Goal: Task Accomplishment & Management: Manage account settings

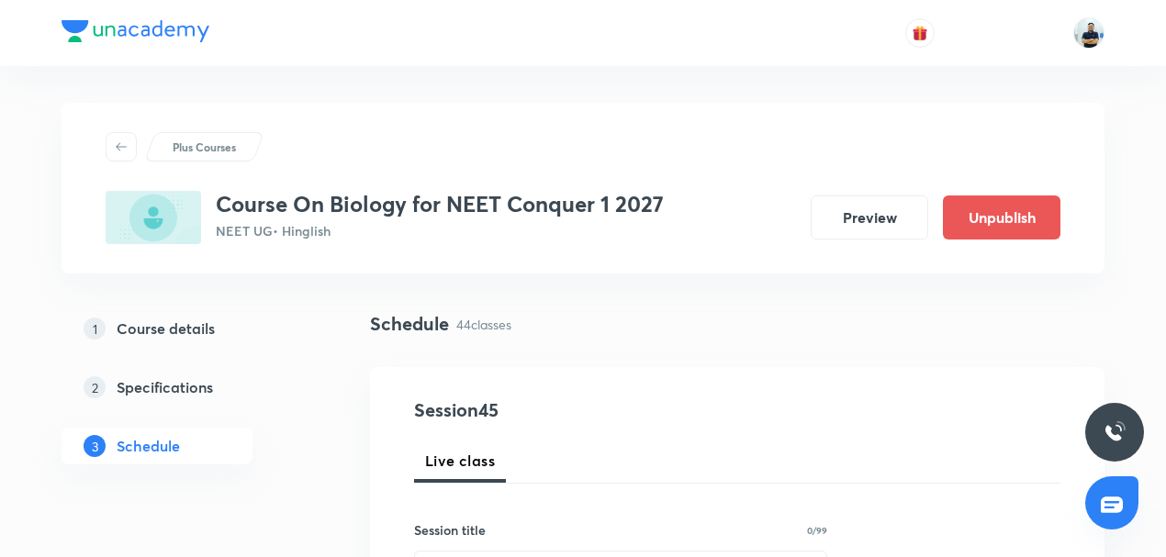
click at [619, 262] on div "Plus Courses Course On Biology for NEET Conquer 1 2027 NEET UG • Hinglish Previ…" at bounding box center [583, 188] width 1043 height 171
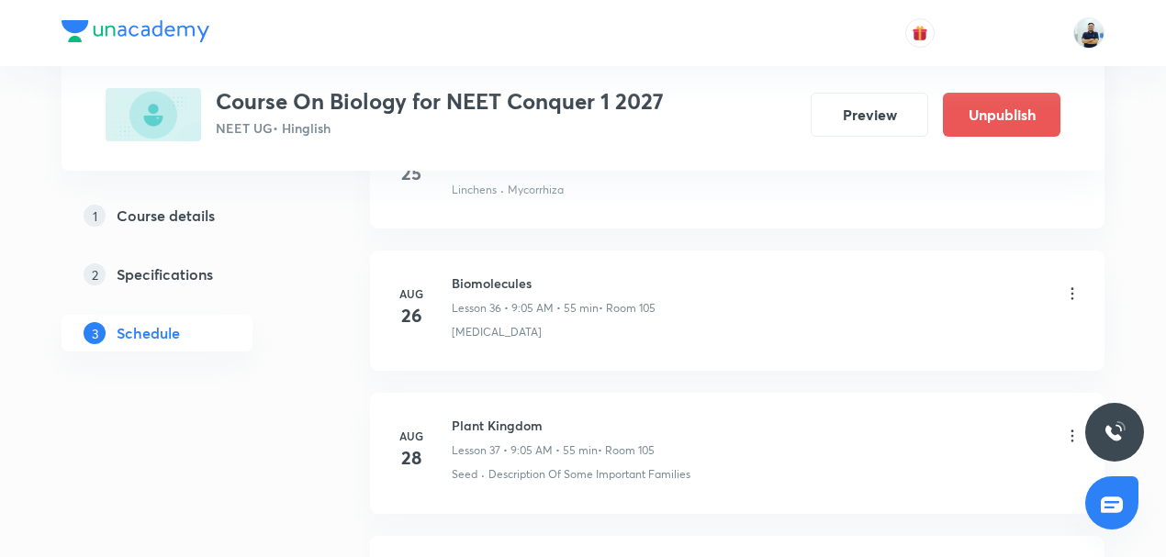
scroll to position [7153, 0]
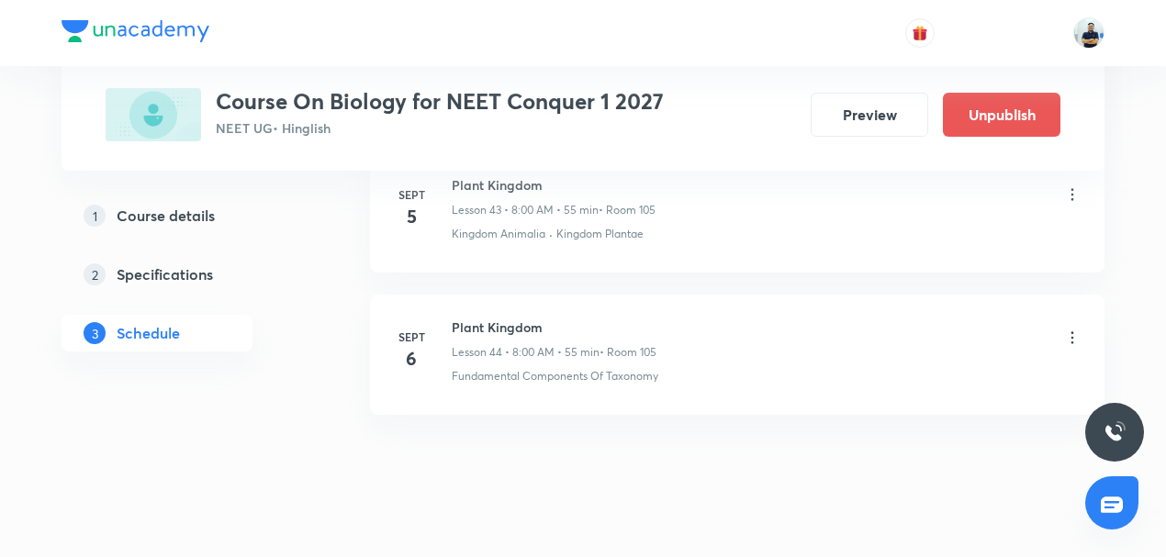
click at [532, 318] on h6 "Plant Kingdom" at bounding box center [554, 327] width 205 height 19
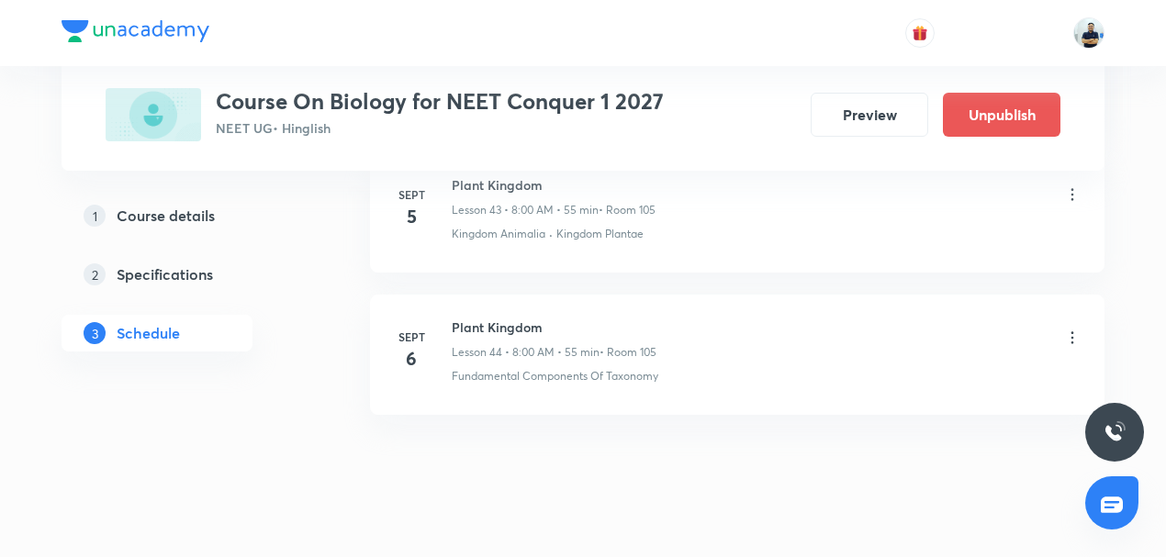
click at [532, 318] on h6 "Plant Kingdom" at bounding box center [554, 327] width 205 height 19
copy h6 "Plant Kingdom"
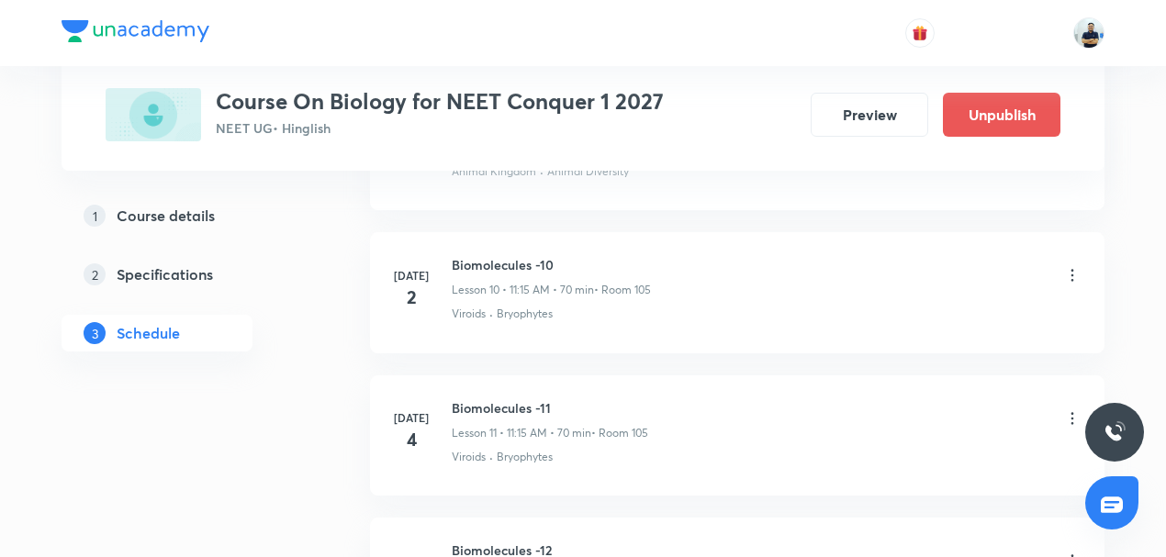
scroll to position [81, 0]
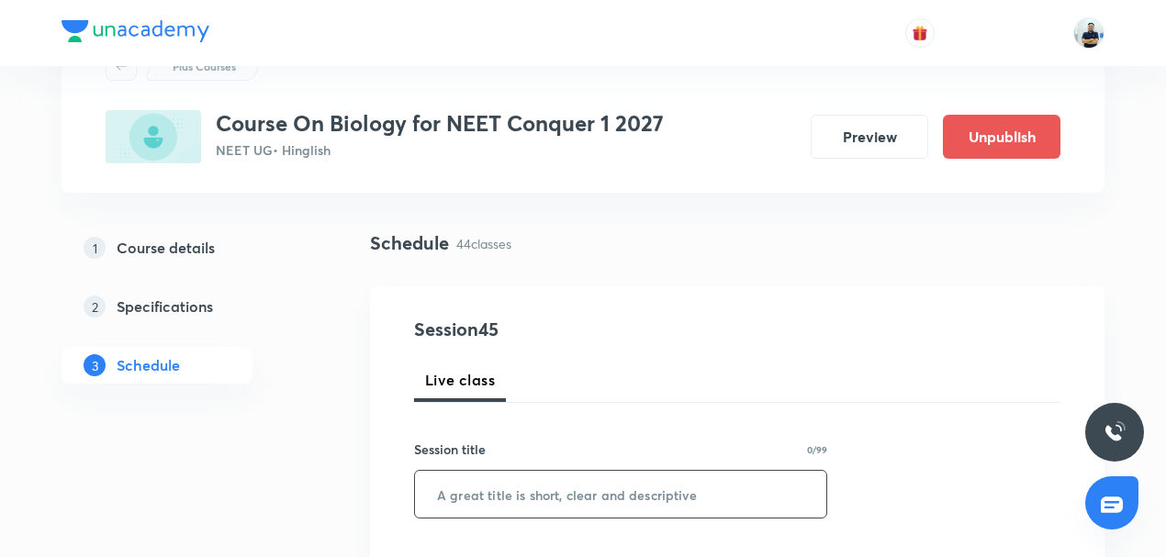
click at [514, 493] on input "text" at bounding box center [620, 494] width 411 height 47
paste input "Plant Kingdom"
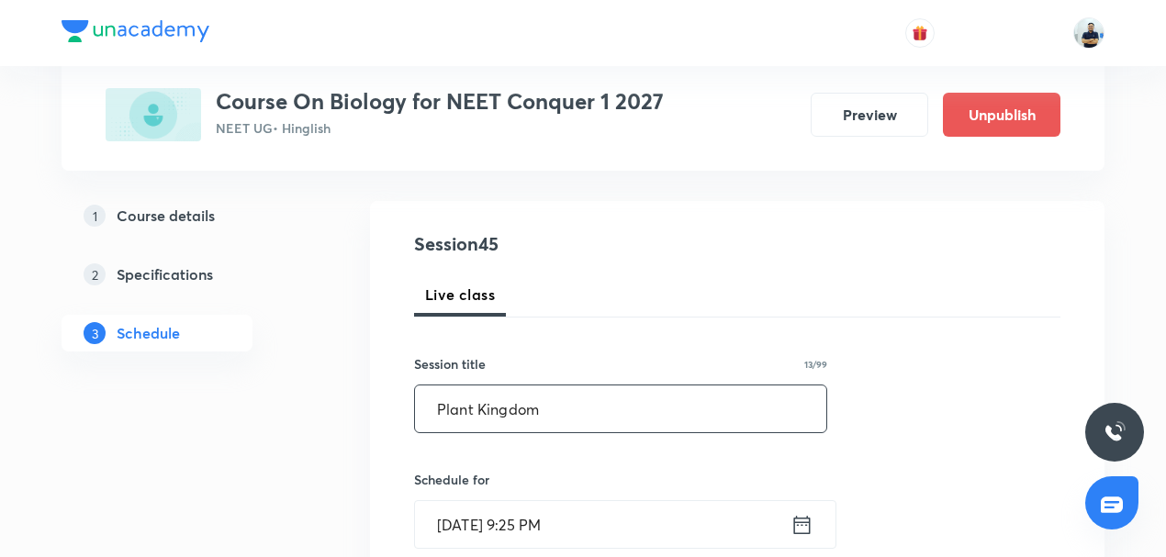
scroll to position [167, 0]
type input "Plant Kingdom"
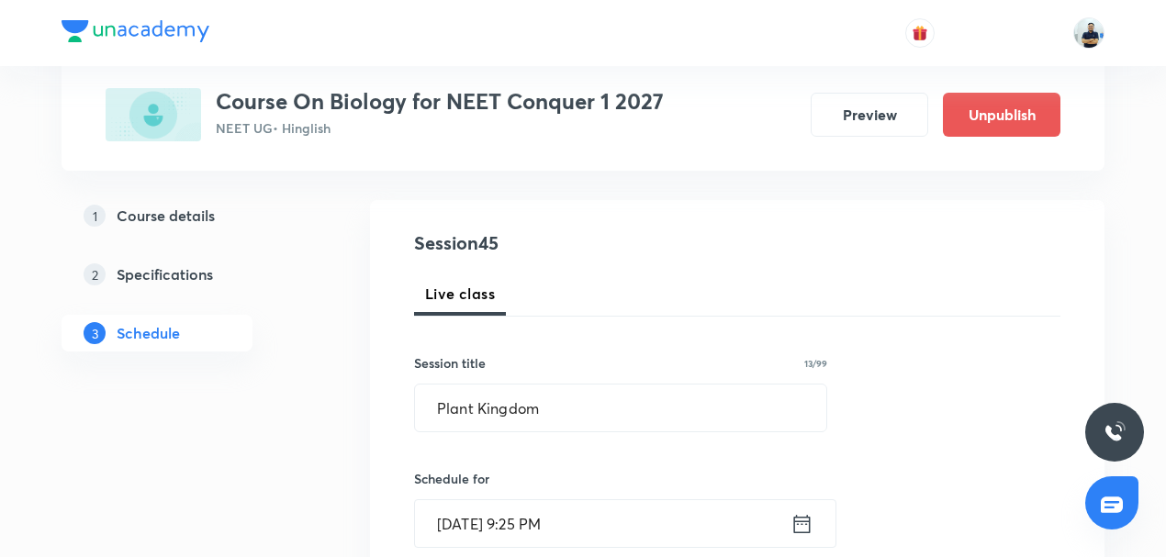
click at [502, 510] on input "Sept 5, 2025, 9:25 PM" at bounding box center [602, 523] width 375 height 47
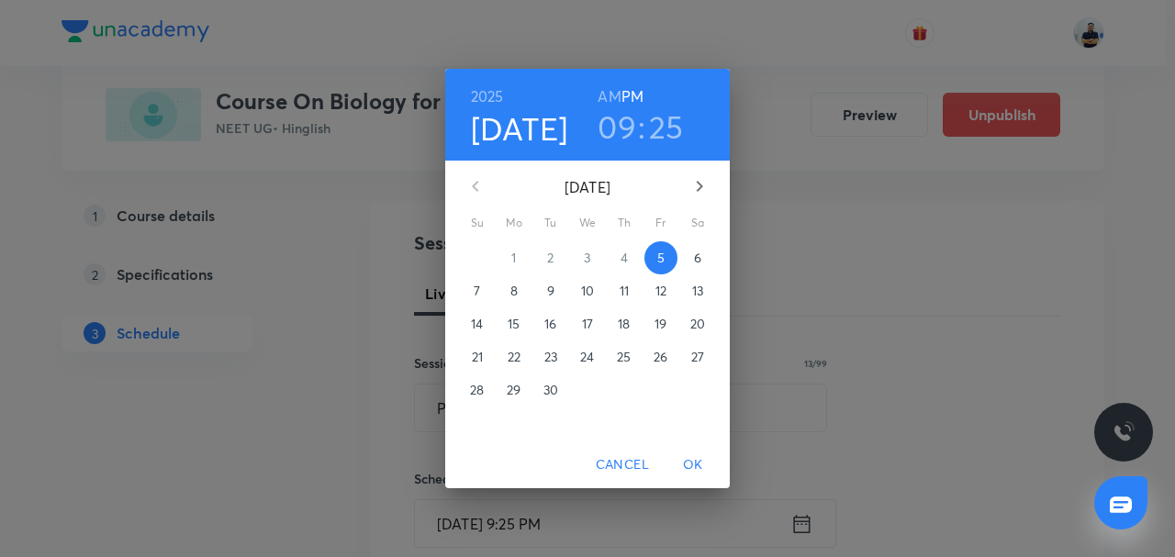
click at [696, 258] on p "6" at bounding box center [697, 258] width 7 height 18
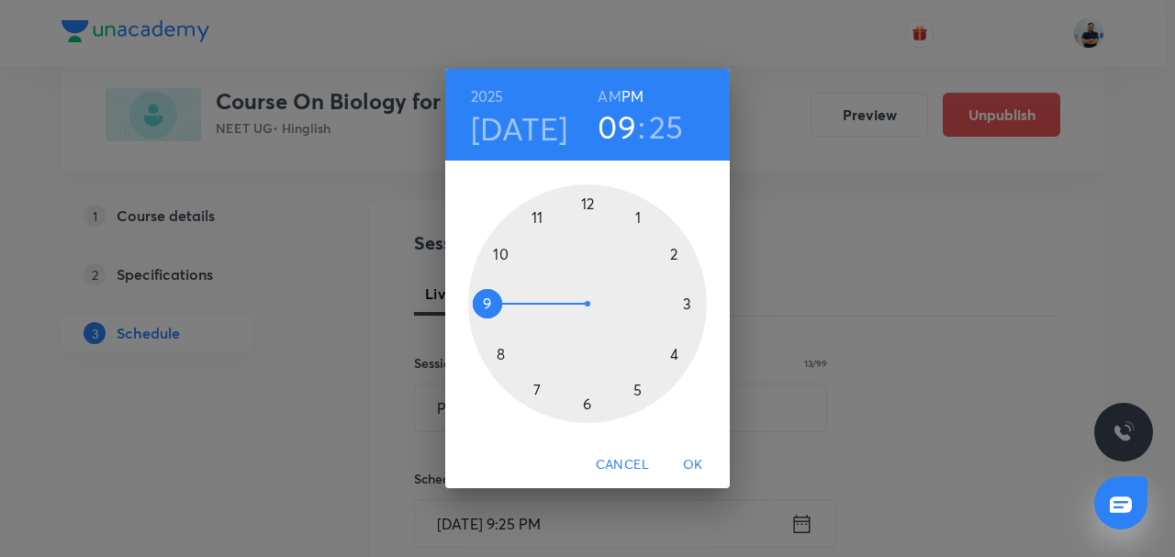
click at [611, 100] on h6 "AM" at bounding box center [609, 97] width 23 height 26
click at [496, 359] on div at bounding box center [587, 304] width 239 height 239
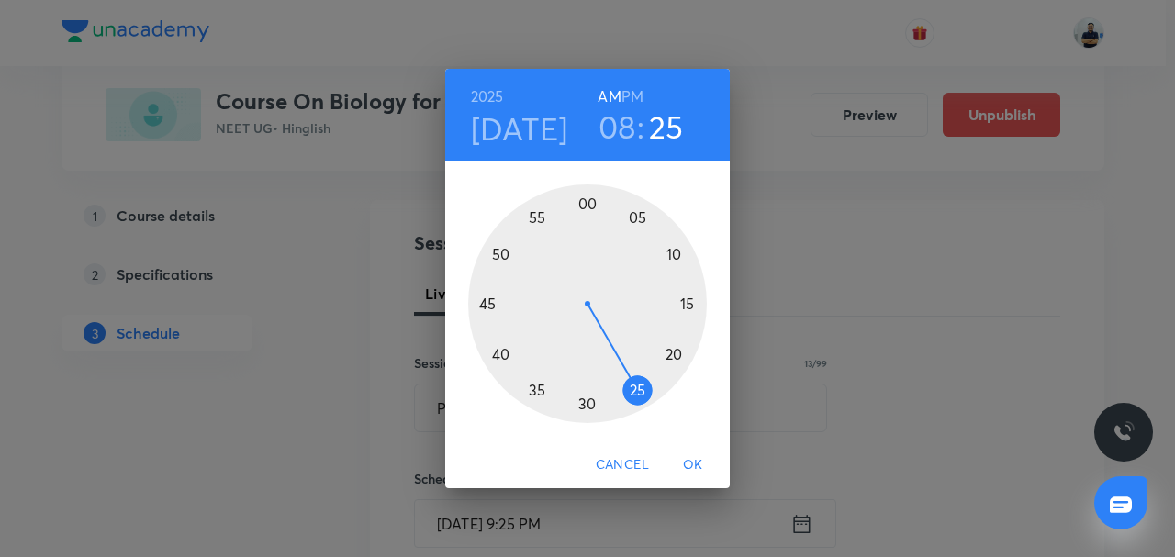
click at [588, 210] on div at bounding box center [587, 304] width 239 height 239
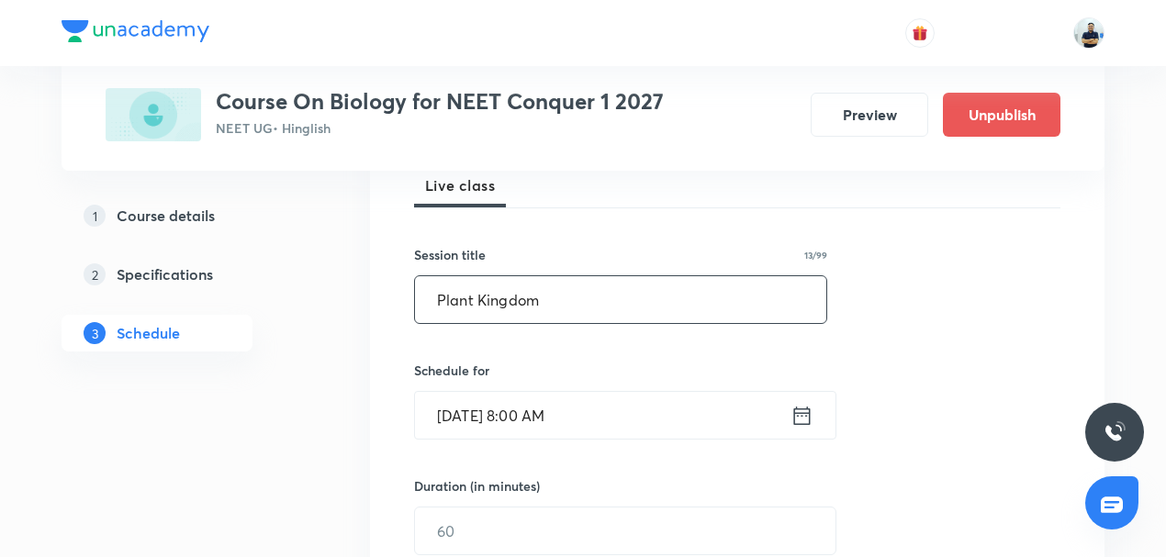
scroll to position [296, 0]
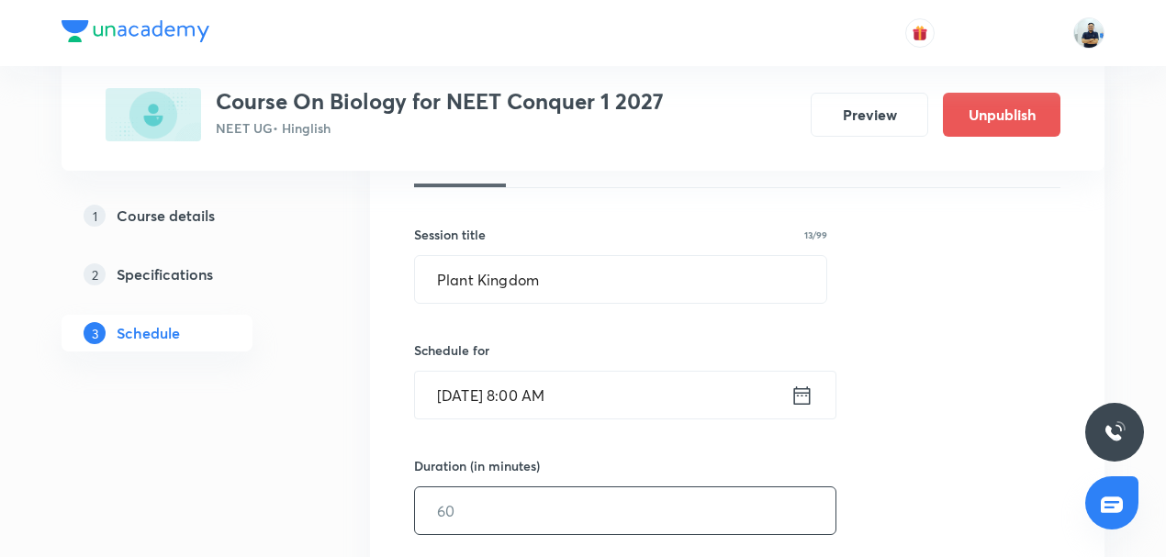
click at [463, 509] on input "text" at bounding box center [625, 510] width 420 height 47
type input "7"
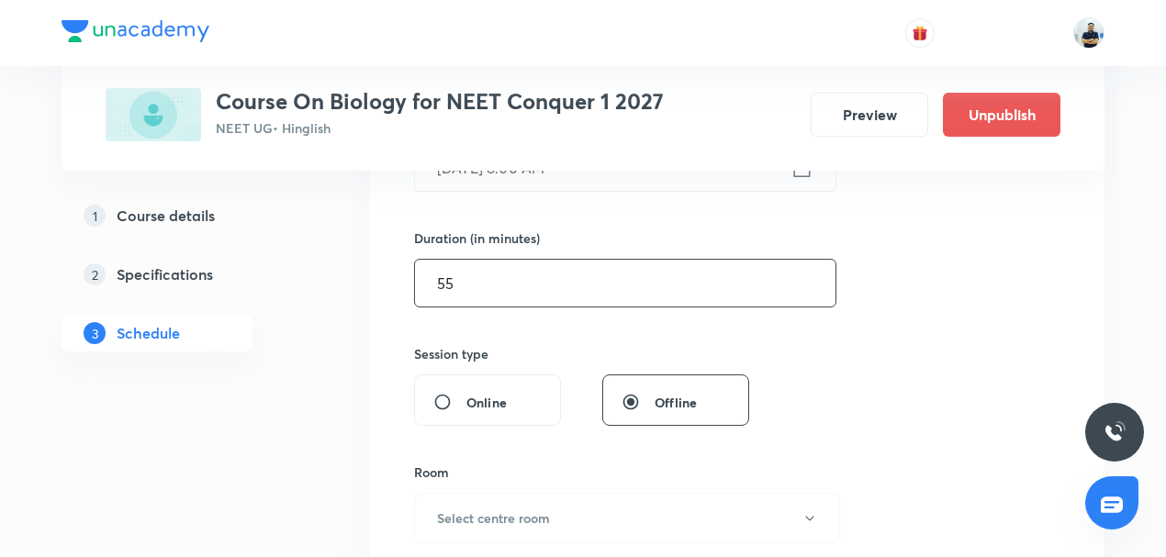
scroll to position [524, 0]
type input "55"
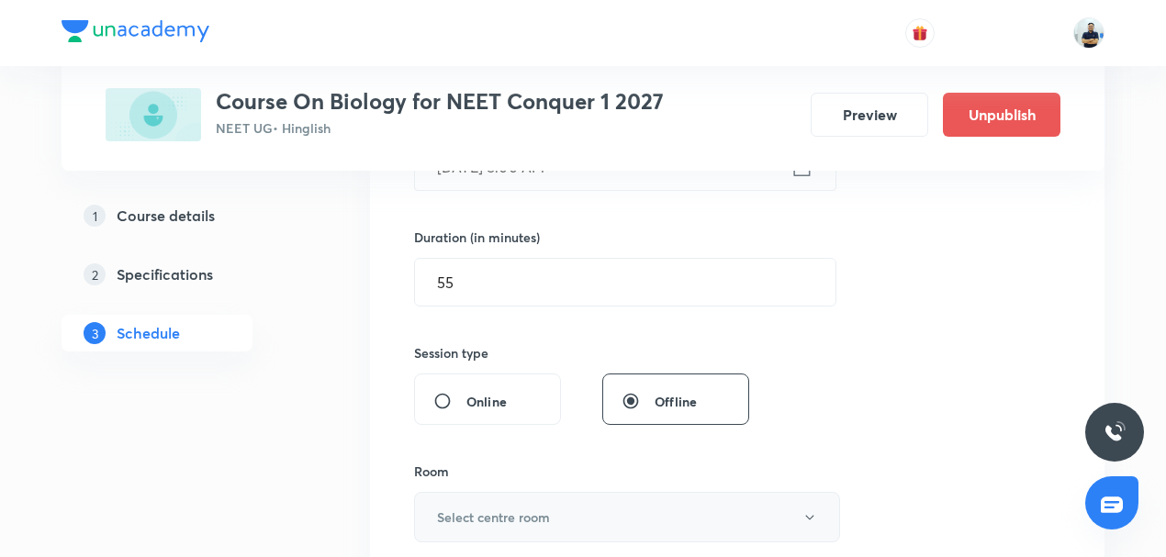
click at [490, 518] on h6 "Select centre room" at bounding box center [493, 517] width 113 height 19
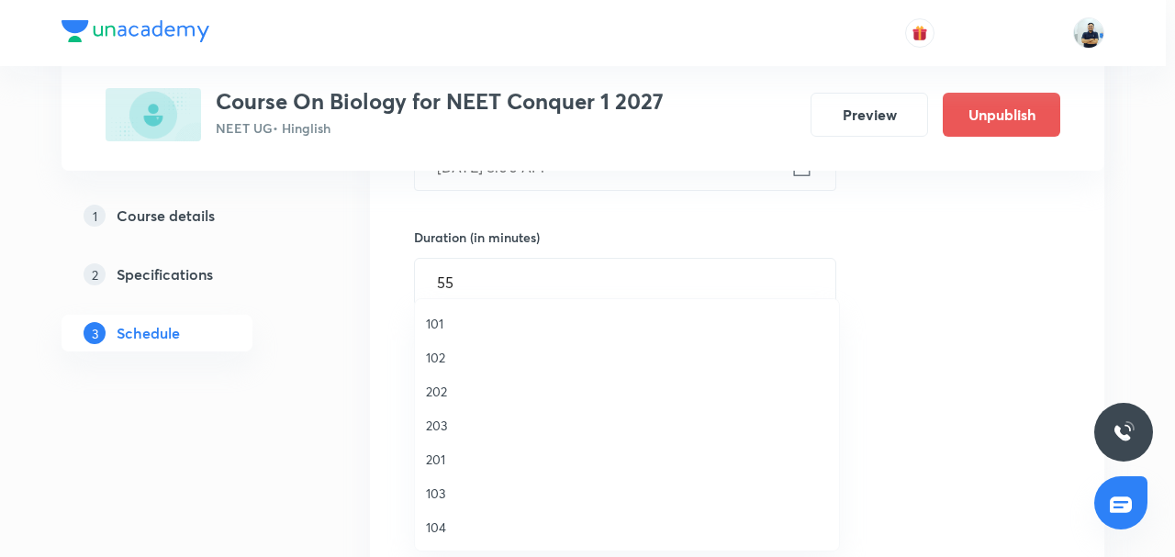
click at [465, 494] on span "103" at bounding box center [627, 493] width 402 height 19
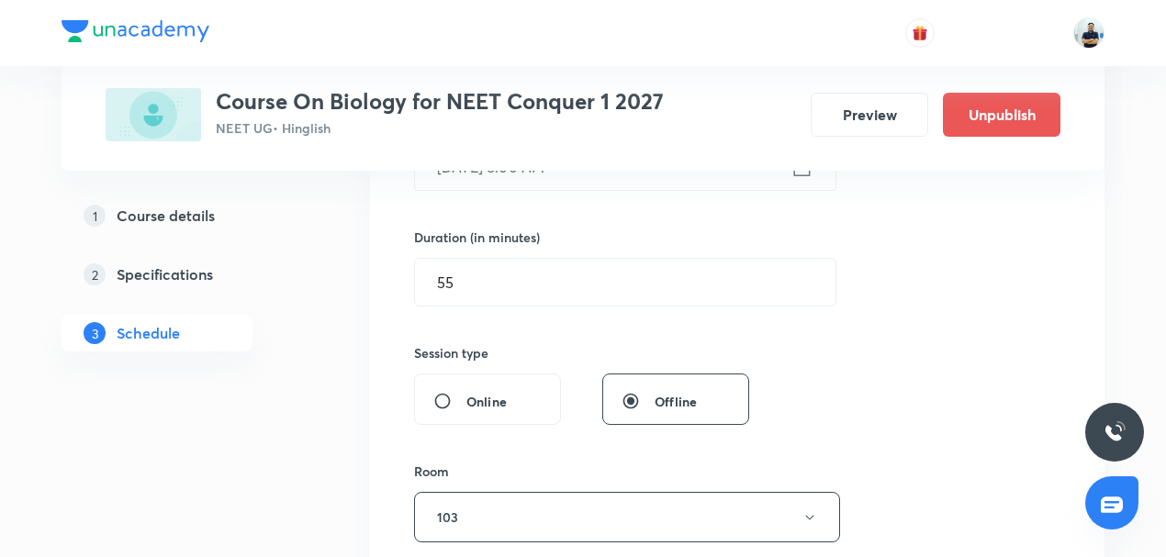
scroll to position [895, 0]
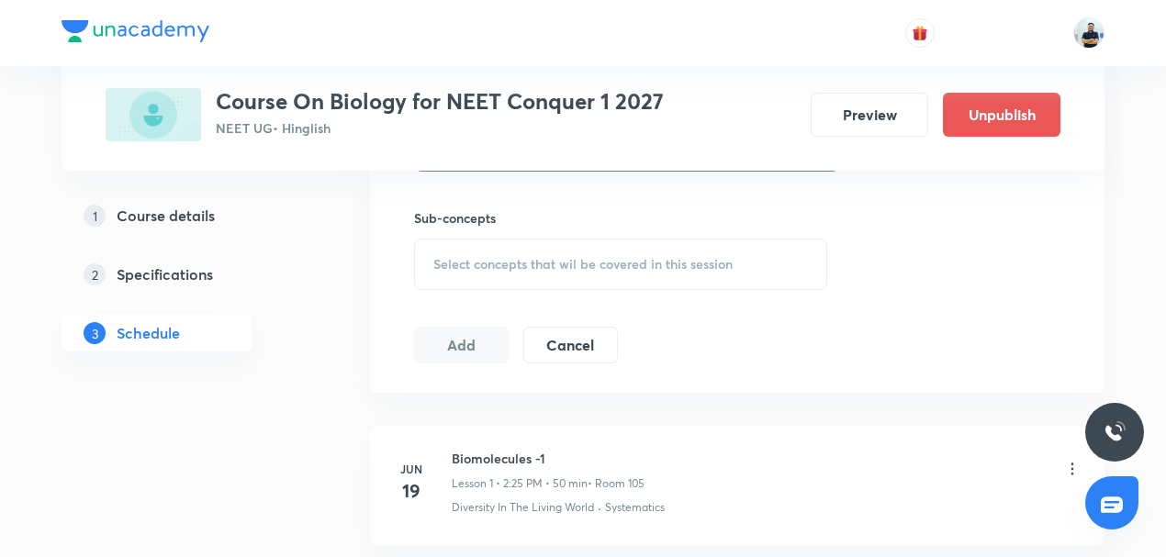
click at [608, 264] on span "Select concepts that wil be covered in this session" at bounding box center [582, 264] width 299 height 15
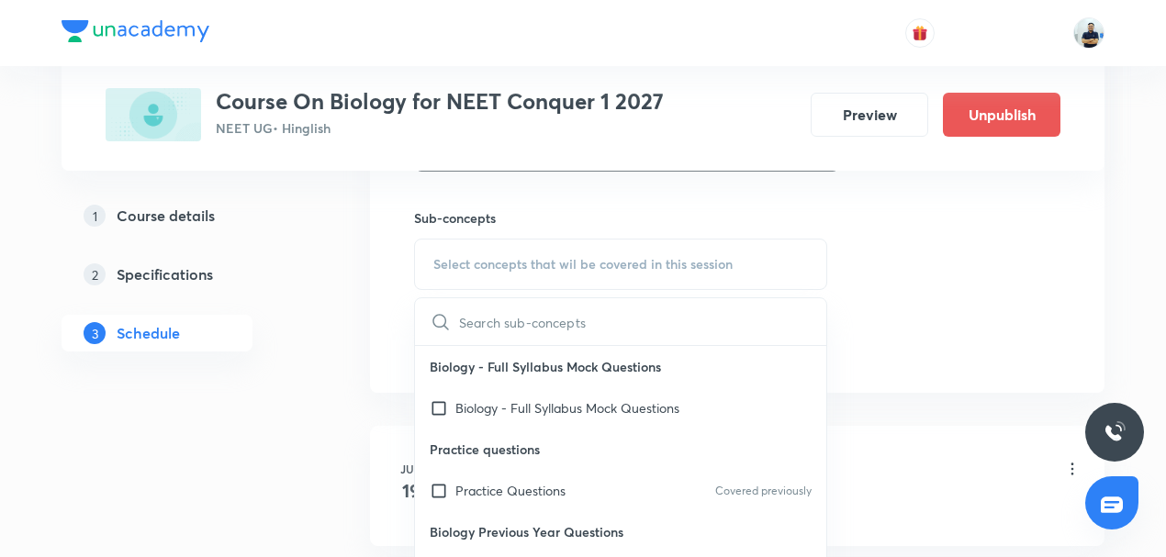
scroll to position [428, 0]
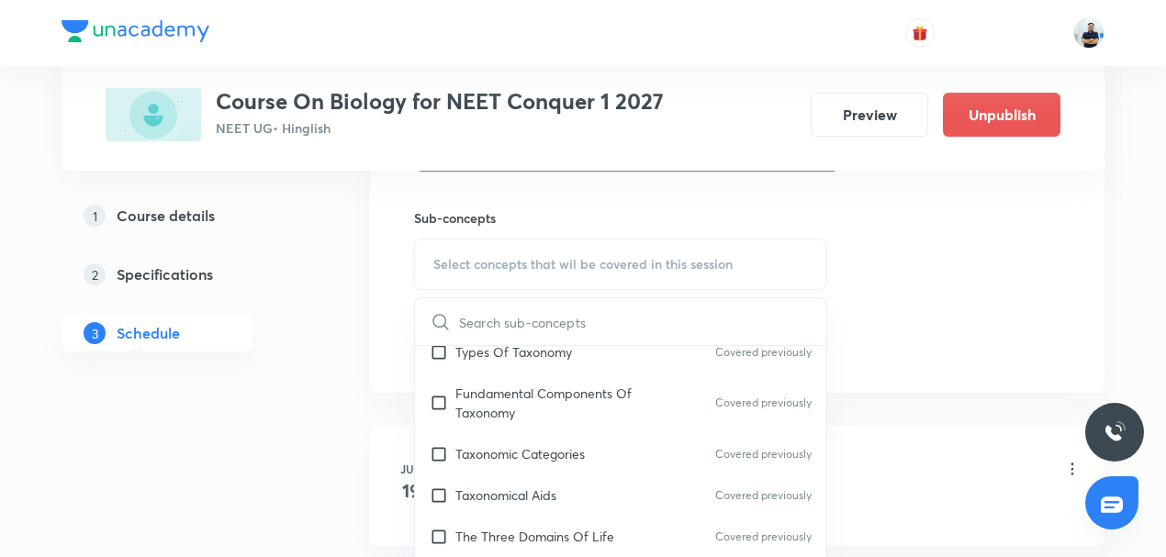
click at [520, 452] on p "Taxonomic Categories" at bounding box center [519, 453] width 129 height 19
checkbox input "true"
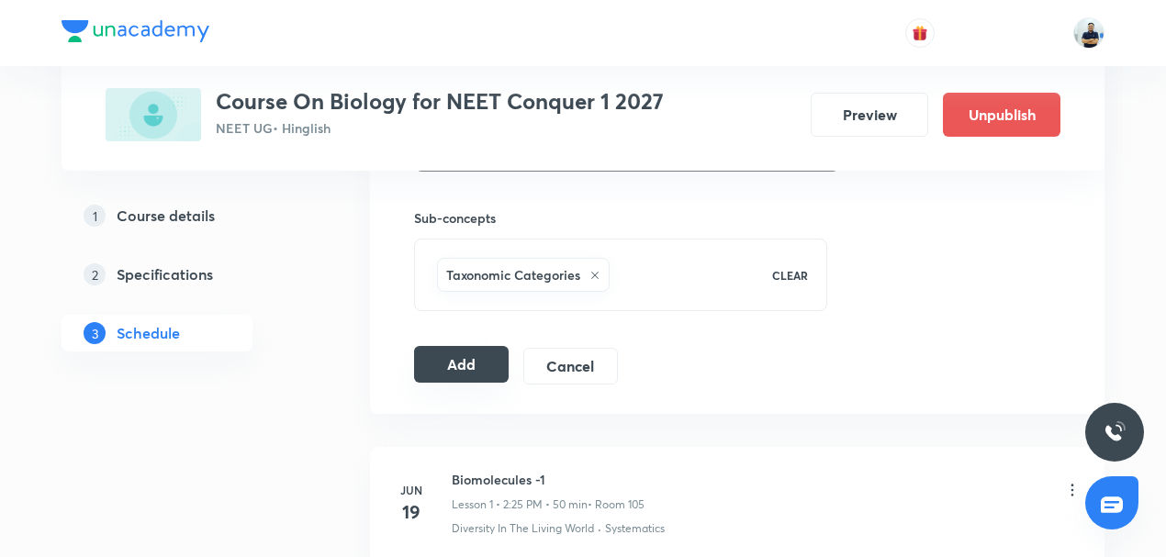
click at [472, 360] on button "Add" at bounding box center [461, 364] width 95 height 37
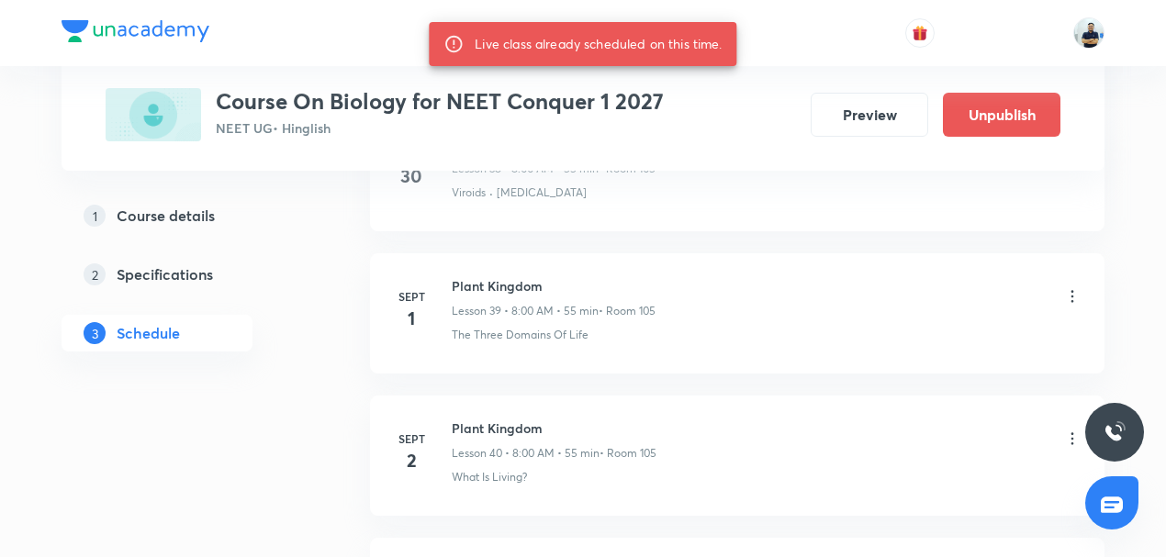
scroll to position [7173, 0]
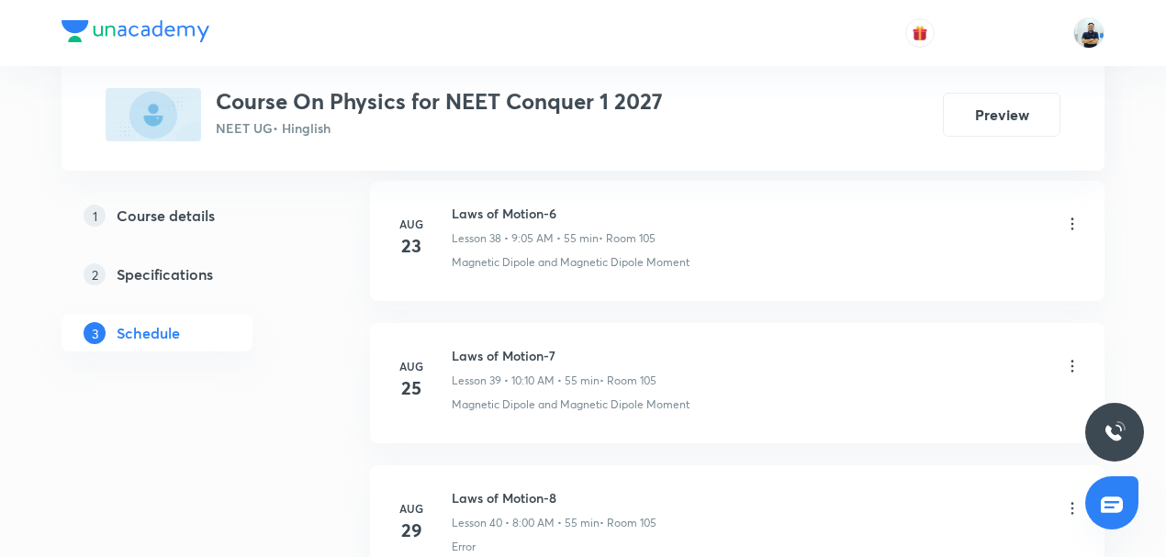
scroll to position [7009, 0]
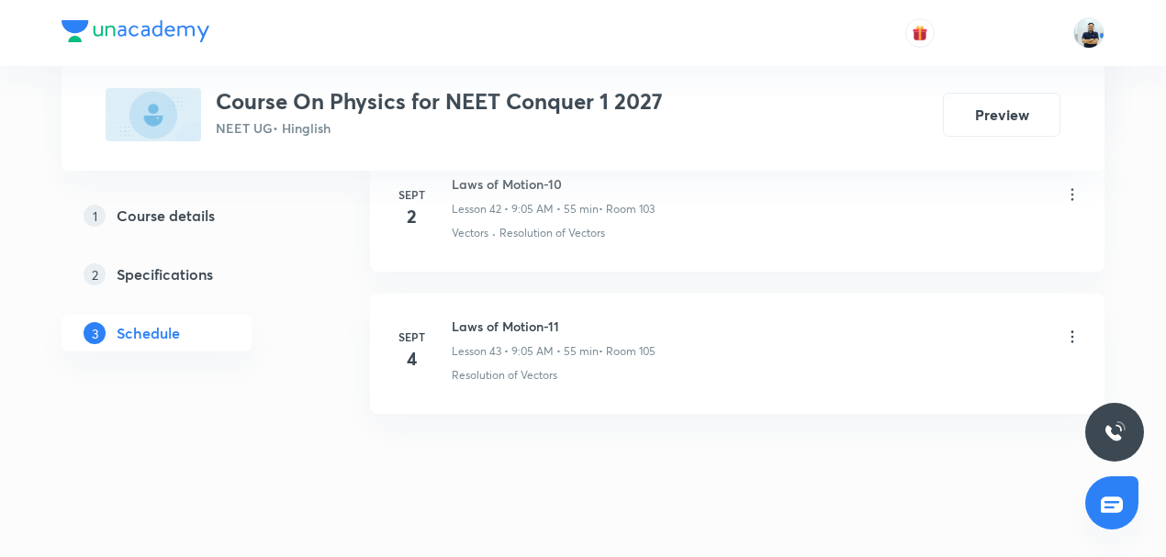
click at [509, 317] on h6 "Laws of Motion-11" at bounding box center [554, 326] width 204 height 19
copy h6 "Laws of Motion-11"
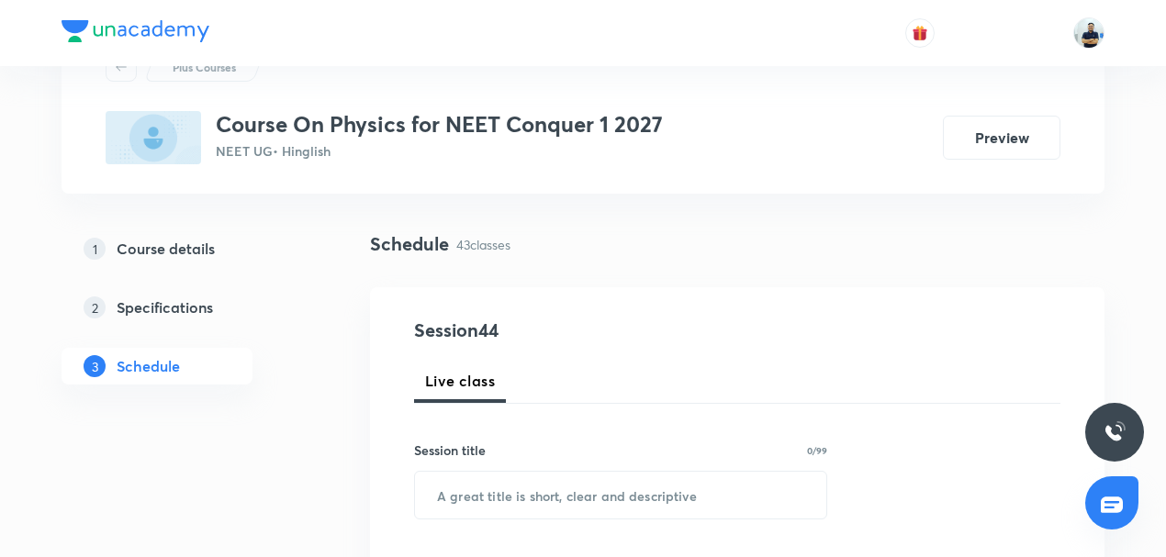
scroll to position [85, 0]
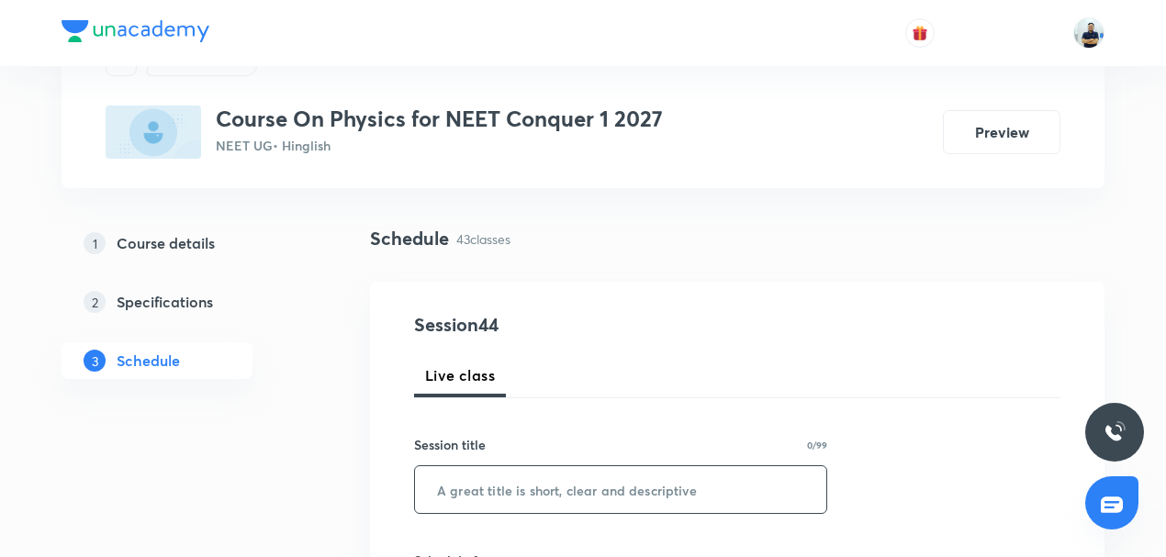
click at [453, 483] on input "text" at bounding box center [620, 489] width 411 height 47
paste input "Laws of Motion-11"
type input "Laws of Motion-12"
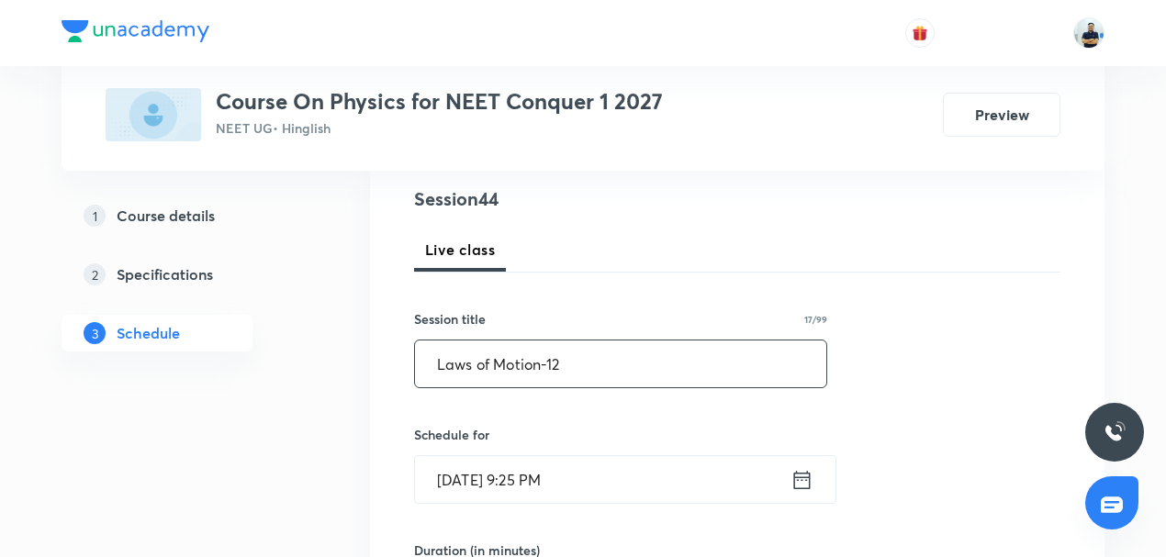
scroll to position [214, 0]
click at [518, 484] on input "[DATE] 9:25 PM" at bounding box center [602, 476] width 375 height 47
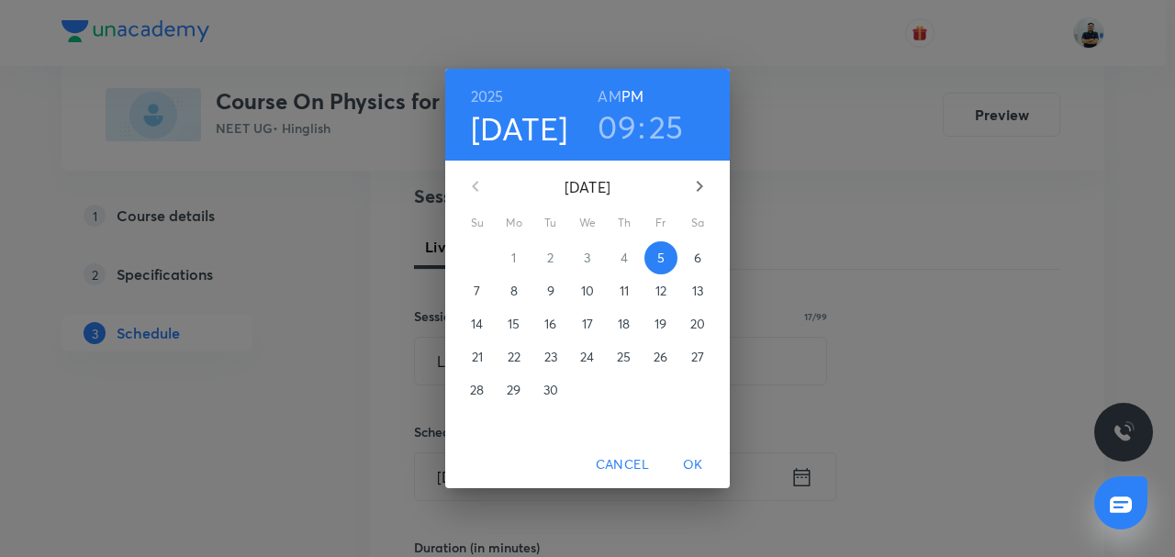
click at [657, 138] on h3 "25" at bounding box center [666, 126] width 35 height 39
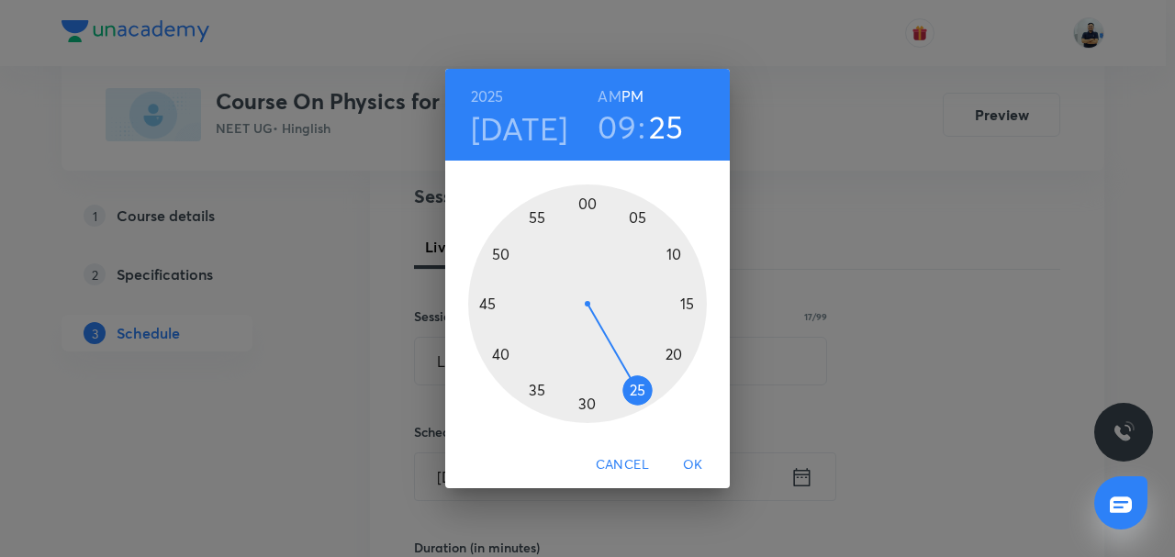
click at [621, 99] on h6 "AM" at bounding box center [609, 97] width 23 height 26
click at [529, 125] on h4 "Sep 5" at bounding box center [519, 128] width 97 height 39
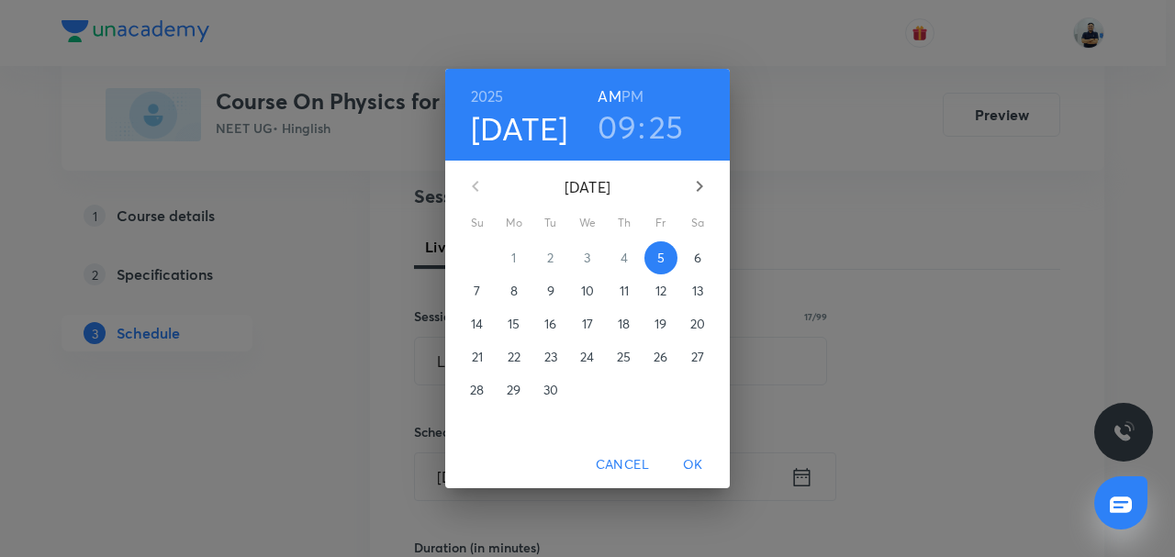
click at [698, 257] on p "6" at bounding box center [697, 258] width 7 height 18
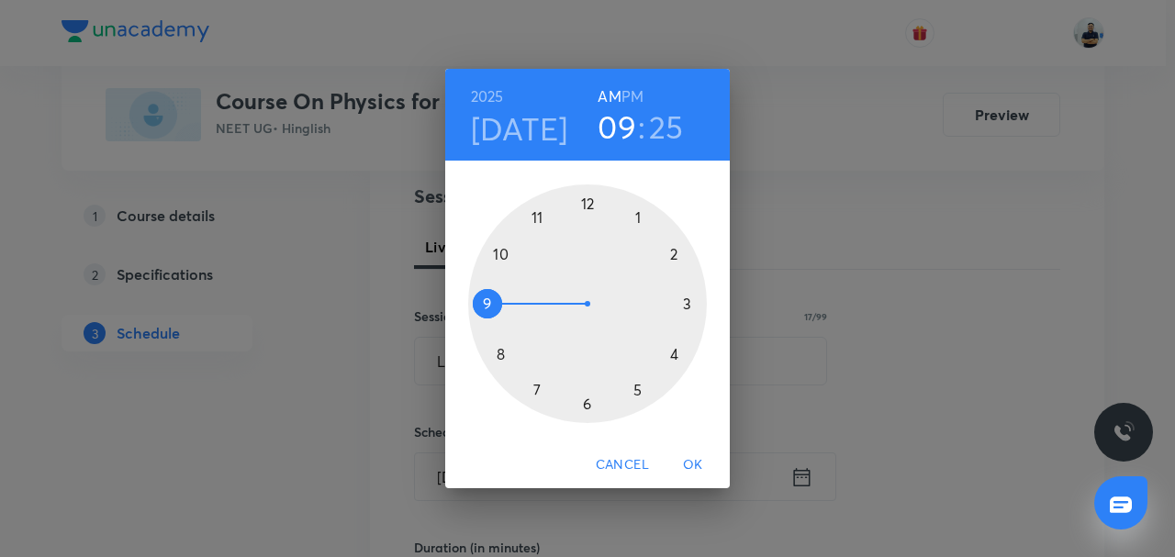
click at [665, 135] on h3 "25" at bounding box center [666, 126] width 35 height 39
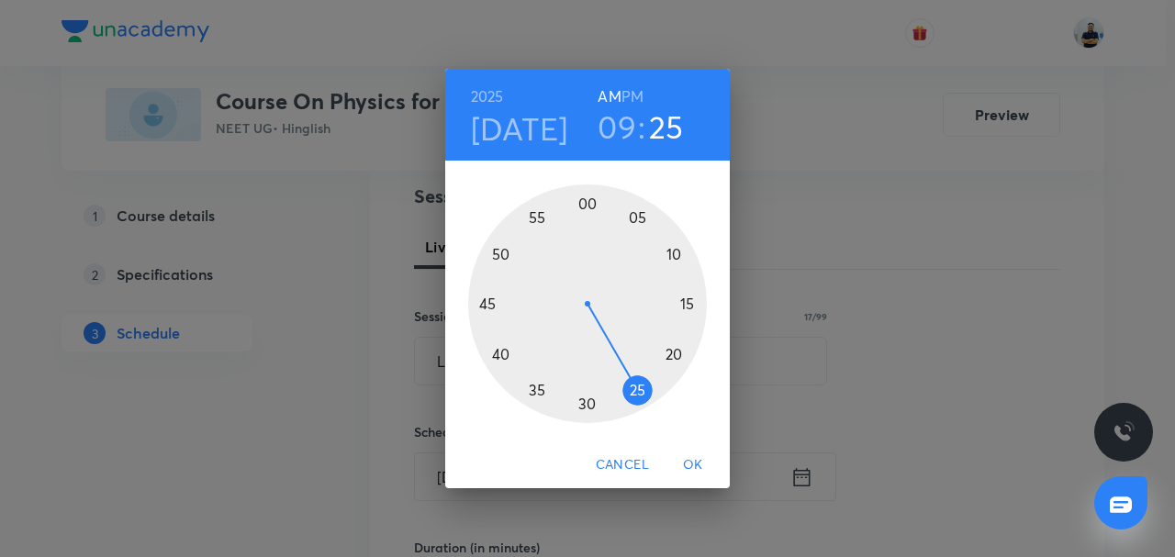
click at [642, 215] on div at bounding box center [587, 304] width 239 height 239
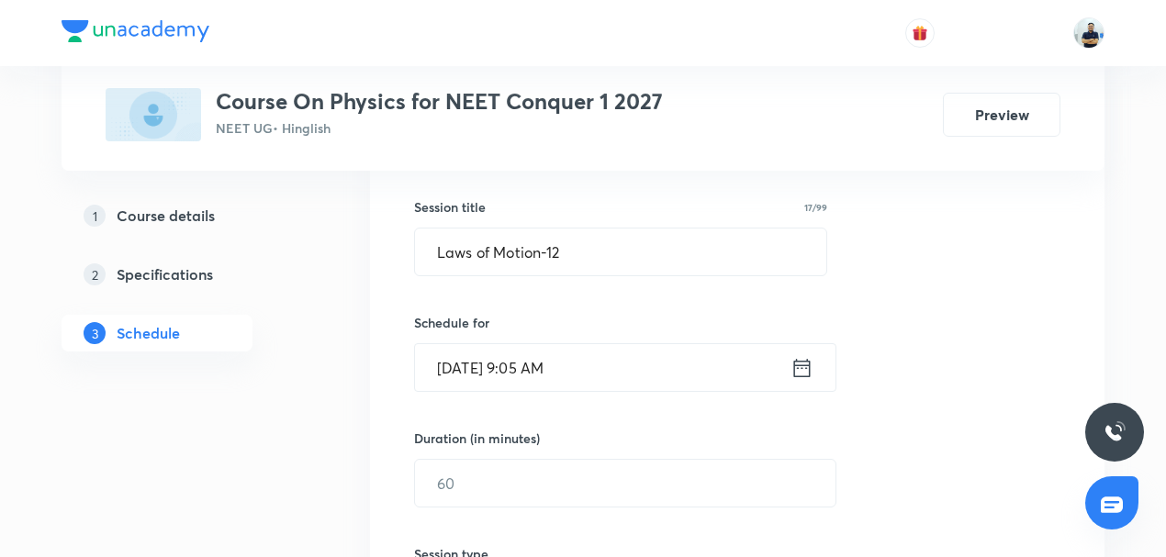
scroll to position [329, 0]
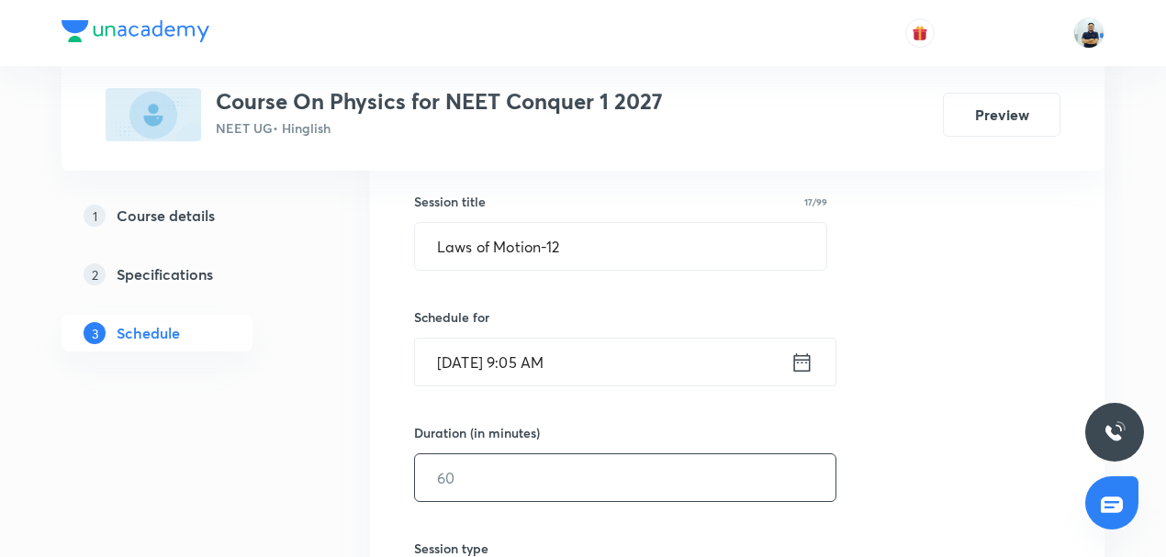
click at [455, 490] on input "text" at bounding box center [625, 477] width 420 height 47
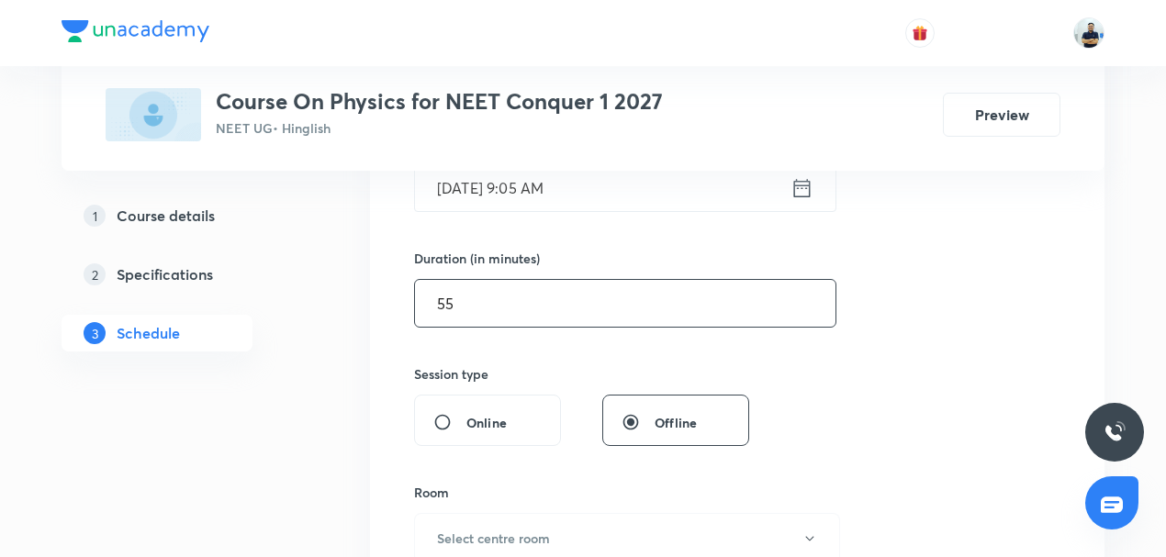
scroll to position [514, 0]
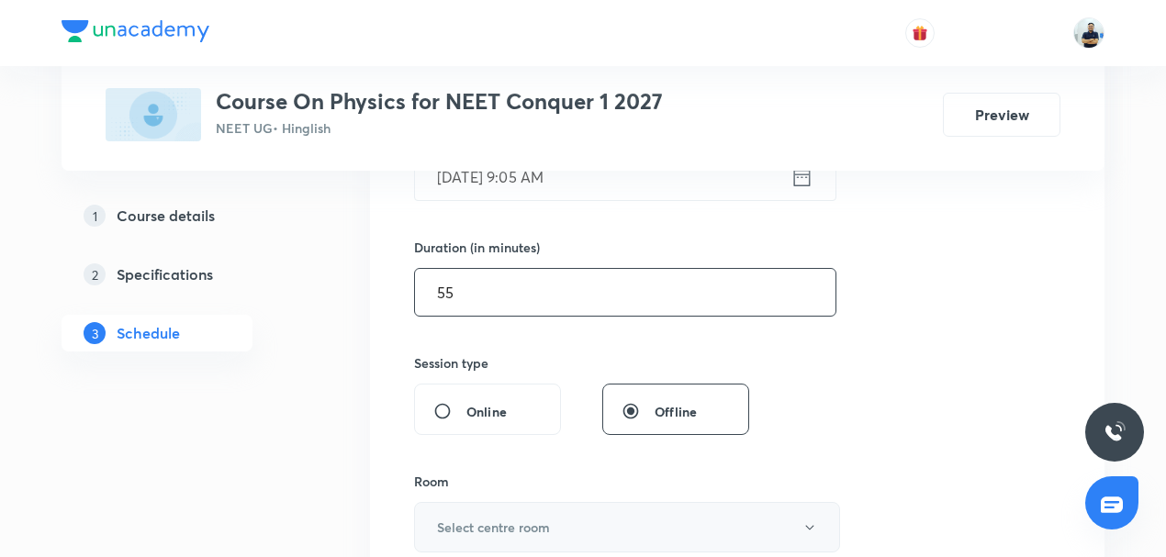
type input "55"
click at [466, 518] on h6 "Select centre room" at bounding box center [493, 527] width 113 height 19
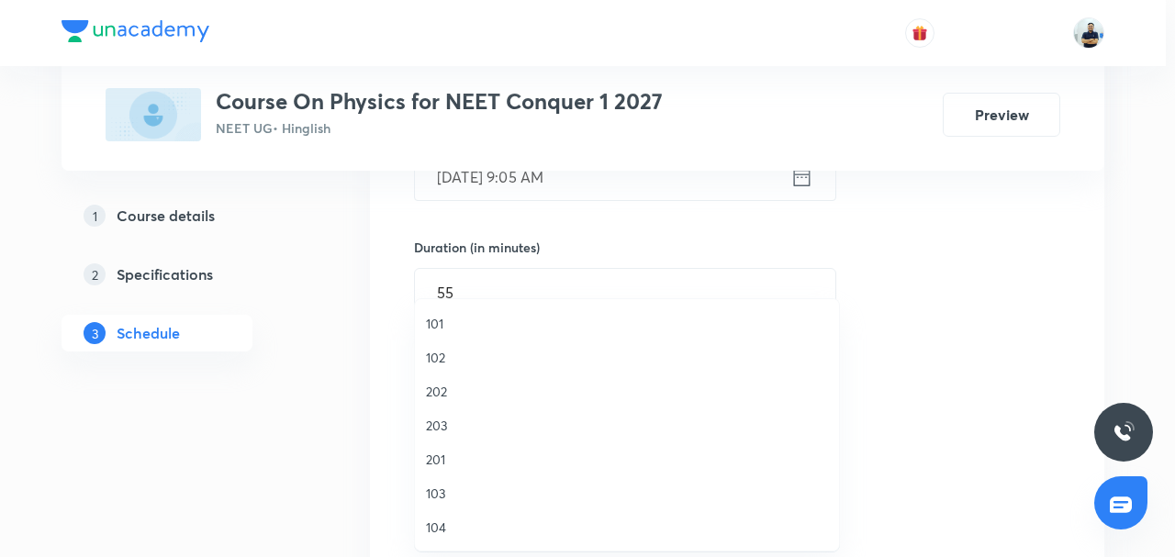
click at [437, 521] on span "104" at bounding box center [627, 527] width 402 height 19
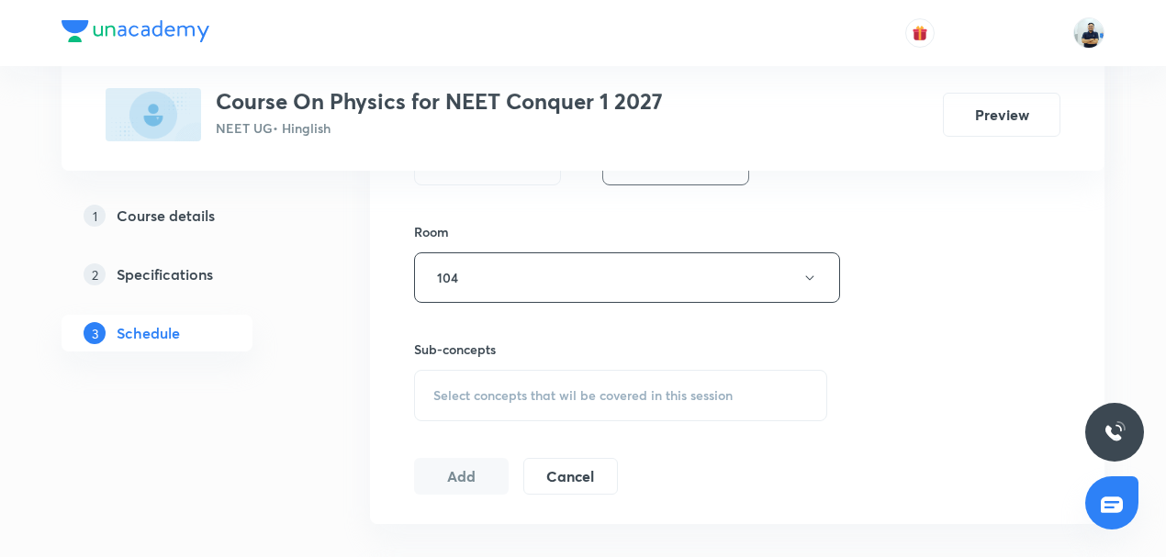
scroll to position [771, 0]
click at [543, 395] on div "Select concepts that wil be covered in this session" at bounding box center [620, 388] width 413 height 51
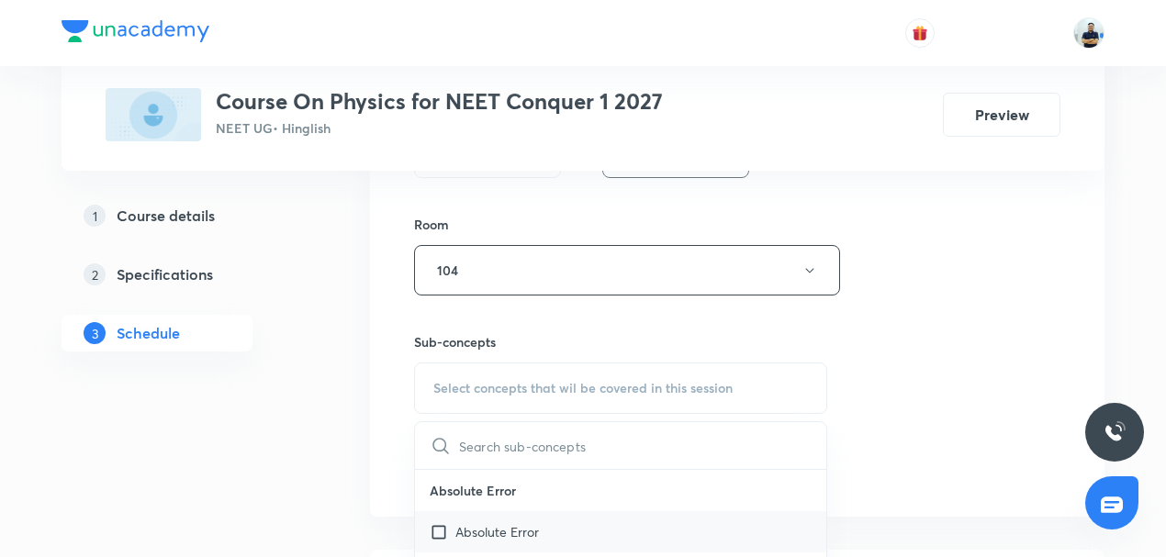
click at [503, 542] on div "Absolute Error" at bounding box center [620, 531] width 411 height 41
checkbox input "true"
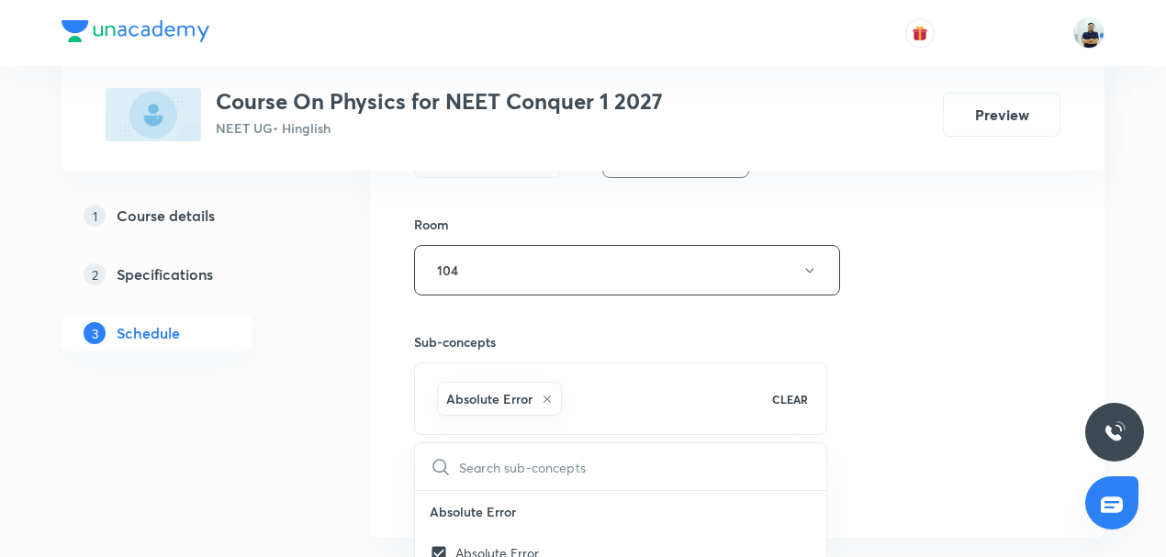
click at [980, 365] on div "Session 44 Live class Session title 17/99 Laws of Motion-12 ​ Schedule for Sept…" at bounding box center [737, 66] width 646 height 883
click at [477, 488] on button "Add" at bounding box center [461, 488] width 95 height 37
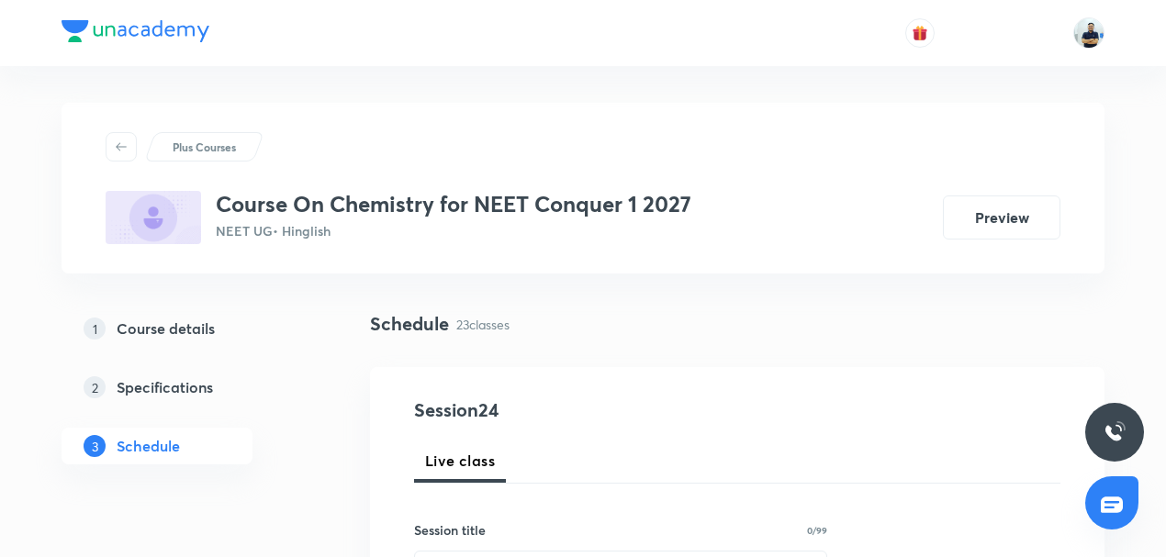
scroll to position [4173, 0]
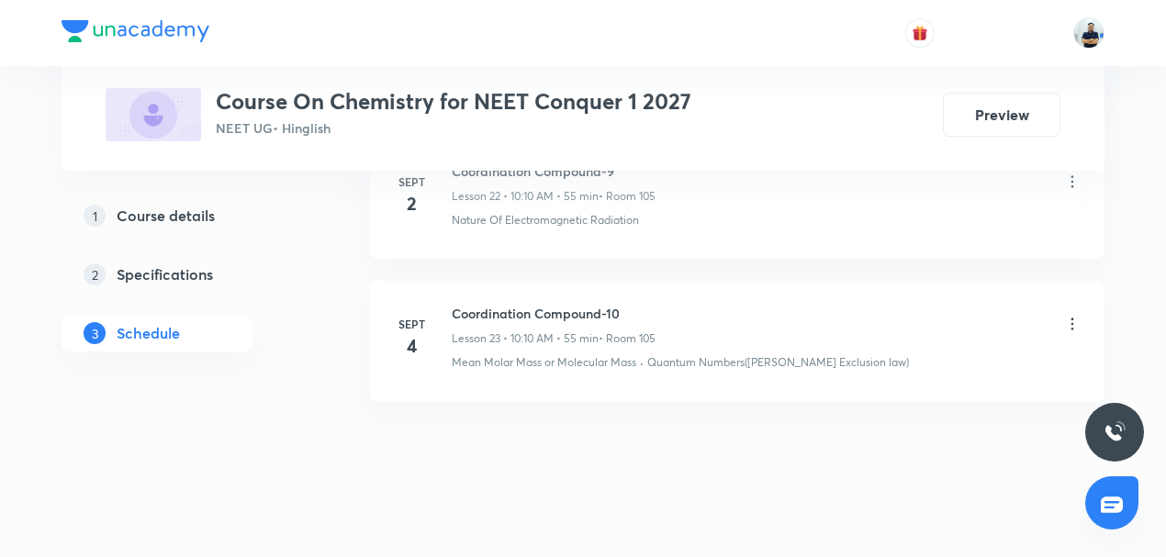
click at [521, 304] on h6 "Coordination Compound-10" at bounding box center [554, 313] width 204 height 19
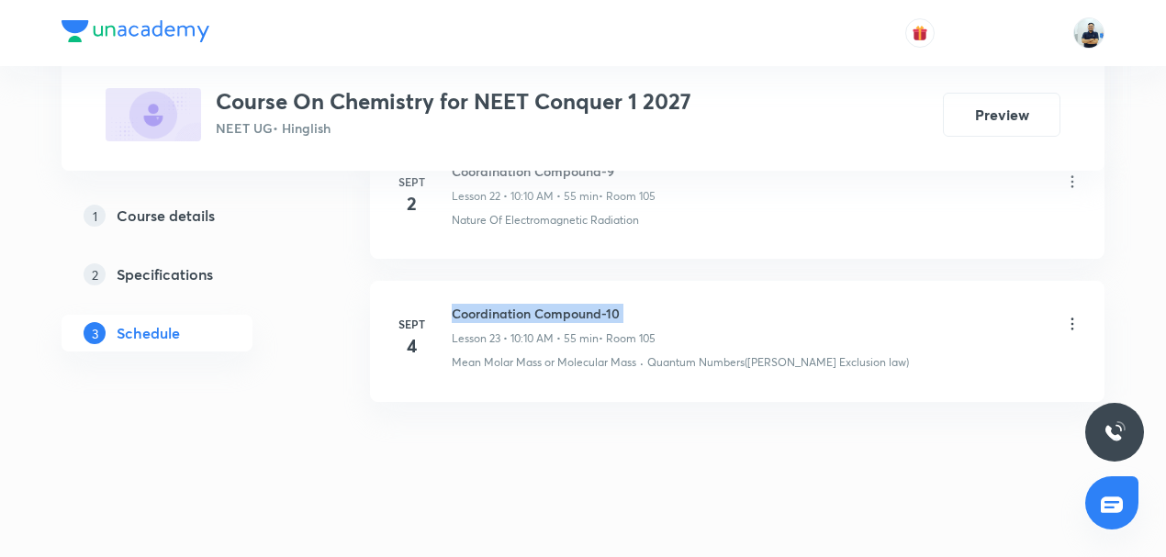
click at [521, 304] on h6 "Coordination Compound-10" at bounding box center [554, 313] width 204 height 19
copy h6 "Coordination Compound-10"
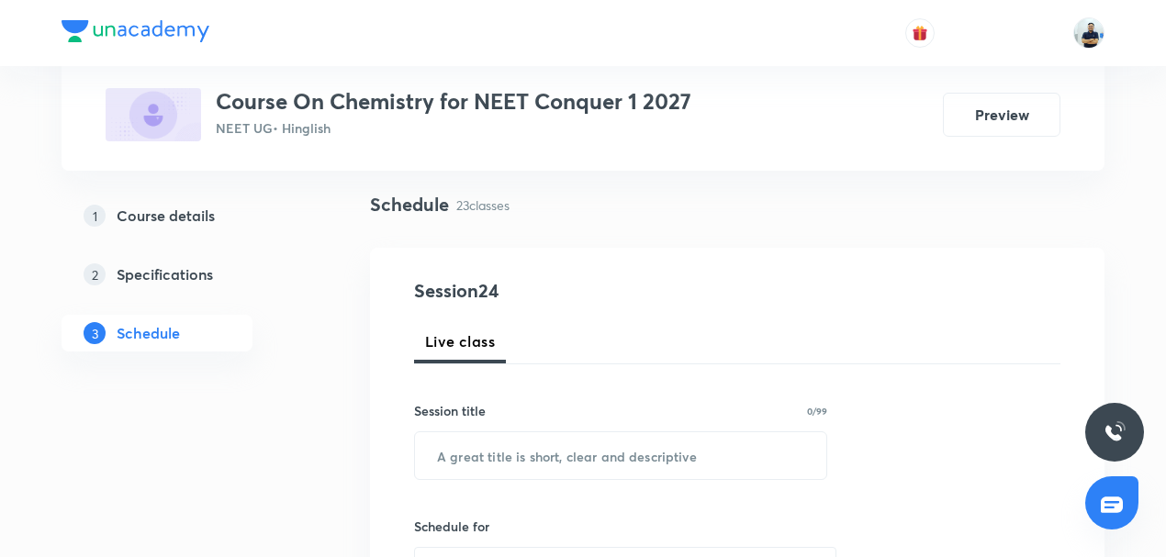
scroll to position [157, 0]
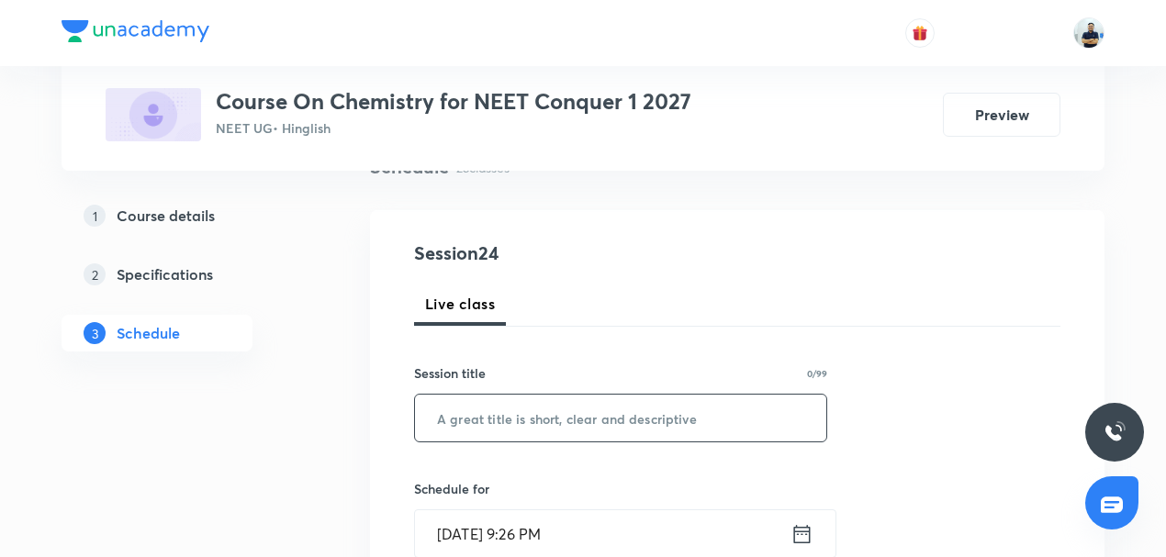
click at [454, 419] on input "text" at bounding box center [620, 418] width 411 height 47
paste input "Coordination Compound-10"
type input "Coordination Compound-11"
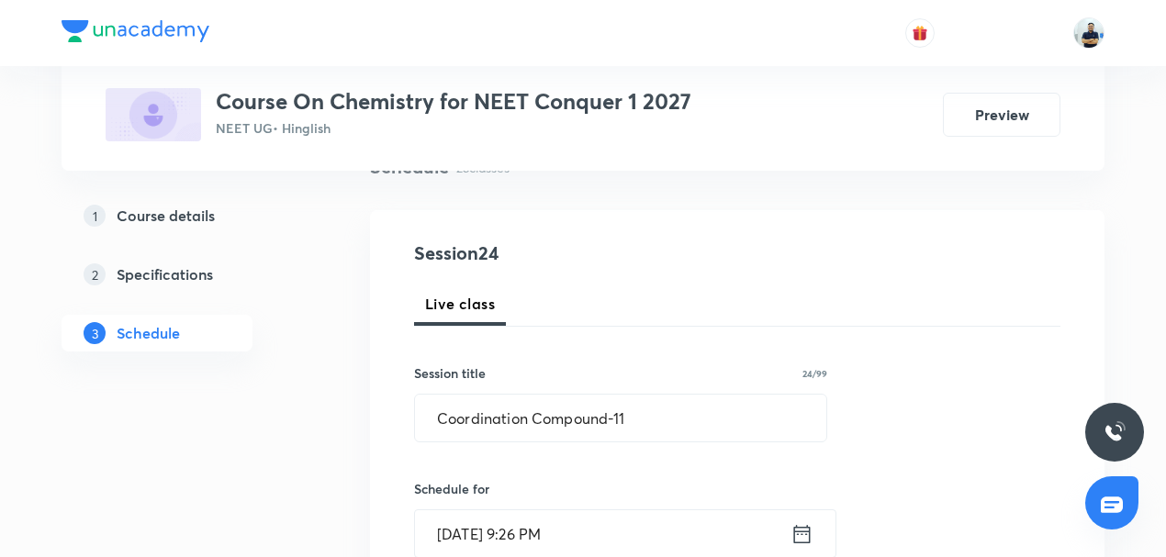
click at [490, 540] on input "[DATE] 9:26 PM" at bounding box center [602, 533] width 375 height 47
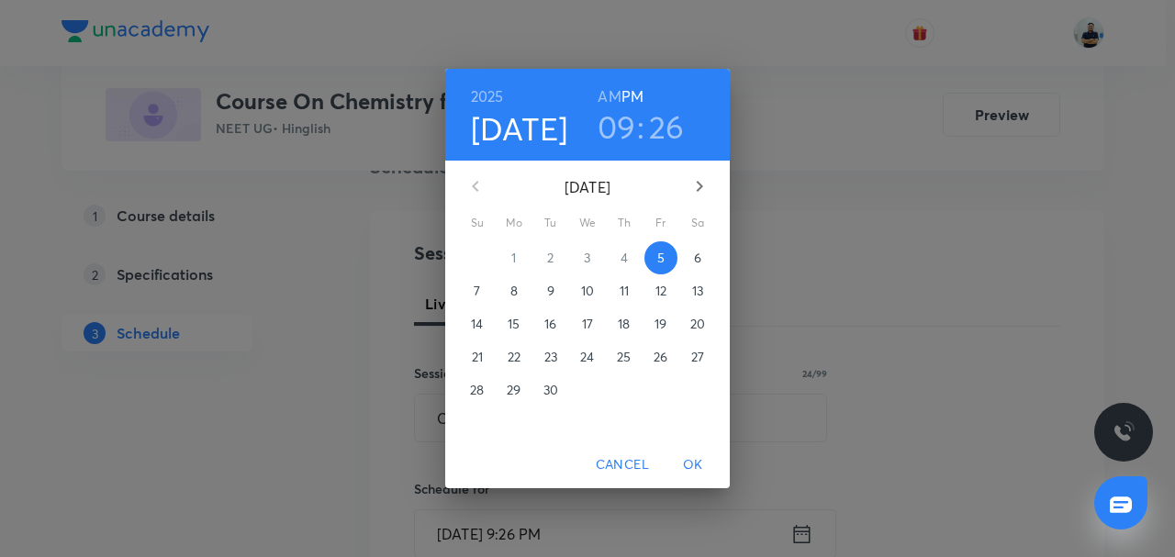
click at [694, 263] on p "6" at bounding box center [697, 258] width 7 height 18
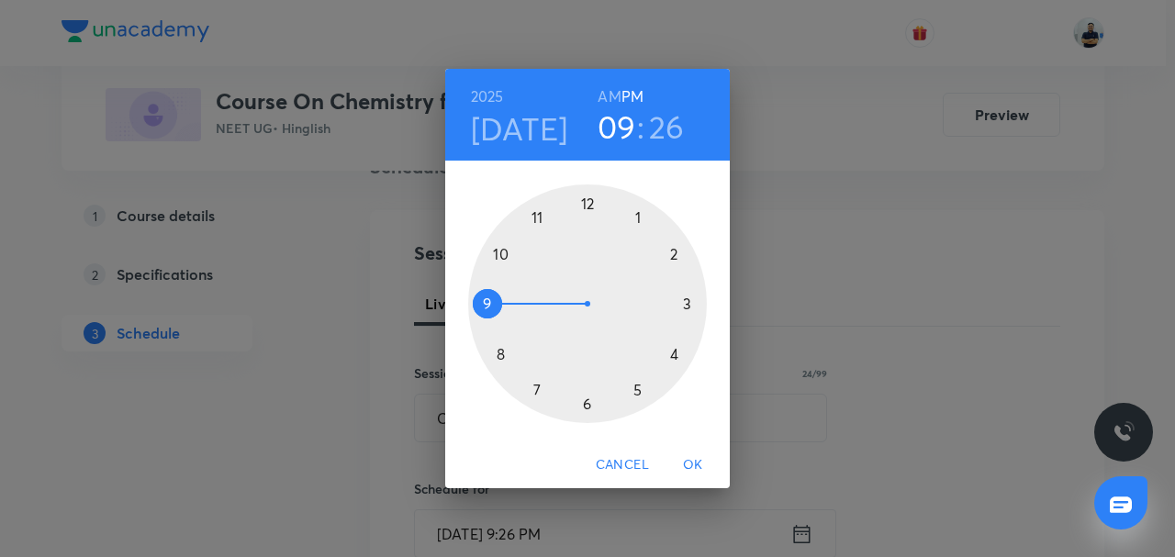
click at [611, 96] on h6 "AM" at bounding box center [609, 97] width 23 height 26
click at [493, 254] on div at bounding box center [587, 304] width 239 height 239
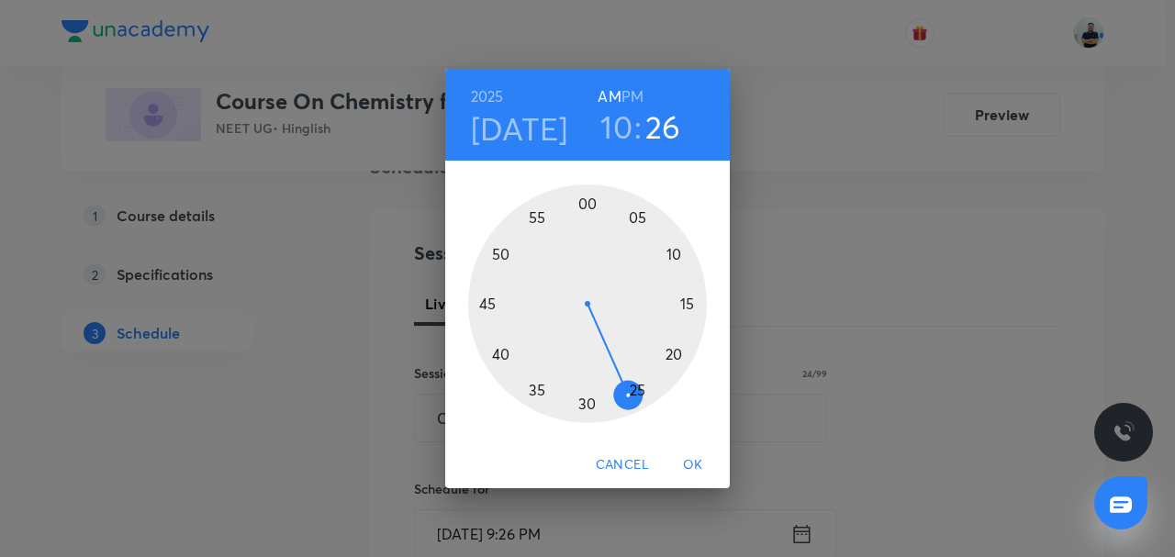
click at [672, 253] on div at bounding box center [587, 304] width 239 height 239
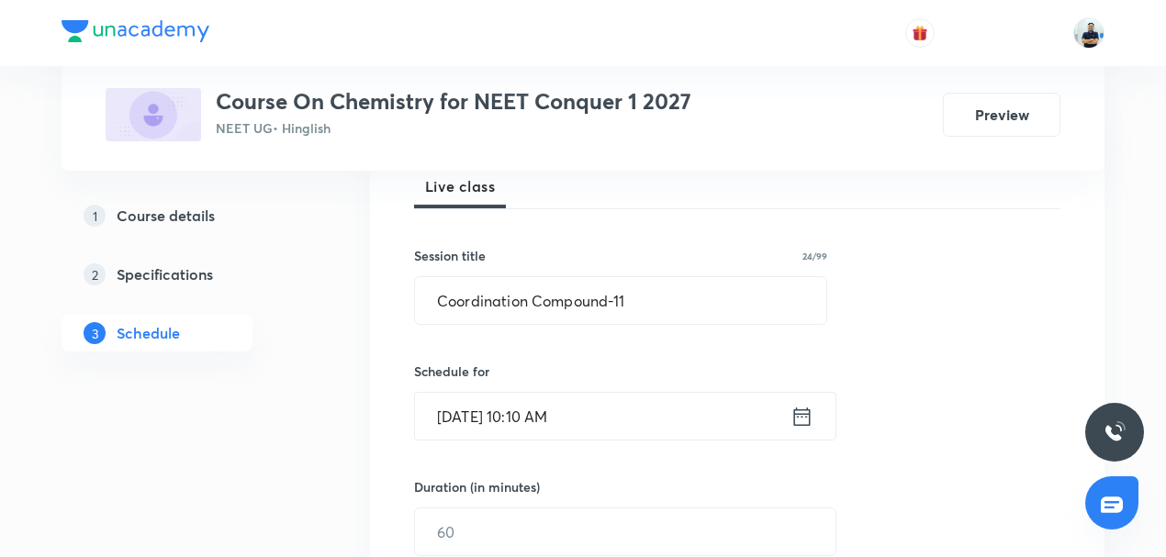
scroll to position [286, 0]
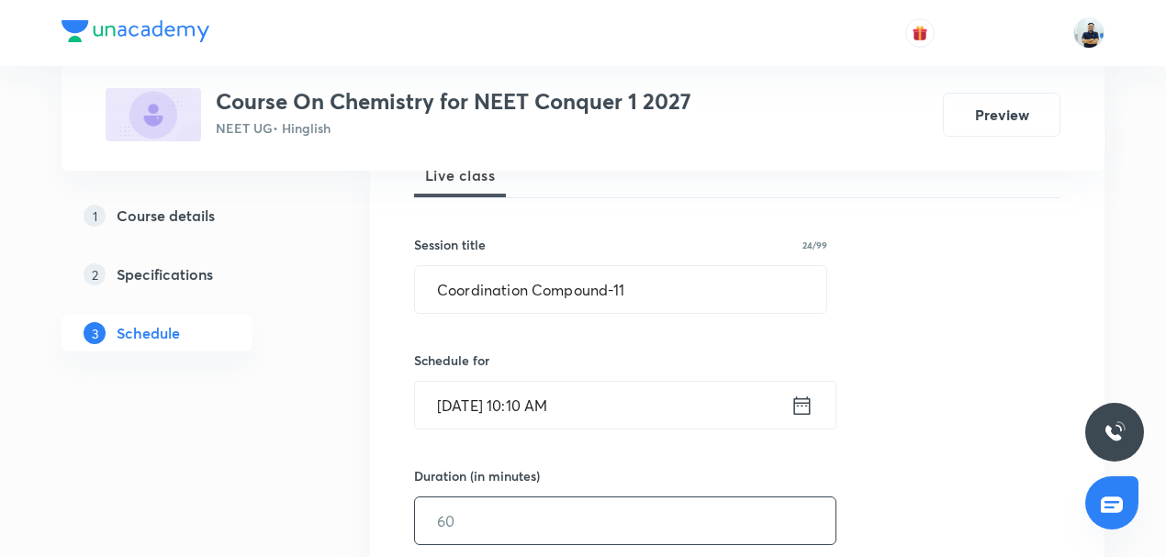
click at [460, 522] on input "text" at bounding box center [625, 521] width 420 height 47
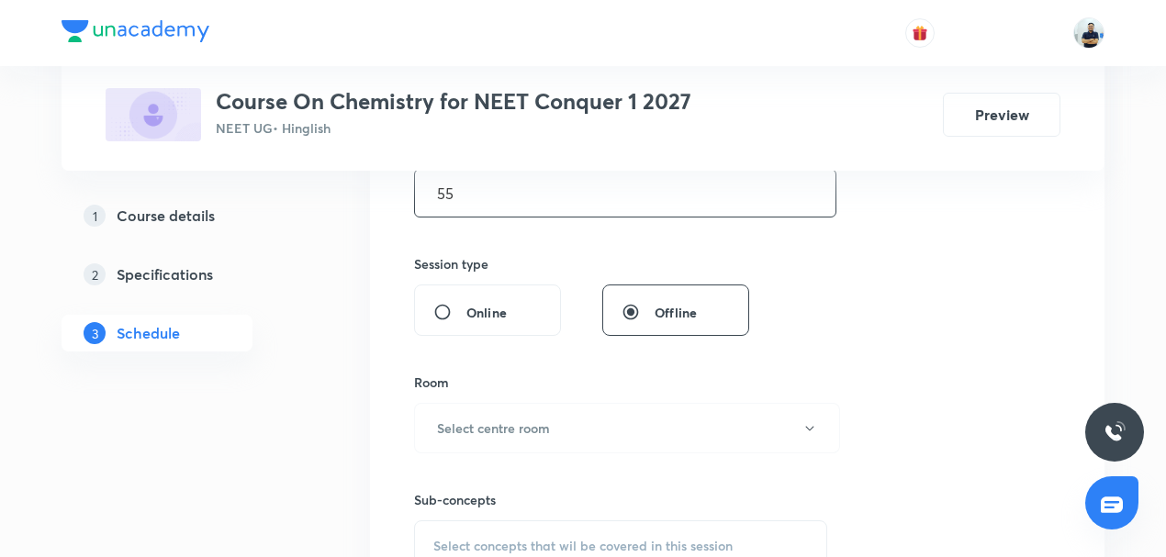
scroll to position [714, 0]
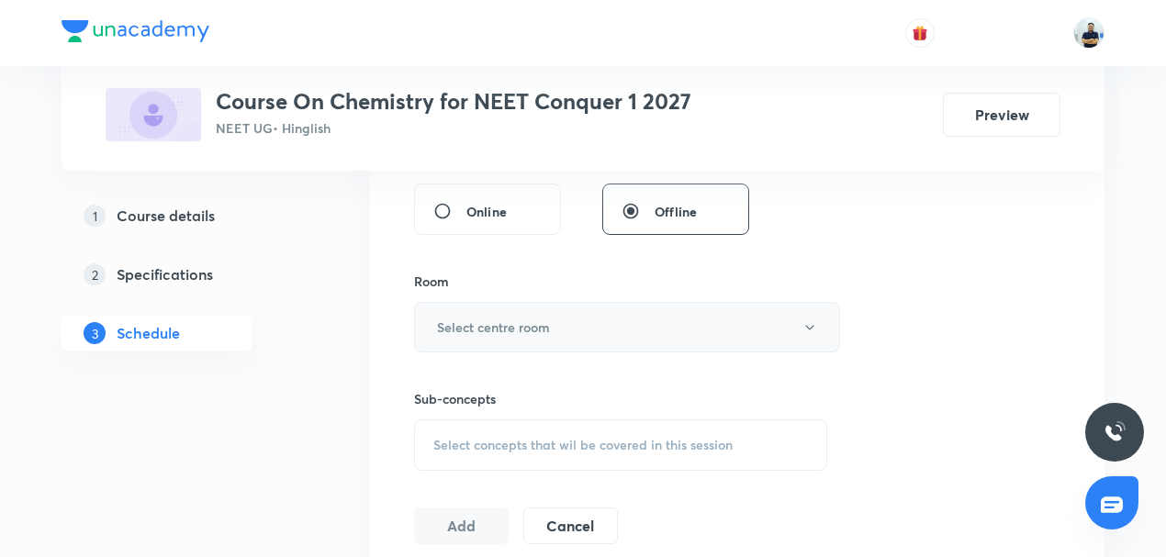
type input "55"
click at [558, 325] on button "Select centre room" at bounding box center [627, 327] width 426 height 50
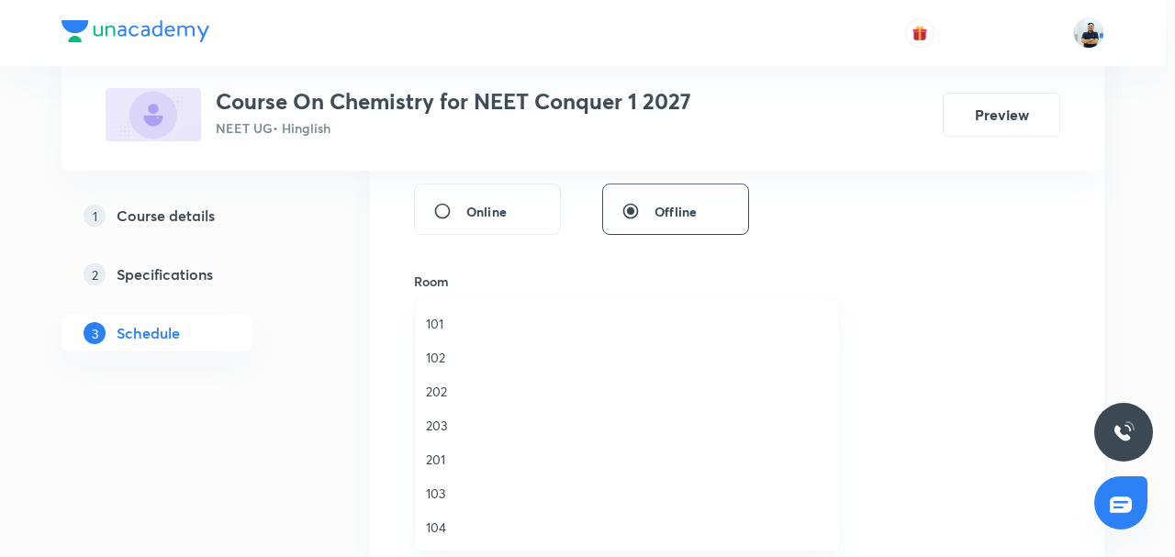
click at [455, 489] on span "103" at bounding box center [627, 493] width 402 height 19
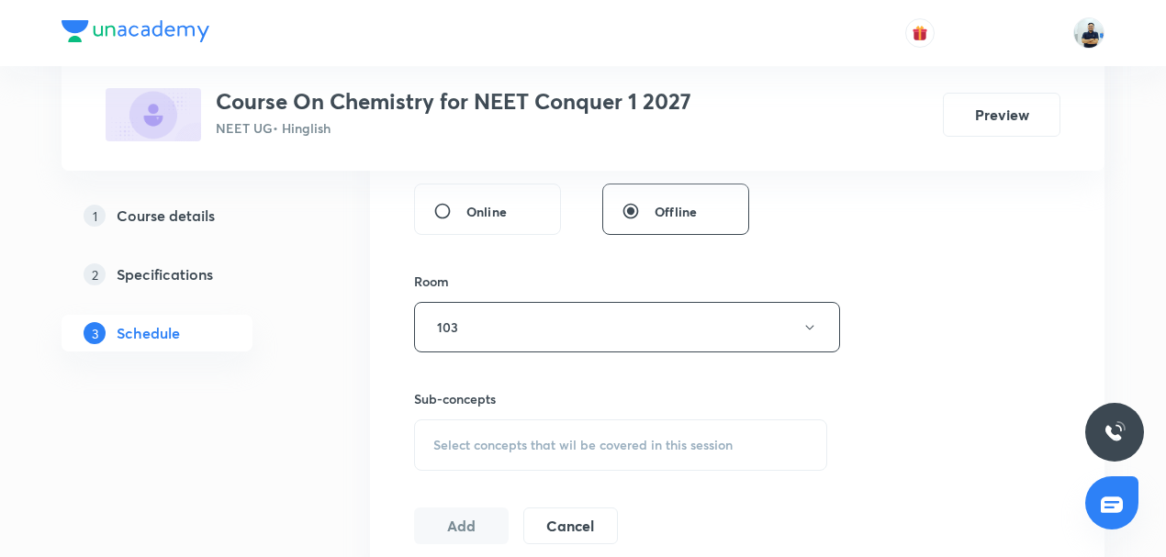
click at [539, 440] on span "Select concepts that wil be covered in this session" at bounding box center [582, 445] width 299 height 15
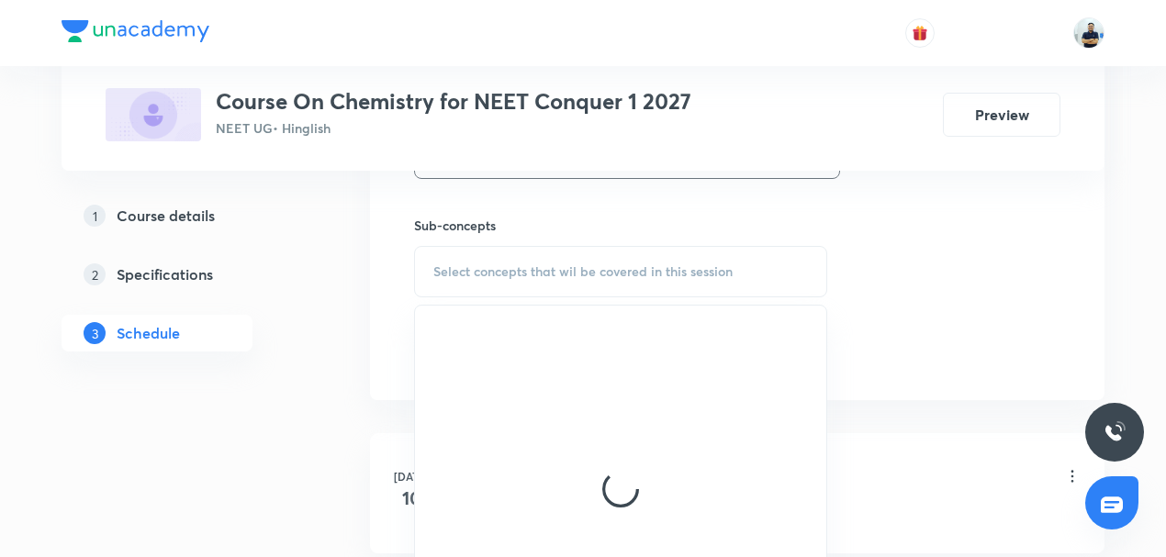
scroll to position [942, 0]
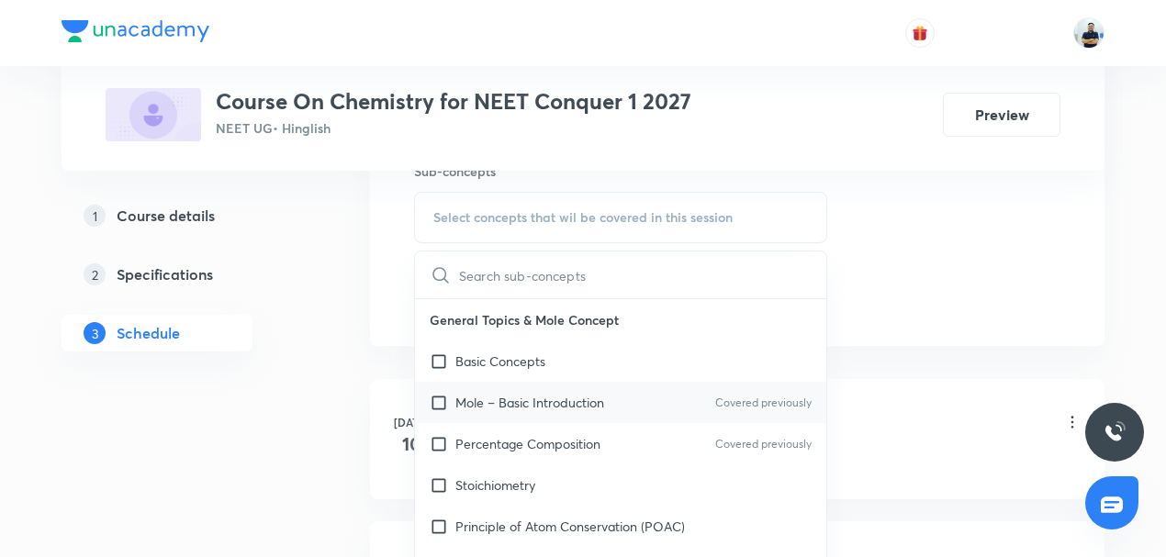
click at [533, 406] on p "Mole – Basic Introduction" at bounding box center [529, 402] width 149 height 19
checkbox input "true"
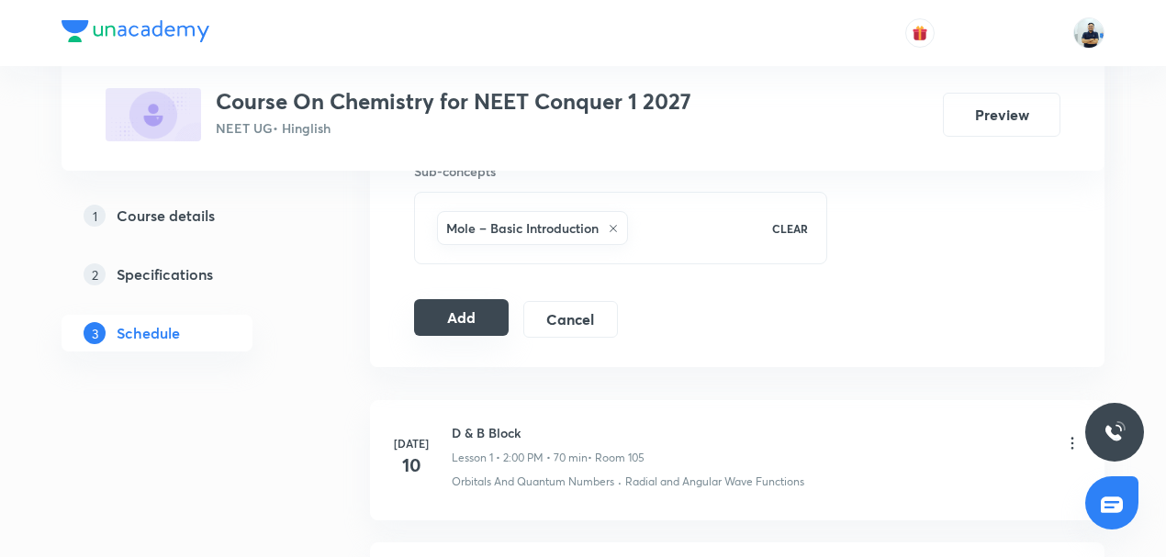
click at [458, 312] on button "Add" at bounding box center [461, 317] width 95 height 37
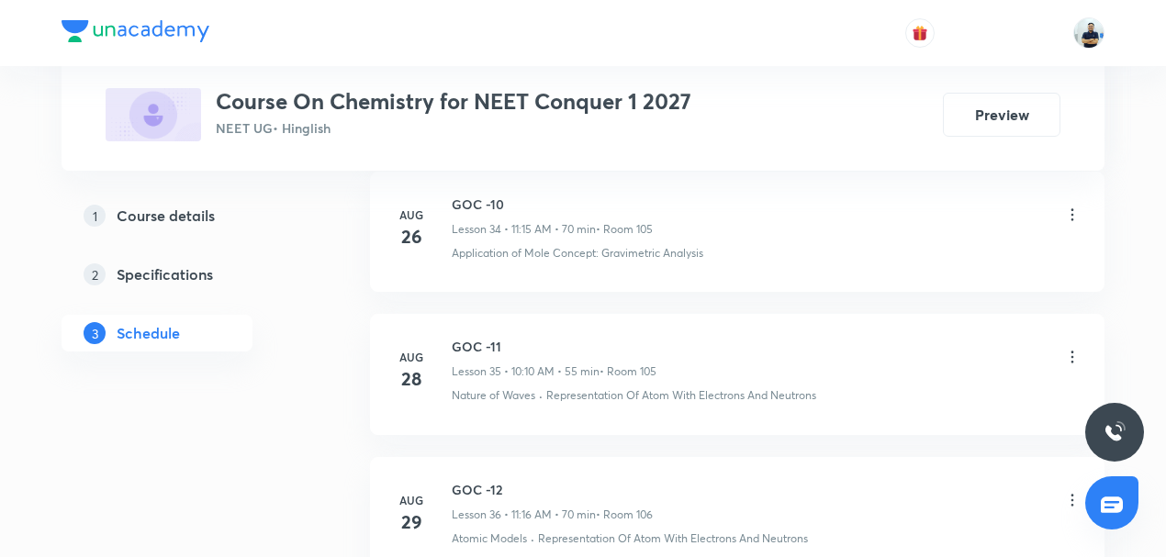
scroll to position [6868, 0]
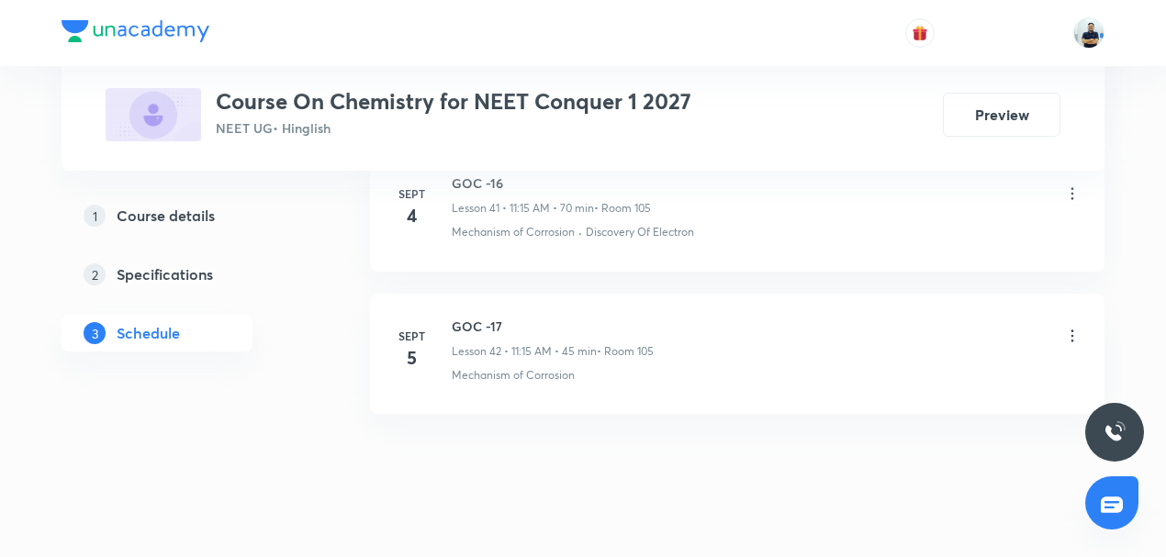
click at [464, 317] on h6 "GOC -17" at bounding box center [553, 326] width 202 height 19
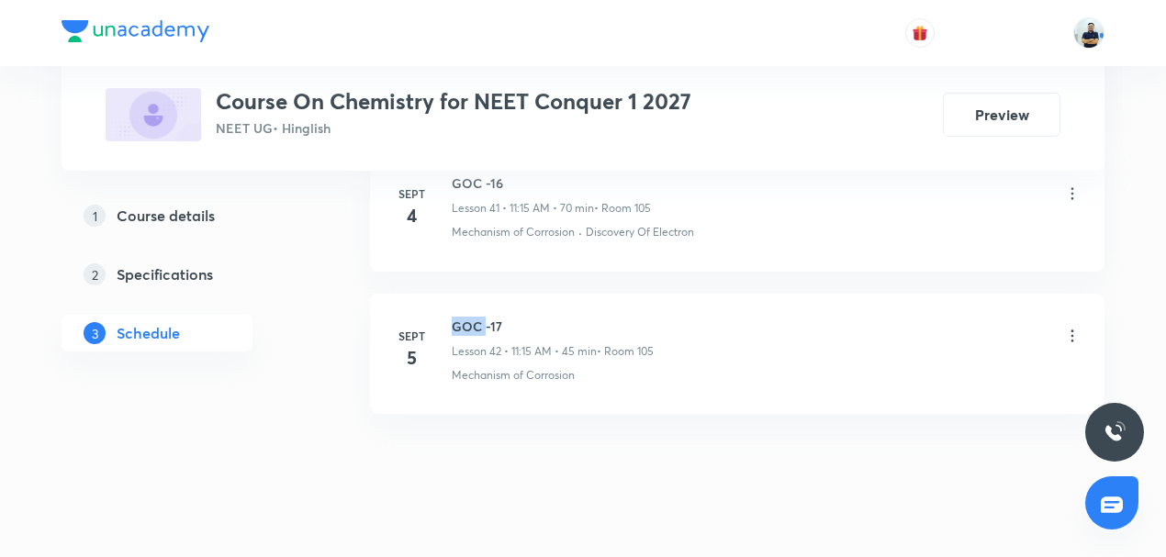
click at [464, 317] on h6 "GOC -17" at bounding box center [553, 326] width 202 height 19
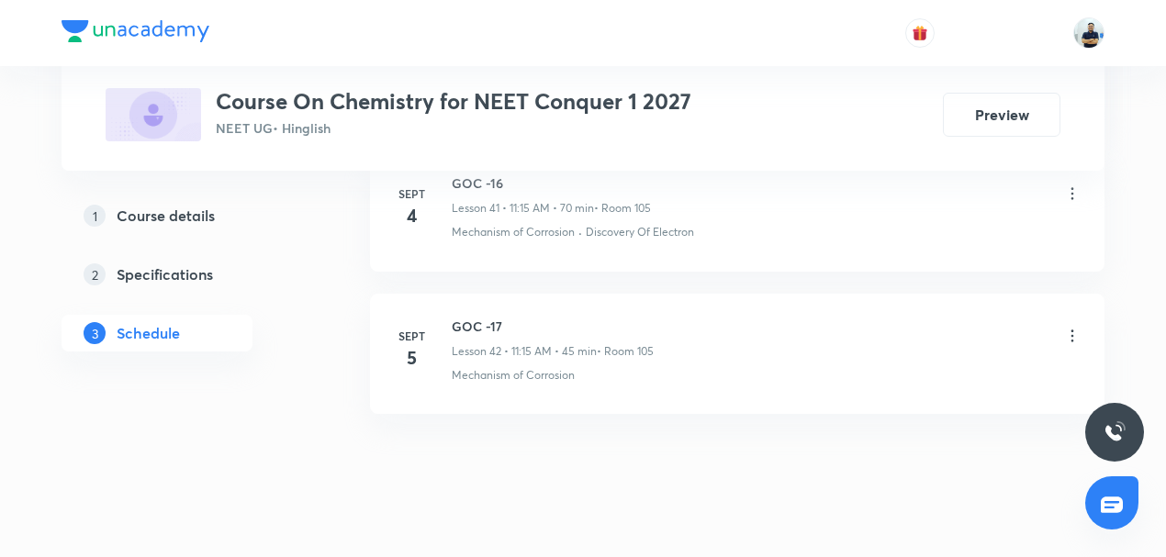
click at [464, 317] on h6 "GOC -17" at bounding box center [553, 326] width 202 height 19
copy h6 "GOC -17"
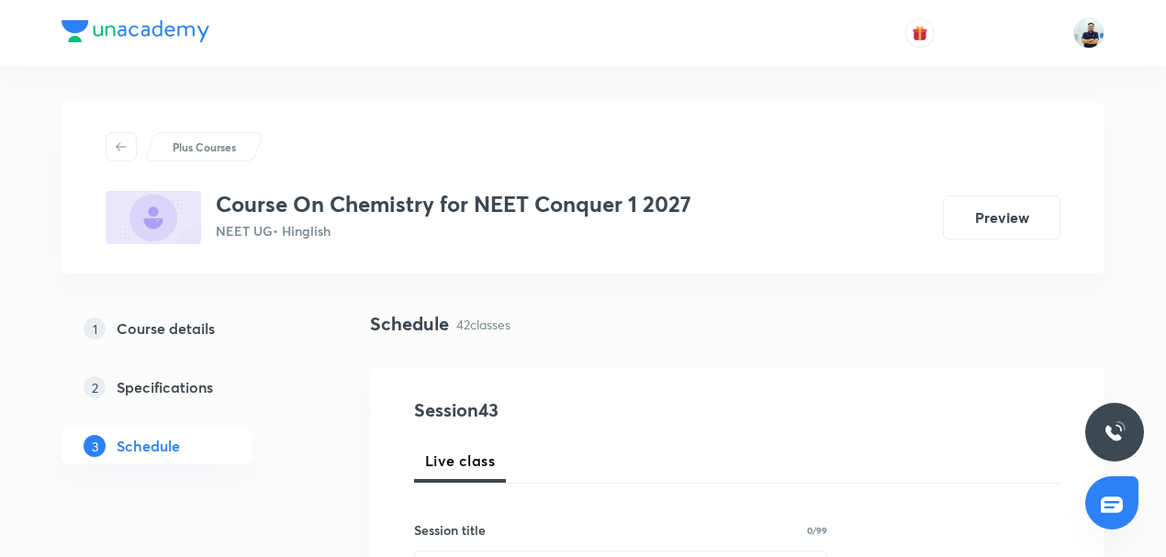
scroll to position [114, 0]
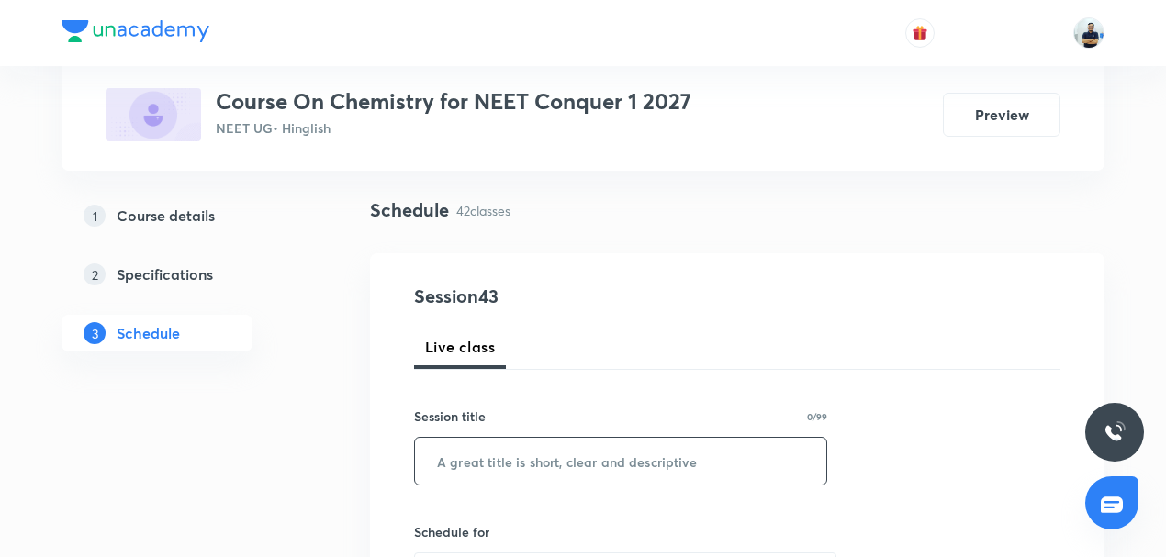
click at [468, 450] on input "text" at bounding box center [620, 461] width 411 height 47
paste input "GOC -17"
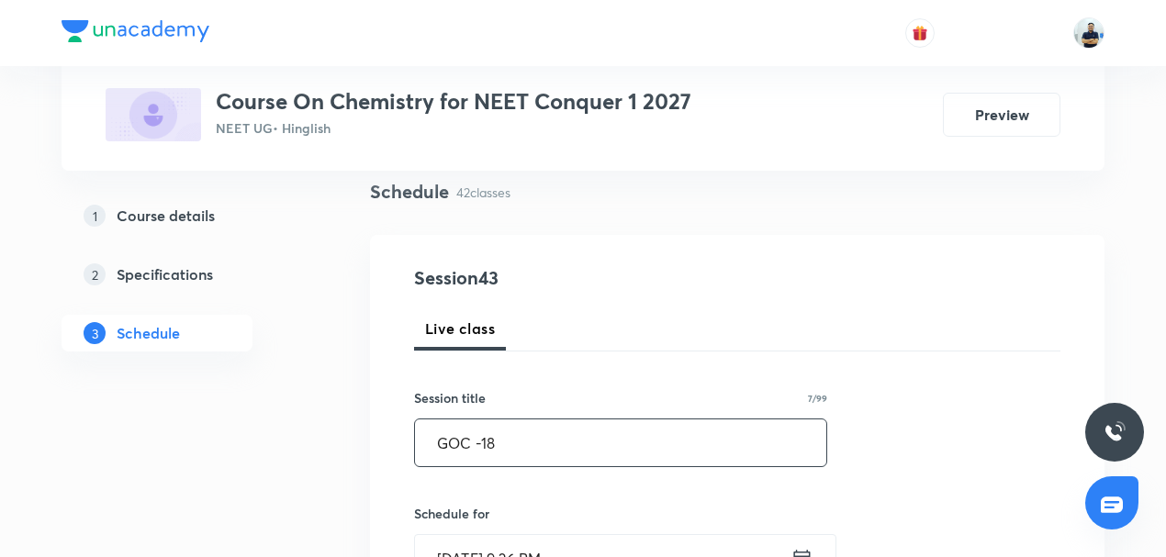
scroll to position [142, 0]
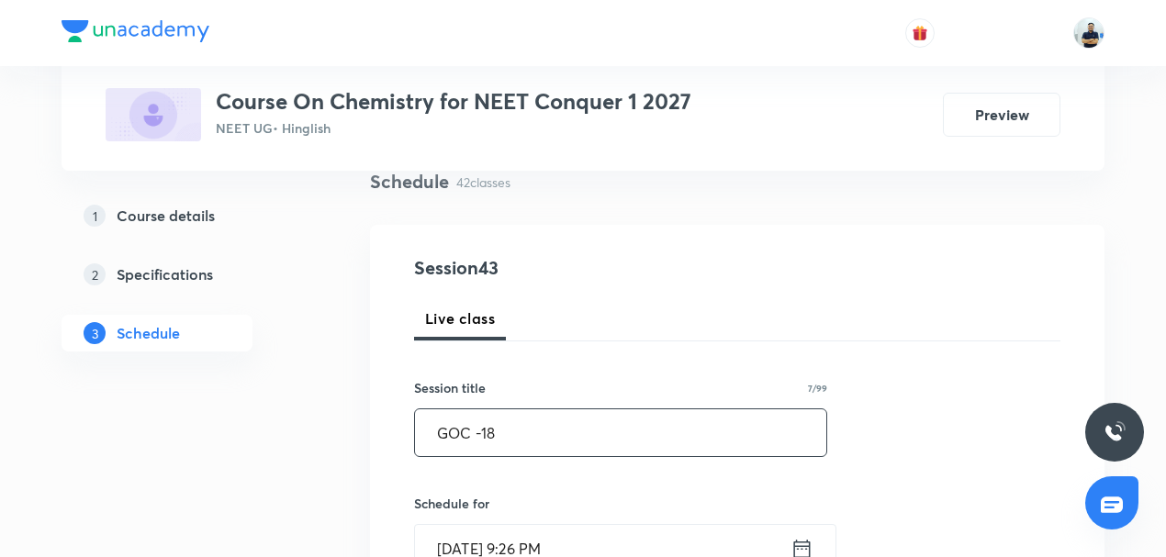
type input "GOC -18"
click at [476, 545] on input "Sept 5, 2025, 9:26 PM" at bounding box center [602, 548] width 375 height 47
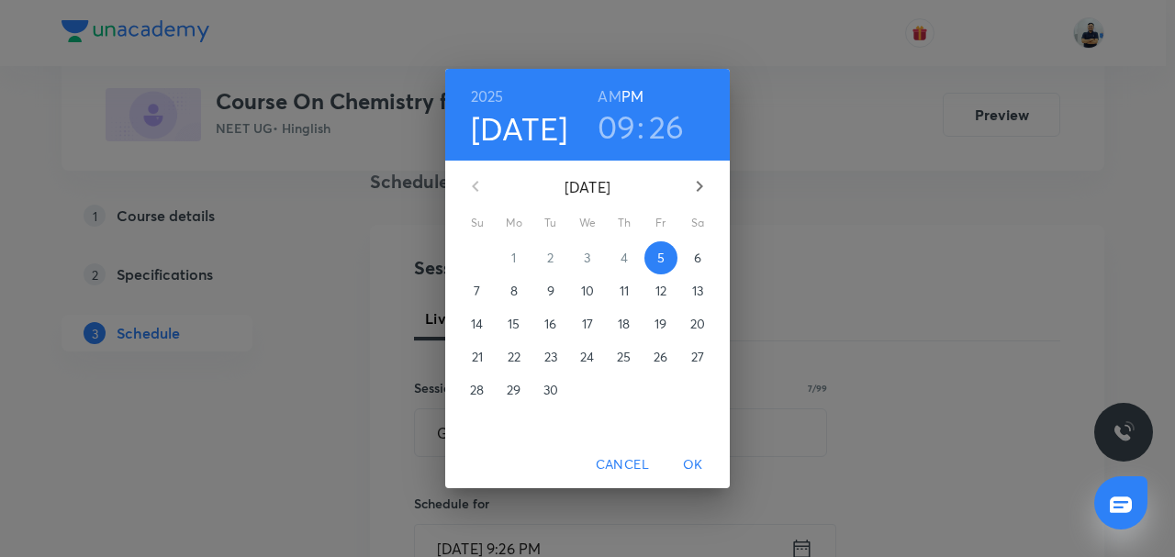
click at [698, 258] on p "6" at bounding box center [697, 258] width 7 height 18
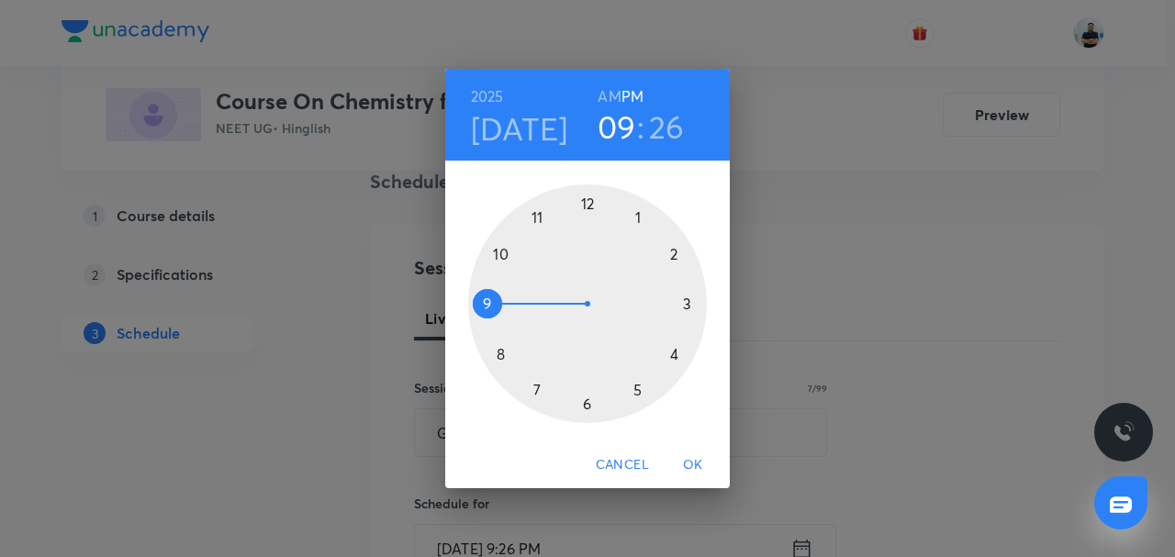
click at [614, 95] on h6 "AM" at bounding box center [609, 97] width 23 height 26
click at [535, 215] on div at bounding box center [587, 304] width 239 height 239
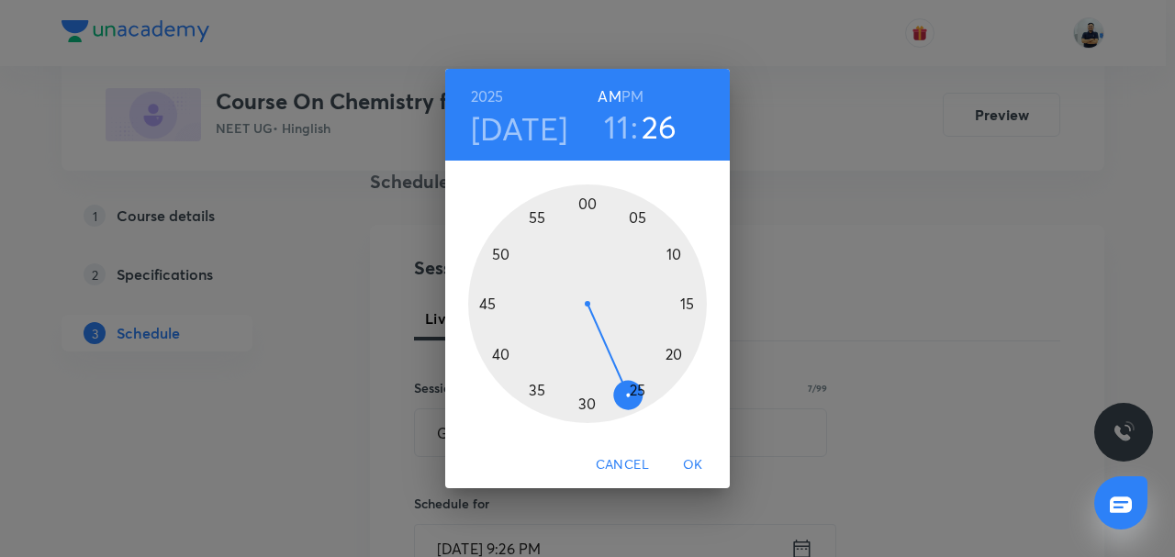
click at [689, 307] on div at bounding box center [587, 304] width 239 height 239
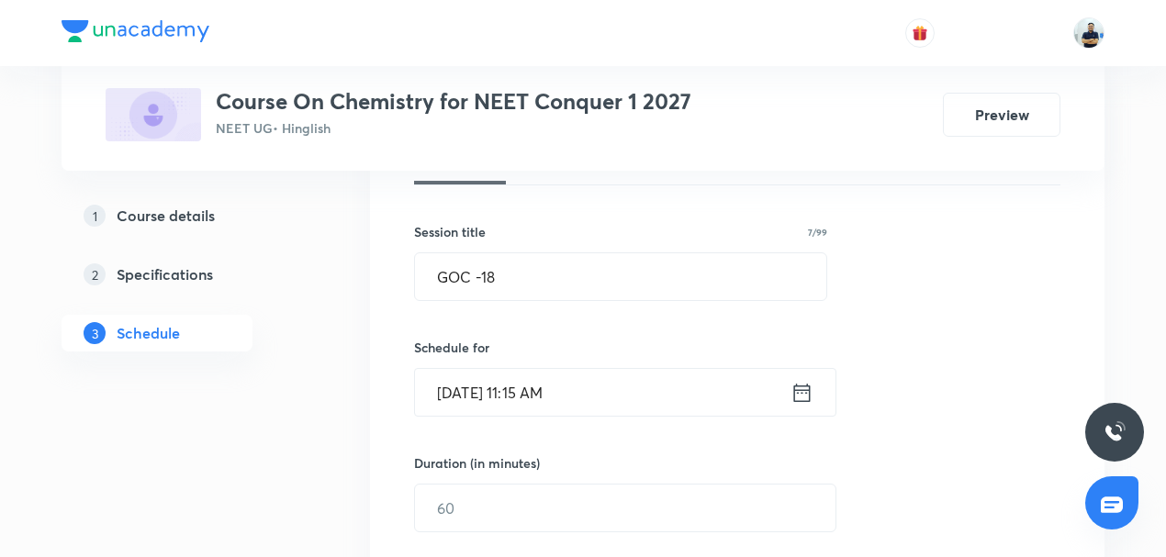
scroll to position [299, 0]
click at [478, 499] on input "text" at bounding box center [625, 507] width 420 height 47
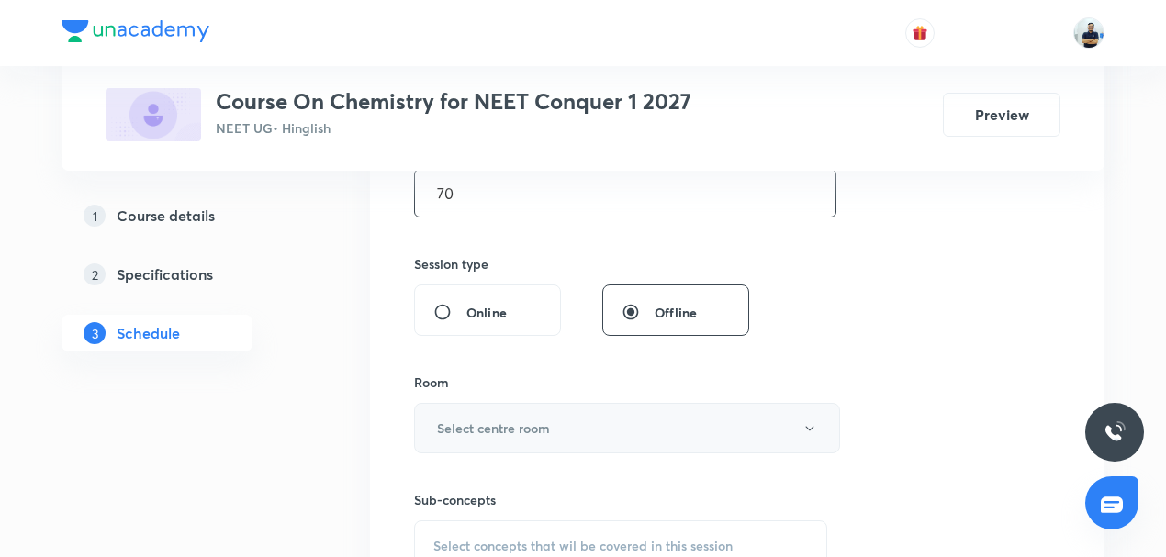
type input "70"
click at [503, 406] on button "Select centre room" at bounding box center [627, 428] width 426 height 50
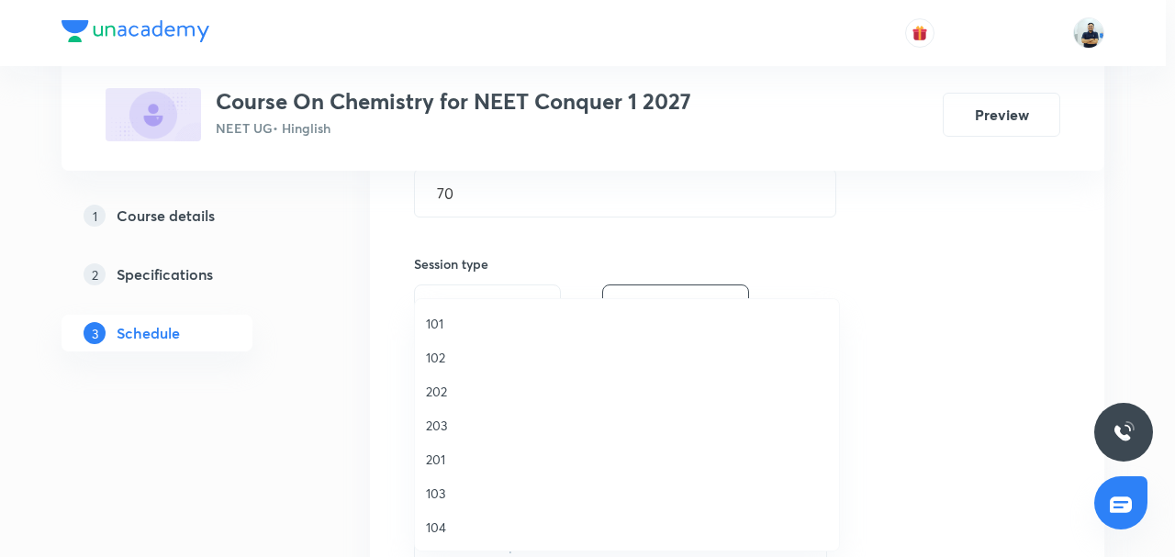
click at [453, 494] on span "103" at bounding box center [627, 493] width 402 height 19
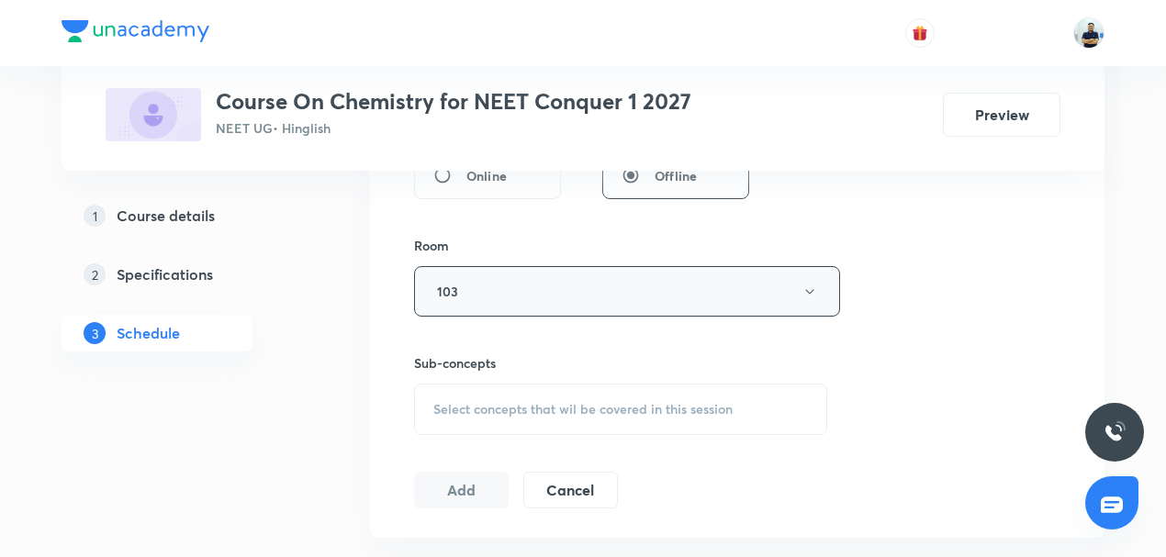
scroll to position [870, 0]
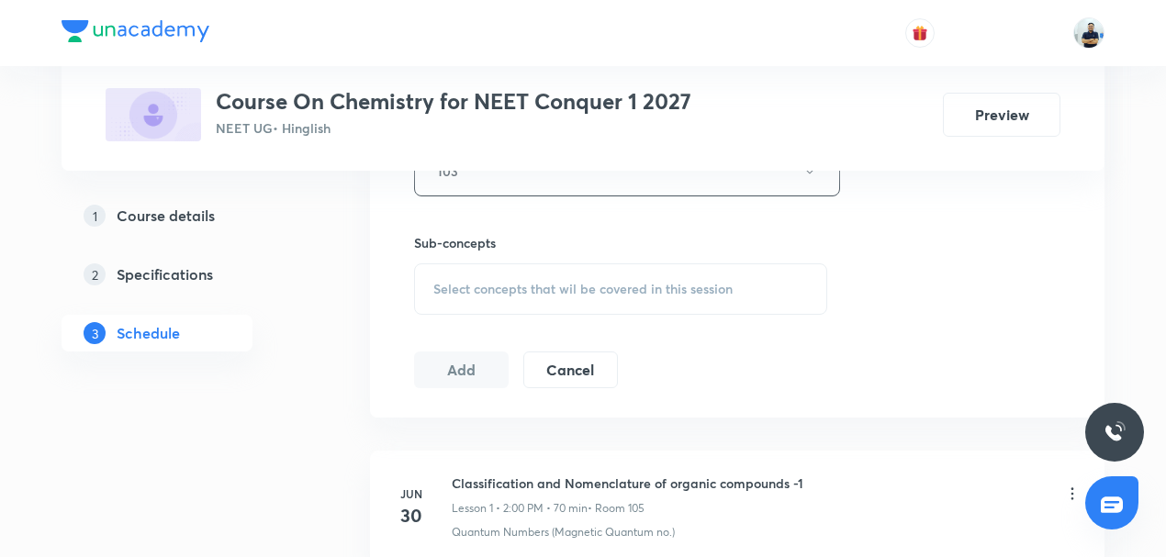
click at [609, 283] on span "Select concepts that wil be covered in this session" at bounding box center [582, 289] width 299 height 15
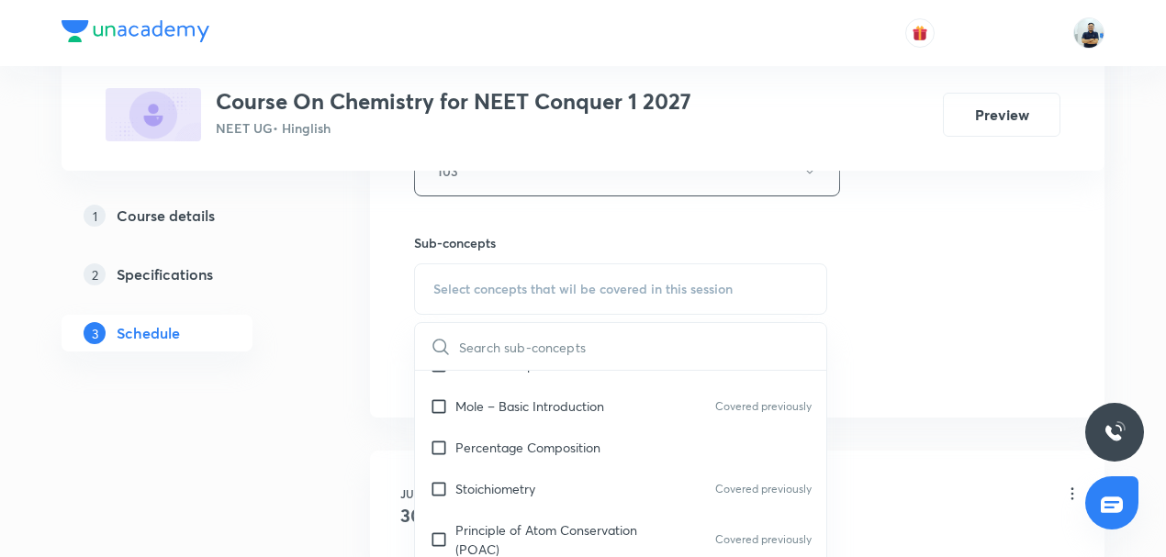
scroll to position [299, 0]
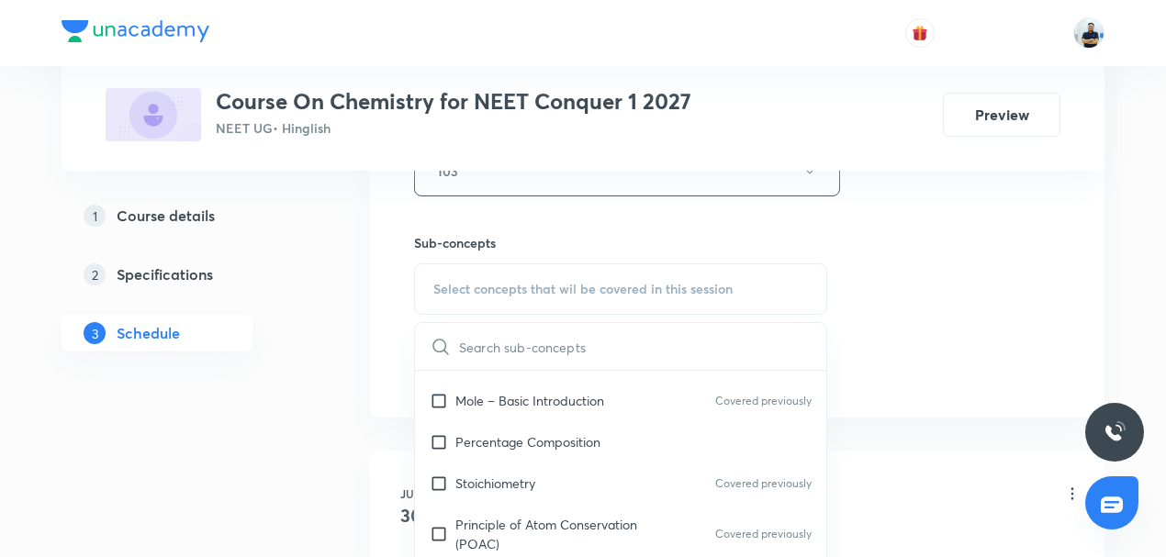
click at [549, 468] on div "Stoichiometry Covered previously" at bounding box center [620, 483] width 411 height 41
checkbox input "true"
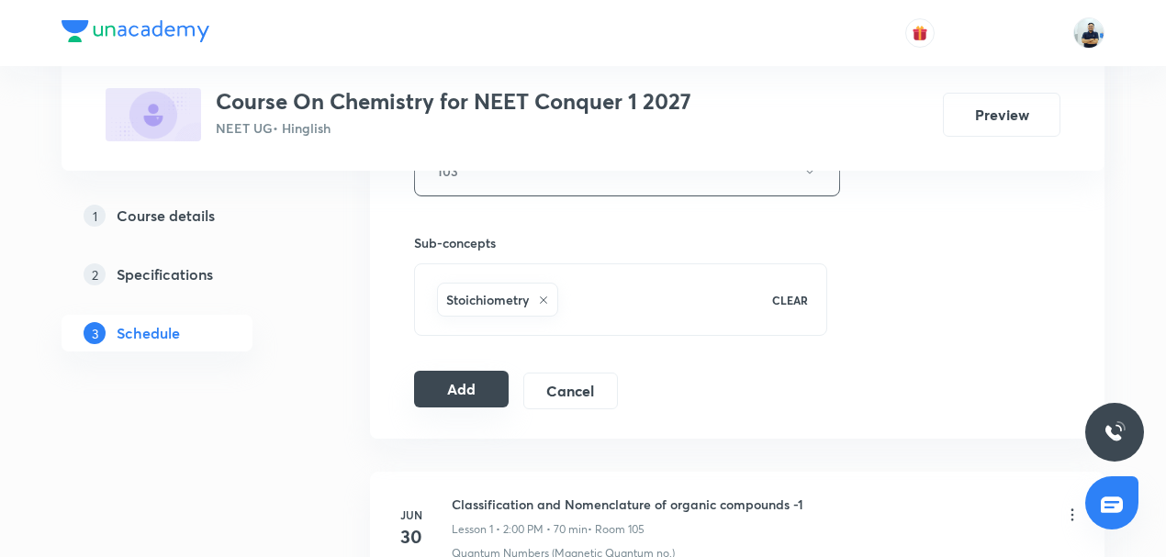
click at [472, 387] on button "Add" at bounding box center [461, 389] width 95 height 37
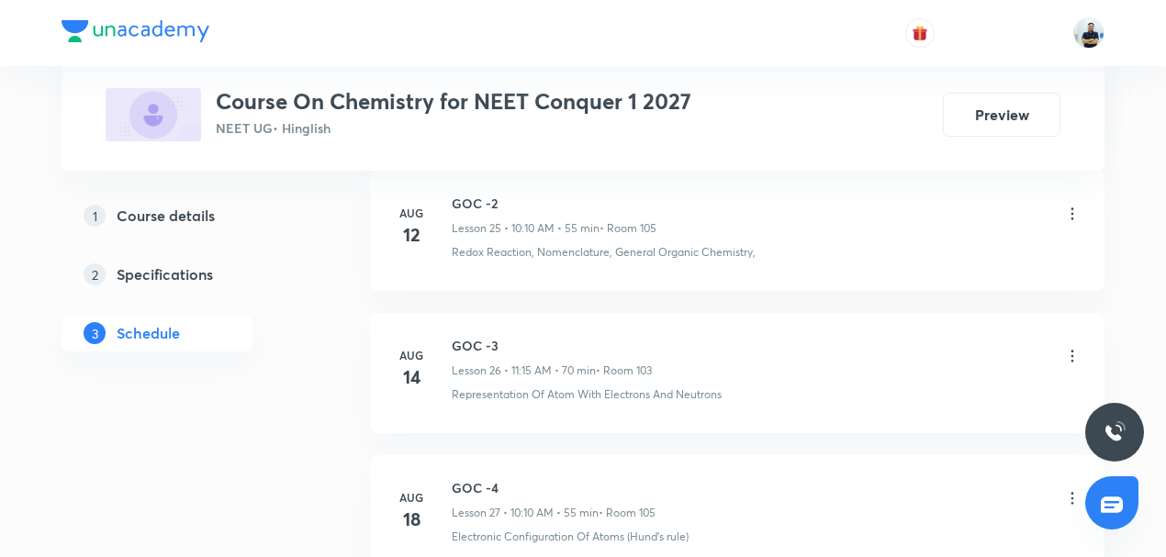
scroll to position [6888, 0]
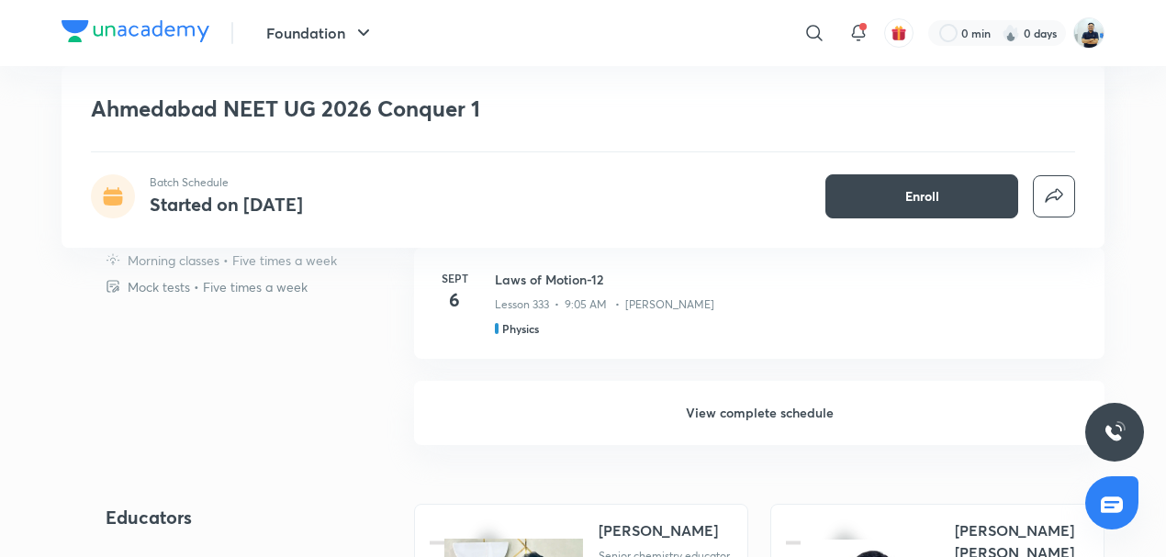
scroll to position [1442, 0]
click at [705, 395] on h6 "View complete schedule" at bounding box center [759, 411] width 690 height 64
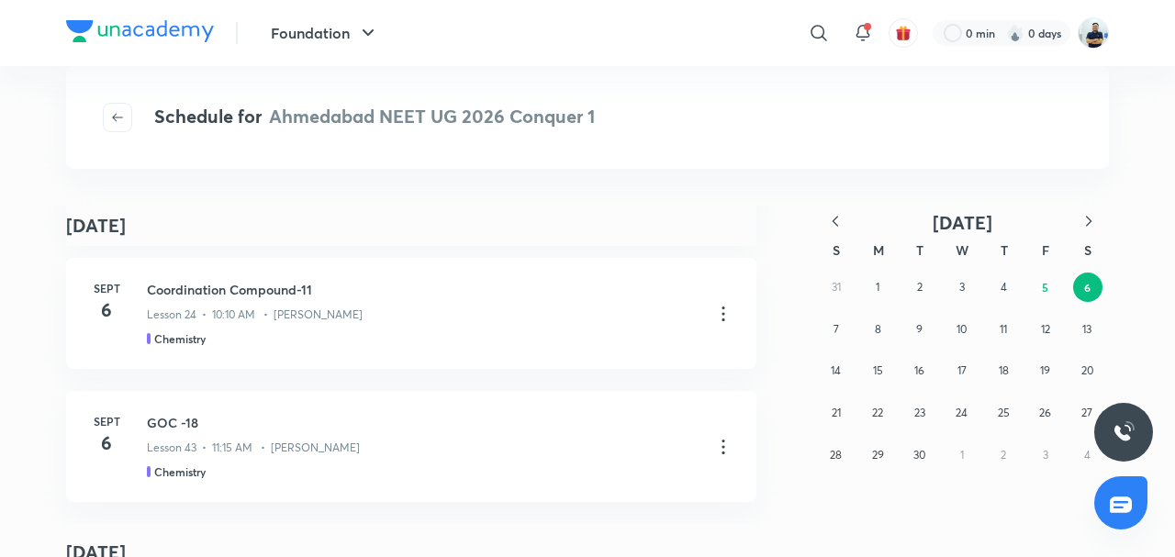
scroll to position [913, 0]
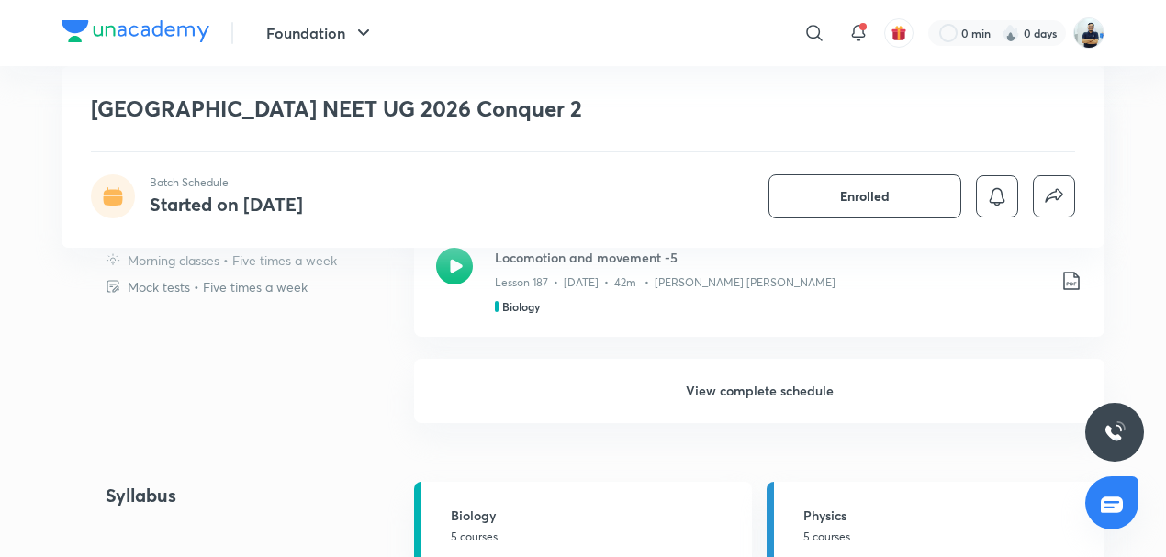
click at [725, 384] on h6 "View complete schedule" at bounding box center [759, 391] width 690 height 64
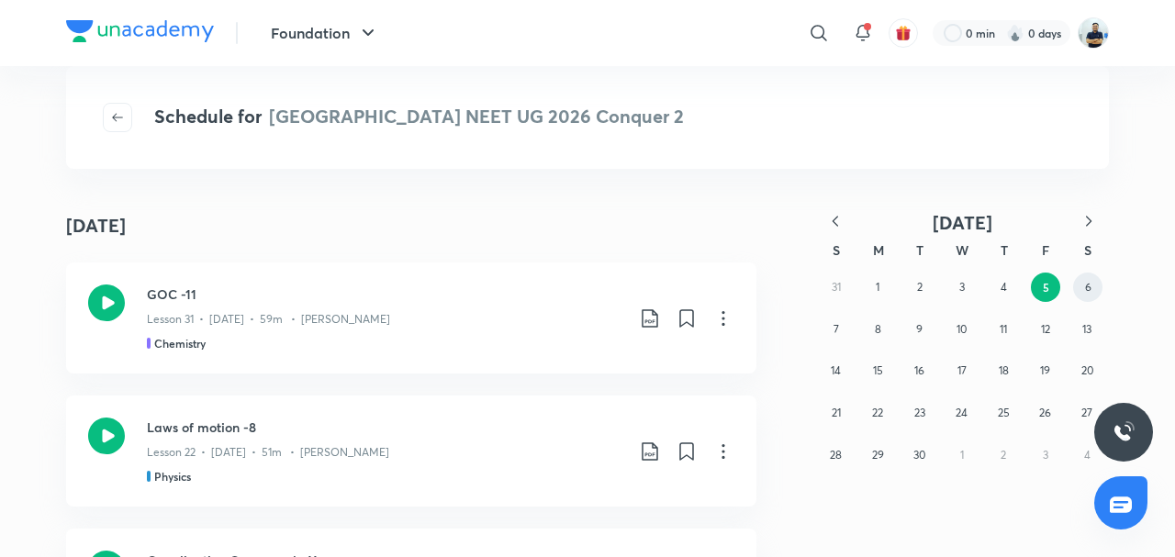
click at [1087, 290] on abbr "6" at bounding box center [1088, 287] width 6 height 14
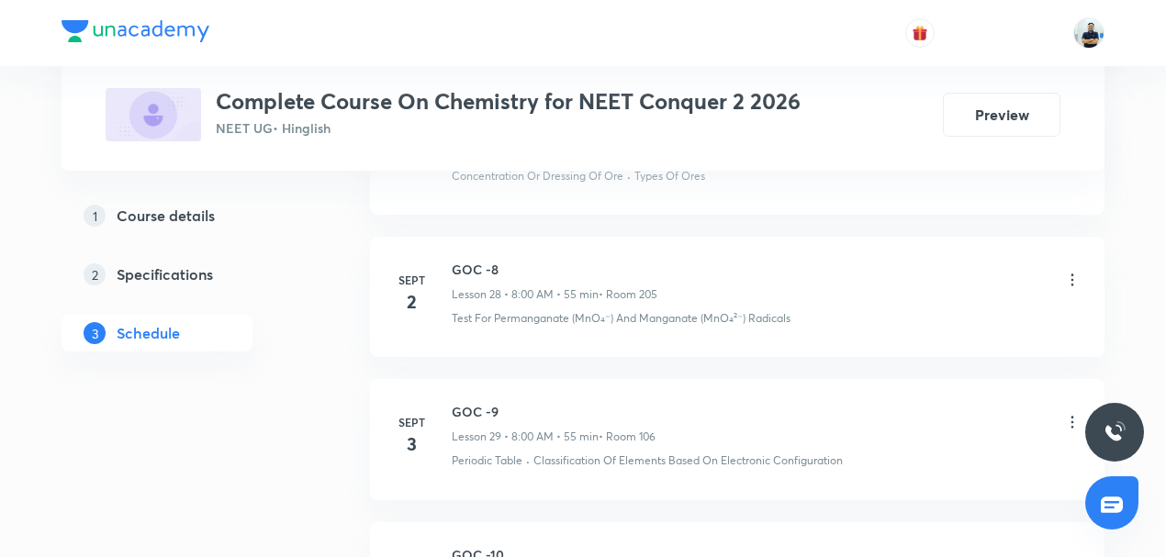
scroll to position [5308, 0]
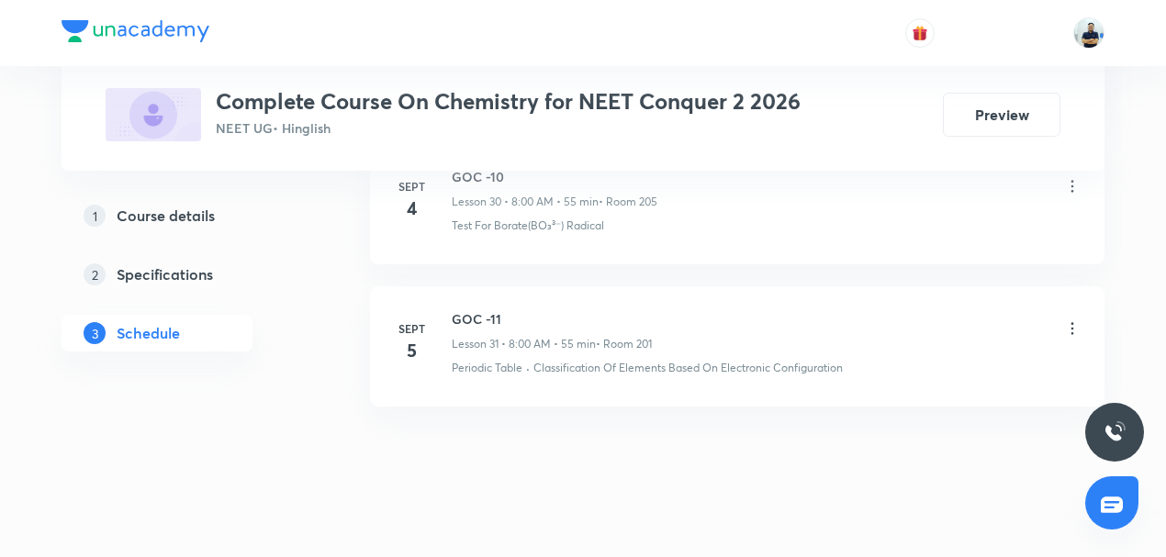
click at [476, 309] on h6 "GOC -11" at bounding box center [552, 318] width 200 height 19
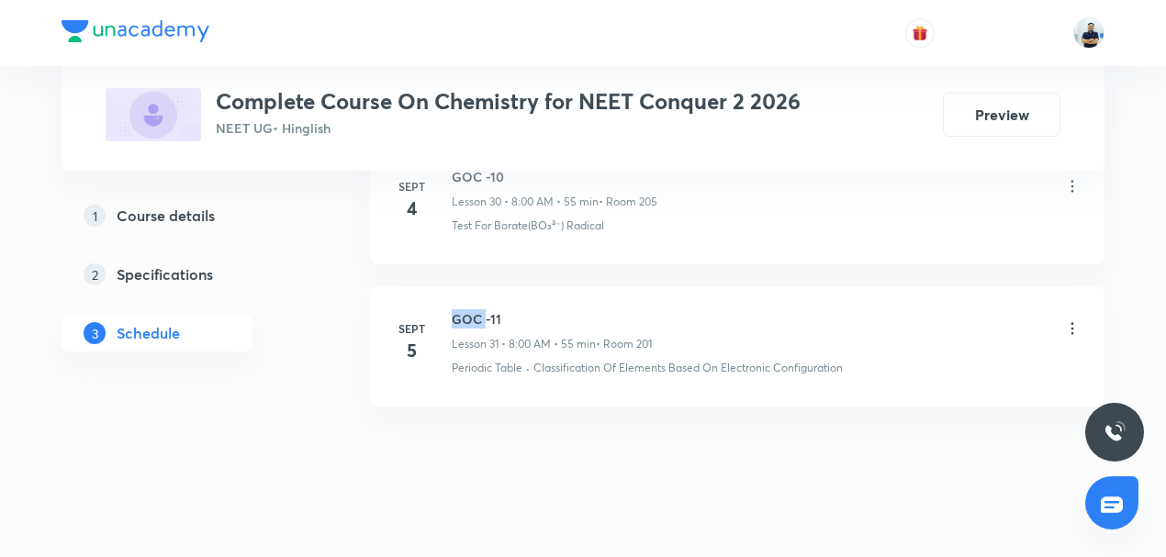
click at [476, 309] on h6 "GOC -11" at bounding box center [552, 318] width 200 height 19
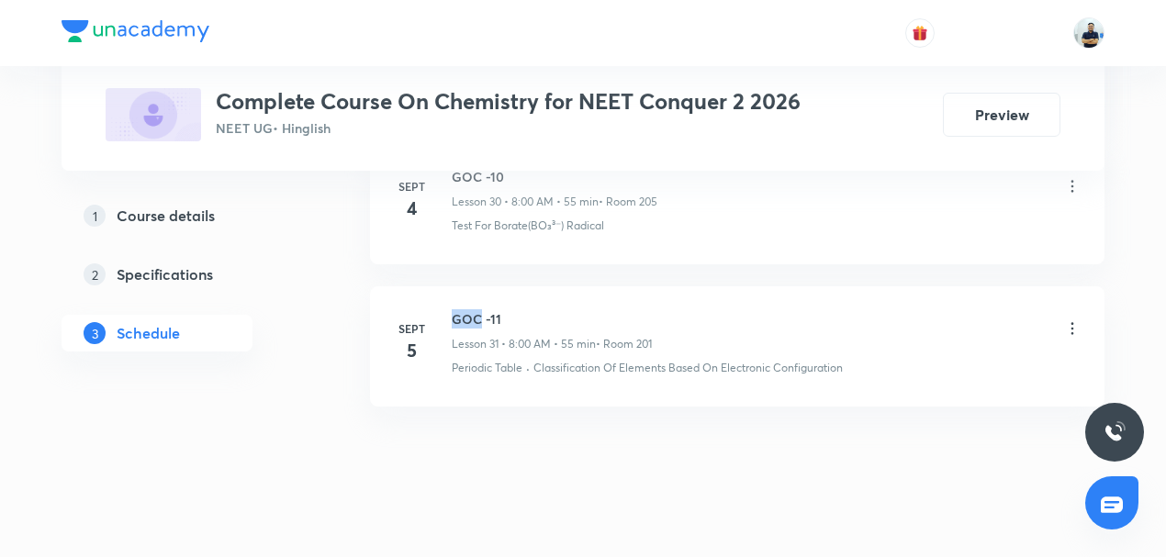
click at [476, 309] on h6 "GOC -11" at bounding box center [552, 318] width 200 height 19
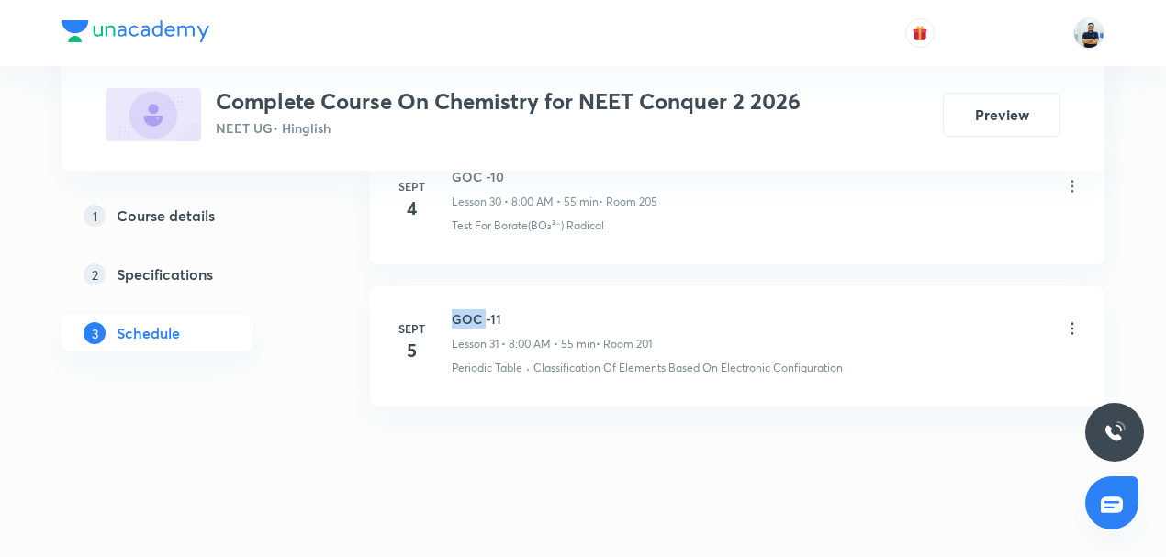
click at [476, 309] on h6 "GOC -11" at bounding box center [552, 318] width 200 height 19
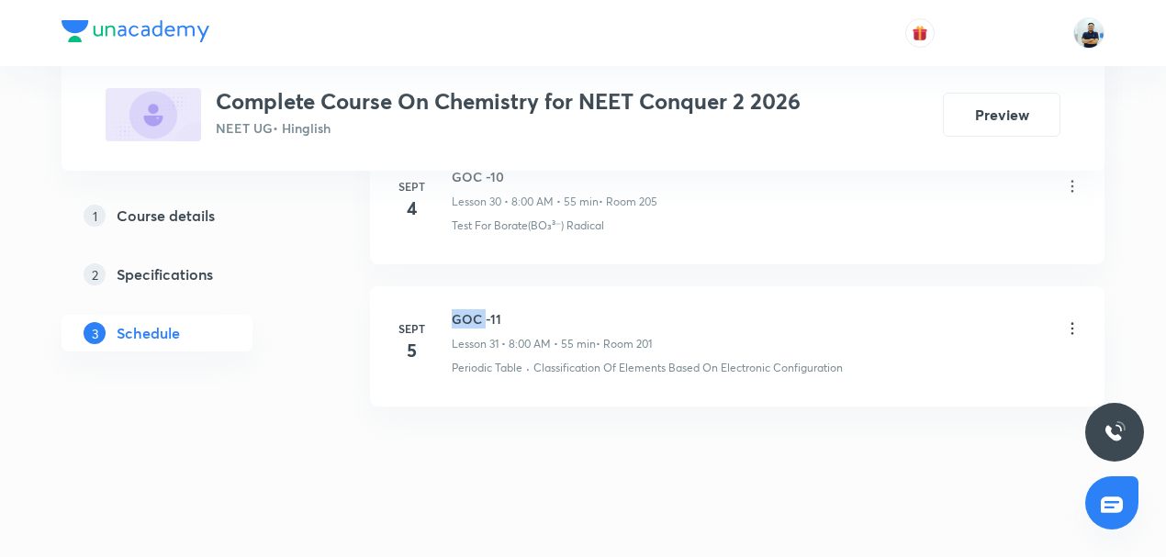
click at [476, 309] on h6 "GOC -11" at bounding box center [552, 318] width 200 height 19
copy h6 "GOC -11"
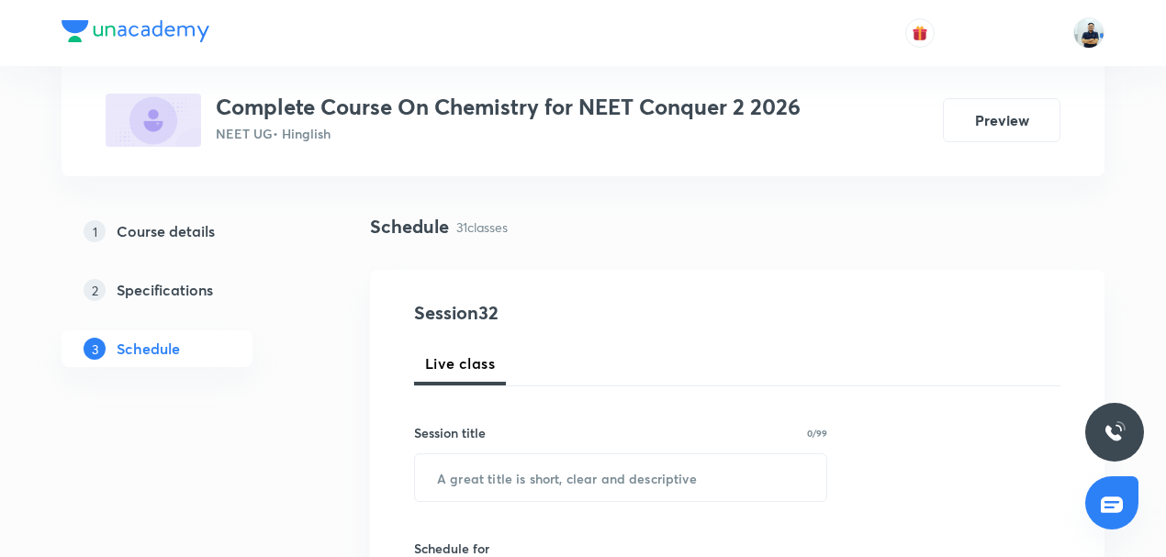
scroll to position [99, 0]
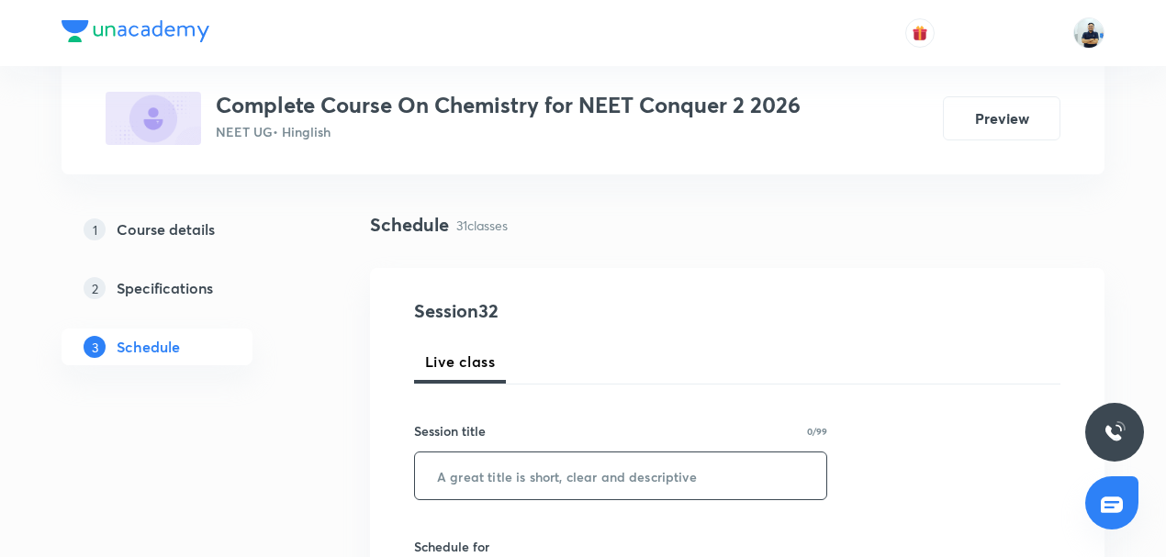
click at [489, 462] on input "text" at bounding box center [620, 476] width 411 height 47
paste input "GOC -11"
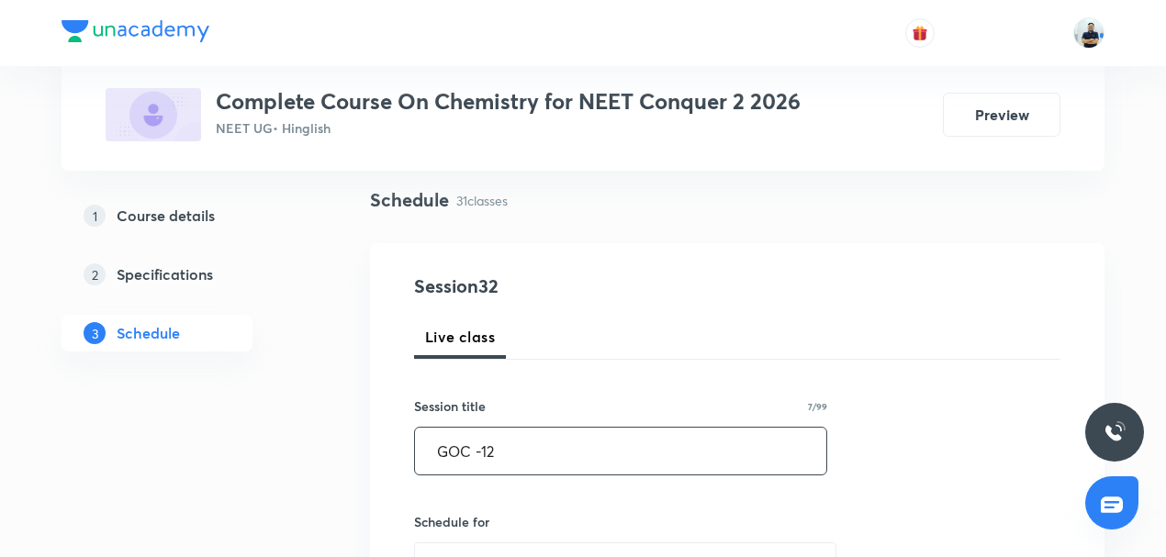
scroll to position [185, 0]
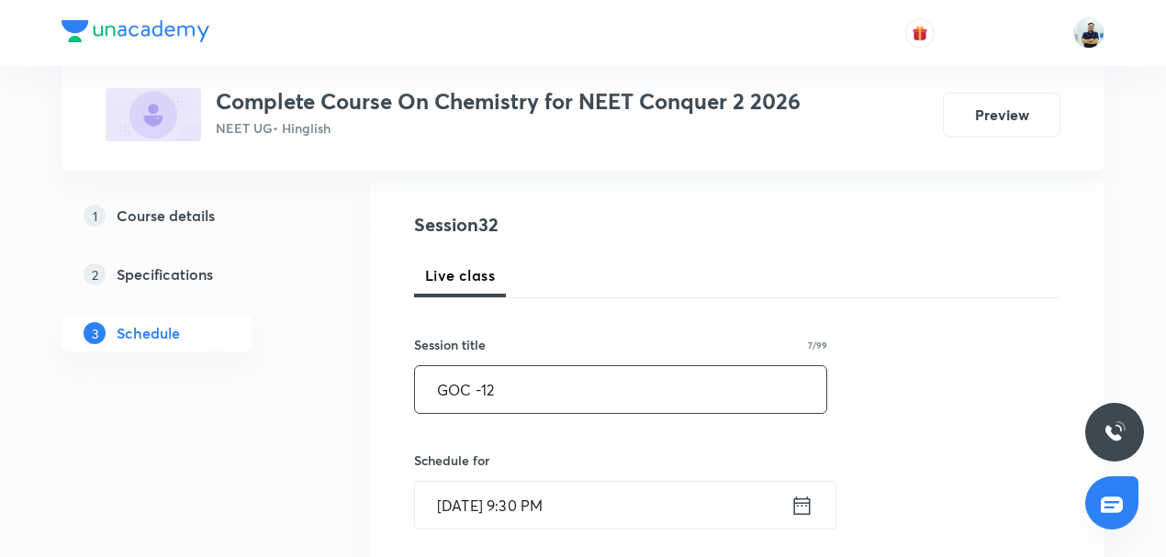
type input "GOC -12"
click at [494, 513] on input "Sept 5, 2025, 9:30 PM" at bounding box center [602, 505] width 375 height 47
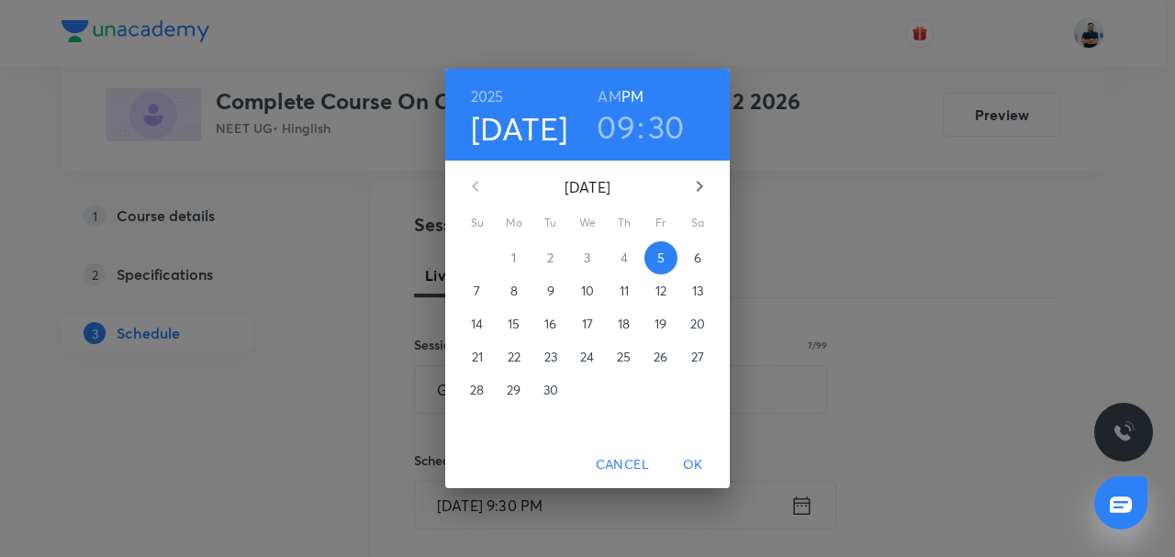
click at [698, 252] on p "6" at bounding box center [697, 258] width 7 height 18
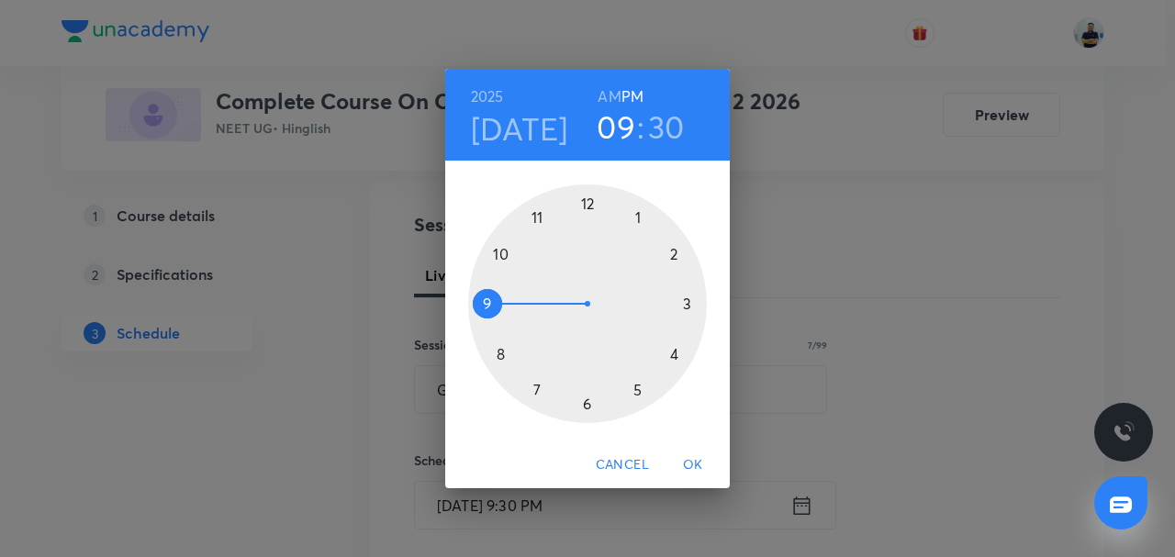
click at [613, 100] on h6 "AM" at bounding box center [609, 97] width 23 height 26
click at [488, 355] on div at bounding box center [587, 304] width 239 height 239
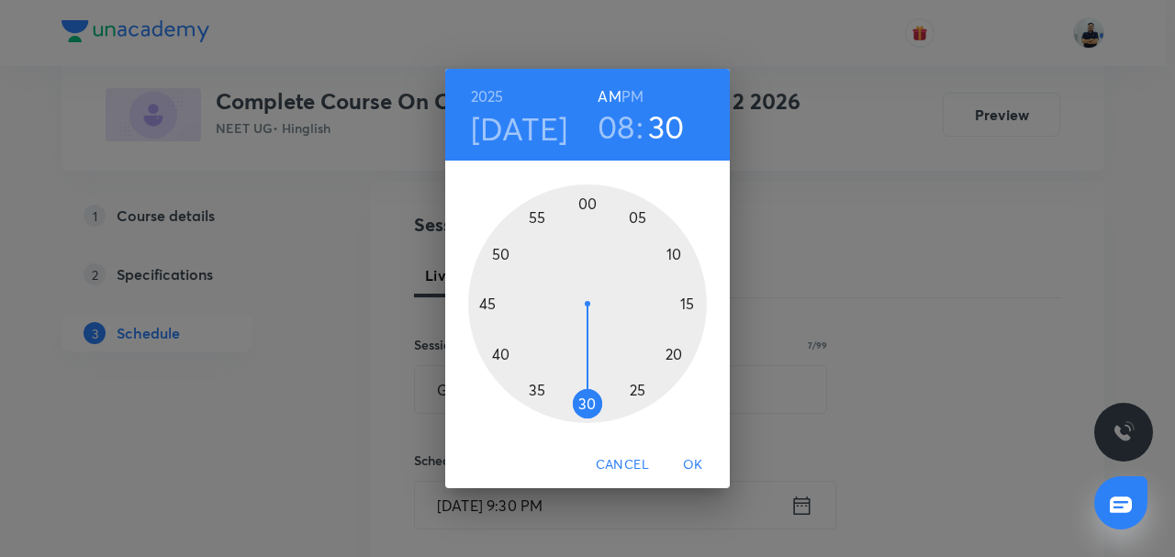
click at [588, 195] on div at bounding box center [587, 304] width 239 height 239
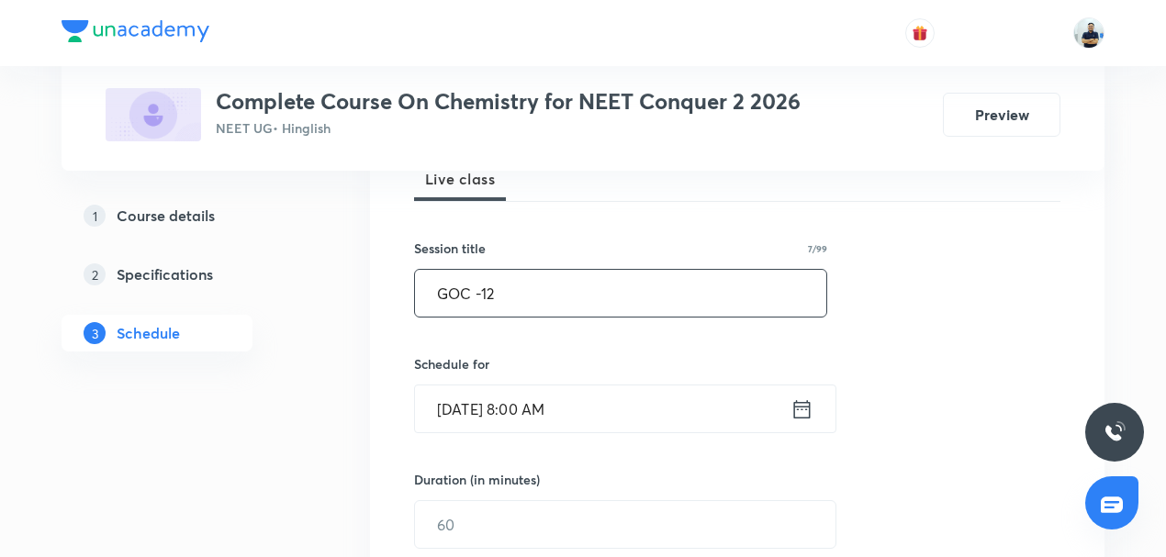
scroll to position [314, 0]
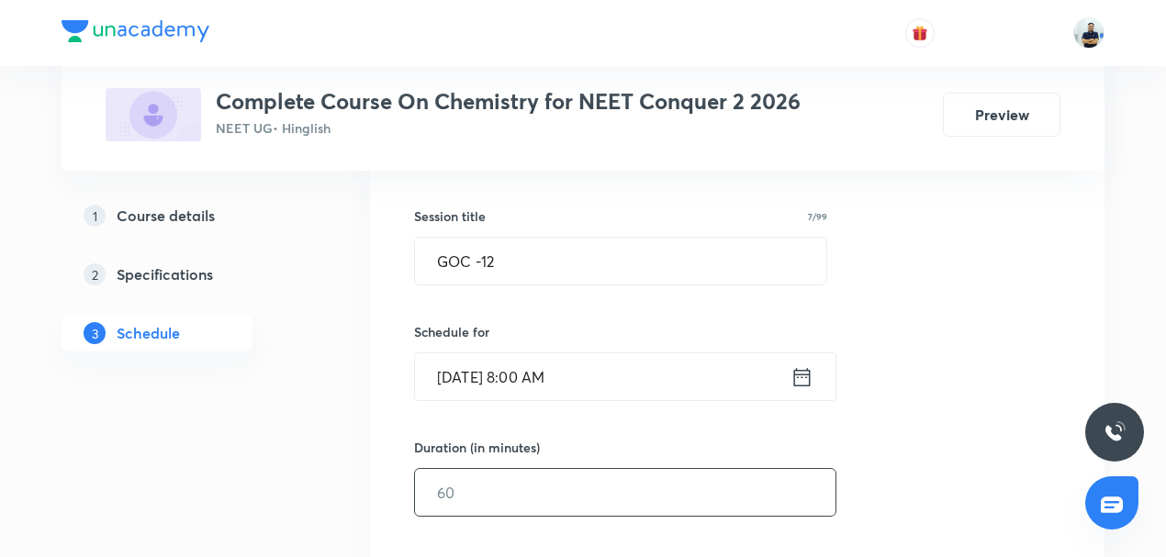
click at [465, 490] on input "text" at bounding box center [625, 492] width 420 height 47
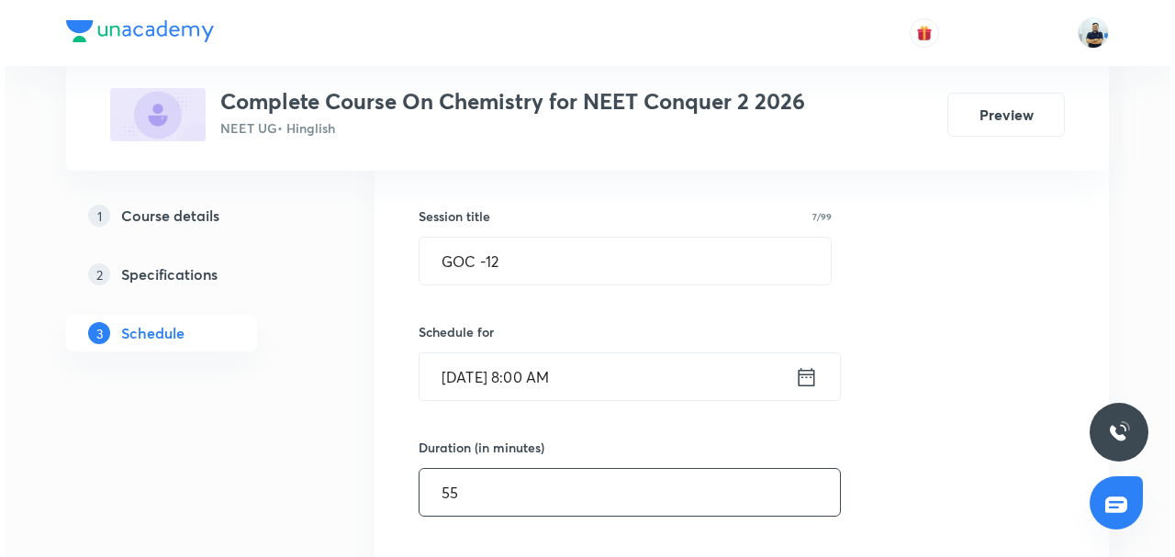
scroll to position [700, 0]
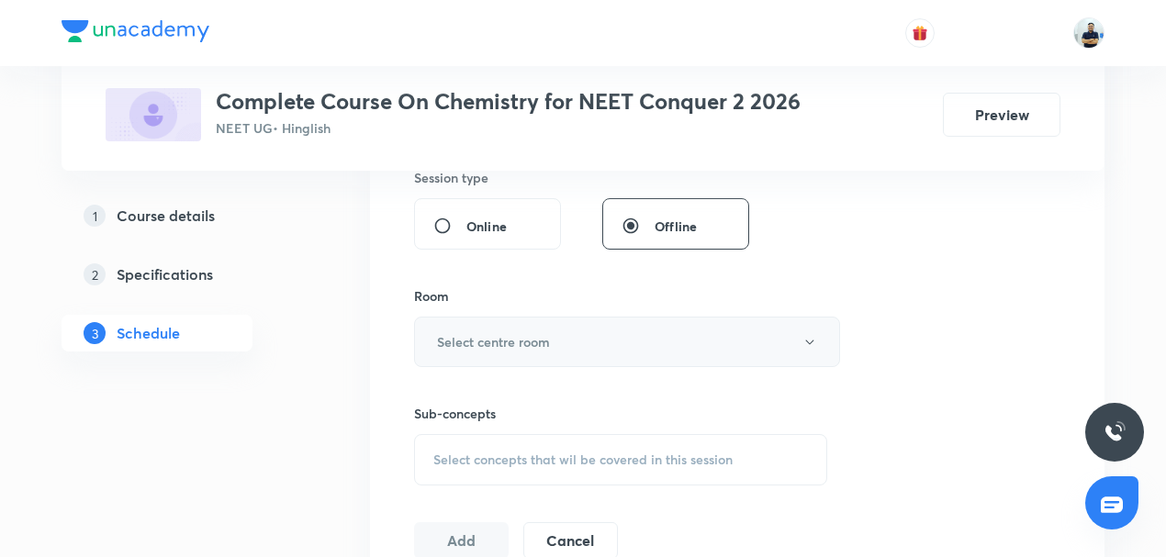
type input "55"
click at [527, 339] on h6 "Select centre room" at bounding box center [493, 341] width 113 height 19
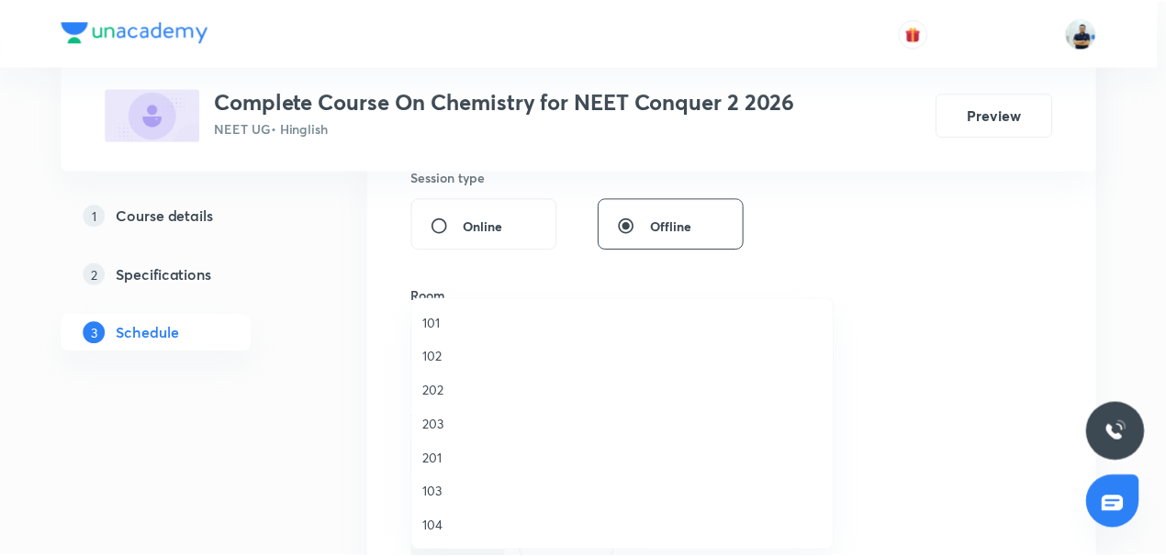
scroll to position [28, 0]
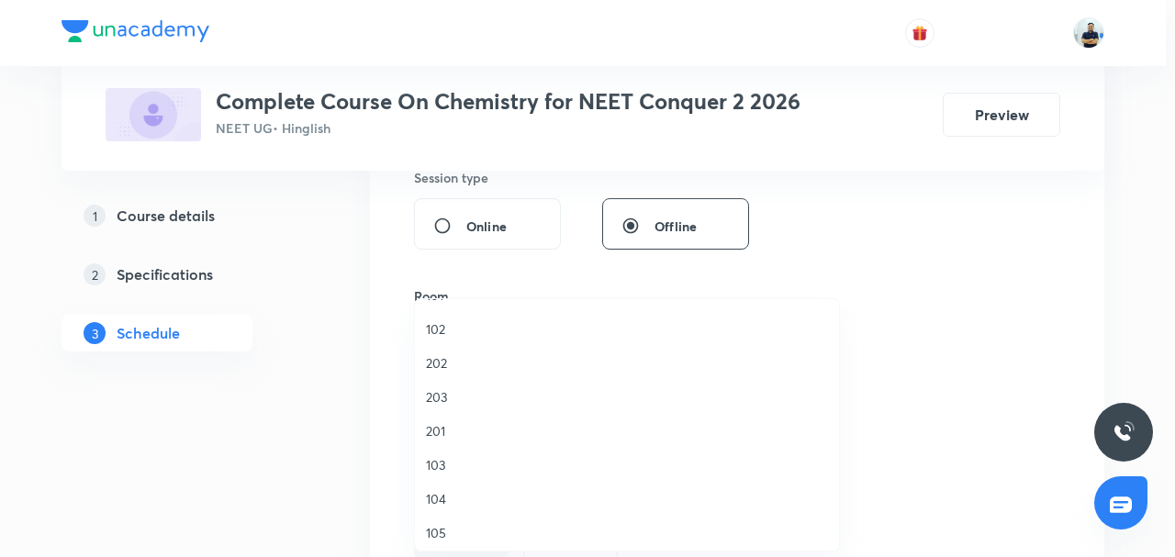
click at [447, 536] on span "105" at bounding box center [627, 532] width 402 height 19
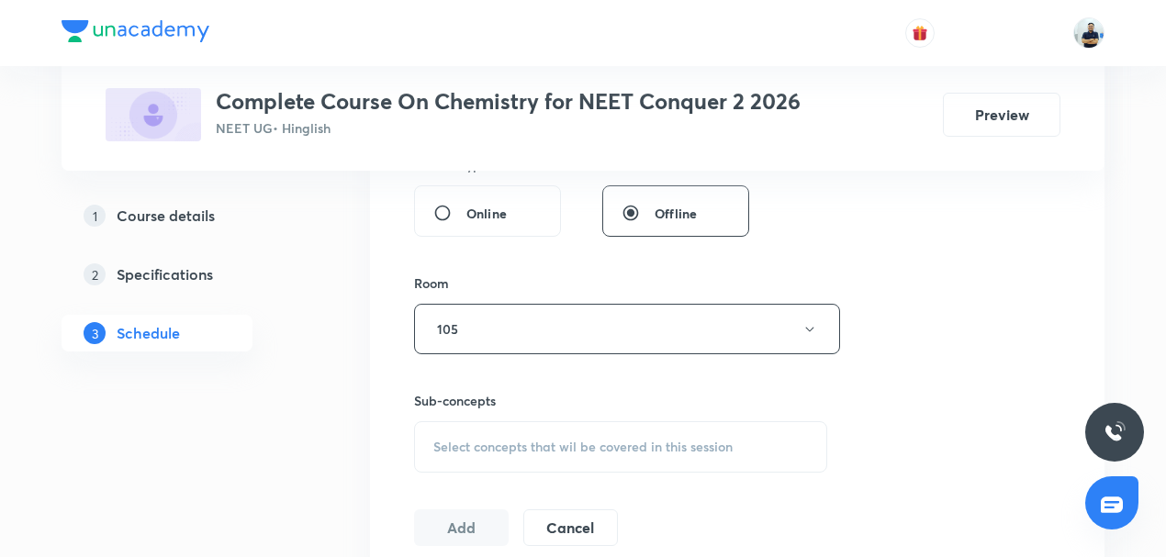
scroll to position [728, 0]
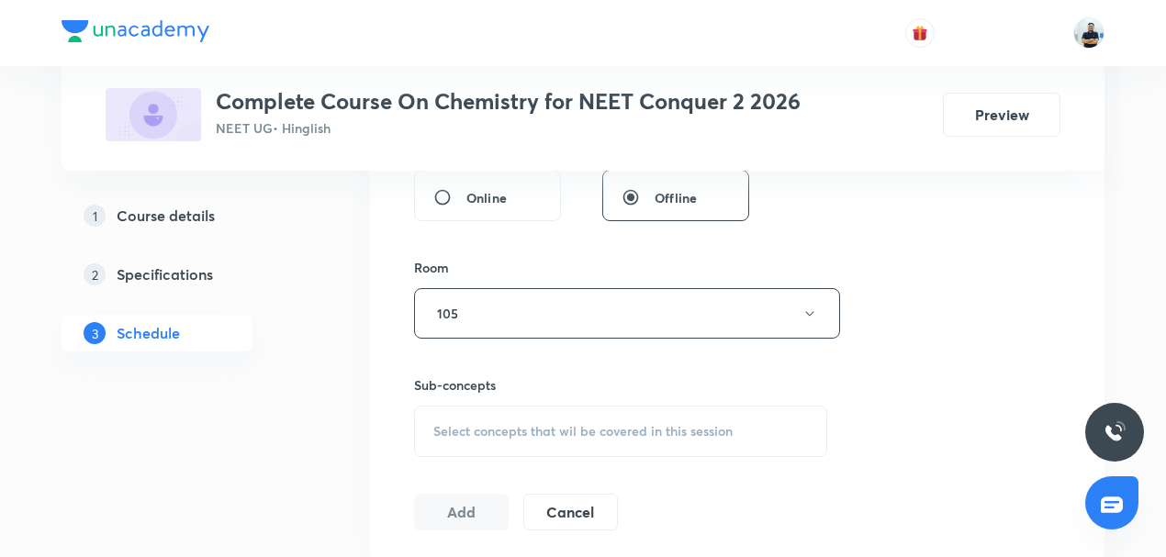
click at [534, 428] on span "Select concepts that wil be covered in this session" at bounding box center [582, 431] width 299 height 15
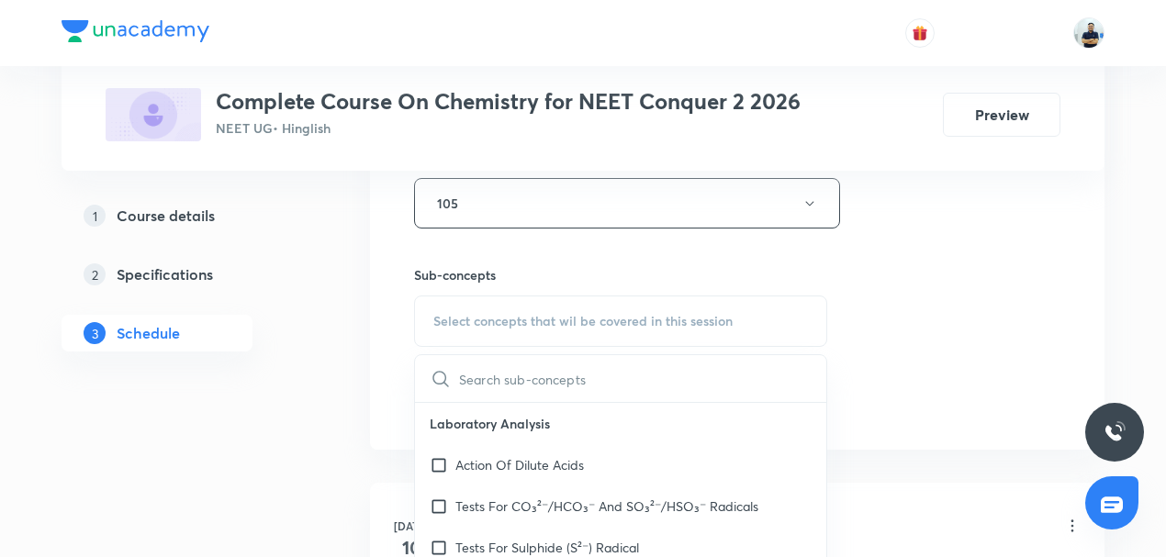
scroll to position [870, 0]
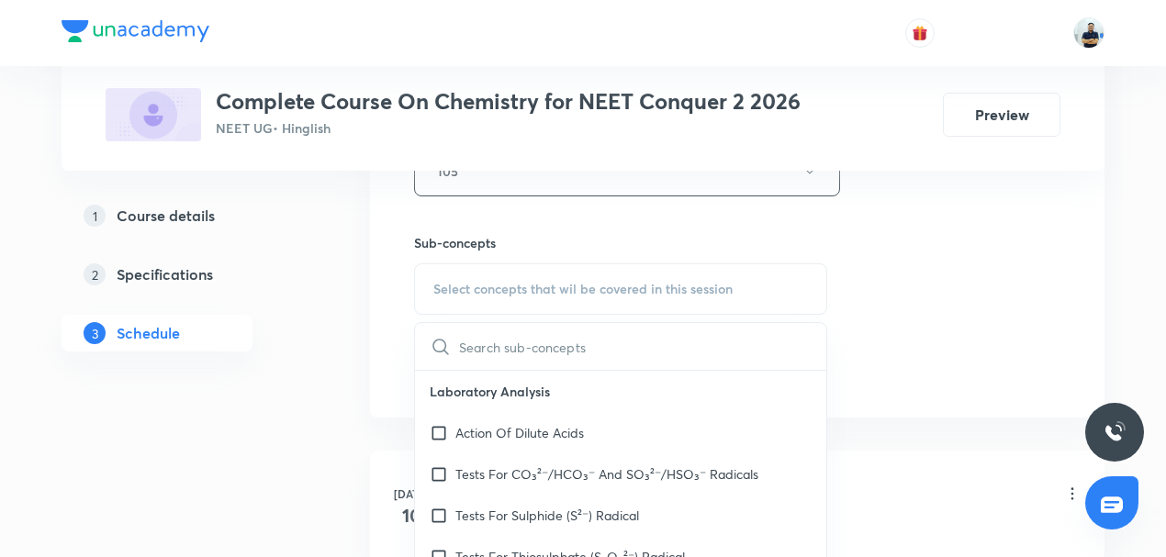
click at [534, 428] on p "Action Of Dilute Acids" at bounding box center [519, 432] width 129 height 19
checkbox input "true"
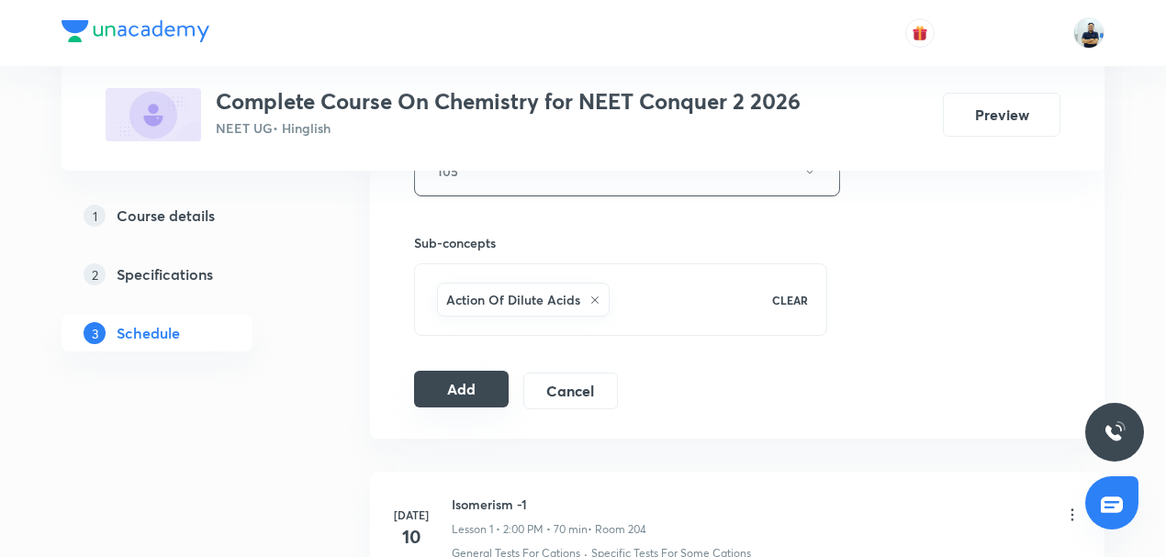
click at [468, 382] on button "Add" at bounding box center [461, 389] width 95 height 37
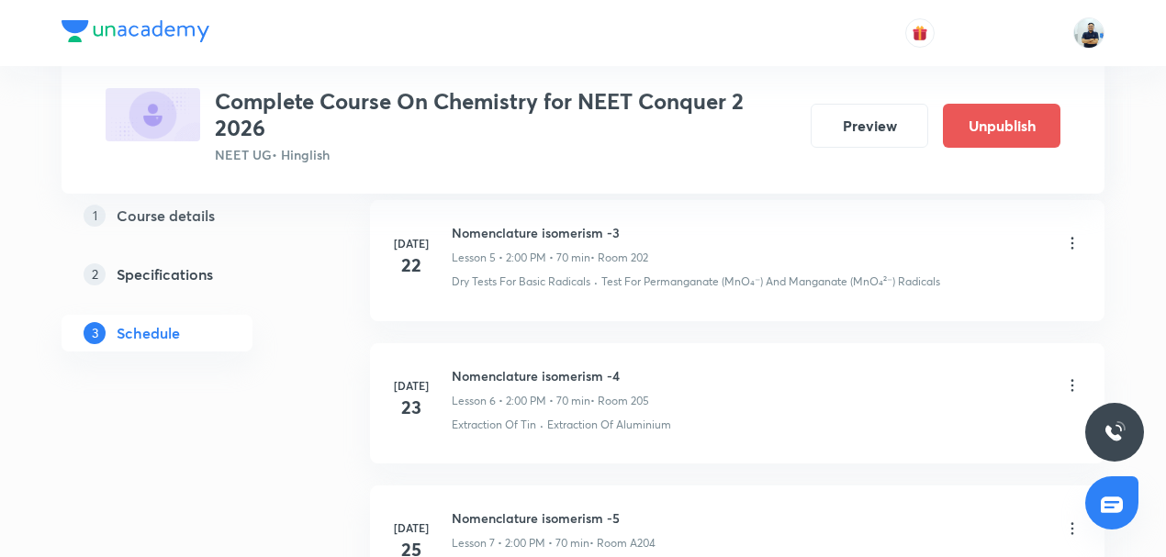
scroll to position [893, 0]
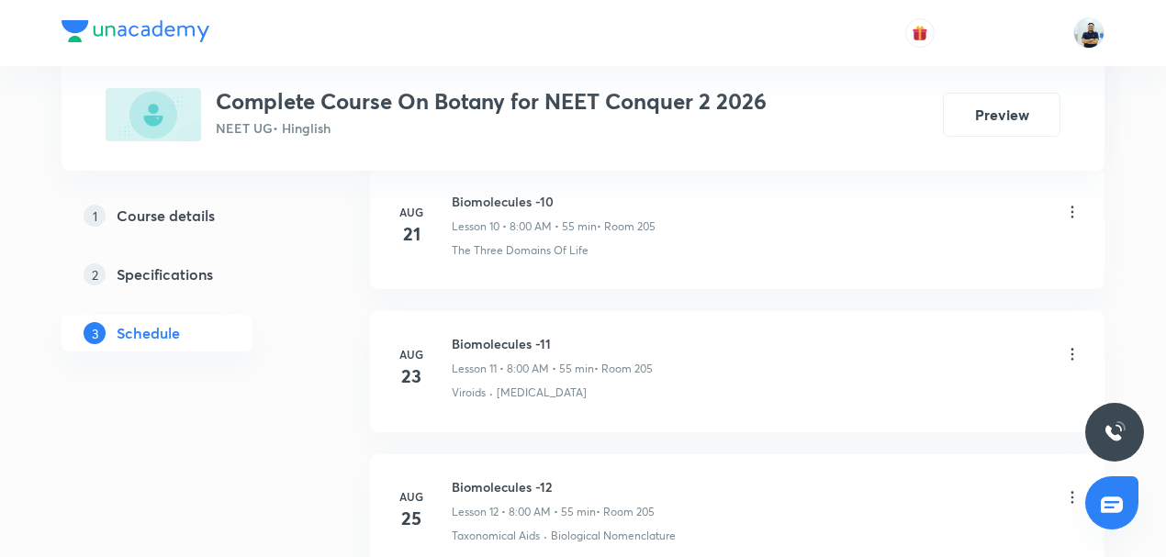
scroll to position [3040, 0]
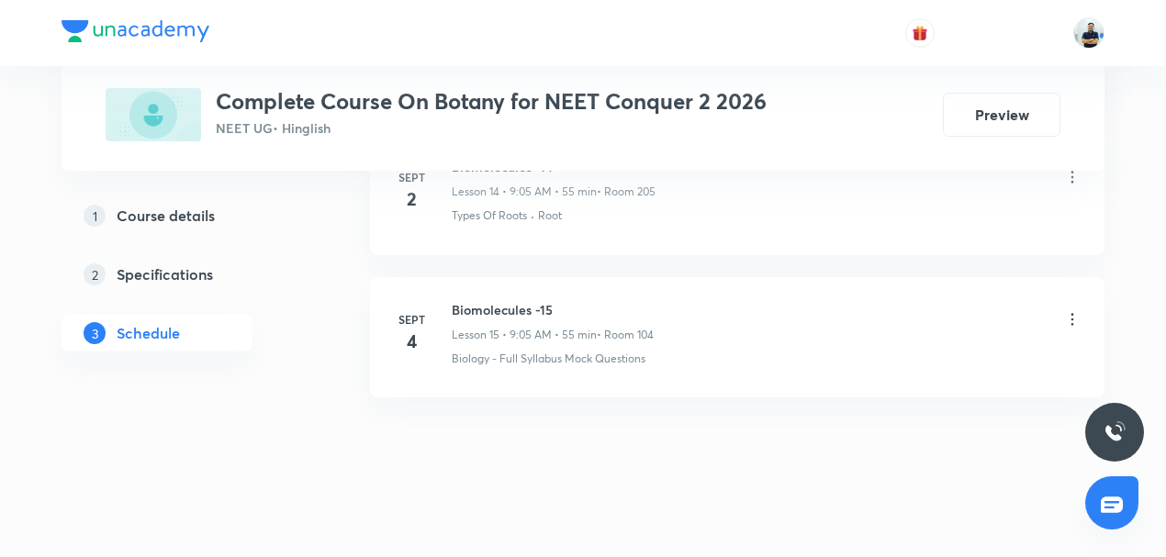
click at [498, 300] on h6 "Biomolecules -15" at bounding box center [553, 309] width 202 height 19
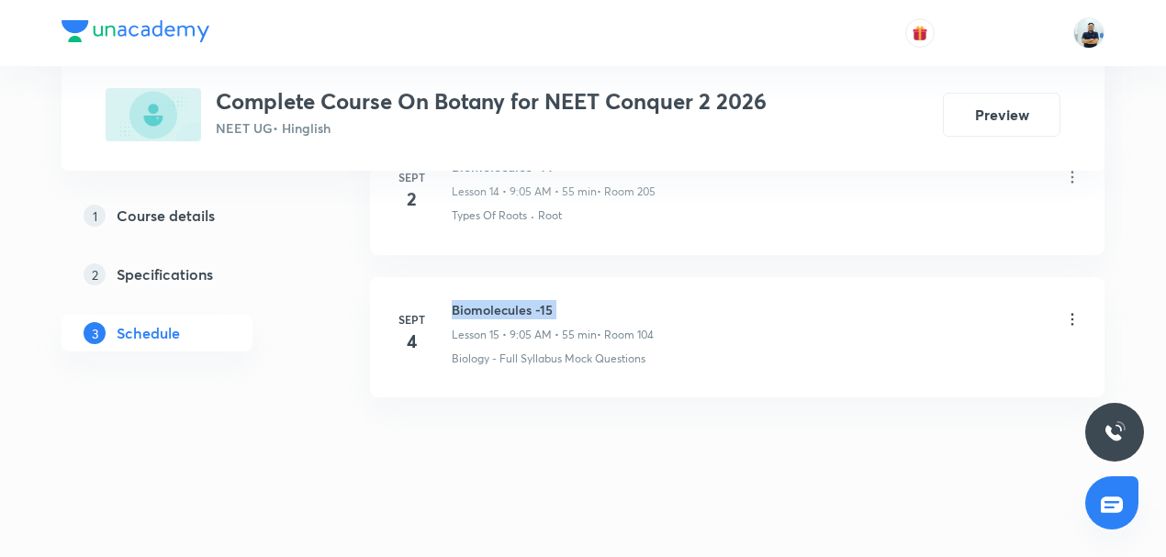
click at [498, 300] on h6 "Biomolecules -15" at bounding box center [553, 309] width 202 height 19
copy h6 "Biomolecules -15"
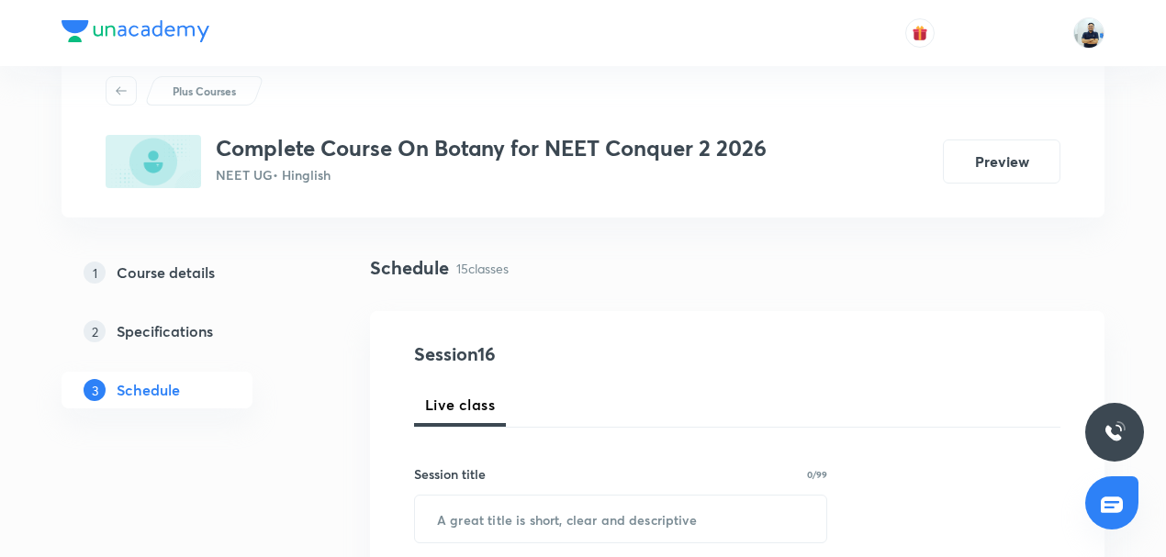
scroll to position [129, 0]
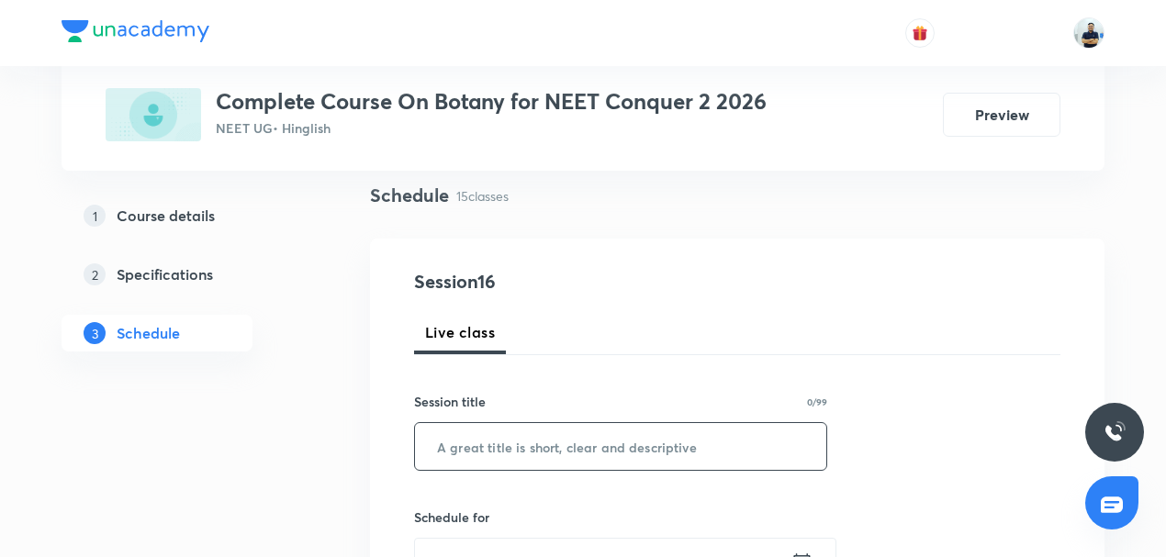
click at [498, 454] on input "text" at bounding box center [620, 446] width 411 height 47
paste input "Biomolecules -15"
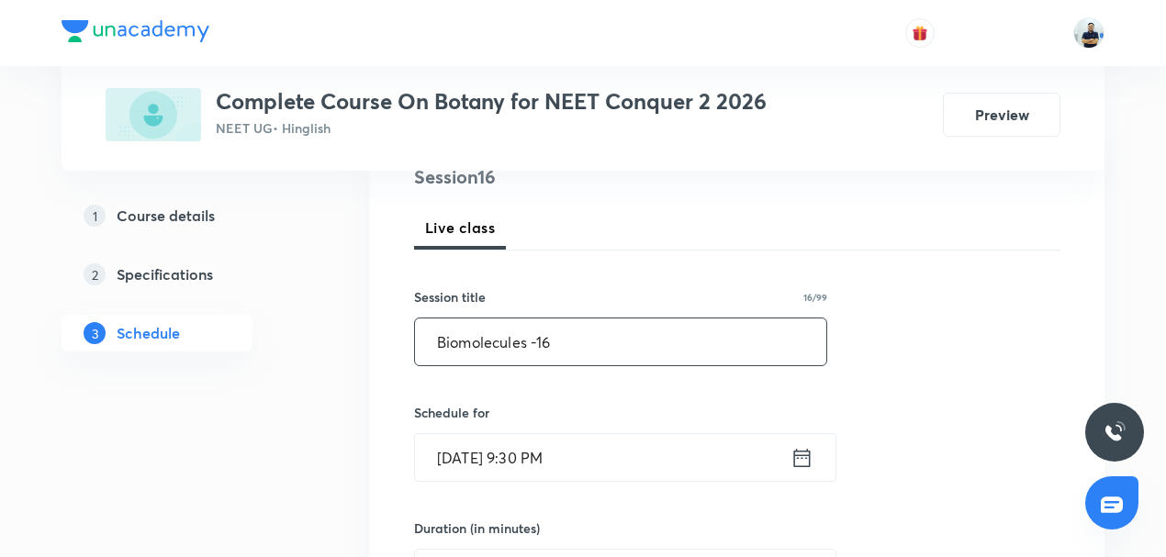
scroll to position [257, 0]
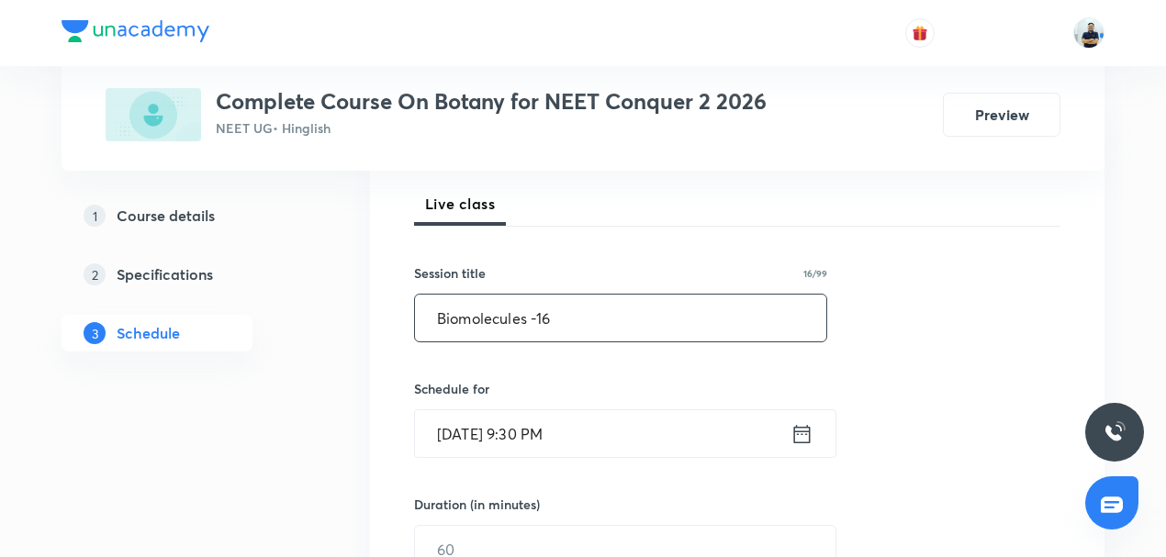
type input "Biomolecules -16"
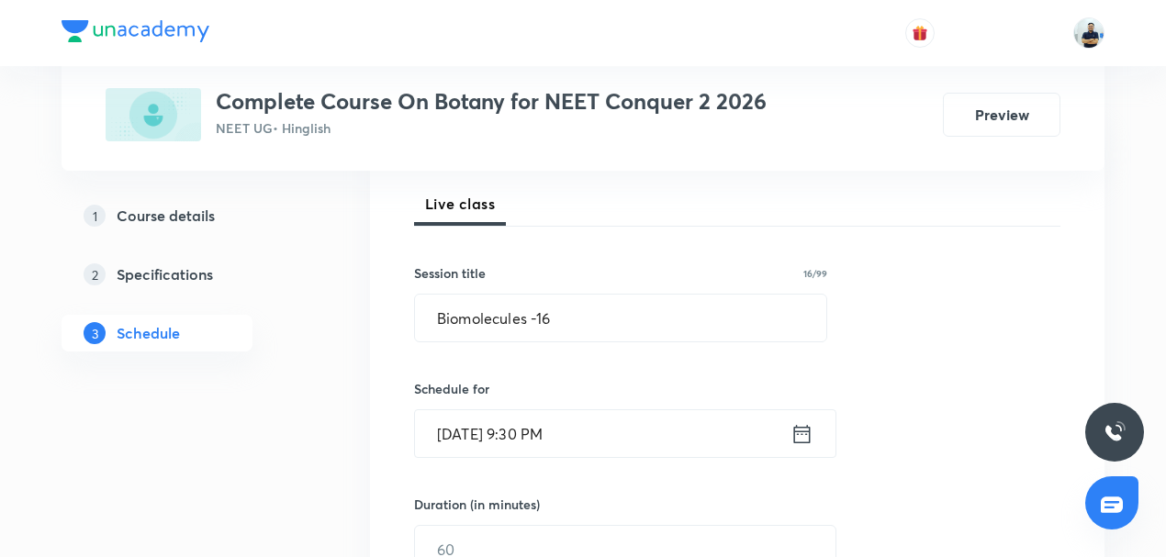
click at [507, 433] on input "[DATE] 9:30 PM" at bounding box center [602, 433] width 375 height 47
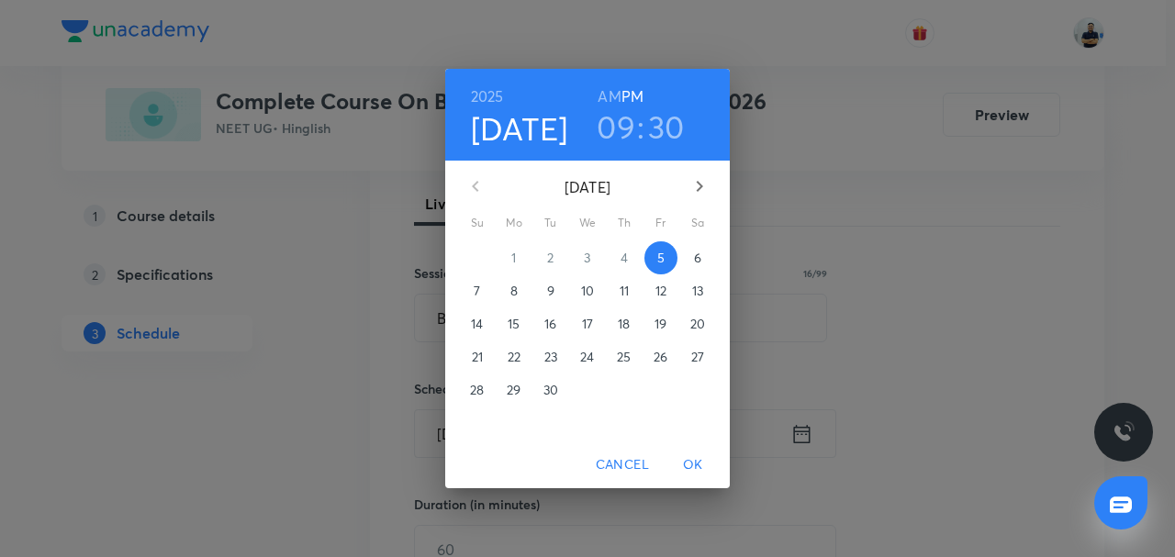
click at [692, 254] on span "6" at bounding box center [697, 258] width 33 height 18
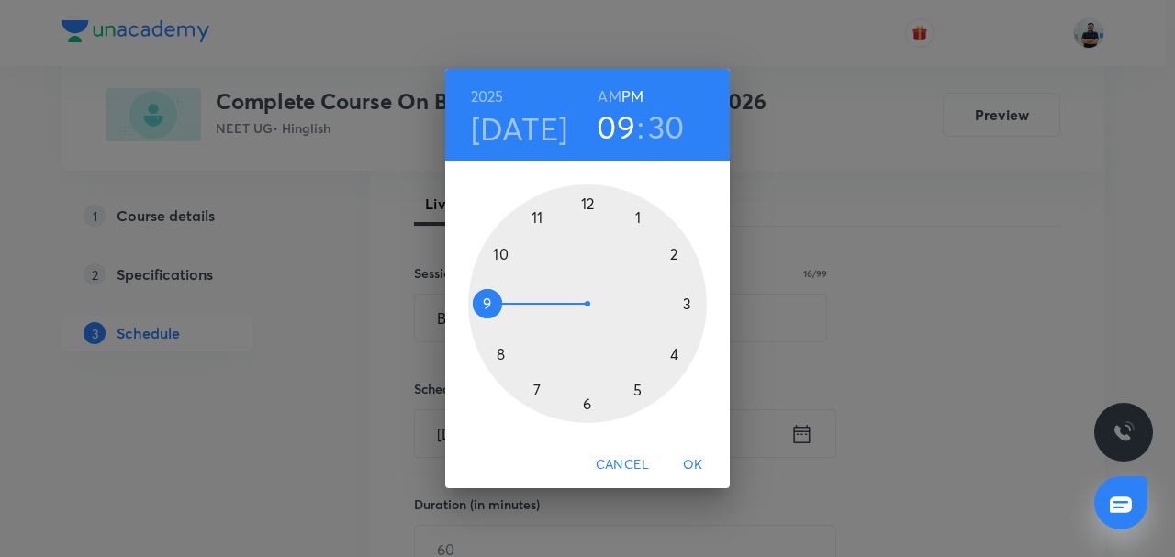
click at [619, 94] on h6 "AM" at bounding box center [609, 97] width 23 height 26
click at [660, 144] on h3 "30" at bounding box center [666, 126] width 37 height 39
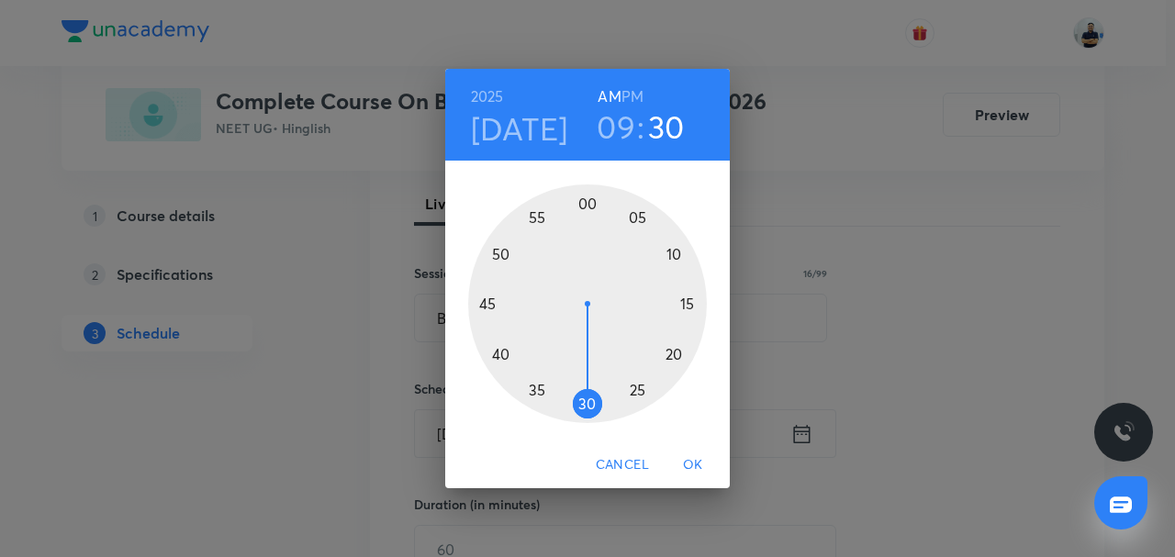
click at [636, 214] on div at bounding box center [587, 304] width 239 height 239
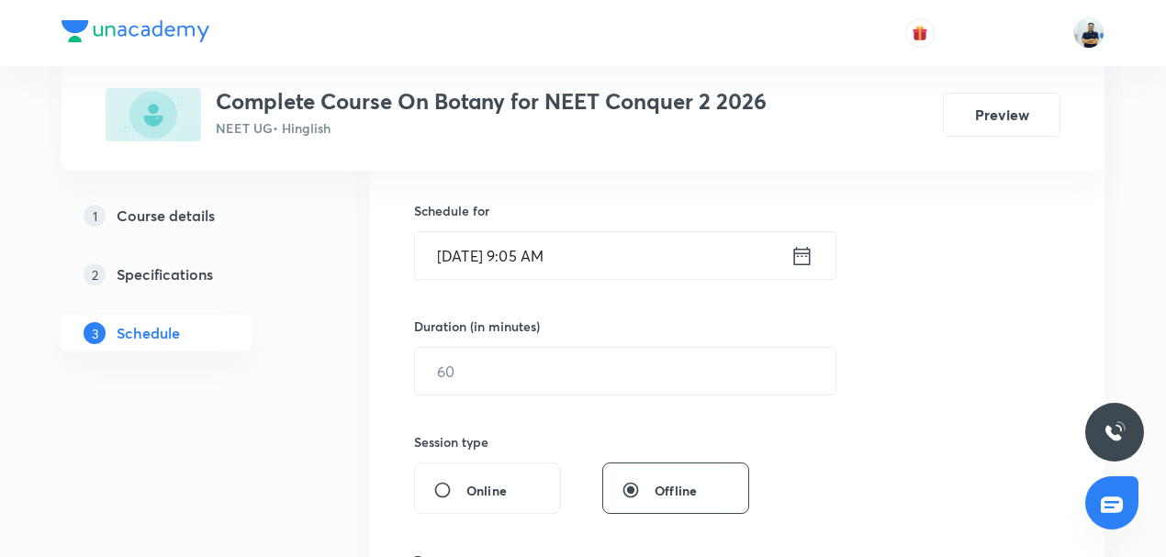
scroll to position [442, 0]
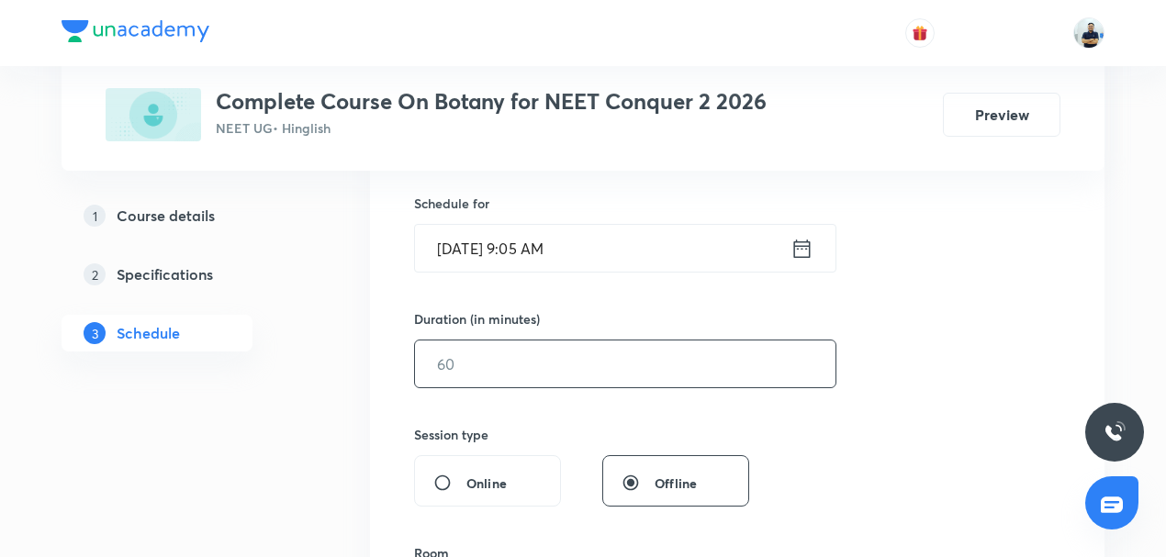
click at [503, 368] on input "text" at bounding box center [625, 364] width 420 height 47
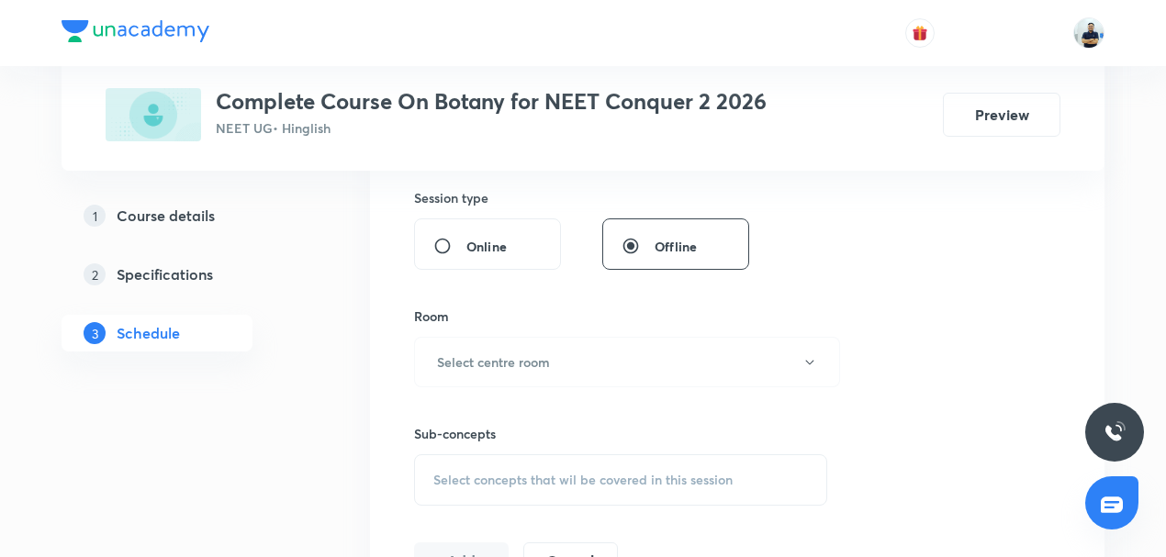
scroll to position [685, 0]
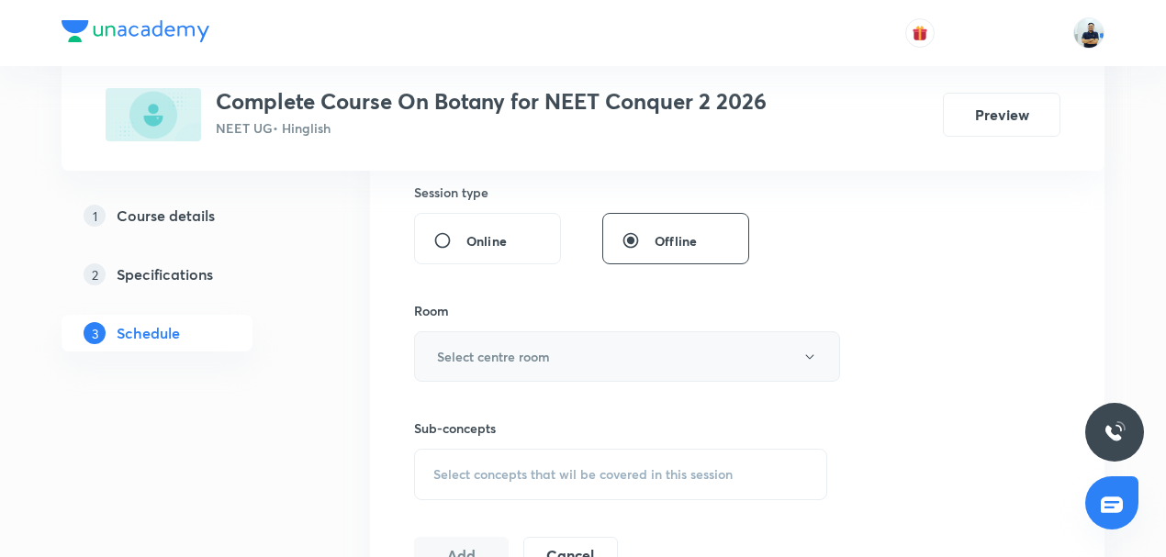
type input "55"
click at [516, 349] on h6 "Select centre room" at bounding box center [493, 356] width 113 height 19
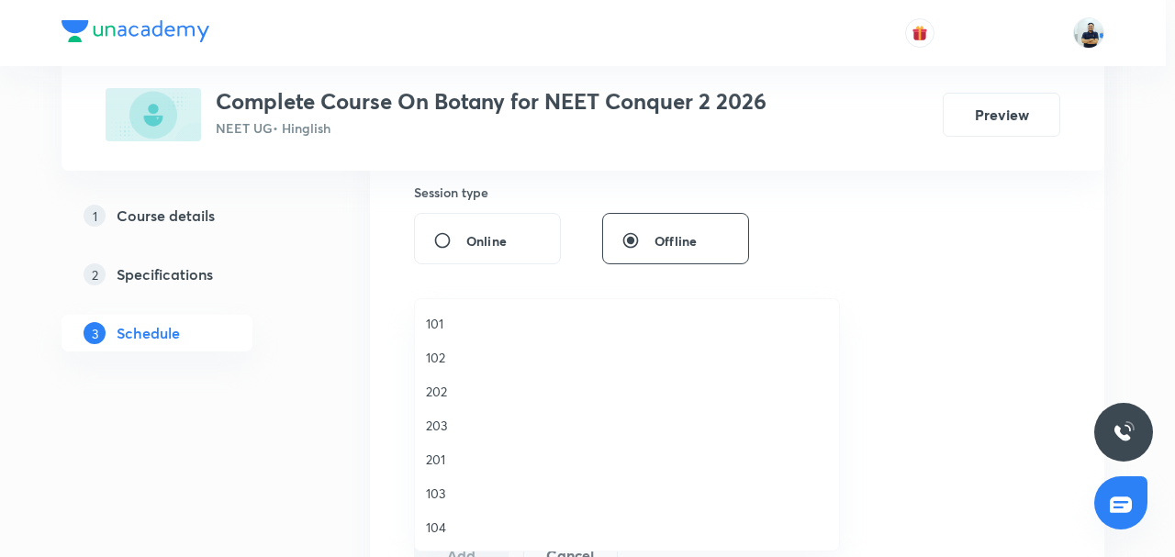
click at [455, 465] on span "201" at bounding box center [627, 459] width 402 height 19
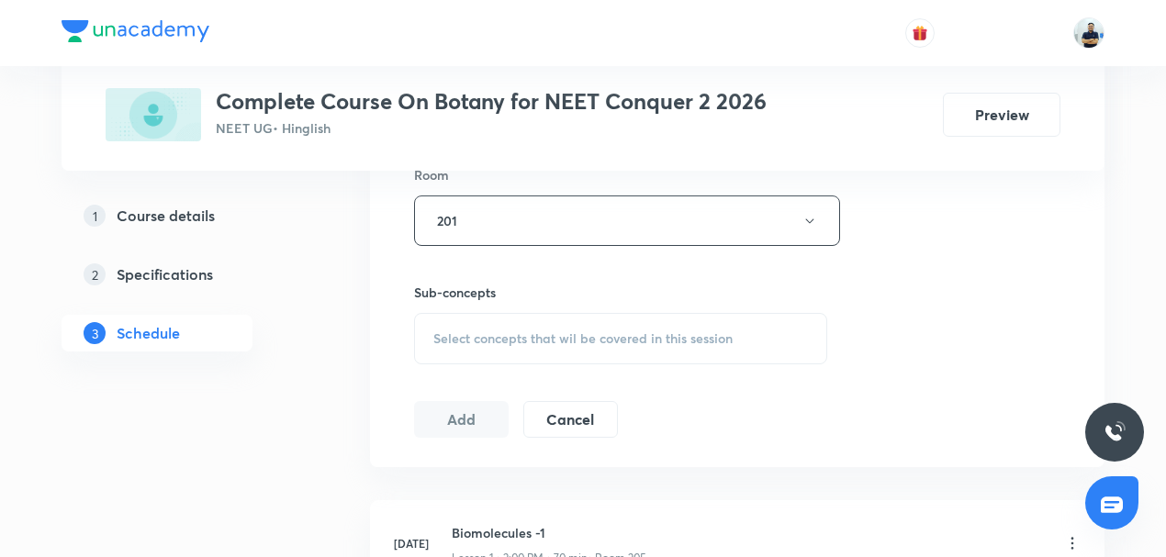
scroll to position [913, 0]
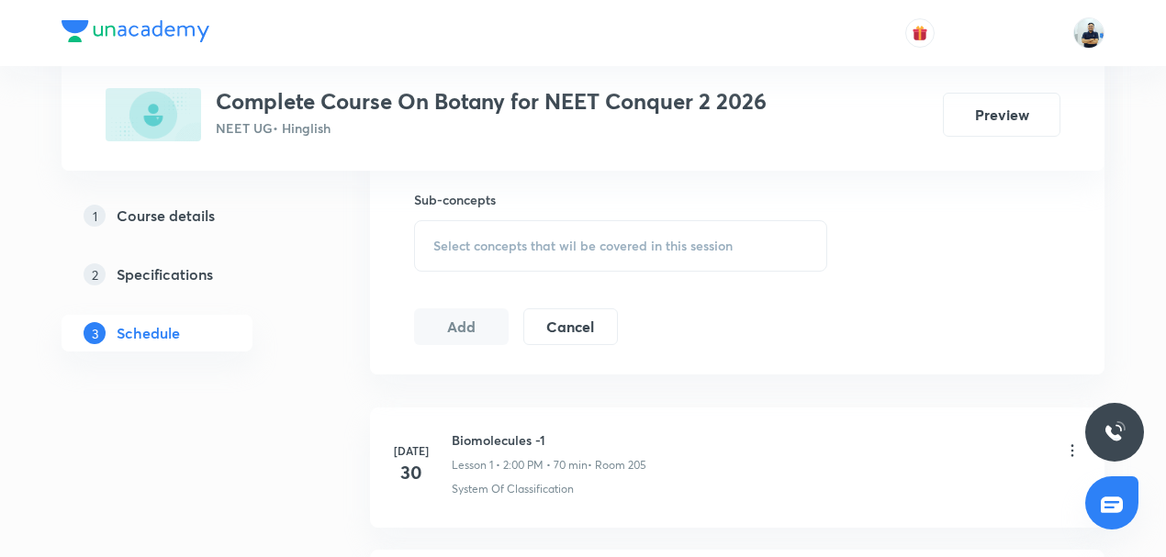
click at [582, 239] on span "Select concepts that wil be covered in this session" at bounding box center [582, 246] width 299 height 15
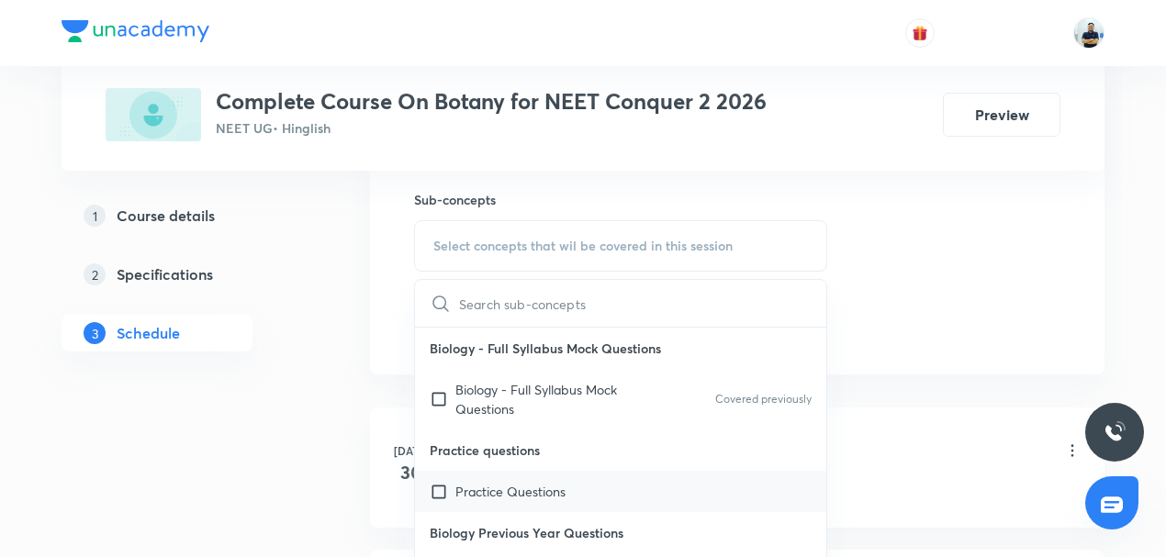
click at [472, 488] on p "Practice Questions" at bounding box center [510, 491] width 110 height 19
checkbox input "true"
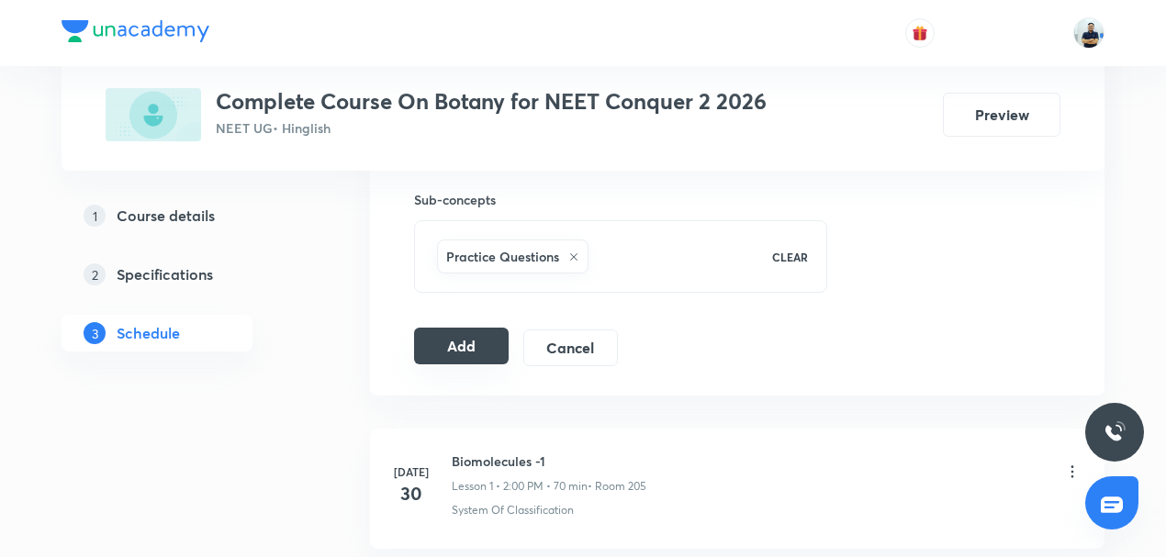
click at [459, 339] on button "Add" at bounding box center [461, 346] width 95 height 37
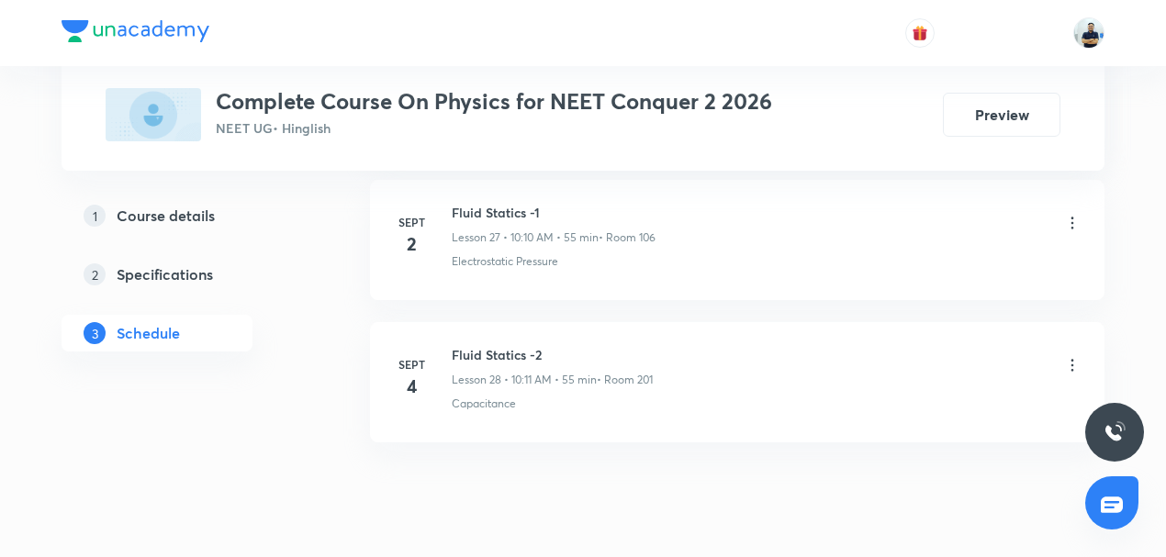
scroll to position [4880, 0]
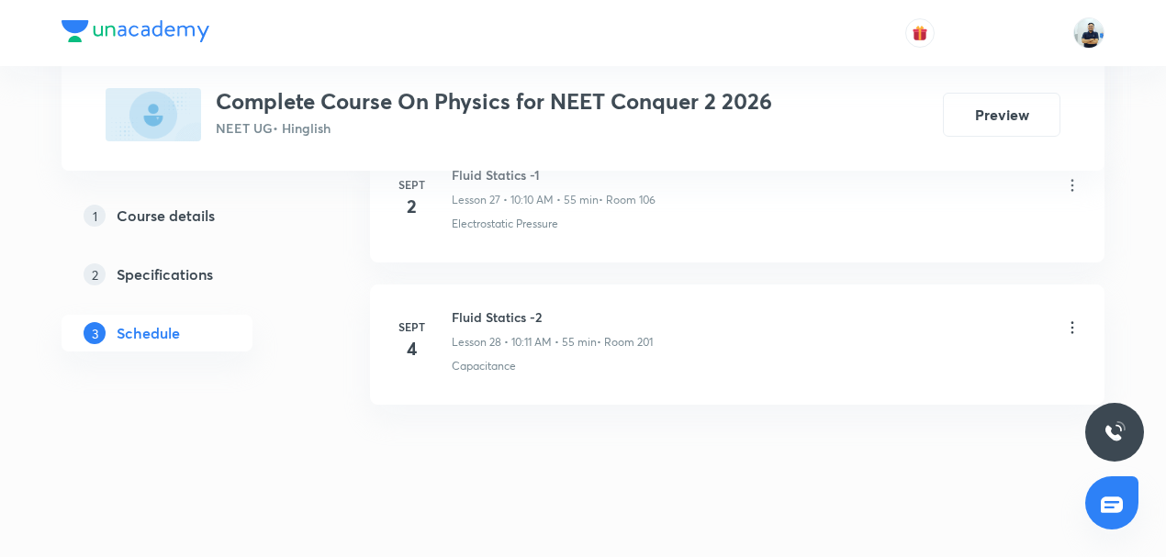
click at [479, 308] on h6 "Fluid Statics -2" at bounding box center [552, 317] width 201 height 19
copy h6 "Fluid Statics -2"
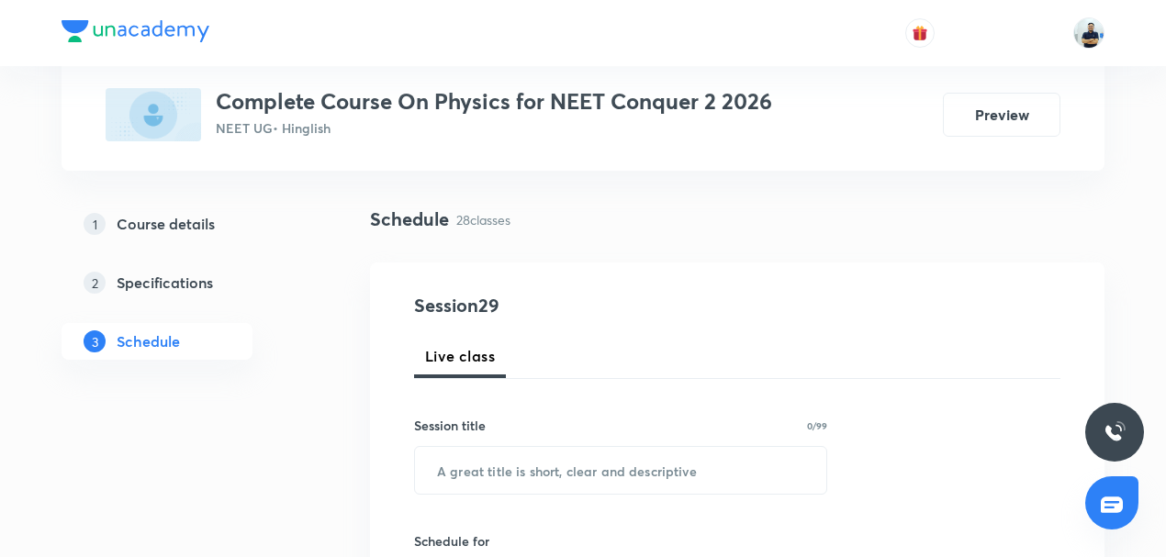
scroll to position [114, 0]
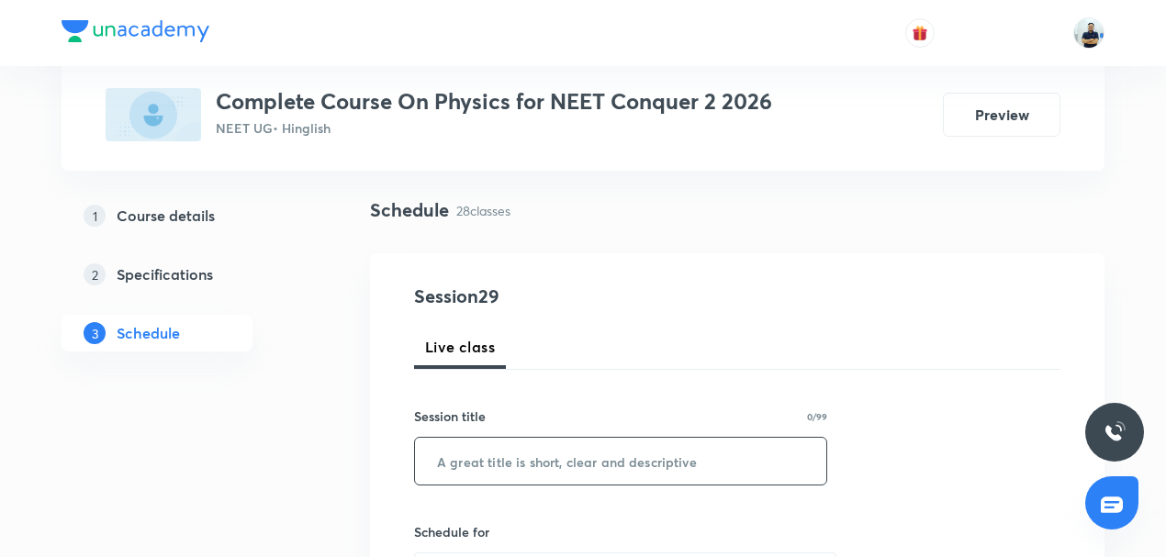
click at [488, 455] on input "text" at bounding box center [620, 461] width 411 height 47
paste input "Fluid Statics -2"
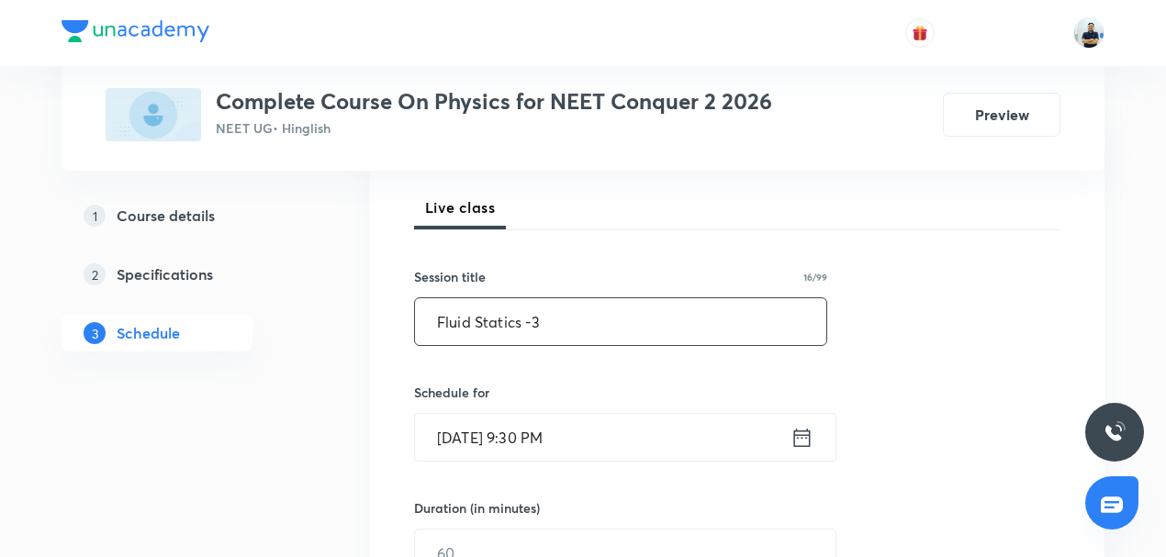
scroll to position [257, 0]
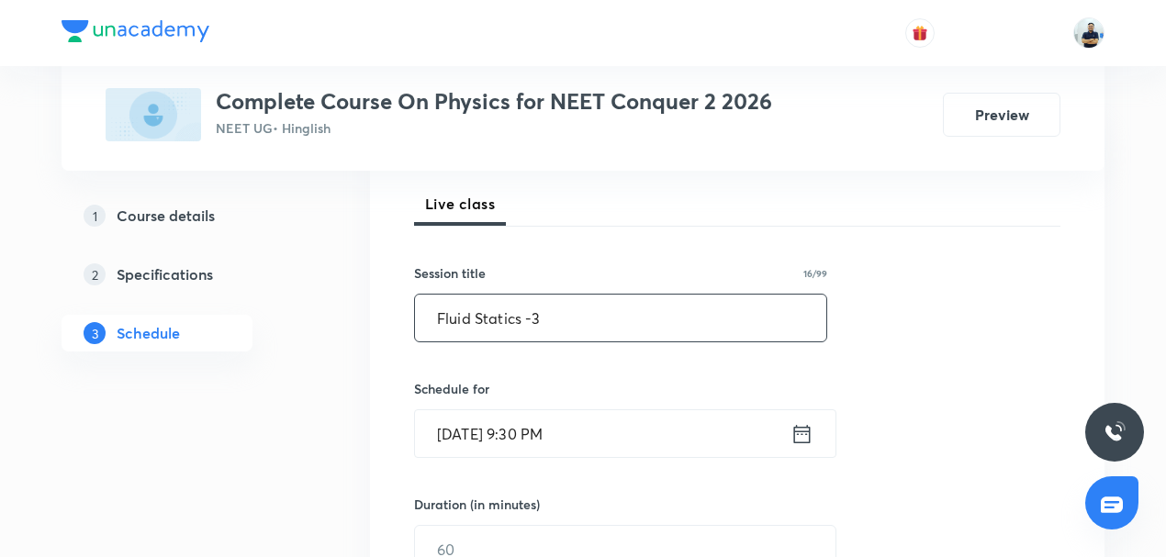
type input "Fluid Statics -3"
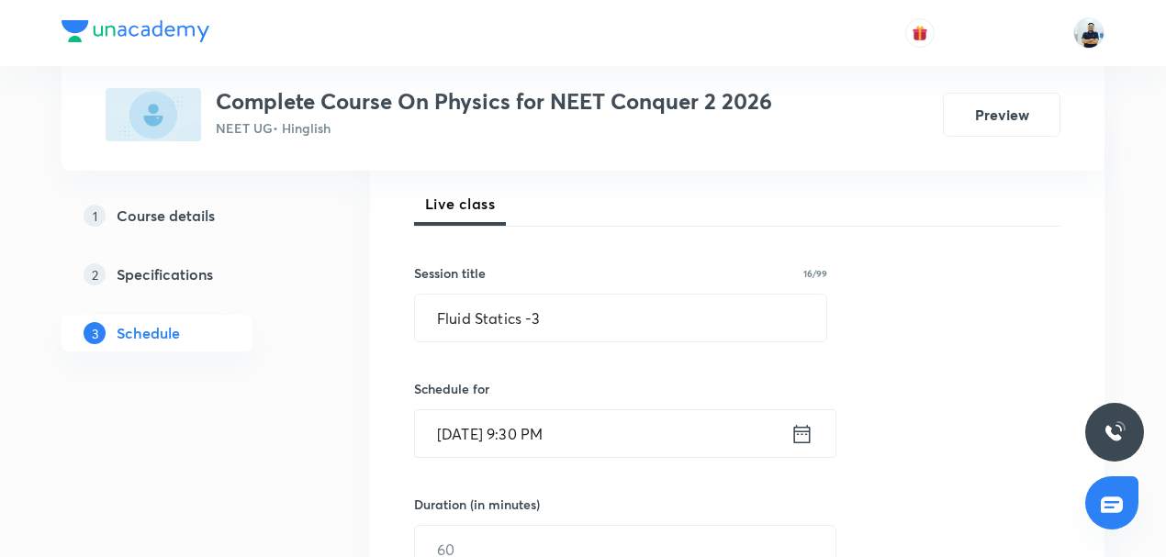
click at [503, 435] on input "[DATE] 9:30 PM" at bounding box center [602, 433] width 375 height 47
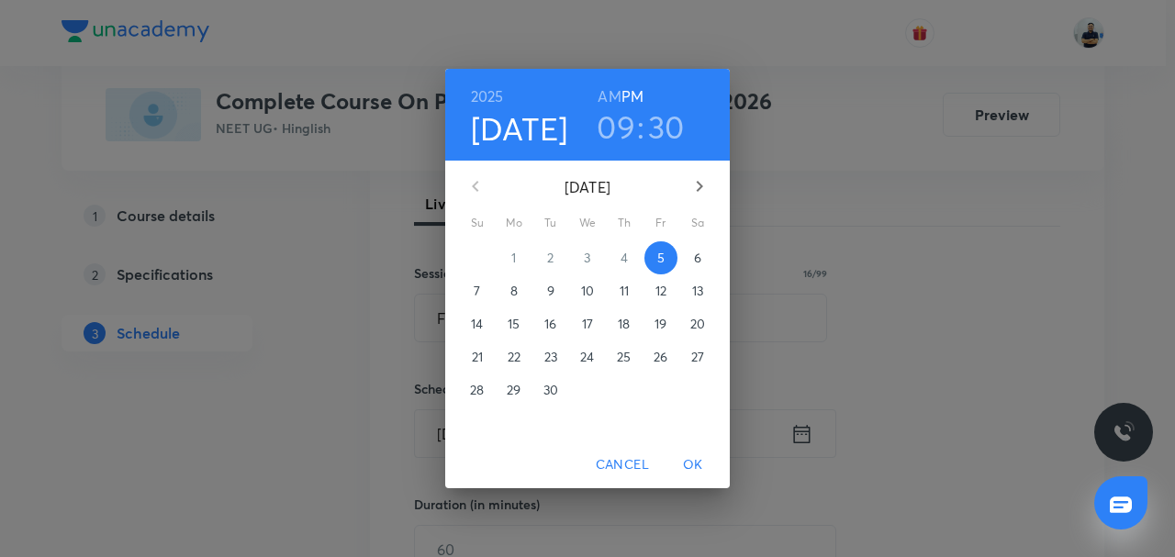
click at [704, 262] on span "6" at bounding box center [697, 258] width 33 height 18
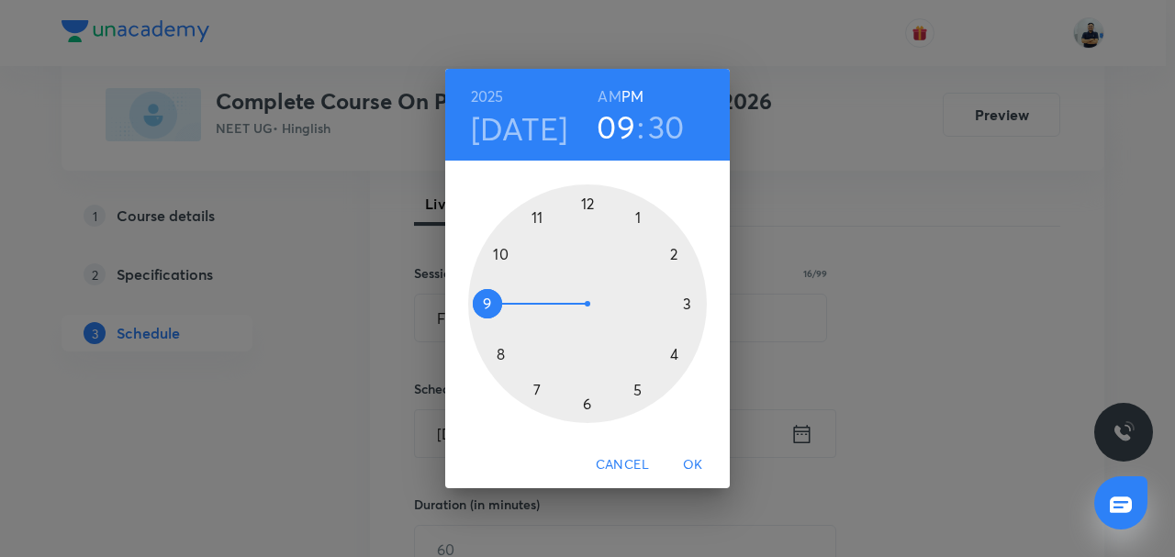
click at [611, 96] on h6 "AM" at bounding box center [609, 97] width 23 height 26
click at [498, 257] on div at bounding box center [587, 304] width 239 height 239
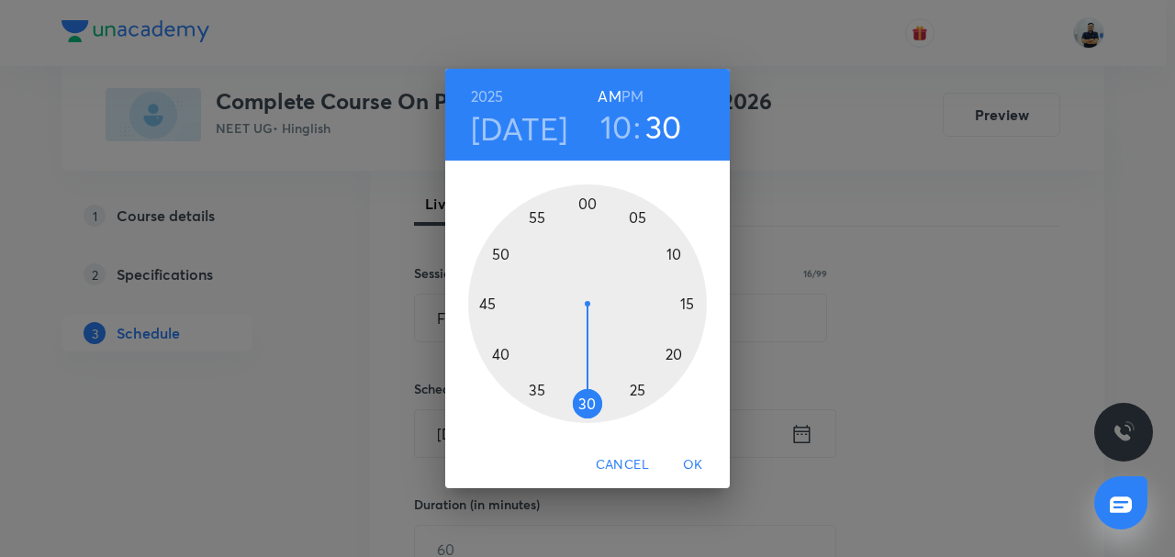
click at [672, 255] on div at bounding box center [587, 304] width 239 height 239
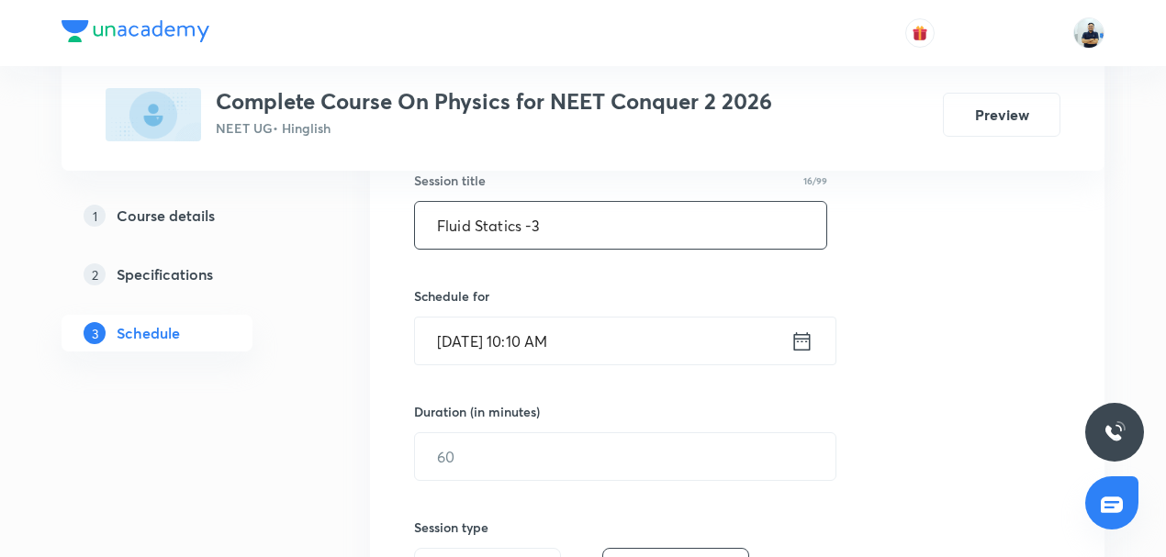
scroll to position [356, 0]
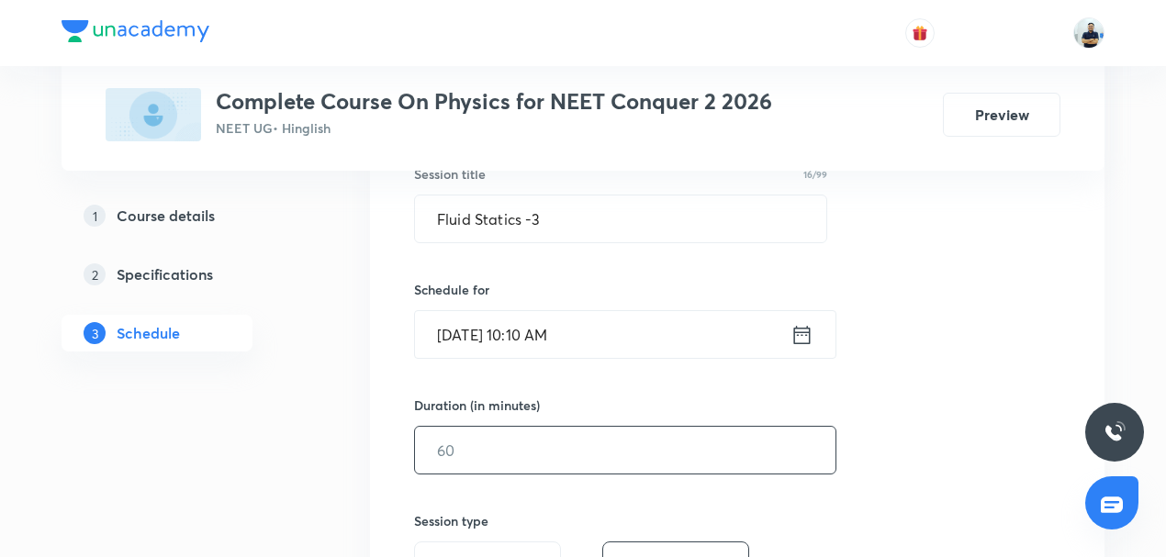
click at [480, 461] on input "text" at bounding box center [625, 450] width 420 height 47
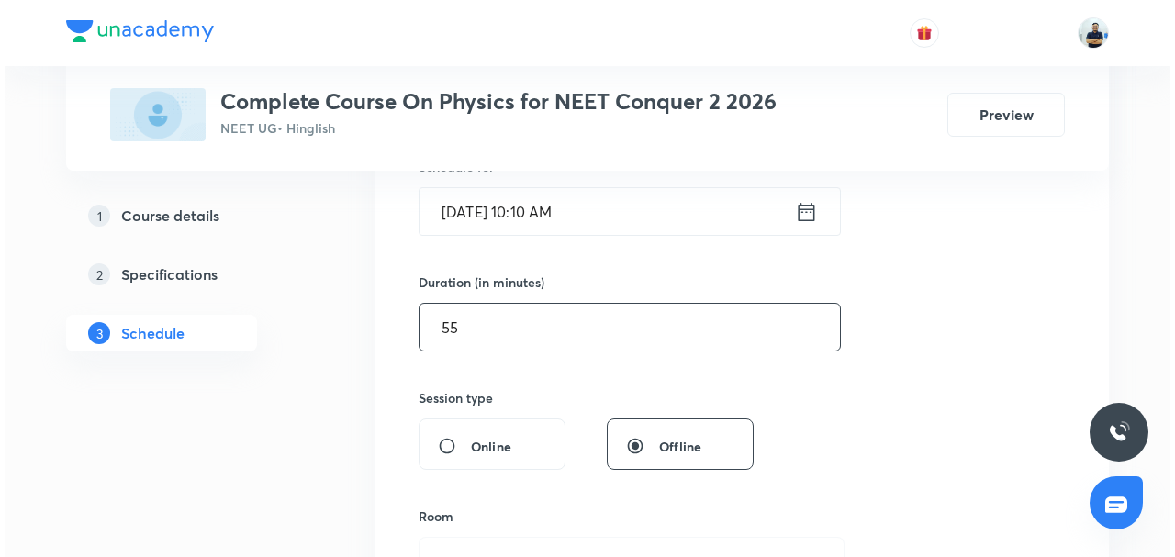
scroll to position [528, 0]
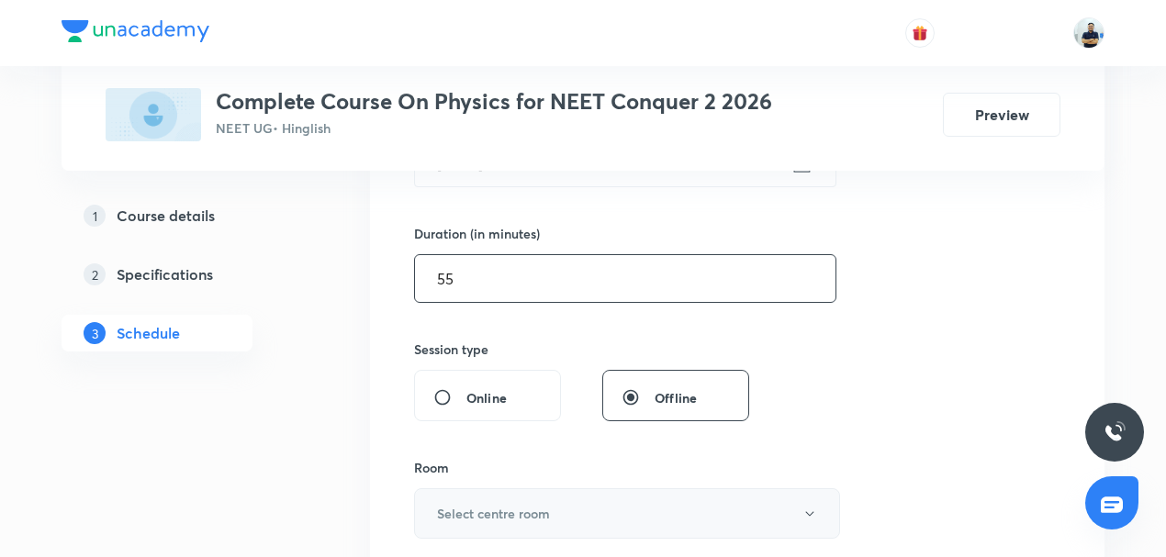
type input "55"
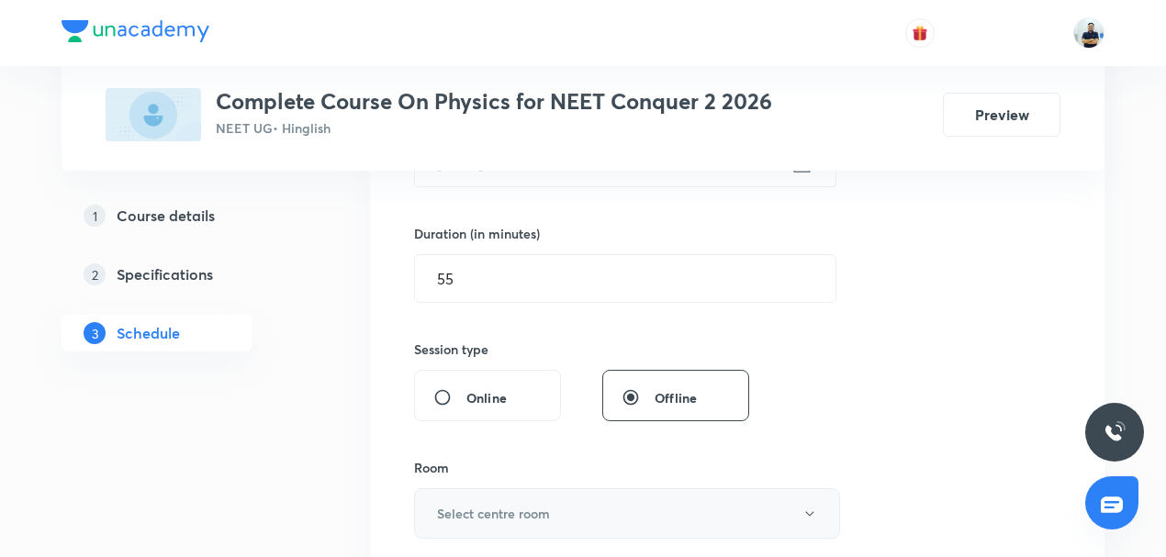
click at [491, 498] on button "Select centre room" at bounding box center [627, 513] width 426 height 50
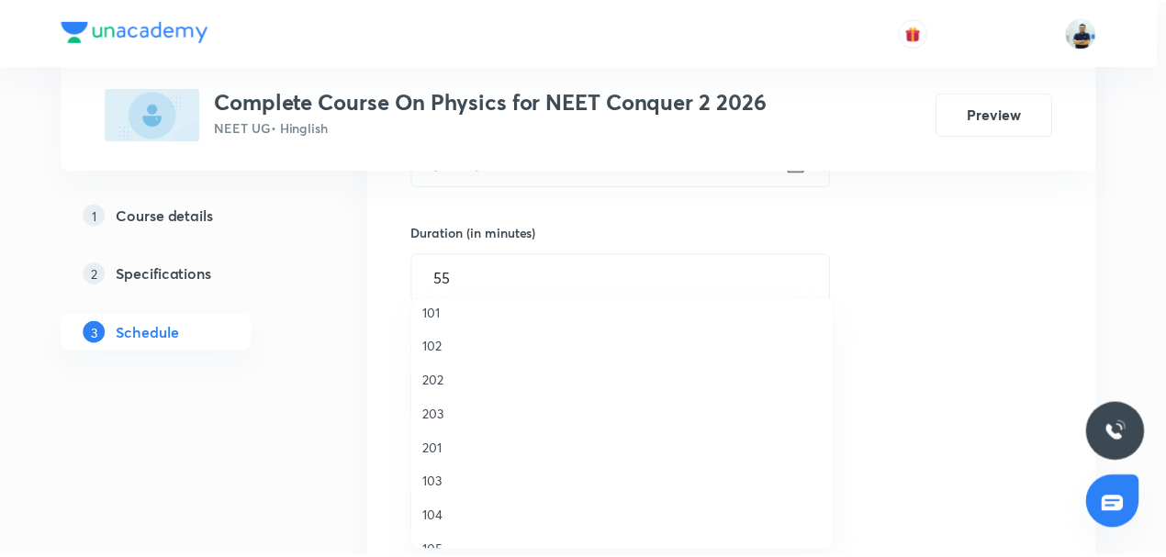
scroll to position [14, 0]
click at [452, 441] on span "201" at bounding box center [627, 445] width 402 height 19
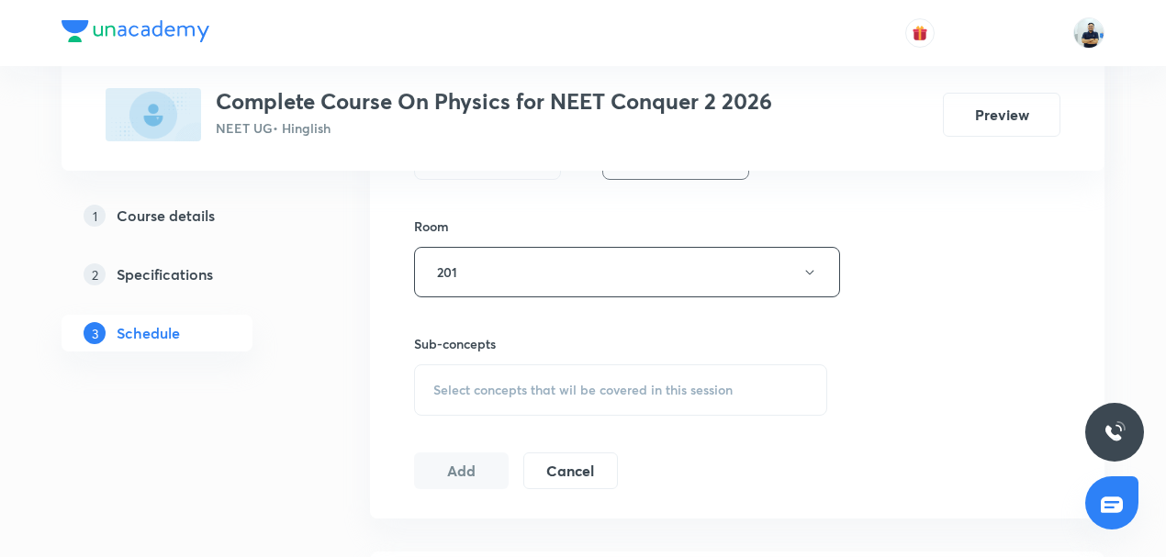
scroll to position [771, 0]
click at [530, 386] on span "Select concepts that wil be covered in this session" at bounding box center [582, 388] width 299 height 15
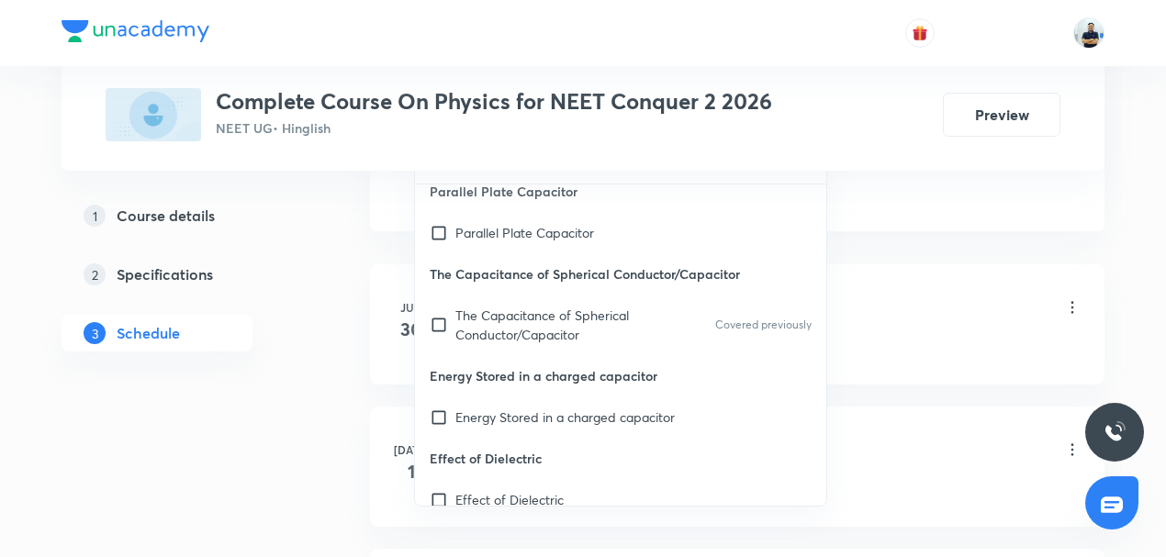
scroll to position [99, 0]
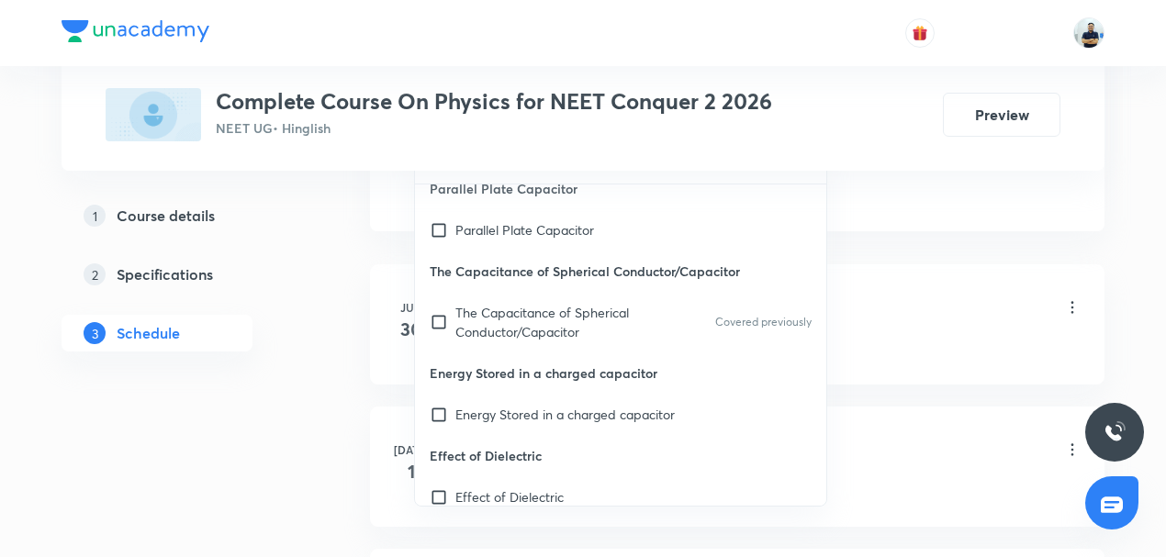
click at [530, 386] on p "Energy Stored in a charged capacitor" at bounding box center [620, 373] width 411 height 41
click at [522, 411] on p "Energy Stored in a charged capacitor" at bounding box center [564, 414] width 219 height 19
checkbox input "true"
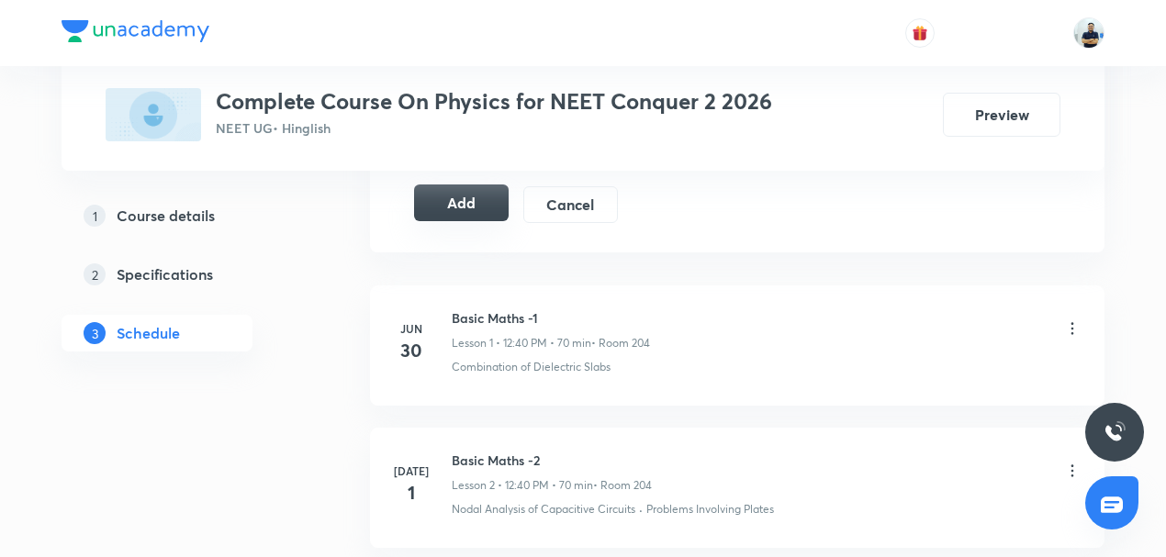
click at [447, 205] on button "Add" at bounding box center [461, 203] width 95 height 37
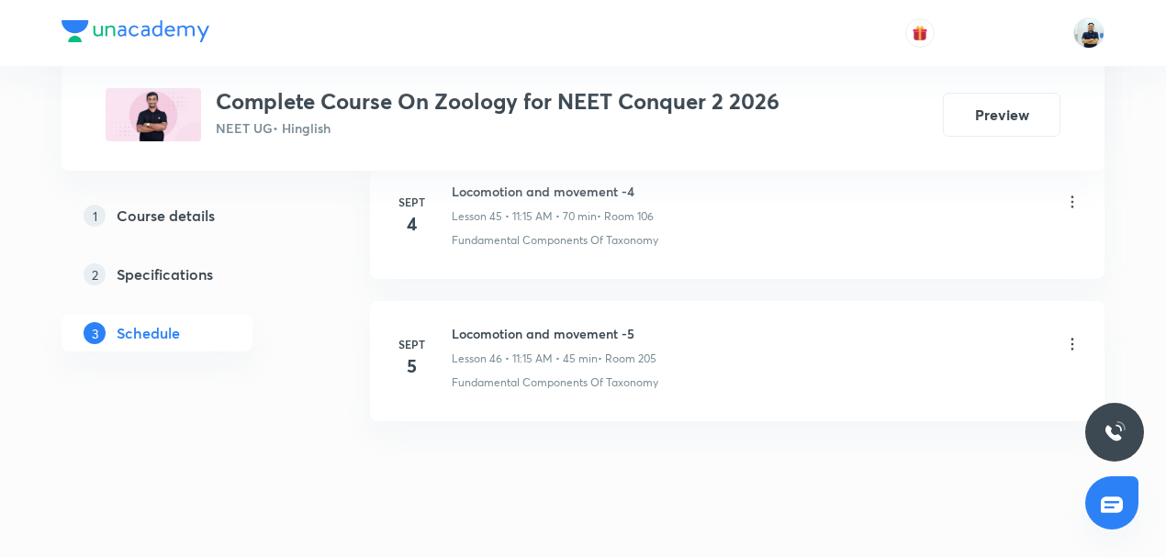
scroll to position [7433, 0]
click at [466, 319] on h6 "Locomotion and movement -5" at bounding box center [554, 328] width 205 height 19
copy h6 "Locomotion and movement -5"
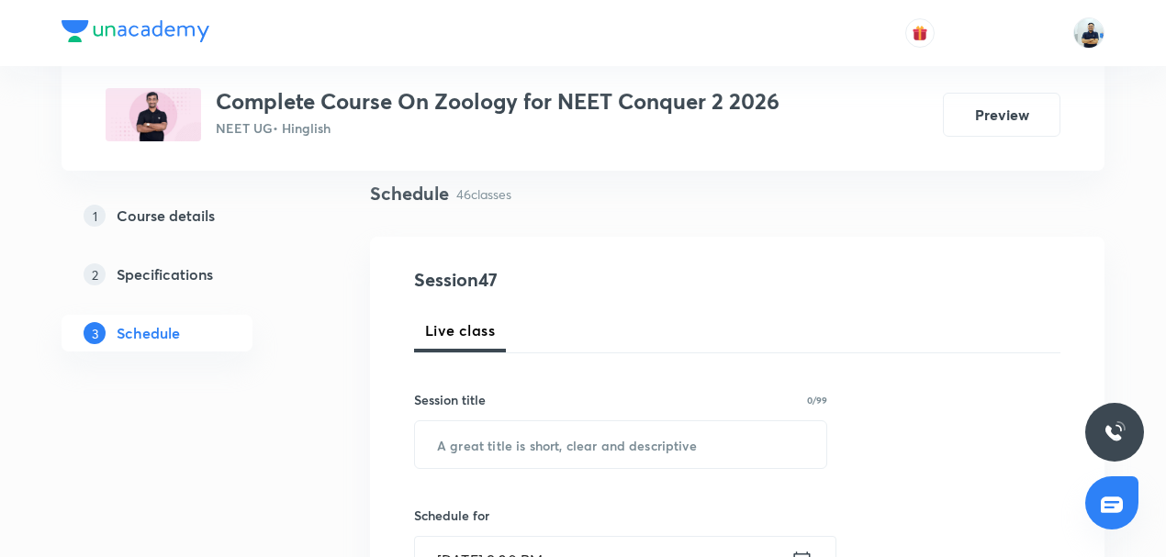
scroll to position [142, 0]
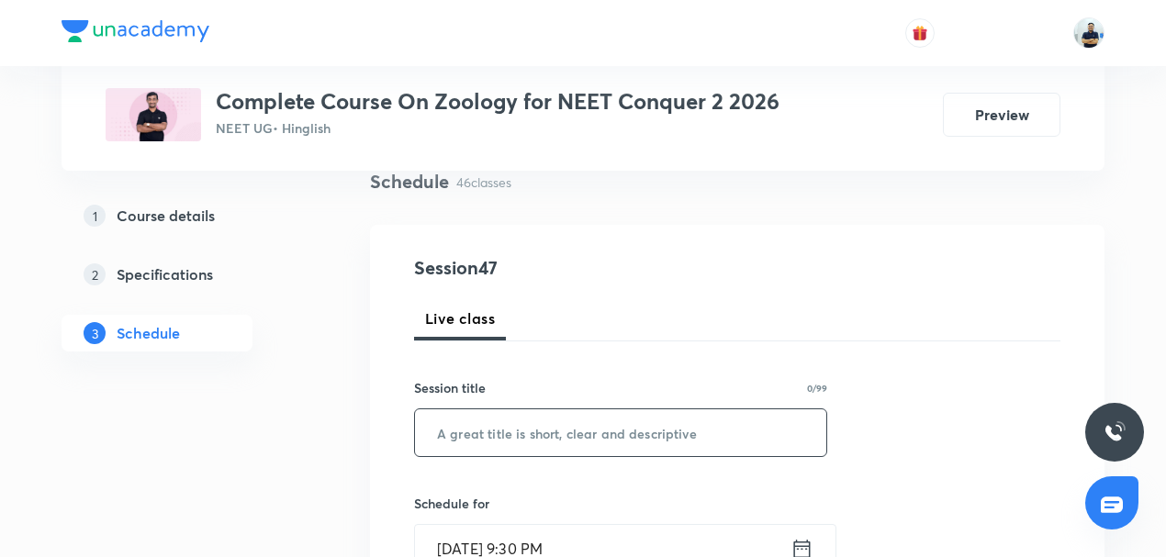
click at [494, 452] on input "text" at bounding box center [620, 432] width 411 height 47
paste input "Locomotion and movement -5"
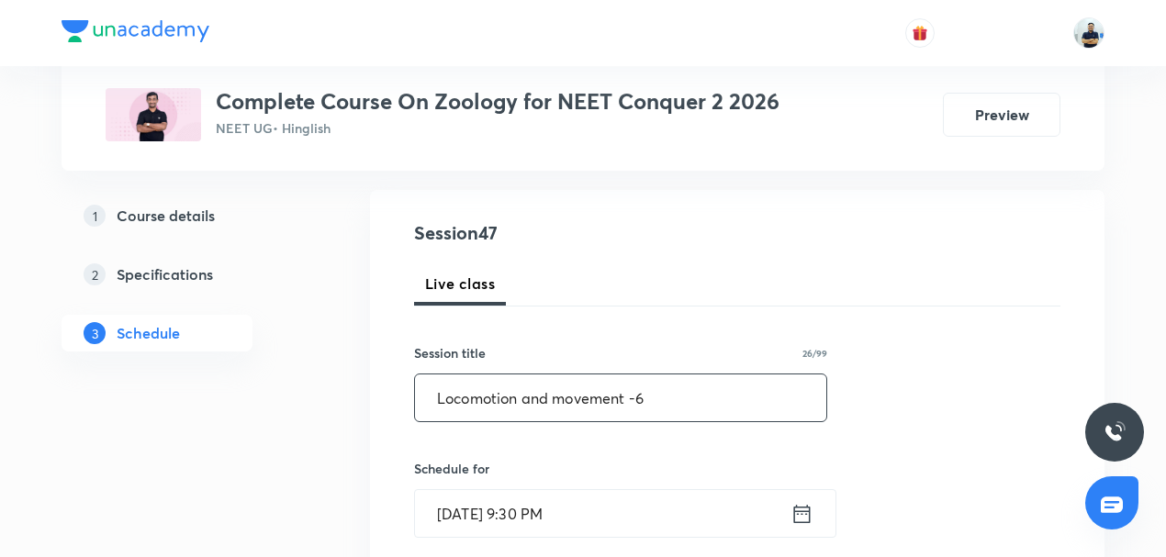
scroll to position [185, 0]
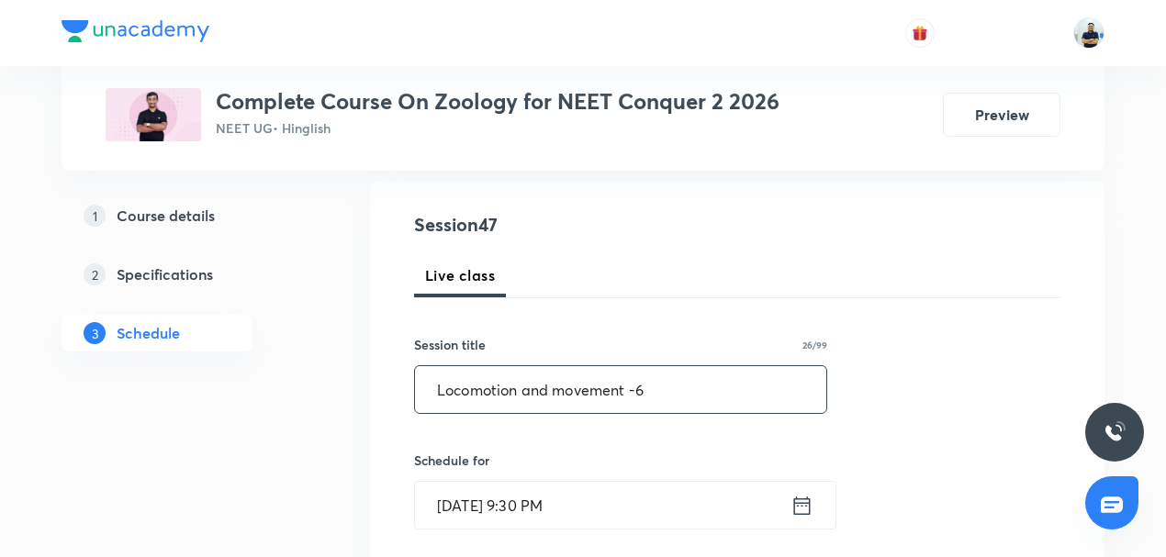
type input "Locomotion and movement -6"
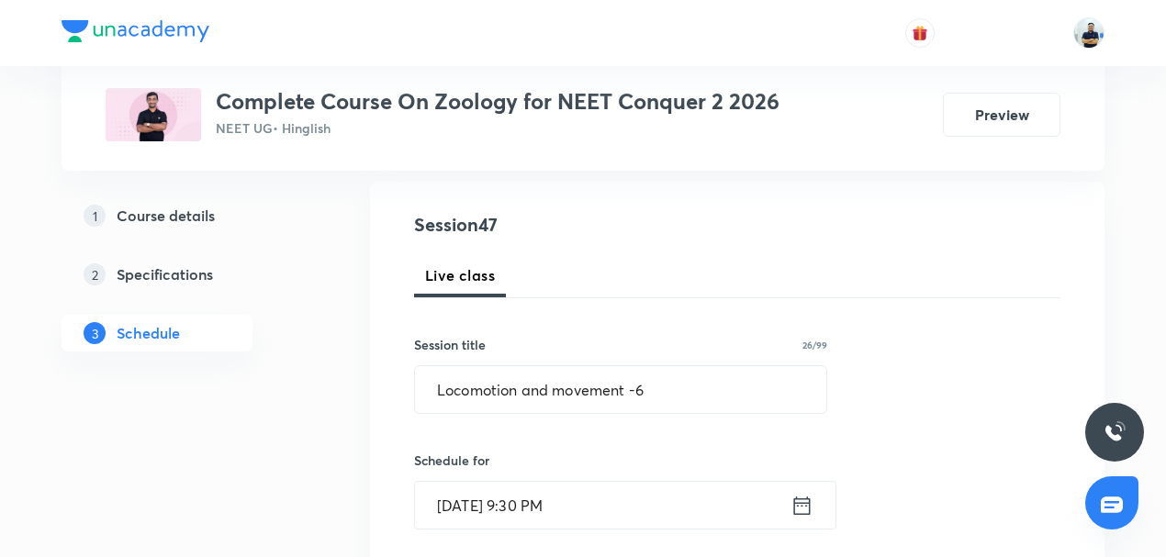
click at [496, 487] on input "[DATE] 9:30 PM" at bounding box center [602, 505] width 375 height 47
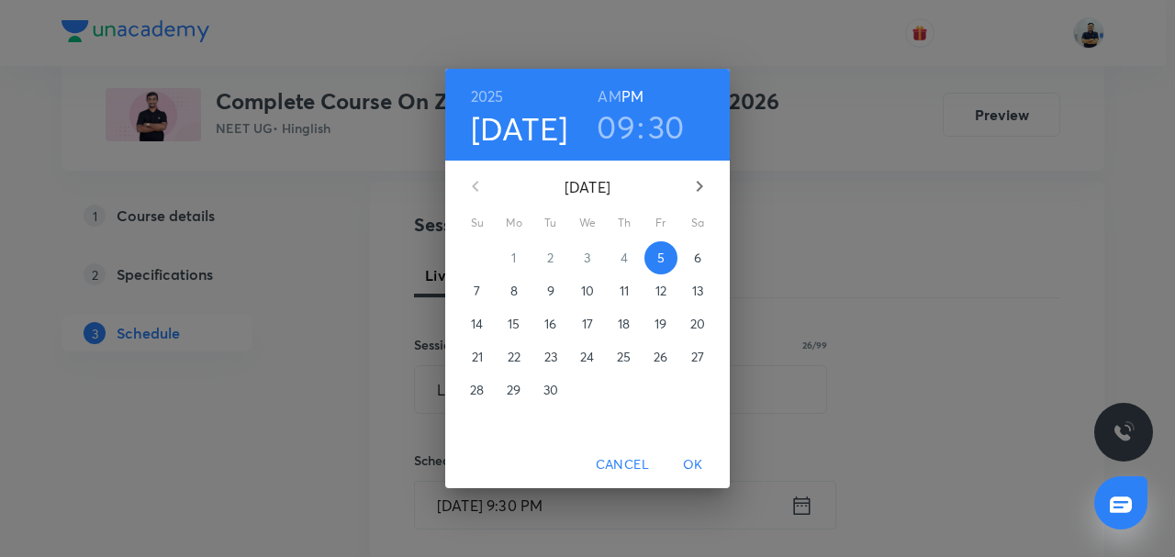
click at [689, 259] on span "6" at bounding box center [697, 258] width 33 height 18
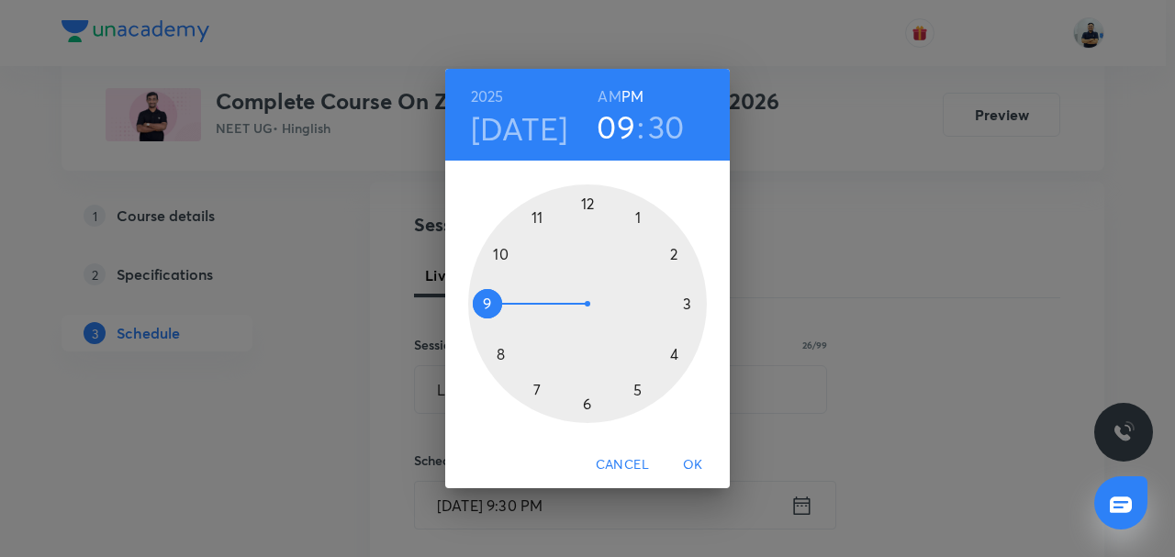
click at [612, 103] on h6 "AM" at bounding box center [609, 97] width 23 height 26
click at [543, 218] on div at bounding box center [587, 304] width 239 height 239
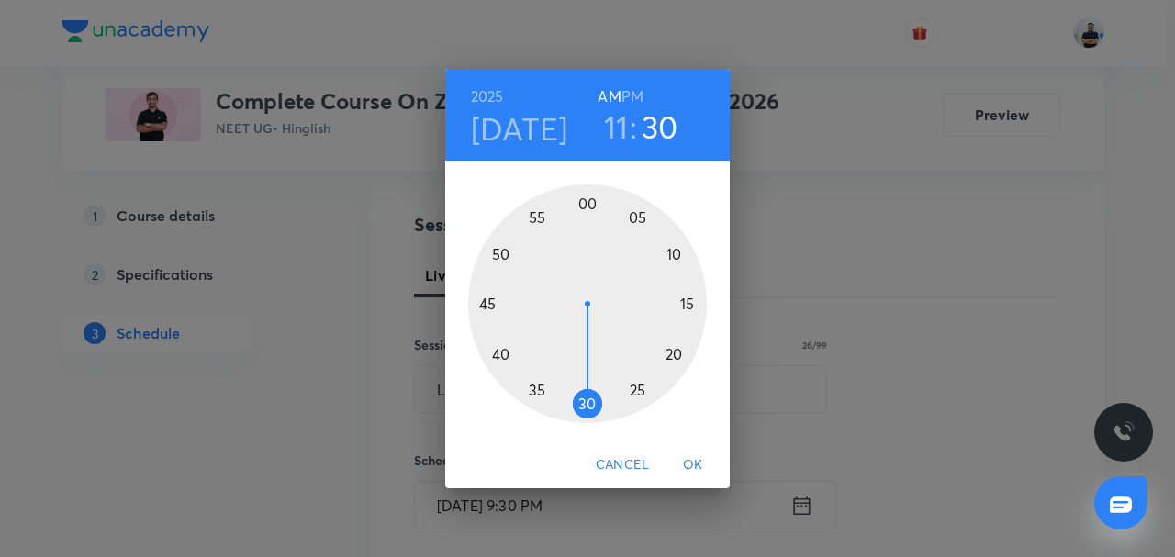
click at [689, 303] on div at bounding box center [587, 304] width 239 height 239
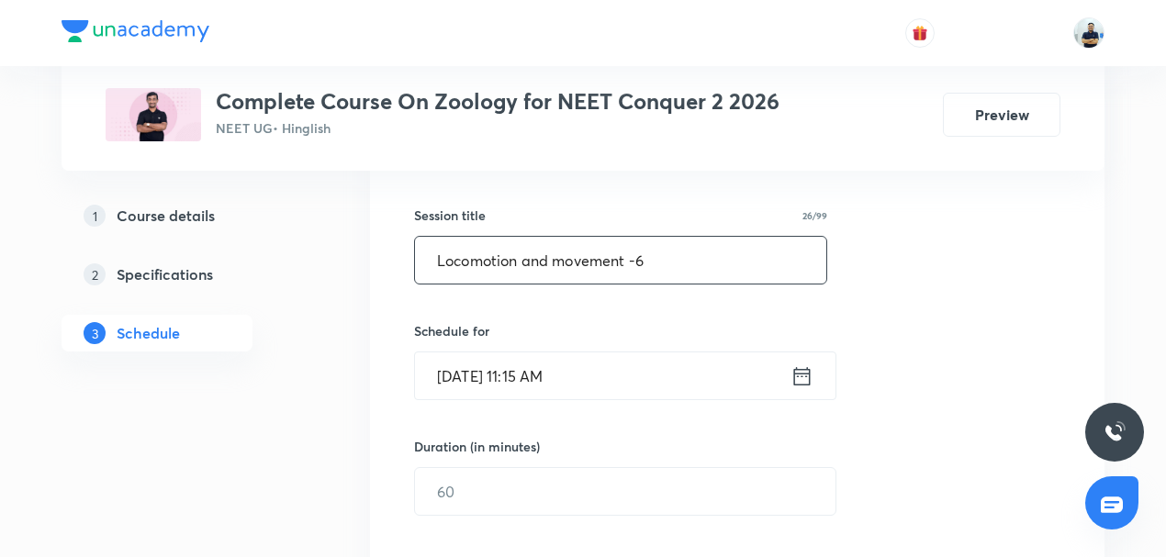
scroll to position [329, 0]
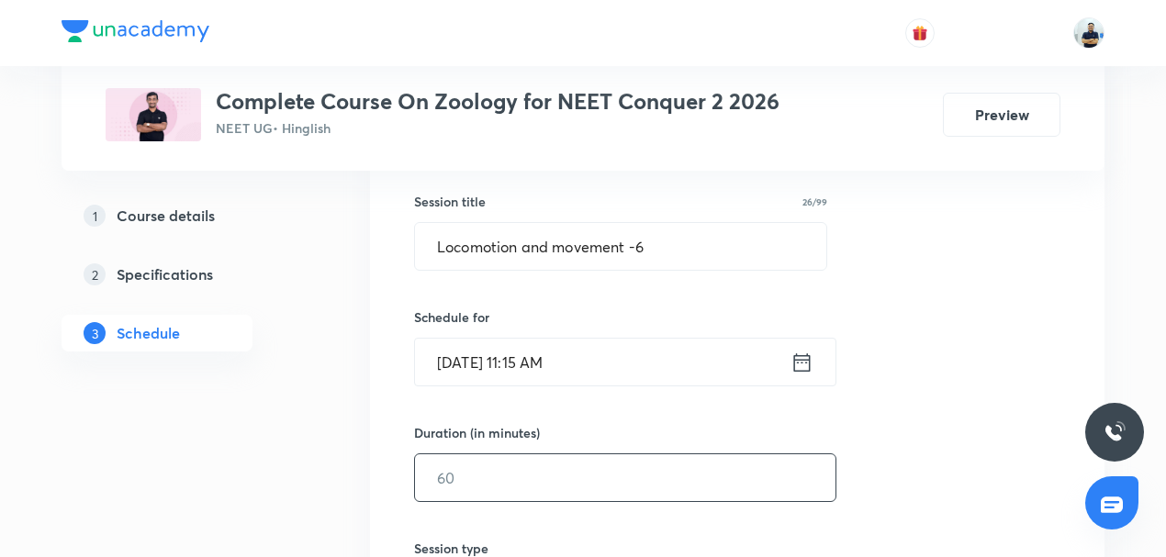
click at [522, 472] on input "text" at bounding box center [625, 477] width 420 height 47
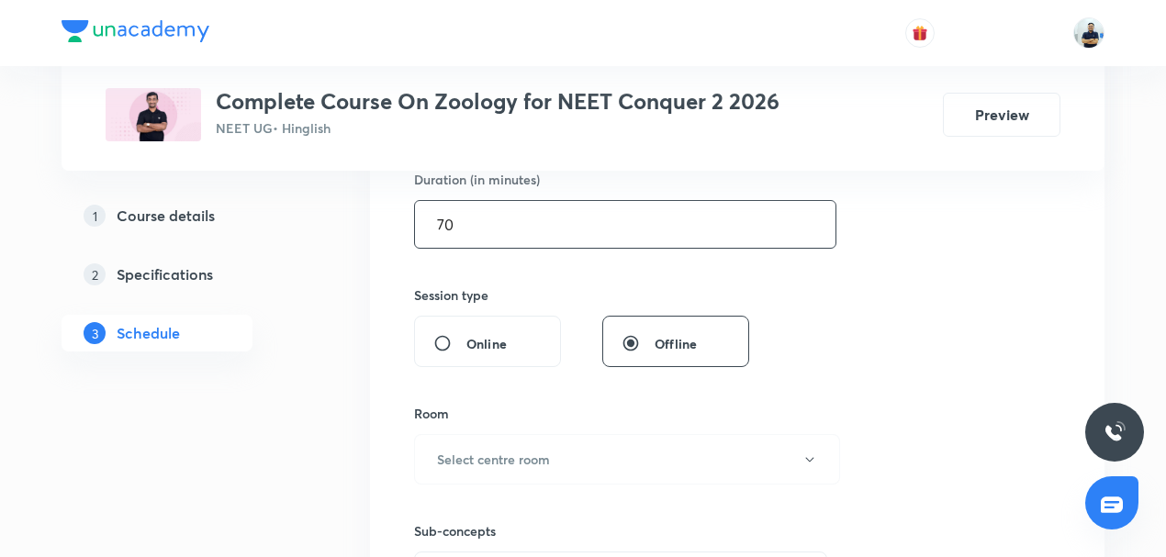
scroll to position [742, 0]
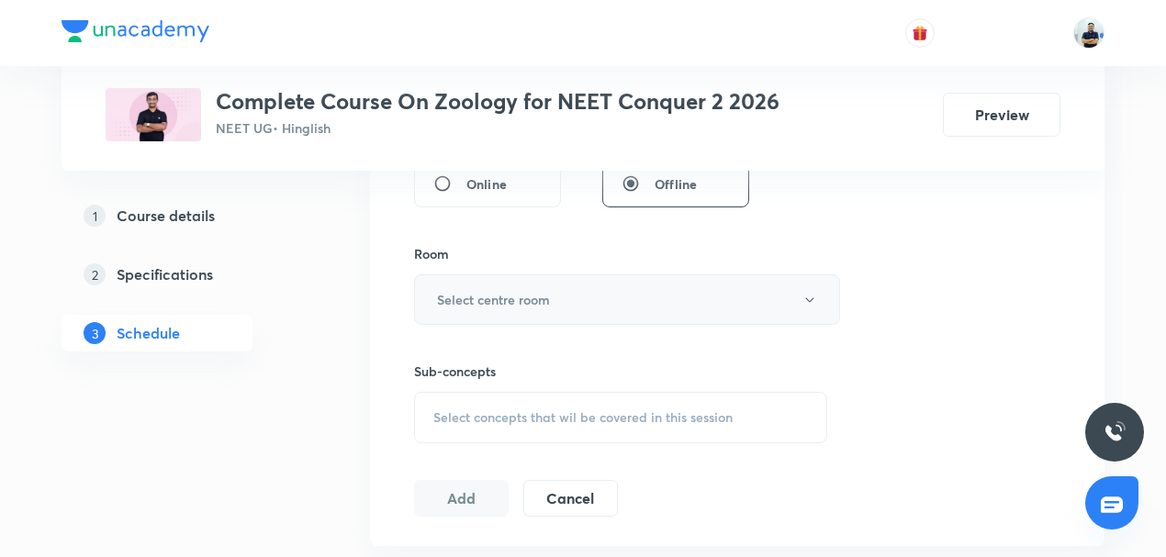
type input "70"
click at [542, 304] on h6 "Select centre room" at bounding box center [493, 299] width 113 height 19
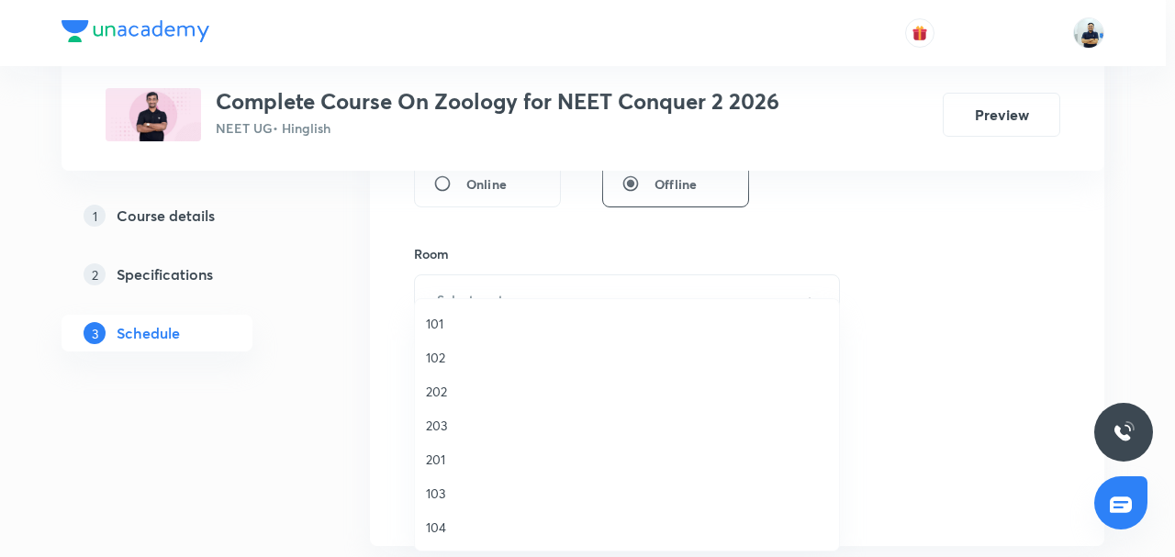
click at [444, 490] on span "103" at bounding box center [627, 493] width 402 height 19
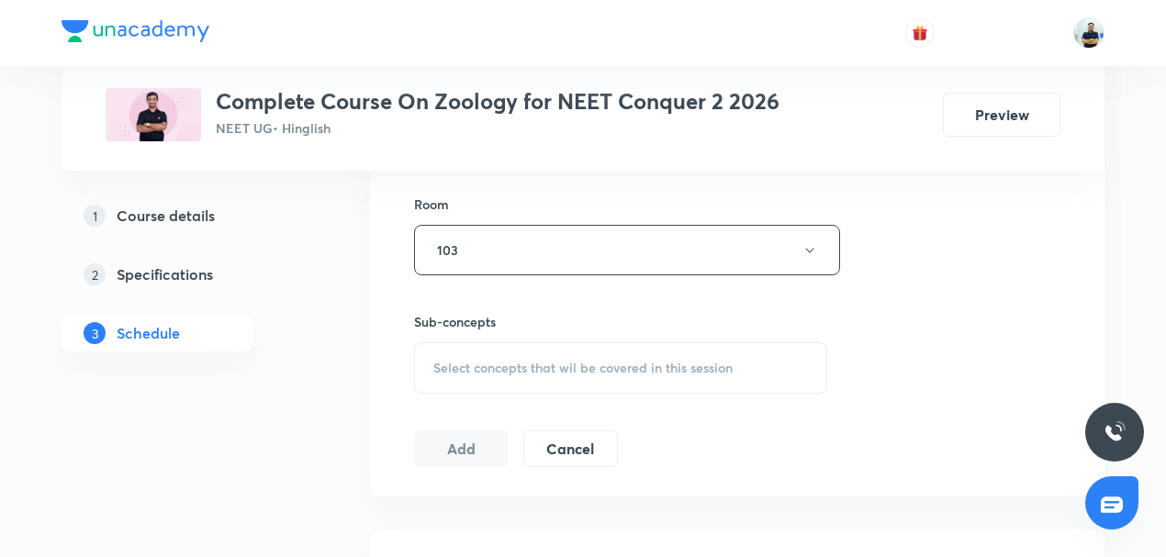
scroll to position [885, 0]
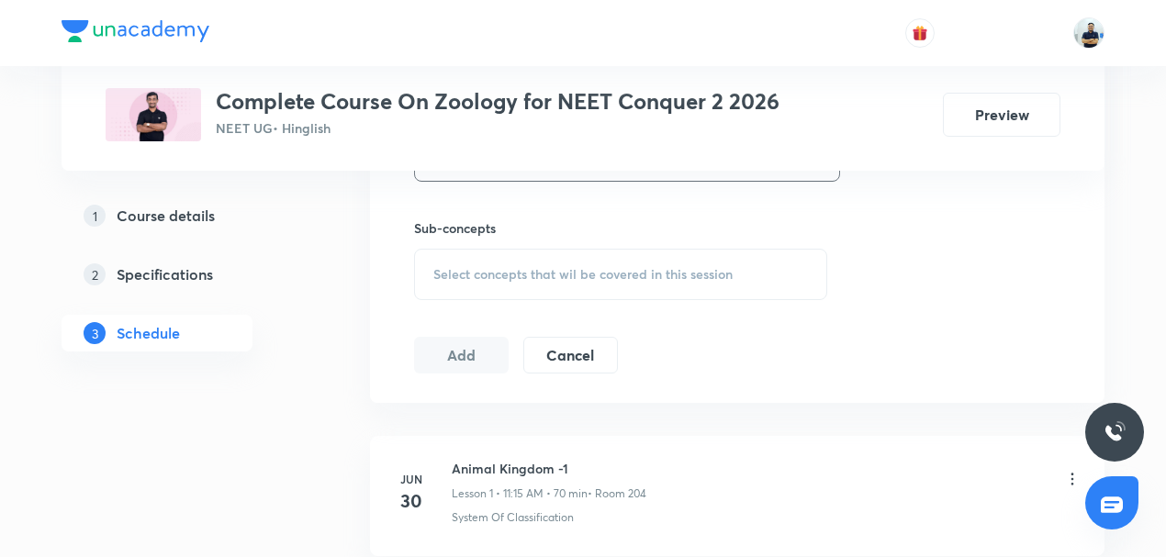
click at [602, 277] on span "Select concepts that wil be covered in this session" at bounding box center [582, 274] width 299 height 15
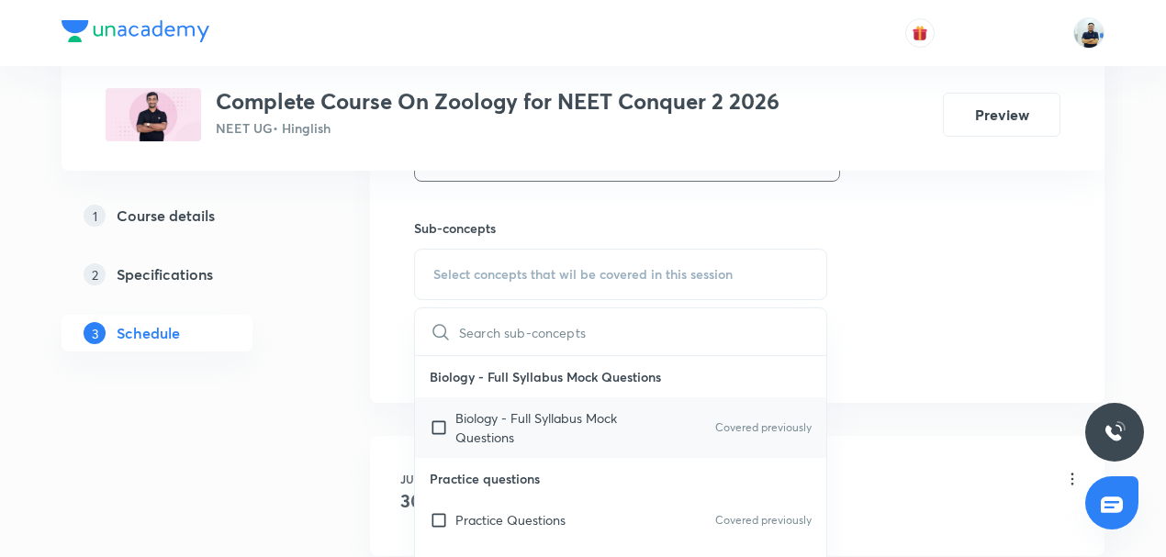
click at [506, 426] on p "Biology - Full Syllabus Mock Questions" at bounding box center [547, 428] width 185 height 39
checkbox input "true"
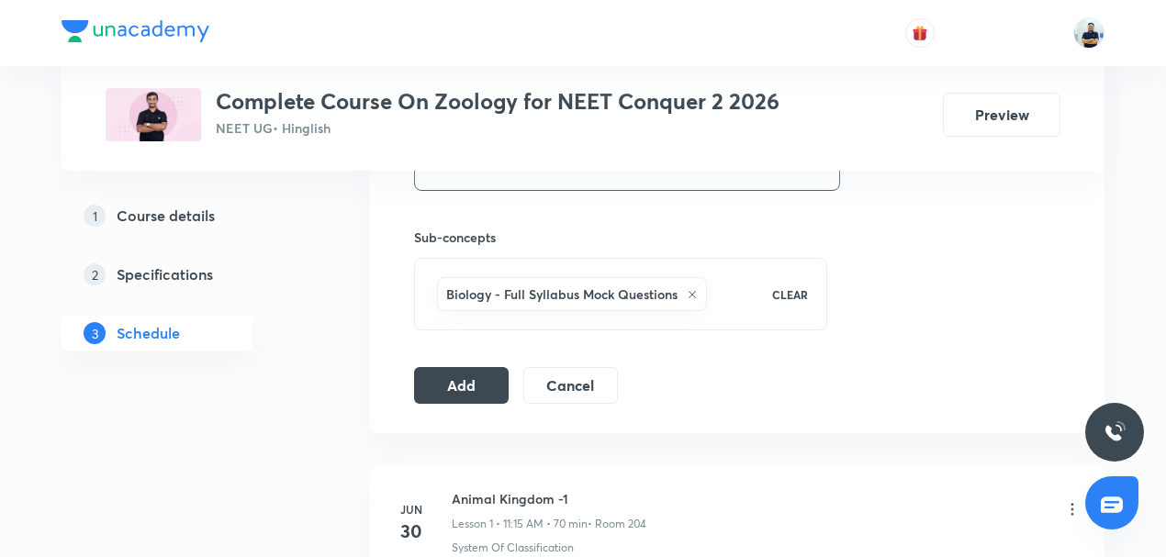
scroll to position [857, 0]
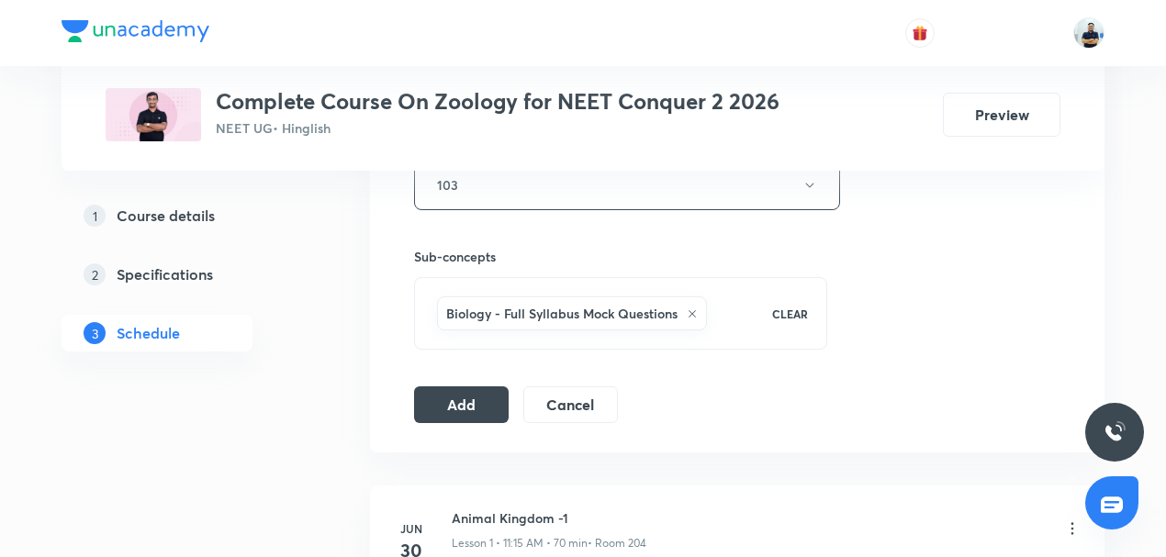
click at [532, 210] on div "Sub-concepts Biology - Full Syllabus Mock Questions CLEAR" at bounding box center [620, 280] width 413 height 140
click at [508, 200] on button "103" at bounding box center [627, 185] width 426 height 50
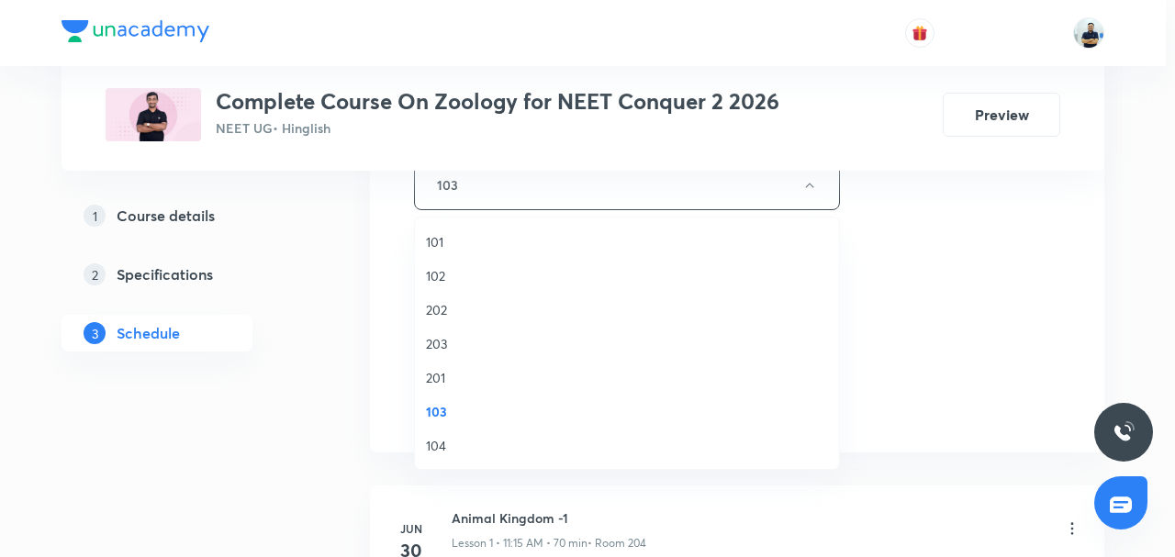
click at [445, 380] on span "201" at bounding box center [627, 377] width 402 height 19
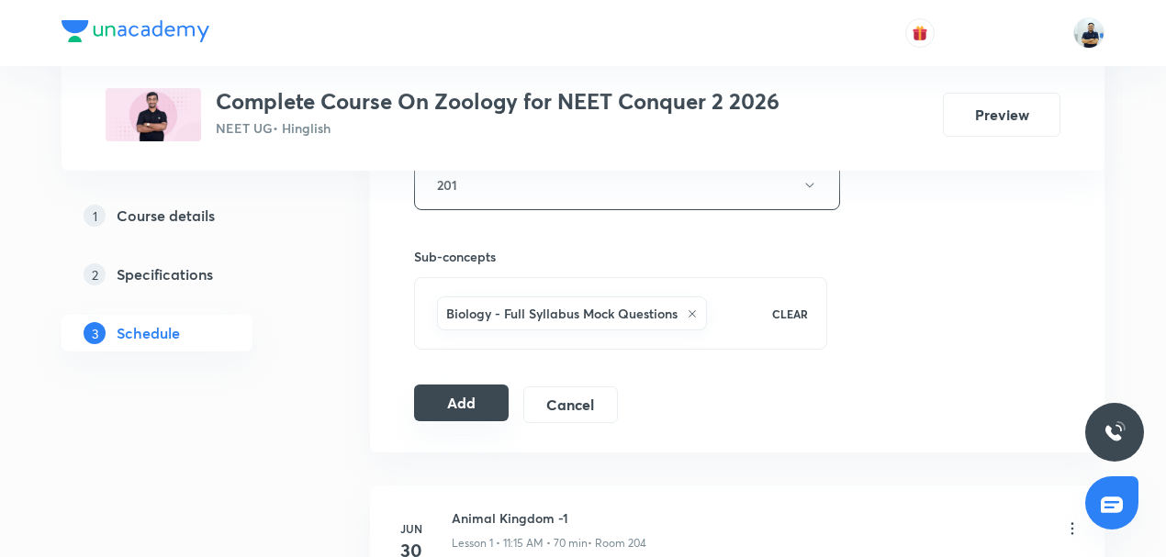
click at [459, 398] on button "Add" at bounding box center [461, 403] width 95 height 37
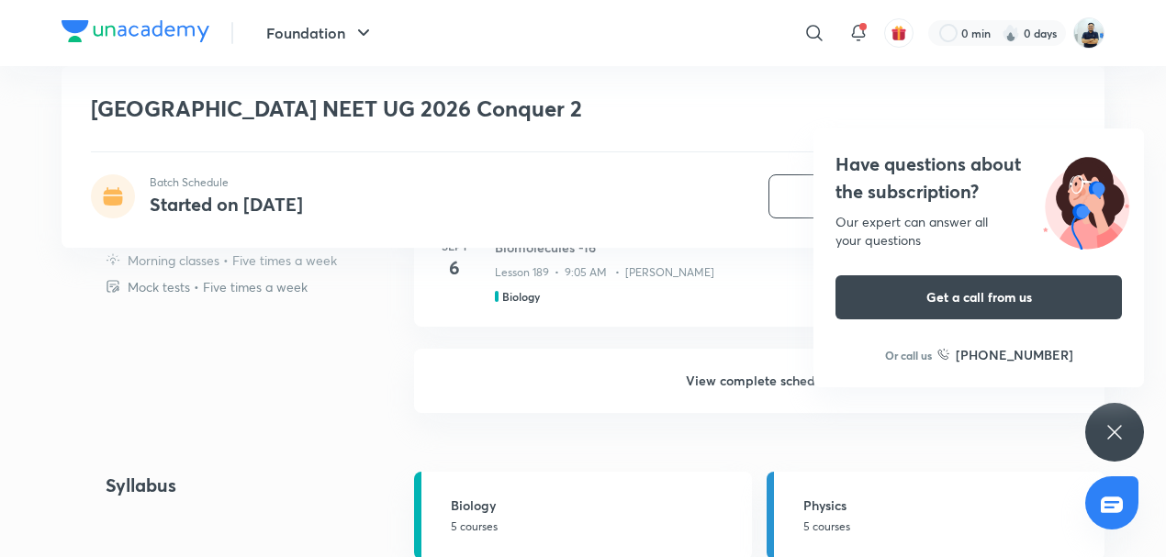
scroll to position [1513, 0]
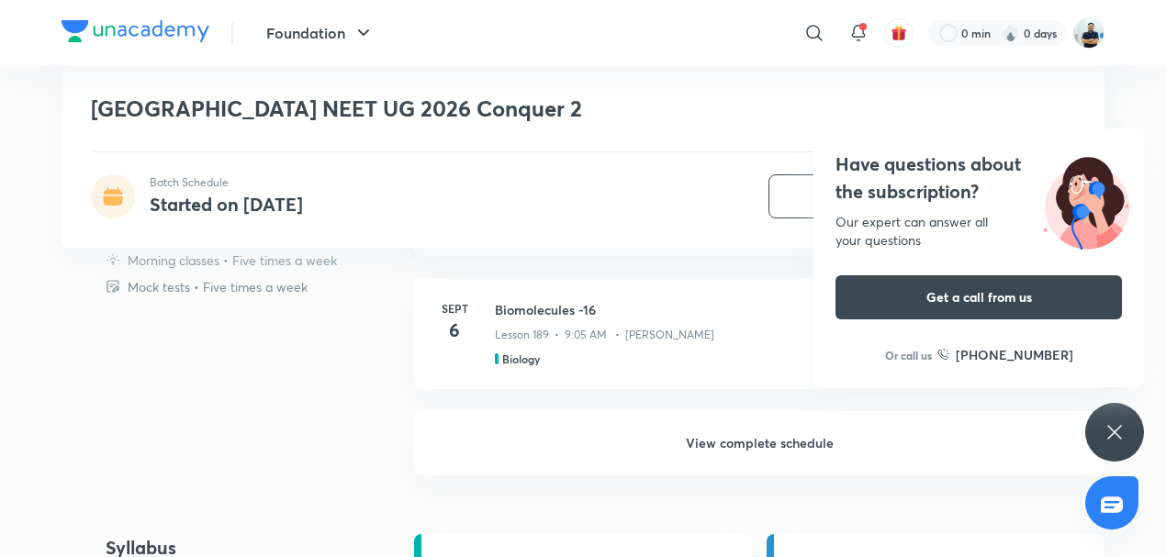
click at [617, 401] on link "[DATE] Biomolecules -16 Lesson 189 • 9:05 AM • [PERSON_NAME] Biology" at bounding box center [759, 344] width 690 height 133
click at [698, 439] on h6 "View complete schedule" at bounding box center [759, 443] width 690 height 64
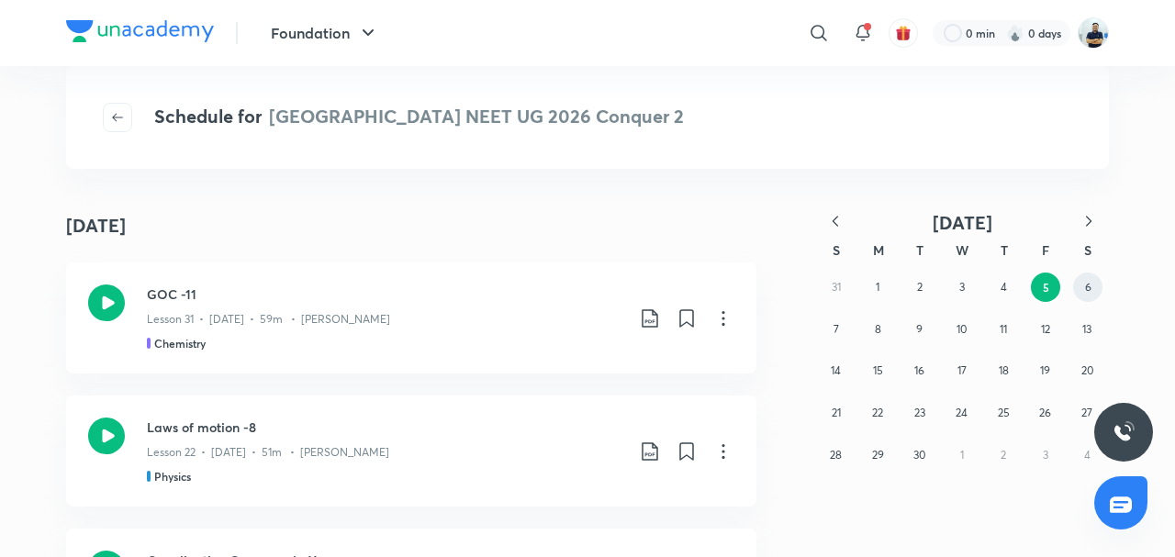
click at [1085, 288] on abbr "6" at bounding box center [1088, 287] width 6 height 14
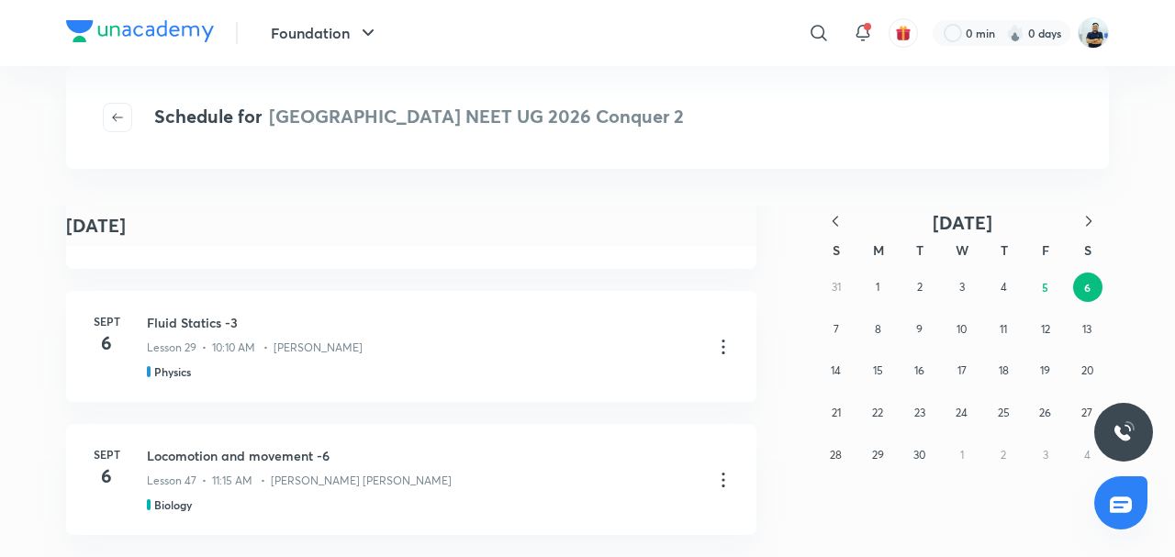
scroll to position [246, 0]
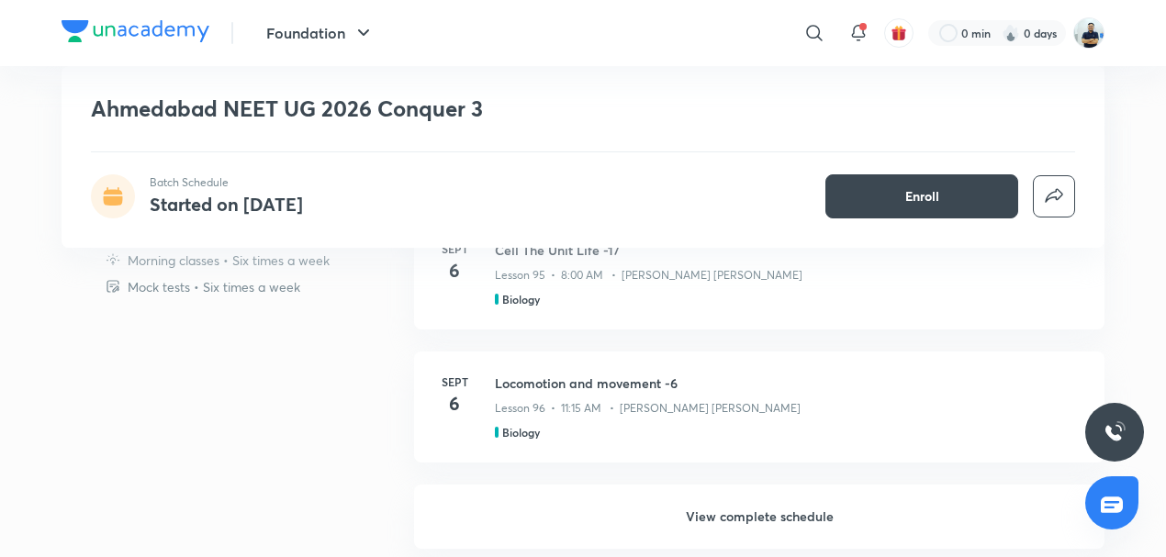
scroll to position [1428, 0]
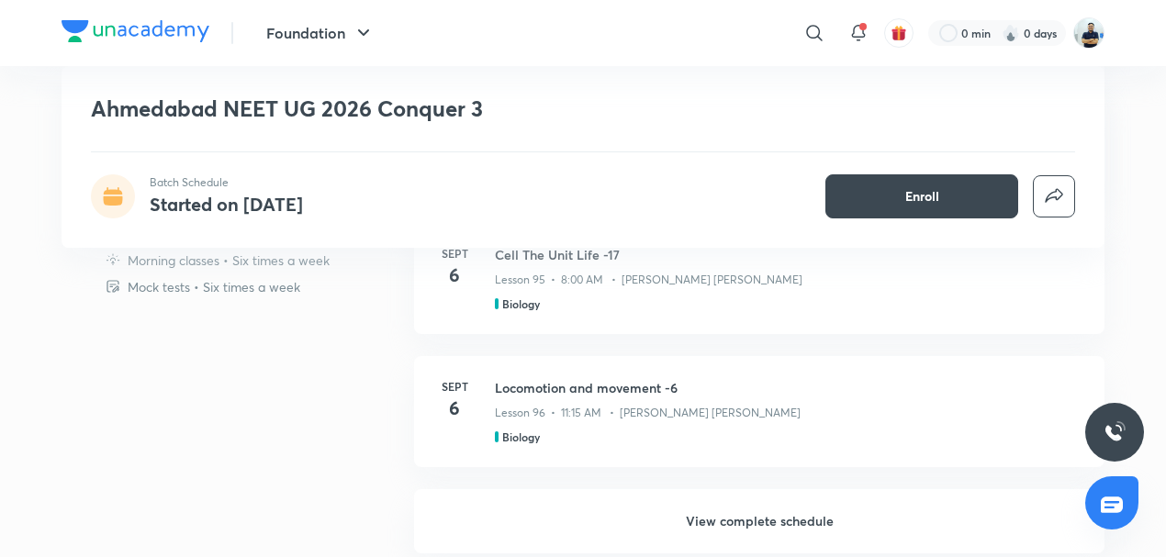
click at [706, 510] on h6 "View complete schedule" at bounding box center [759, 521] width 690 height 64
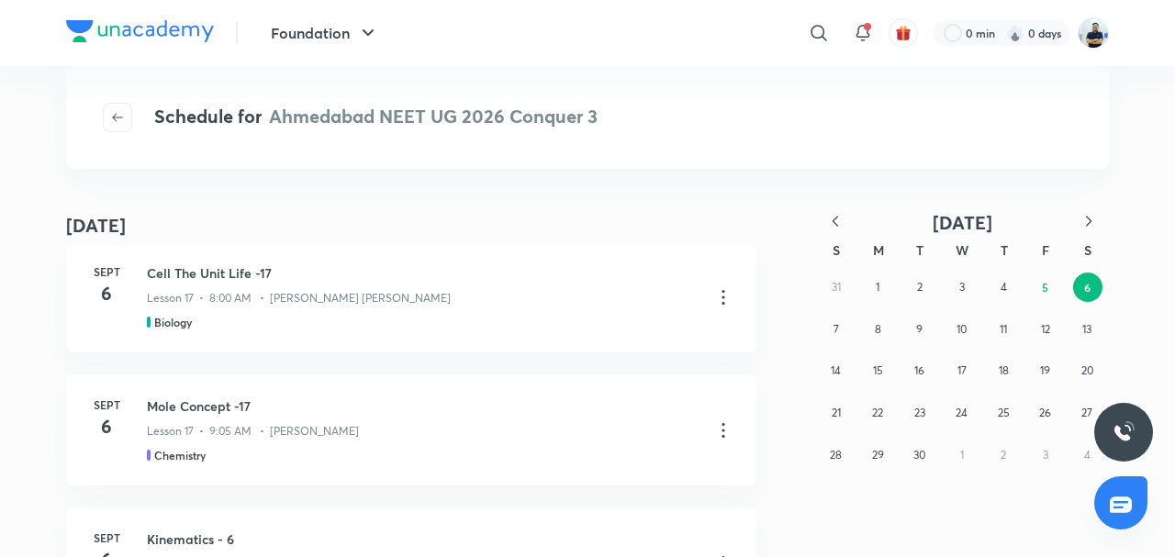
scroll to position [613, 0]
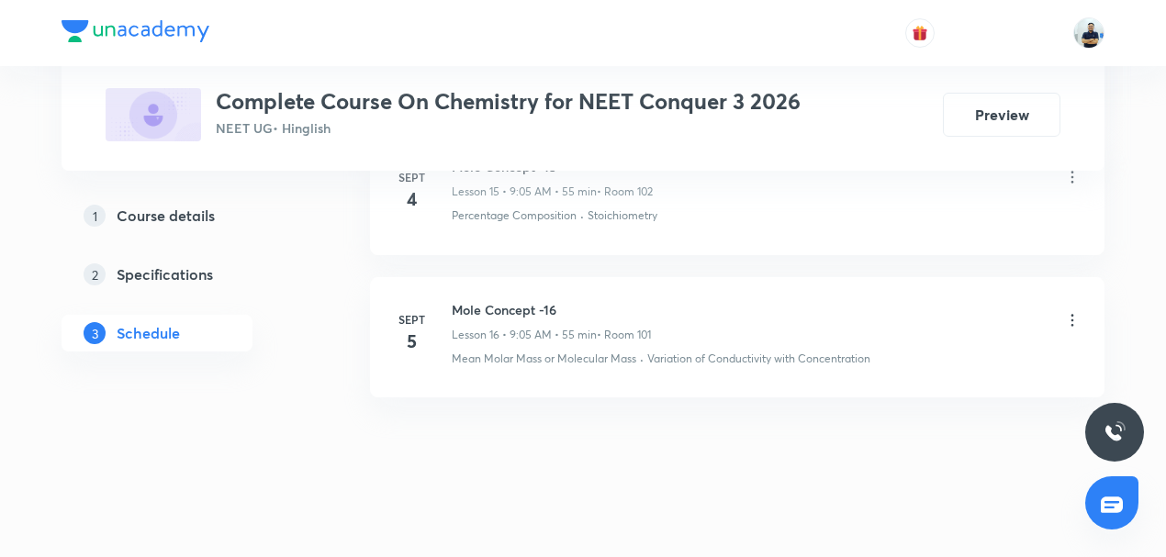
click at [488, 300] on h6 "Mole Concept -16" at bounding box center [551, 309] width 199 height 19
copy h6 "Mole Concept -16"
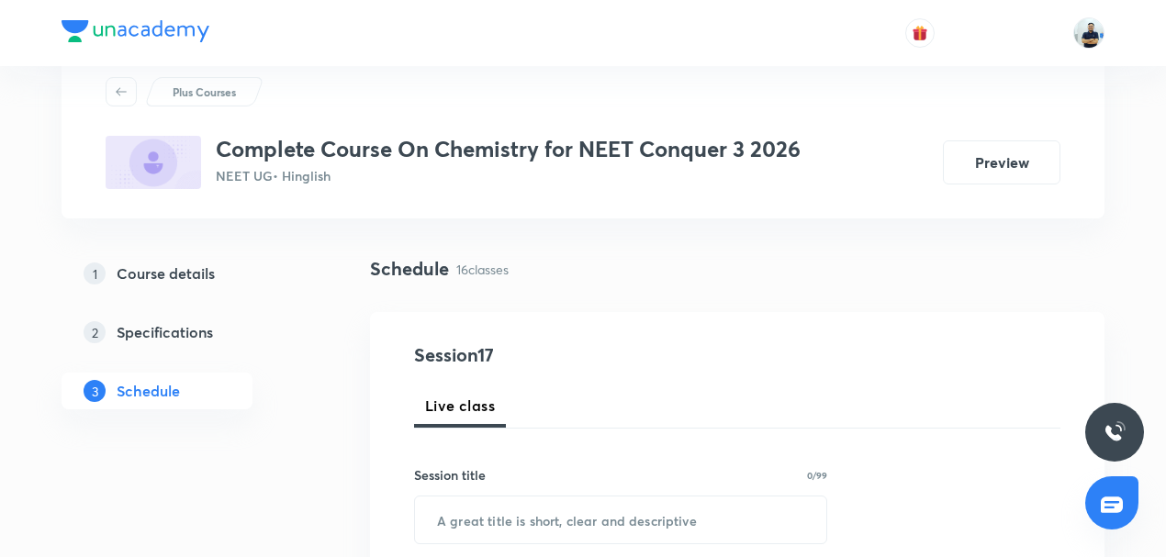
scroll to position [129, 0]
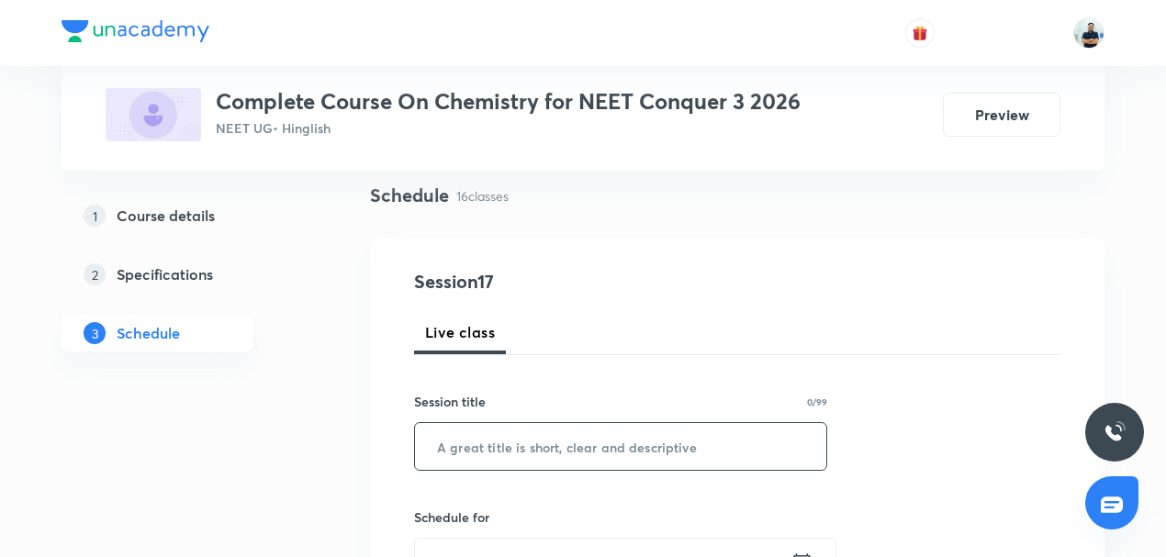
click at [531, 449] on input "text" at bounding box center [620, 446] width 411 height 47
paste input "Mole Concept -16"
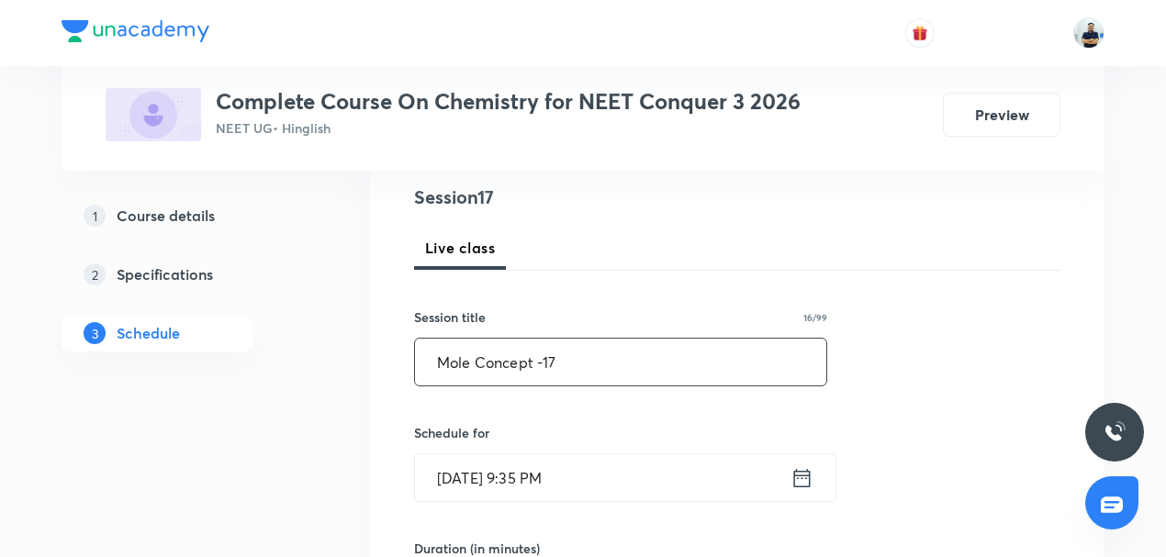
scroll to position [228, 0]
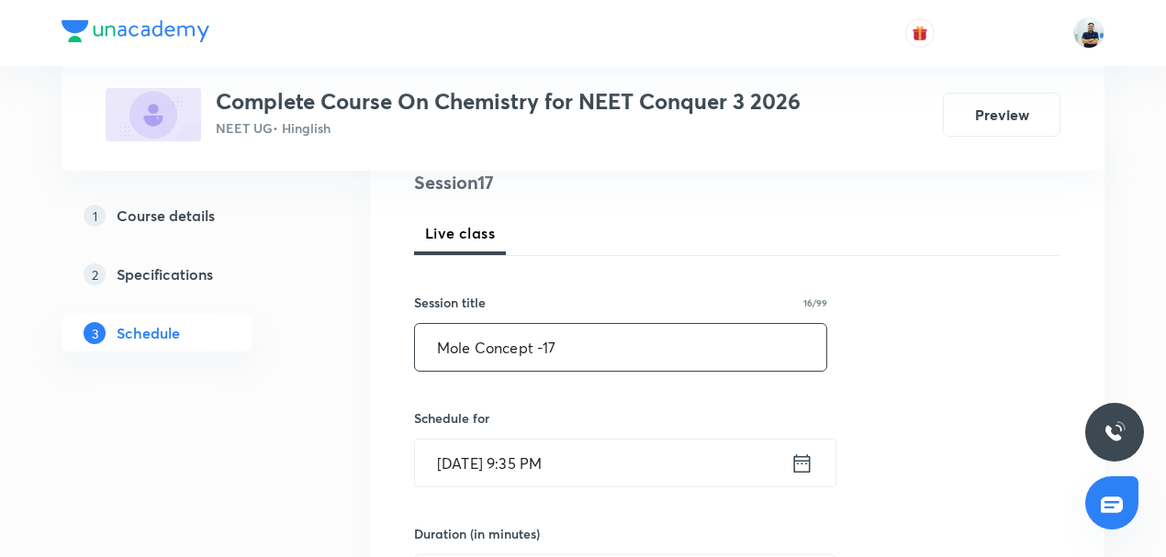
type input "Mole Concept -17"
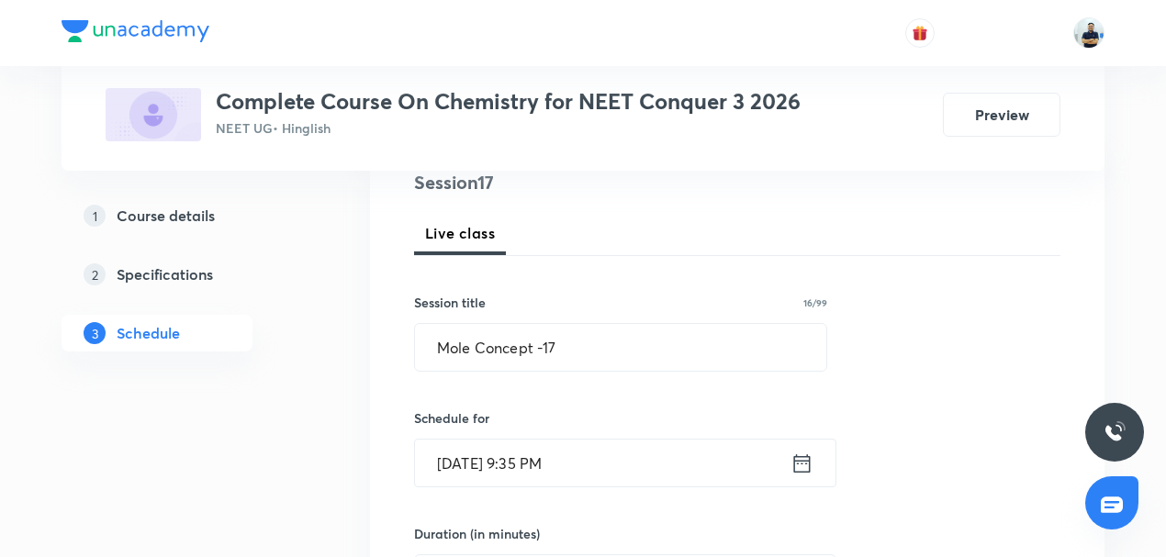
click at [521, 465] on input "[DATE] 9:35 PM" at bounding box center [602, 463] width 375 height 47
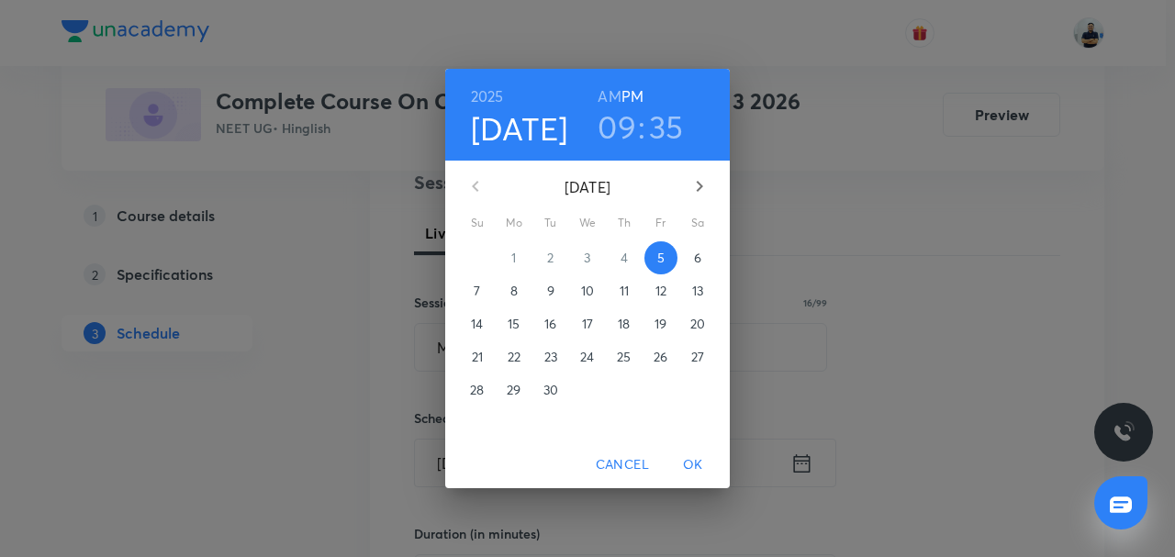
click at [689, 253] on span "6" at bounding box center [697, 258] width 33 height 18
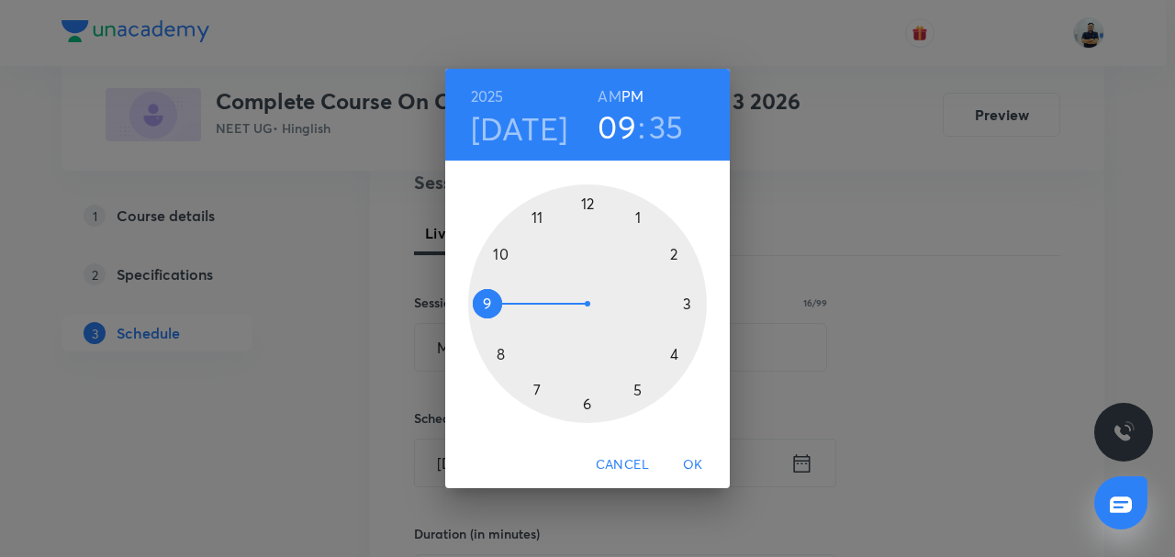
click at [612, 99] on h6 "AM" at bounding box center [609, 97] width 23 height 26
click at [659, 121] on h3 "35" at bounding box center [666, 126] width 35 height 39
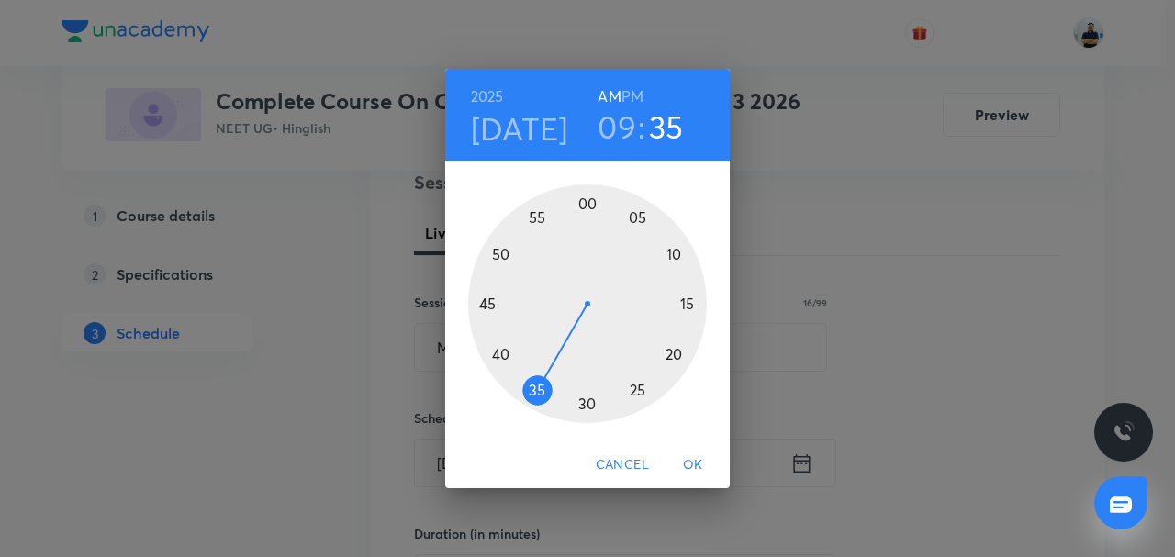
click at [635, 218] on div at bounding box center [587, 304] width 239 height 239
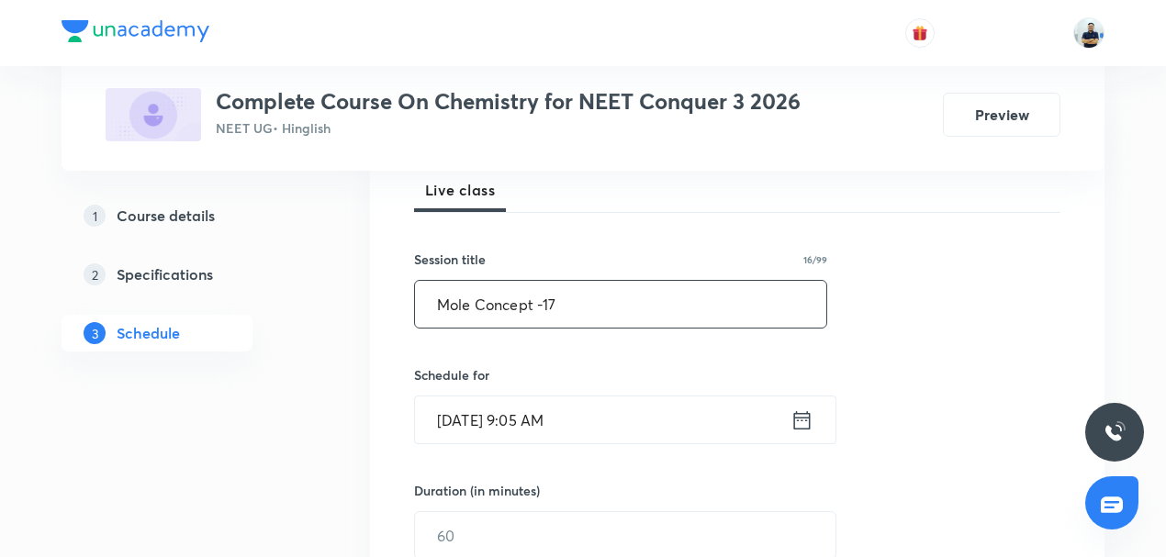
scroll to position [356, 0]
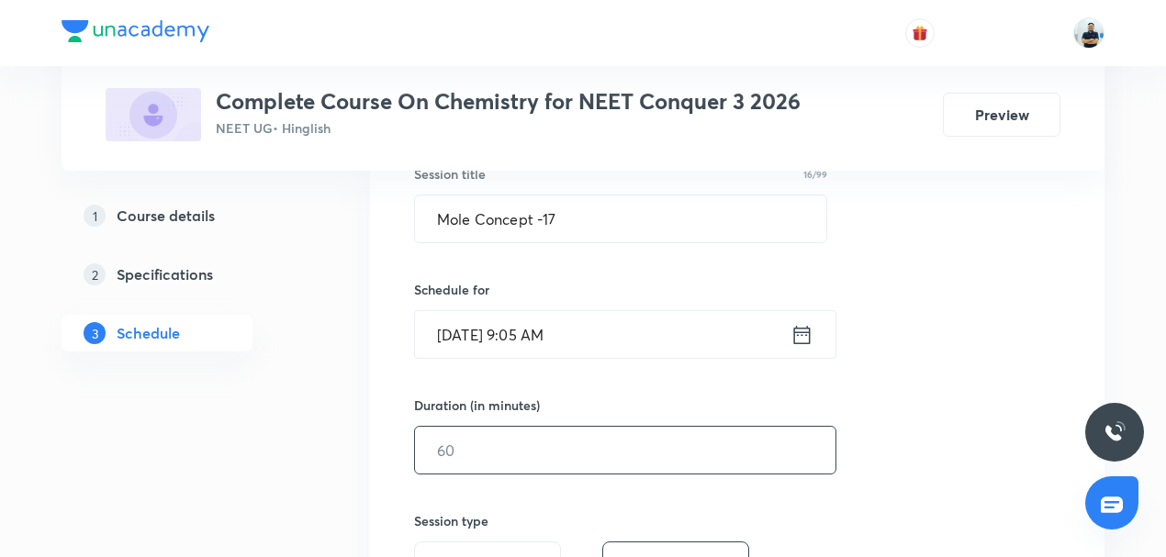
click at [471, 453] on input "text" at bounding box center [625, 450] width 420 height 47
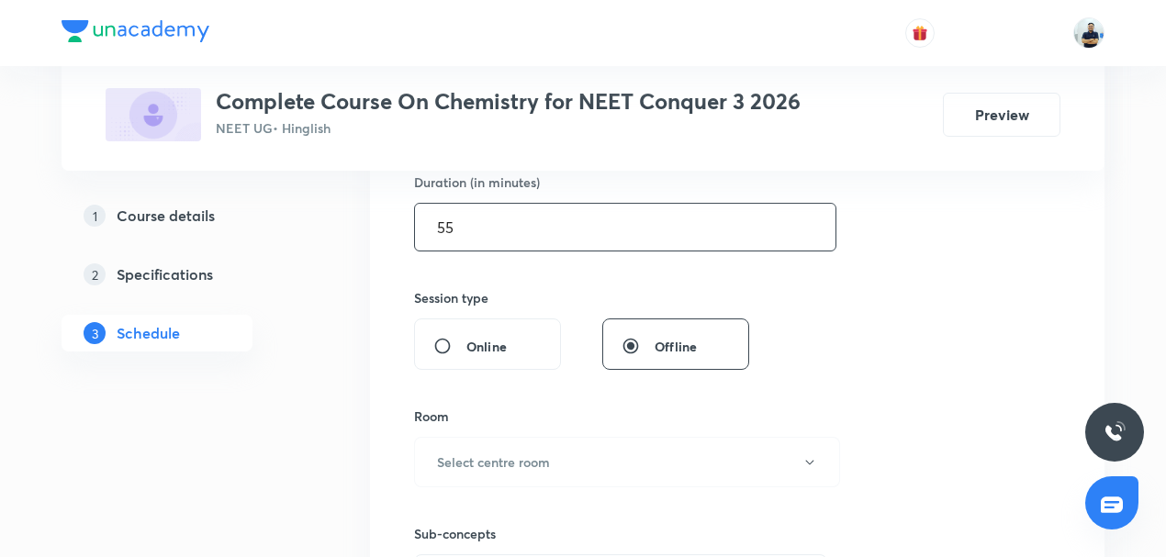
scroll to position [671, 0]
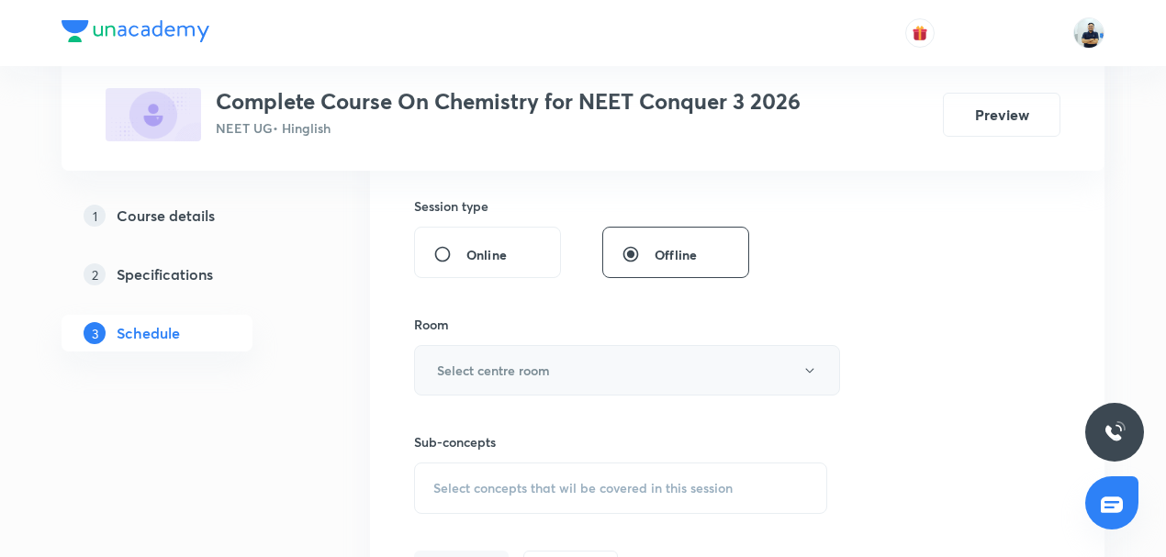
type input "55"
click at [507, 376] on h6 "Select centre room" at bounding box center [493, 370] width 113 height 19
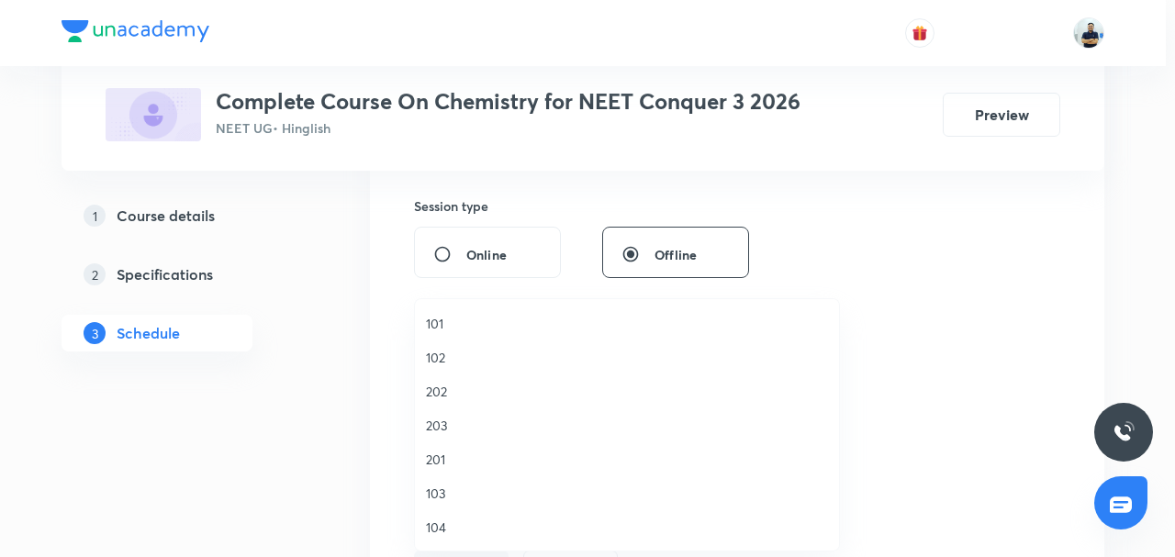
click at [463, 452] on span "201" at bounding box center [627, 459] width 402 height 19
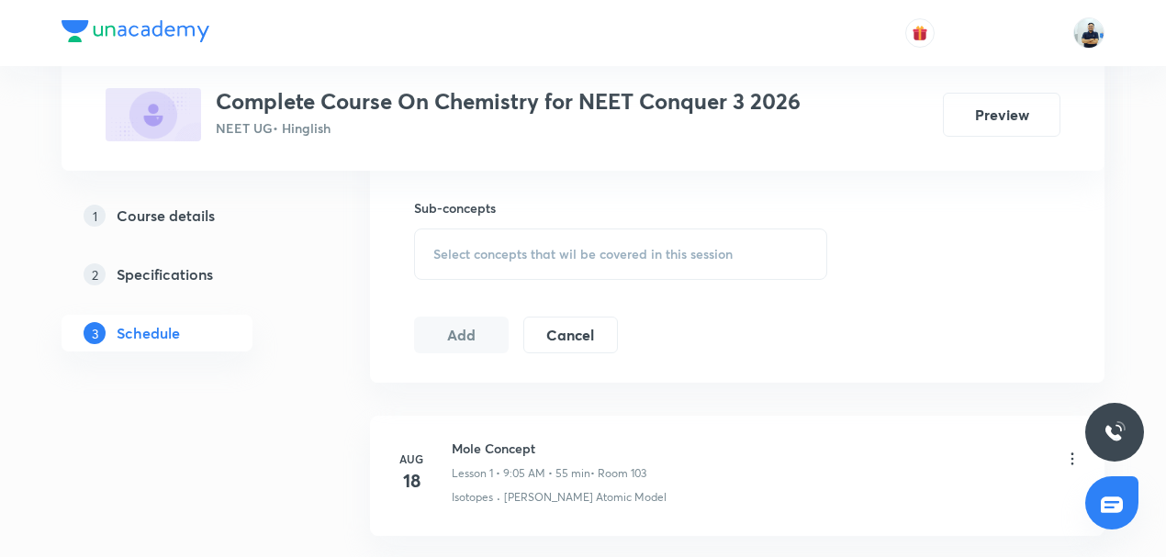
scroll to position [913, 0]
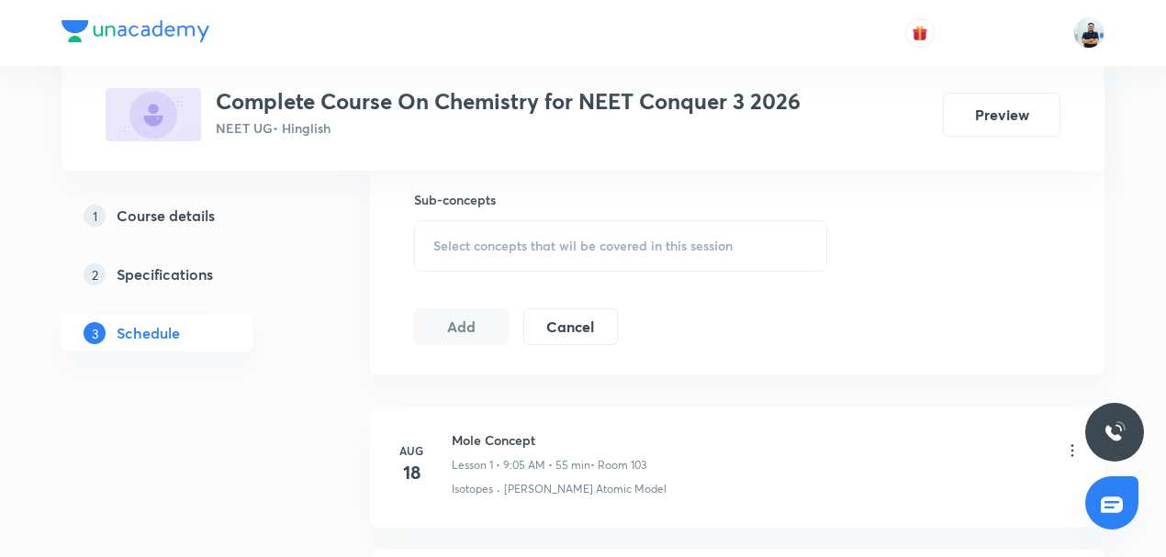
click at [621, 253] on div "Select concepts that wil be covered in this session" at bounding box center [620, 245] width 413 height 51
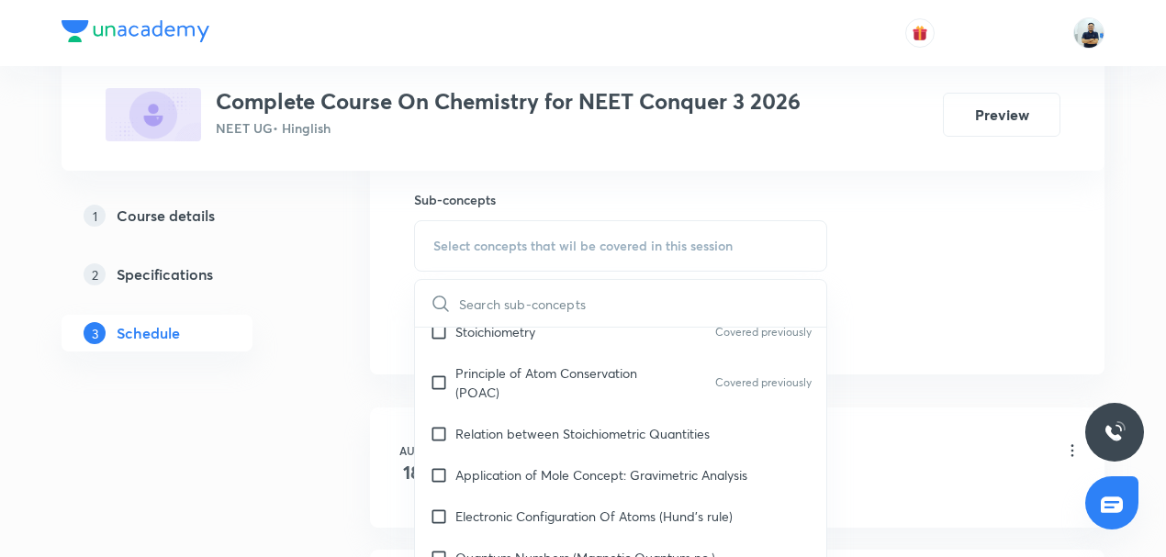
scroll to position [271, 0]
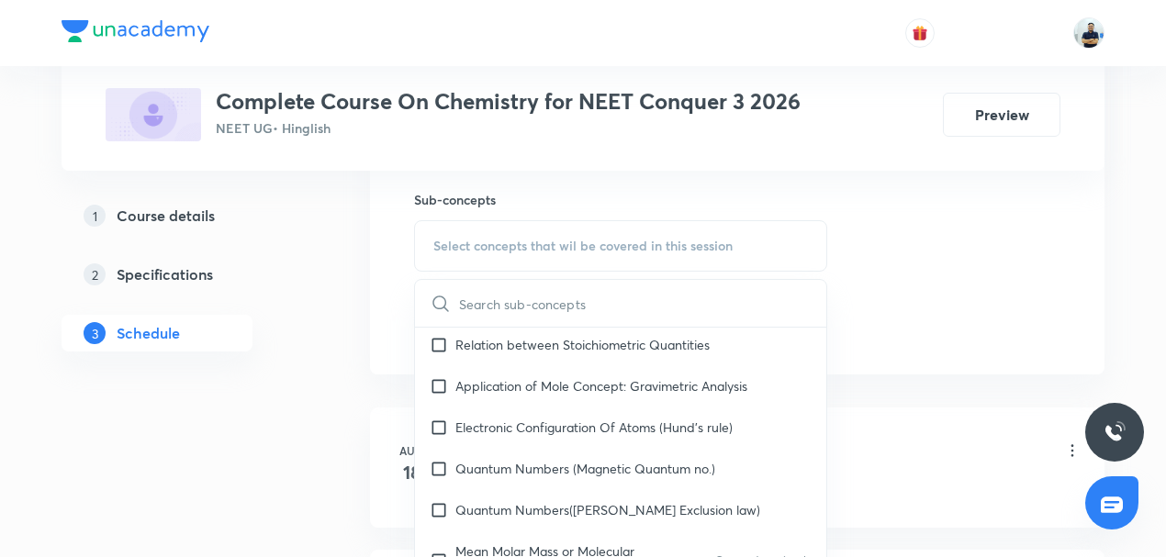
click at [565, 418] on p "Electronic Configuration Of Atoms (Hund's rule)" at bounding box center [593, 427] width 277 height 19
checkbox input "true"
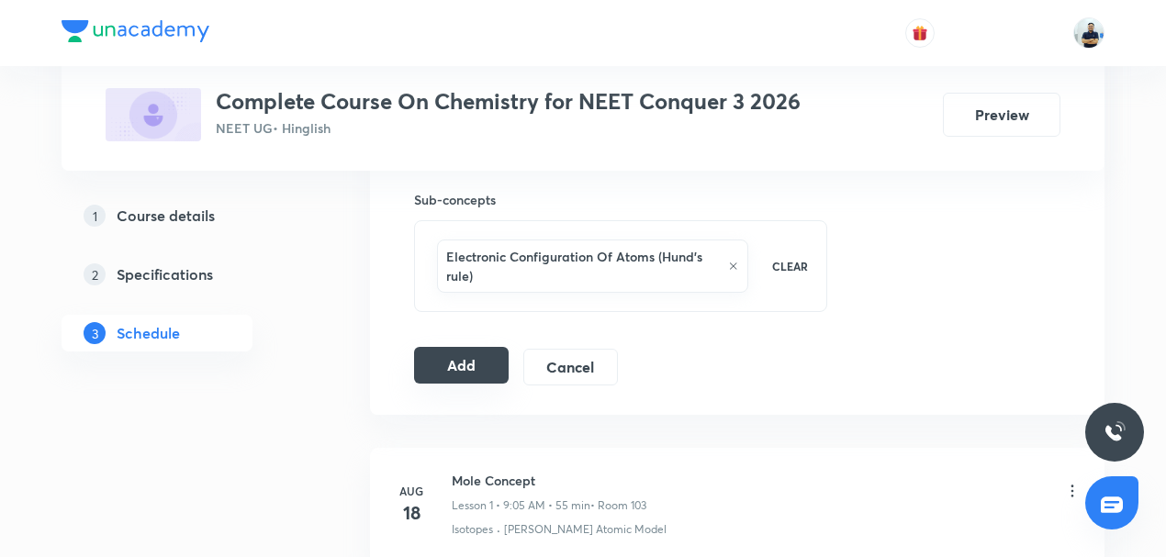
click at [480, 363] on button "Add" at bounding box center [461, 365] width 95 height 37
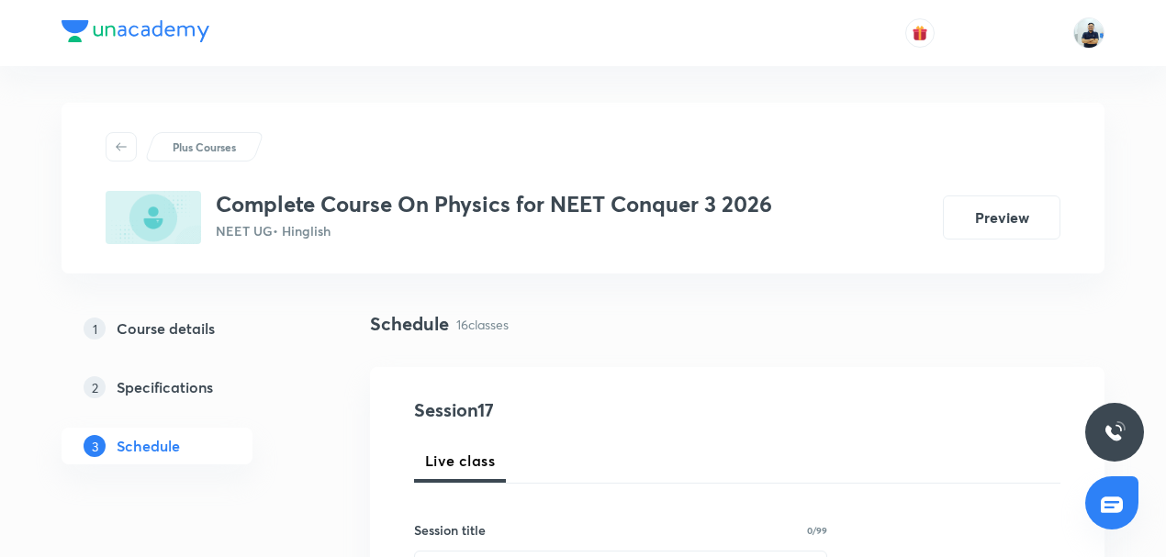
scroll to position [3179, 0]
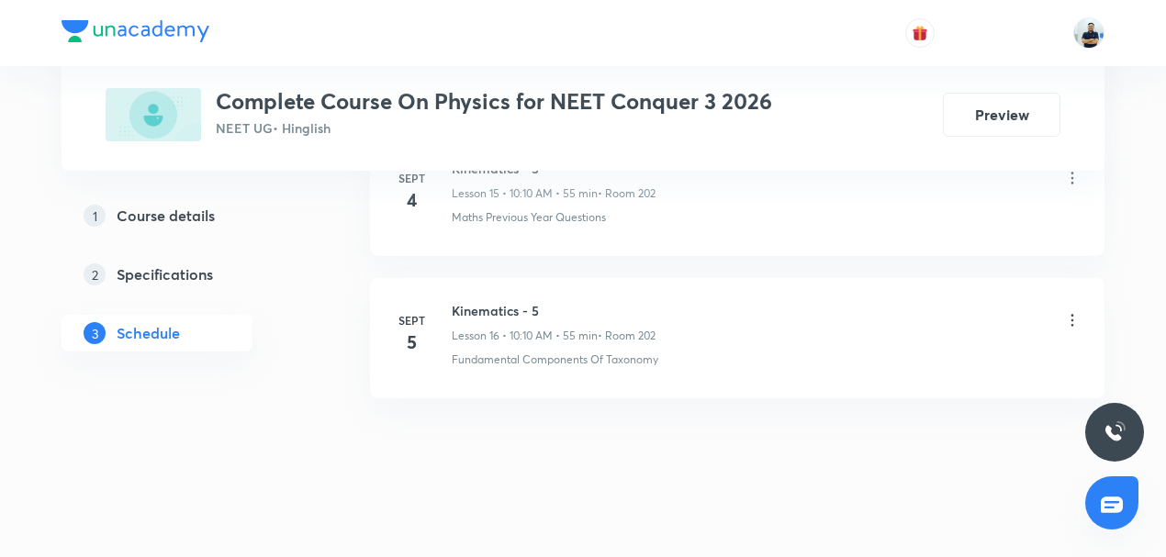
click at [491, 301] on h6 "Kinematics - 5" at bounding box center [554, 310] width 204 height 19
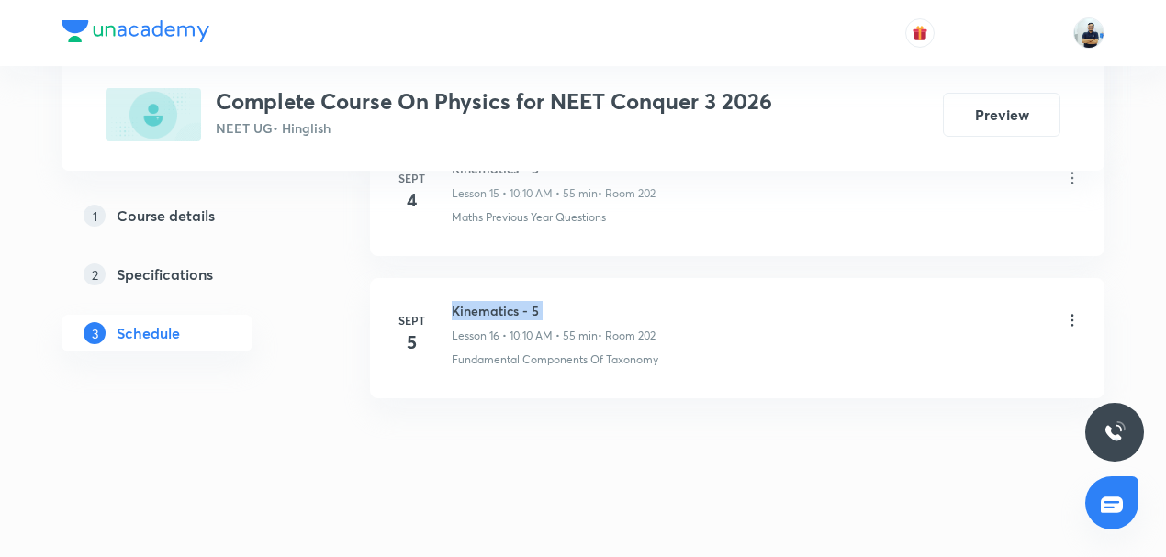
click at [491, 301] on h6 "Kinematics - 5" at bounding box center [554, 310] width 204 height 19
copy h6 "Kinematics - 5"
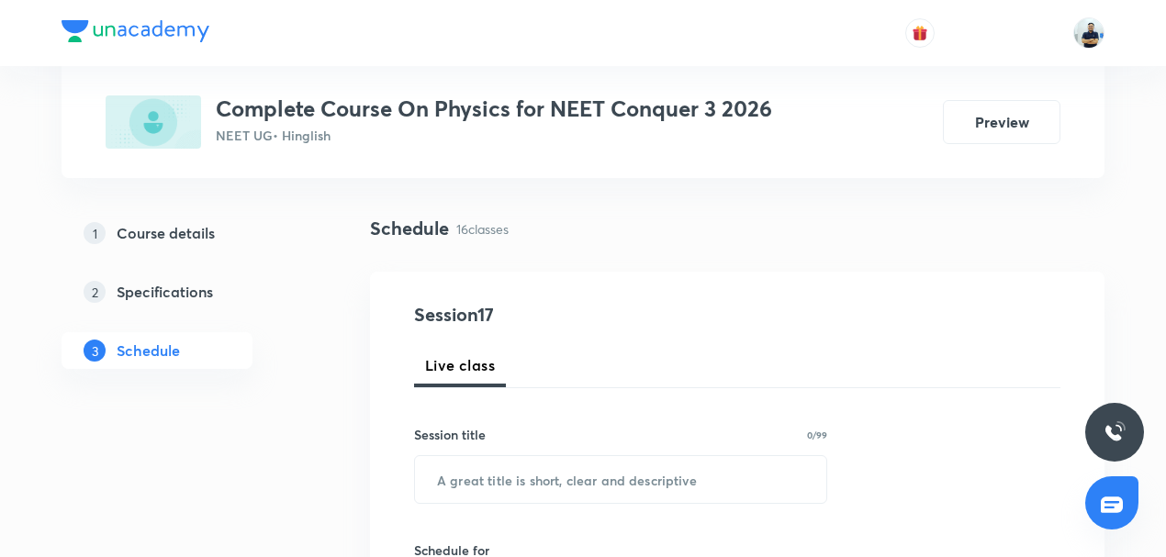
scroll to position [99, 0]
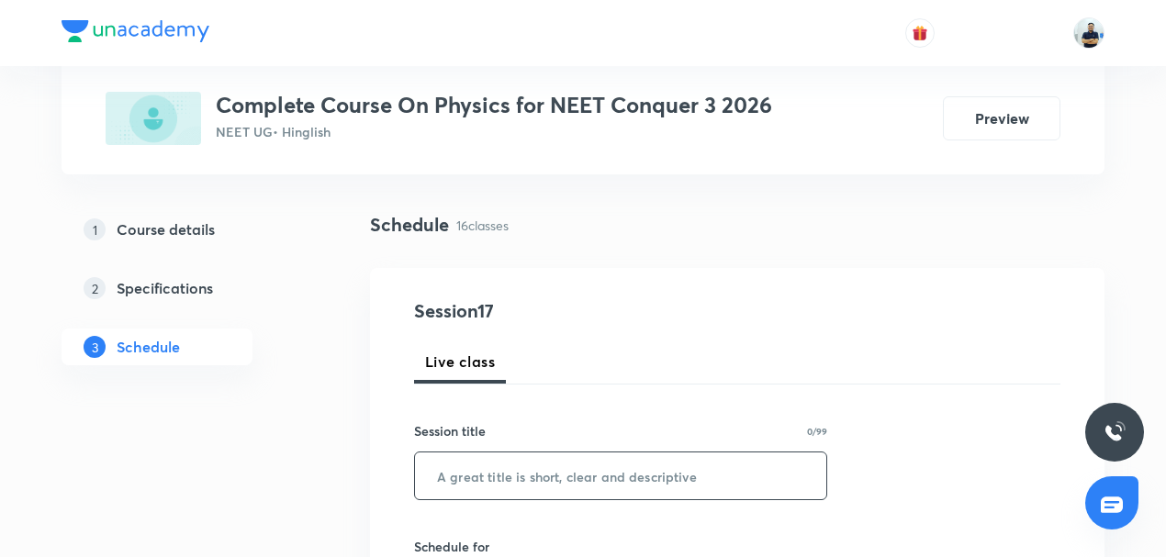
click at [507, 466] on input "text" at bounding box center [620, 476] width 411 height 47
paste input "Kinematics - 5"
type input "Kinematics - 6"
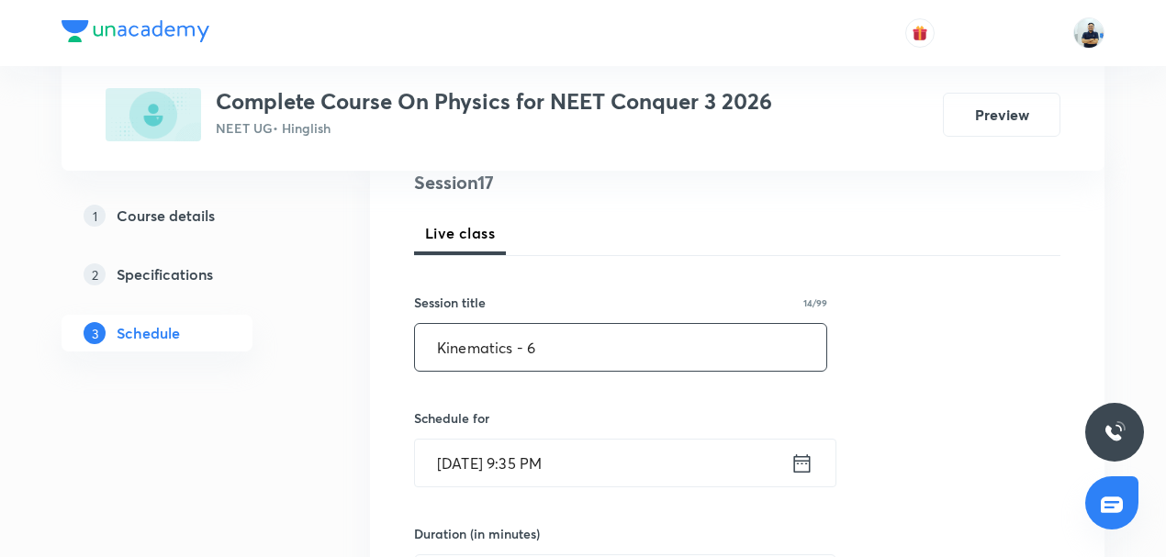
scroll to position [228, 0]
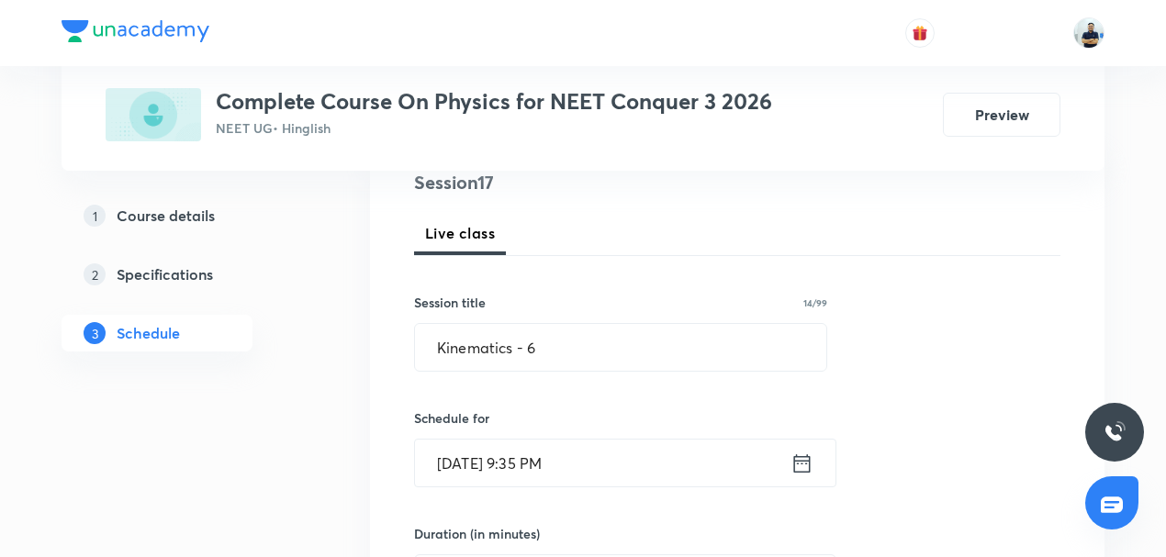
click at [536, 457] on input "[DATE] 9:35 PM" at bounding box center [602, 463] width 375 height 47
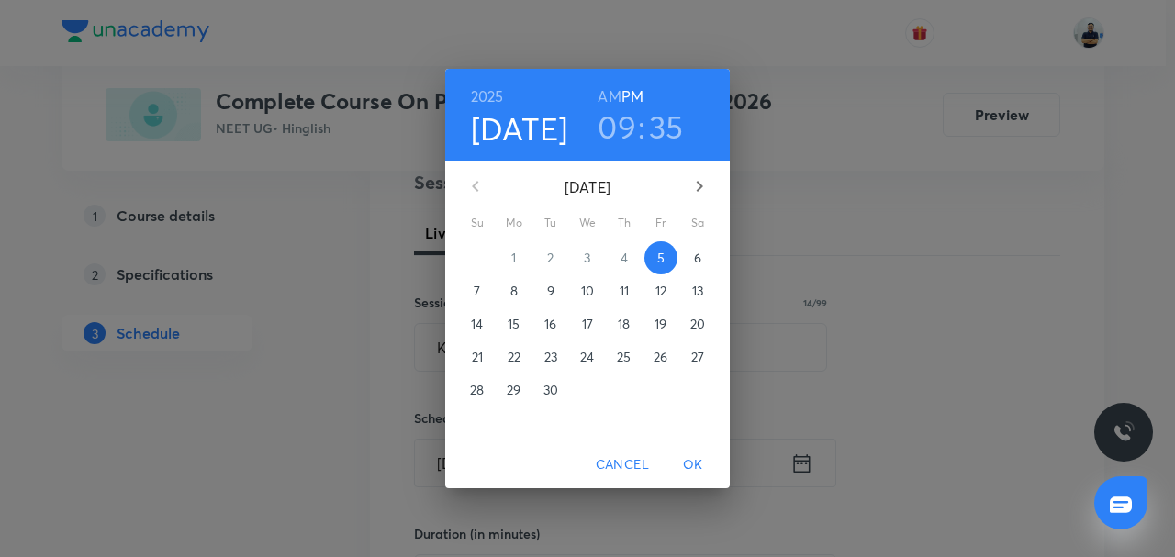
click at [696, 258] on p "6" at bounding box center [697, 258] width 7 height 18
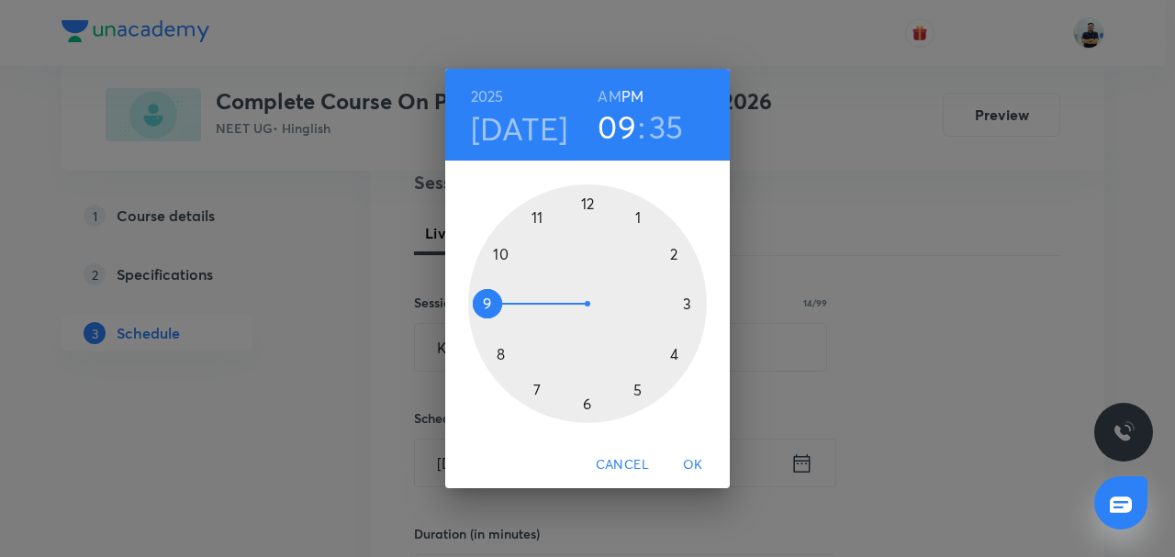
click at [613, 94] on h6 "AM" at bounding box center [609, 97] width 23 height 26
click at [540, 214] on div at bounding box center [587, 304] width 239 height 239
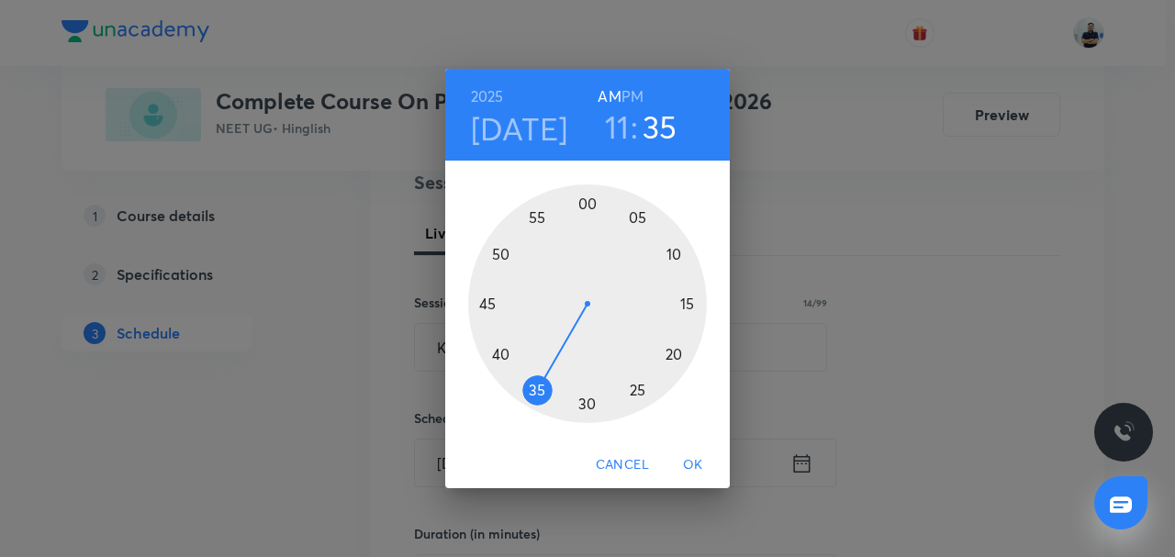
click at [611, 134] on h3 "11" at bounding box center [617, 126] width 25 height 39
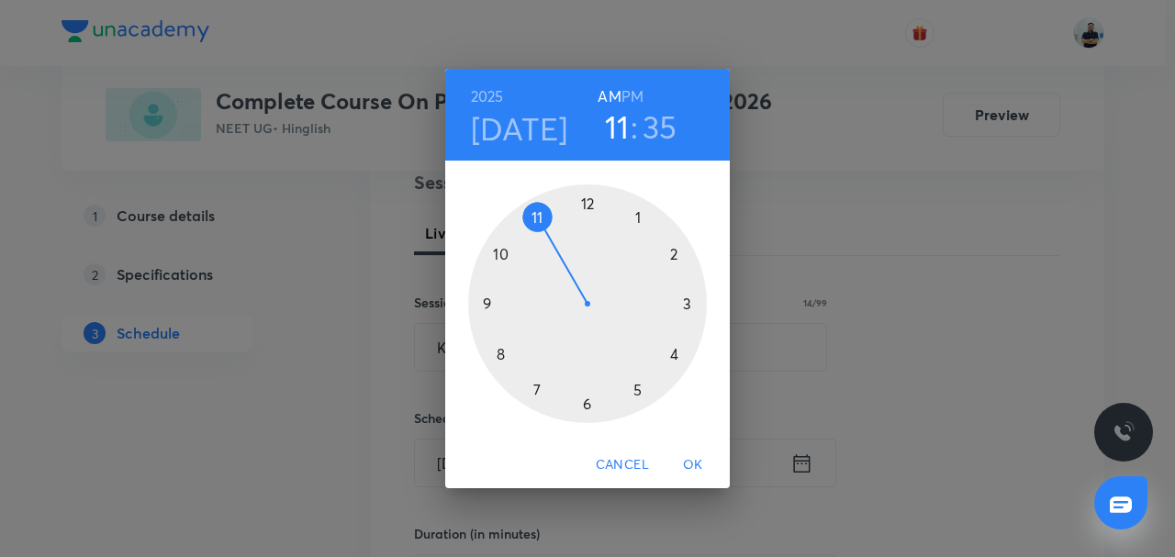
click at [504, 252] on div at bounding box center [587, 304] width 239 height 239
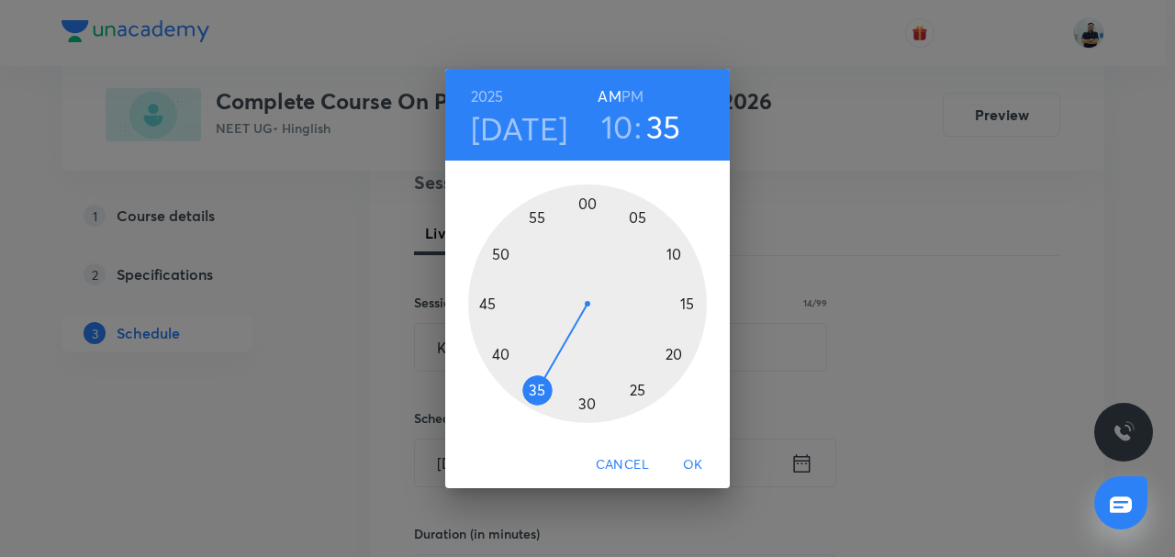
click at [668, 257] on div at bounding box center [587, 304] width 239 height 239
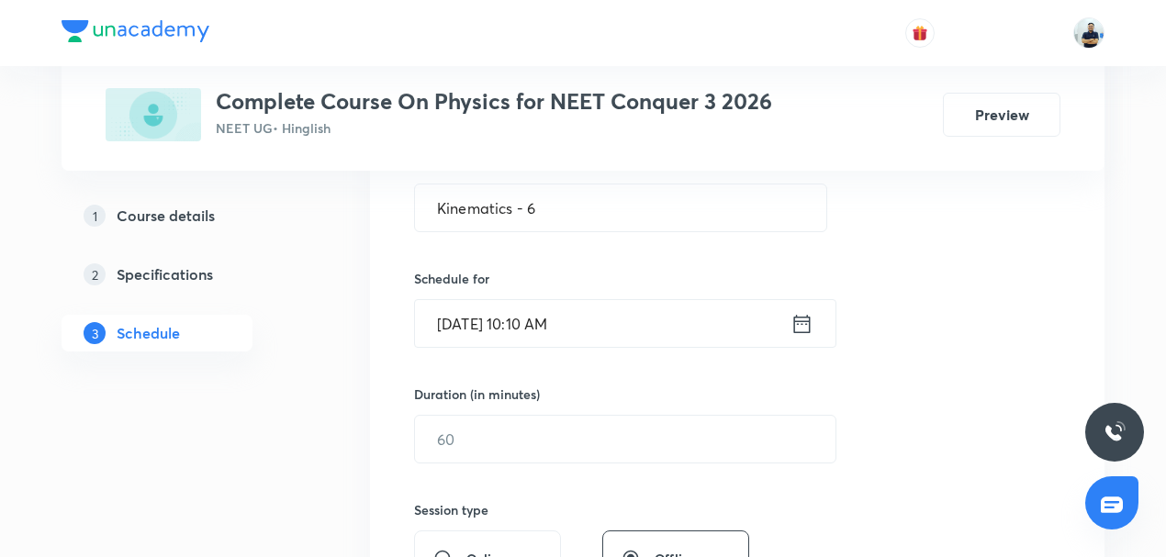
scroll to position [371, 0]
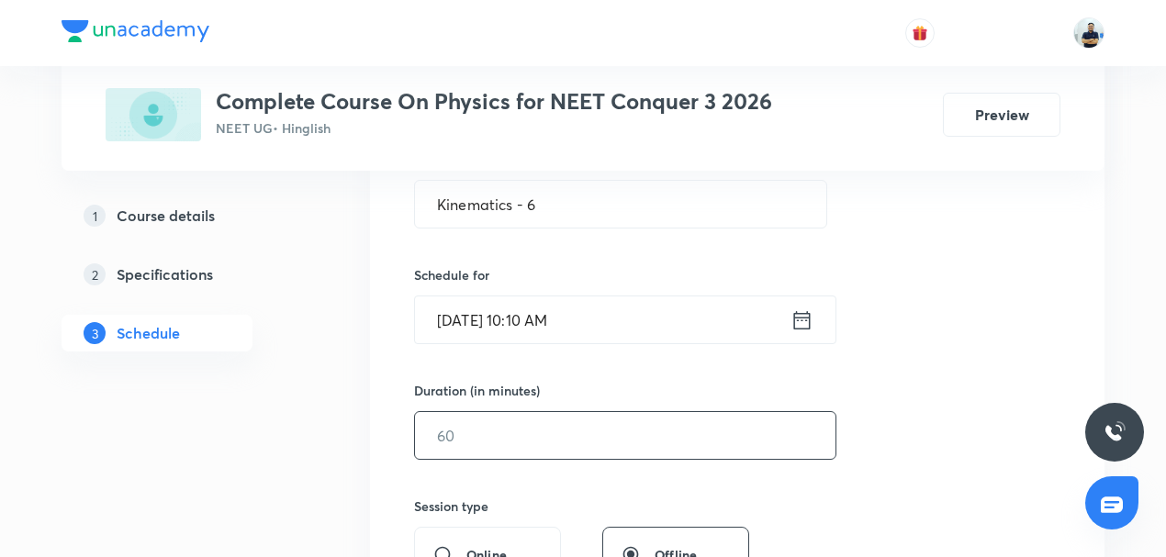
click at [501, 424] on input "text" at bounding box center [625, 435] width 420 height 47
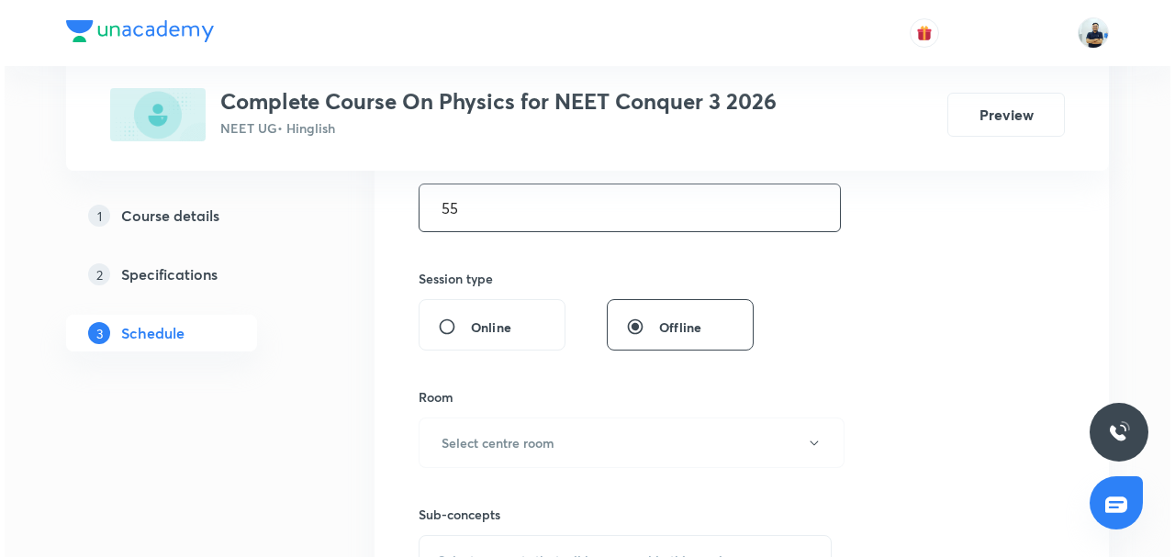
scroll to position [599, 0]
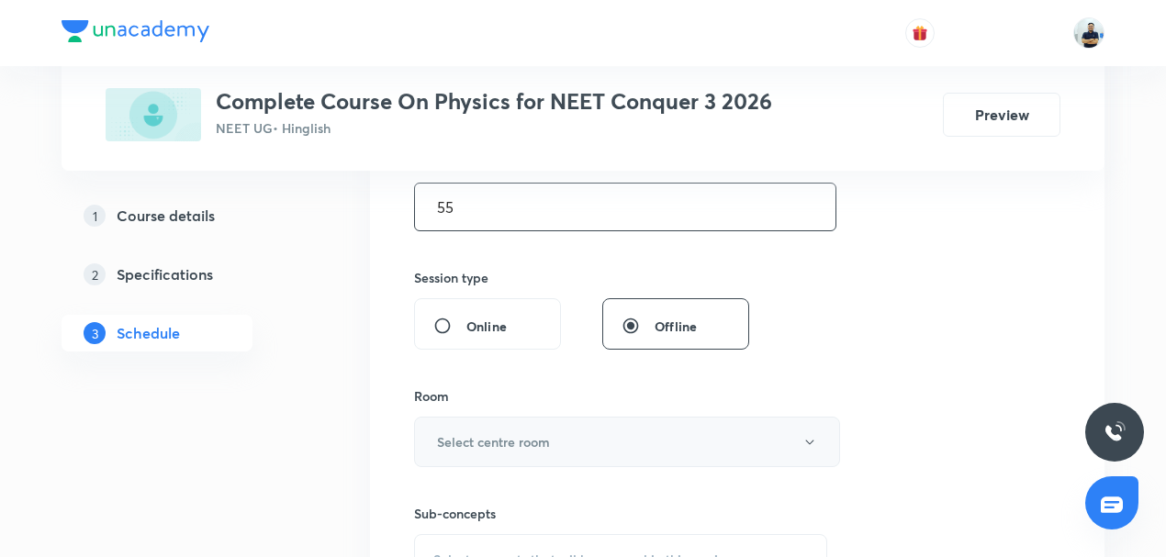
type input "55"
click at [497, 441] on h6 "Select centre room" at bounding box center [493, 441] width 113 height 19
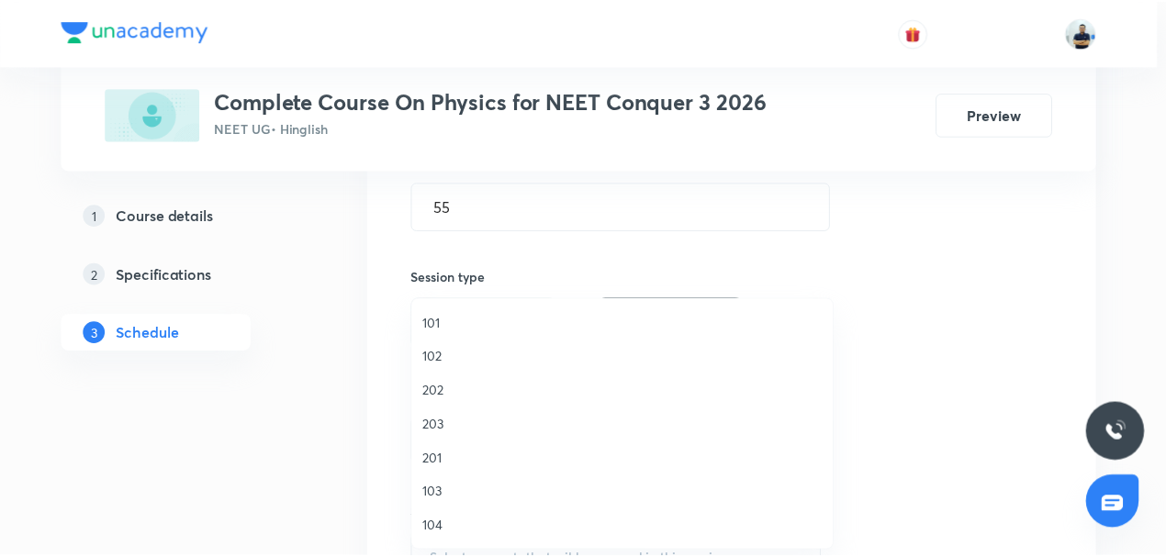
scroll to position [271, 0]
click at [461, 384] on span "205" at bounding box center [627, 392] width 402 height 19
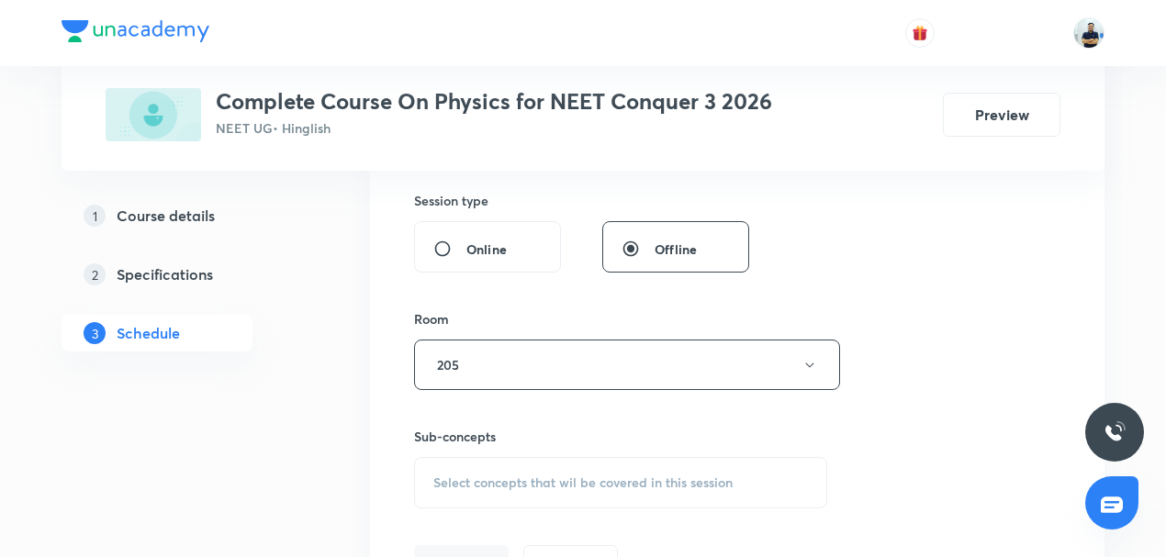
scroll to position [700, 0]
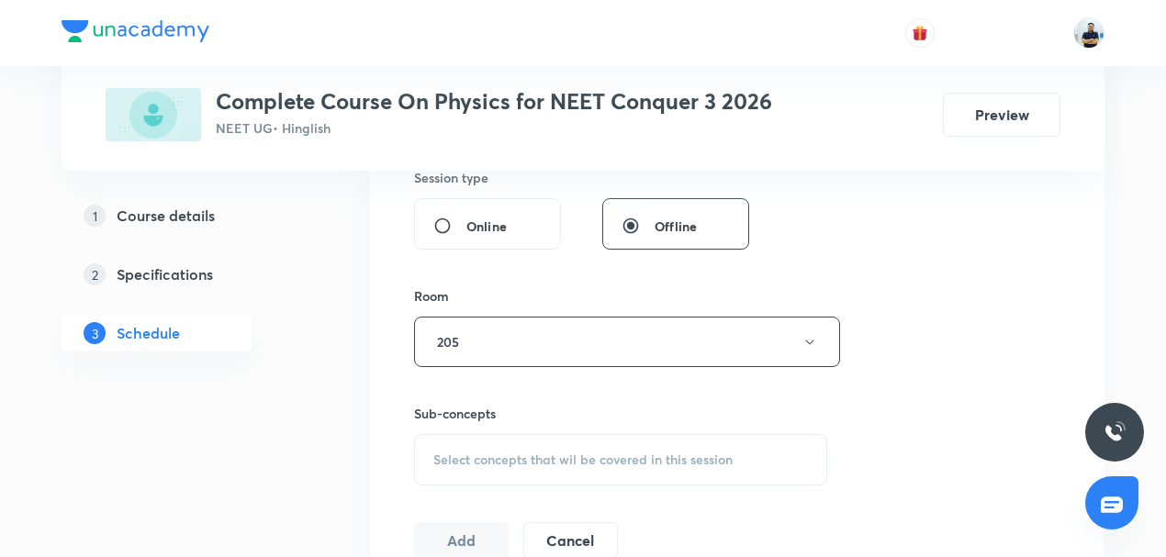
click at [573, 462] on span "Select concepts that wil be covered in this session" at bounding box center [582, 460] width 299 height 15
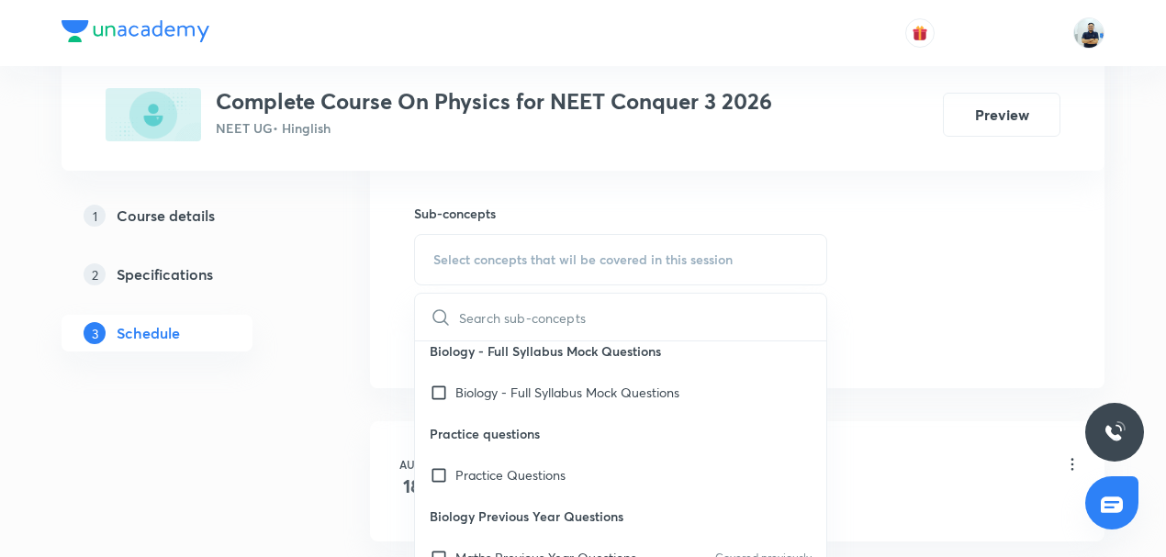
scroll to position [14, 0]
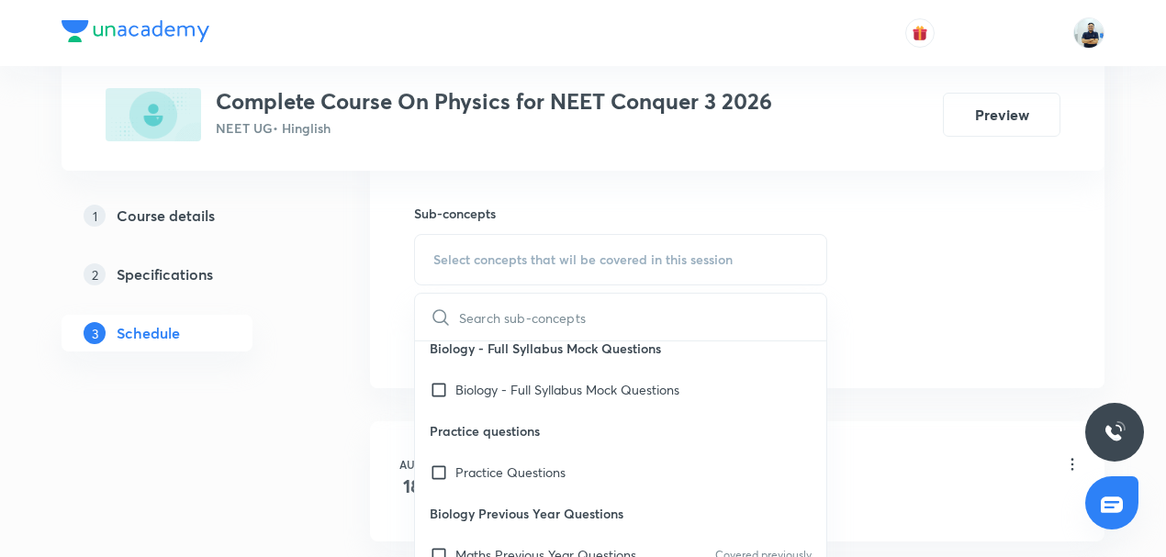
click at [543, 463] on p "Practice Questions" at bounding box center [510, 472] width 110 height 19
checkbox input "true"
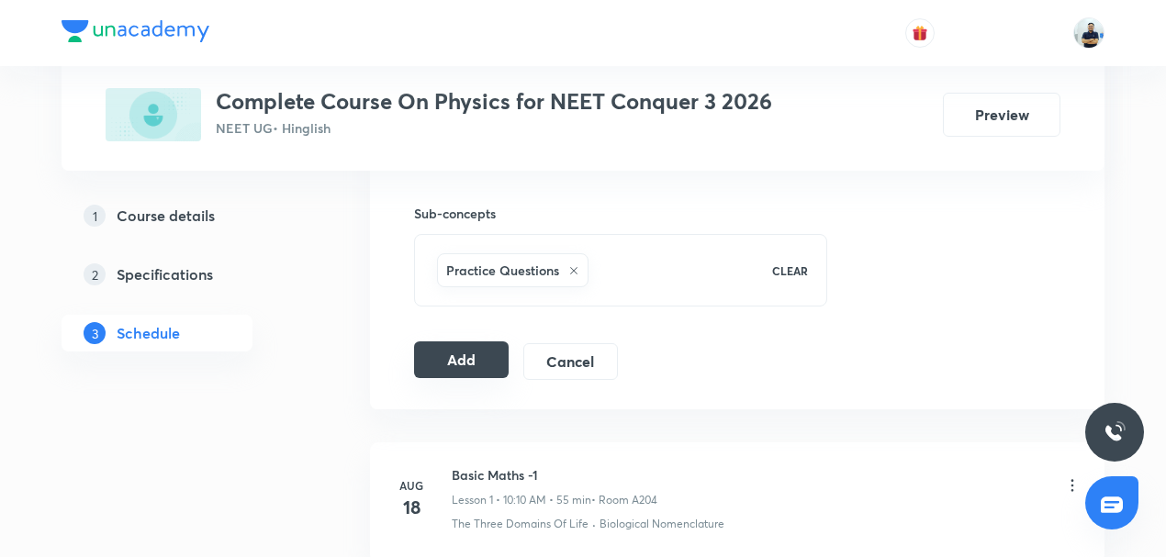
click at [477, 357] on button "Add" at bounding box center [461, 359] width 95 height 37
